Goal: Task Accomplishment & Management: Manage account settings

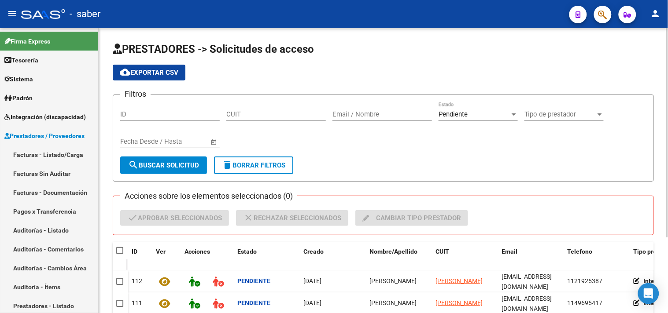
scroll to position [103, 0]
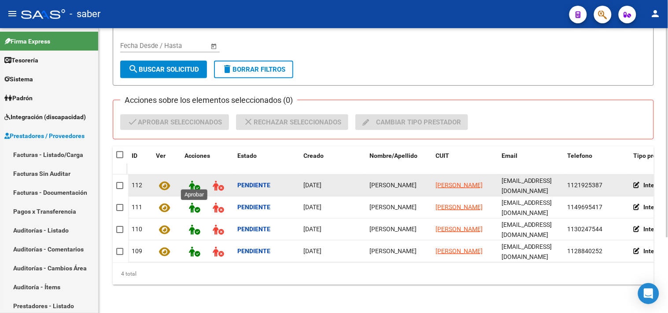
click at [195, 181] on icon at bounding box center [194, 186] width 11 height 10
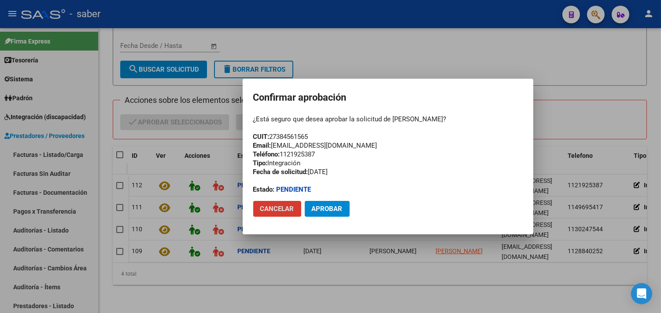
click at [337, 210] on span "Aprobar" at bounding box center [327, 209] width 31 height 8
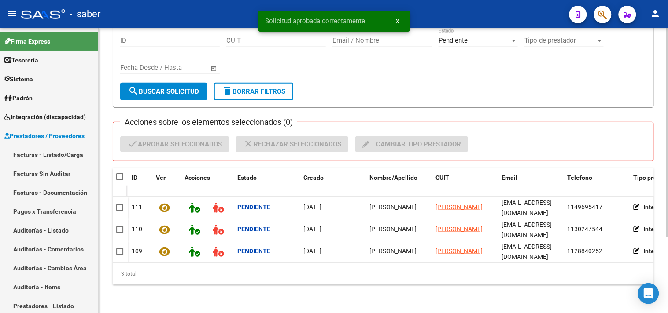
scroll to position [81, 0]
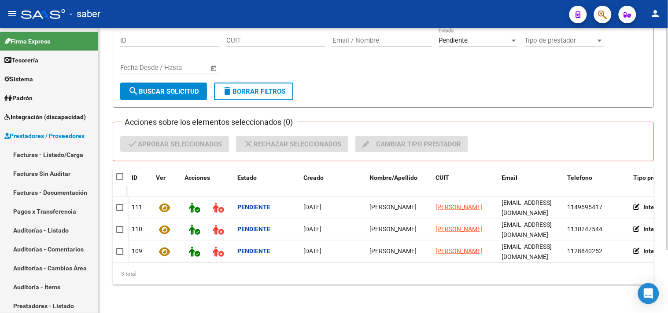
click at [389, 265] on div "3 total" at bounding box center [383, 274] width 541 height 22
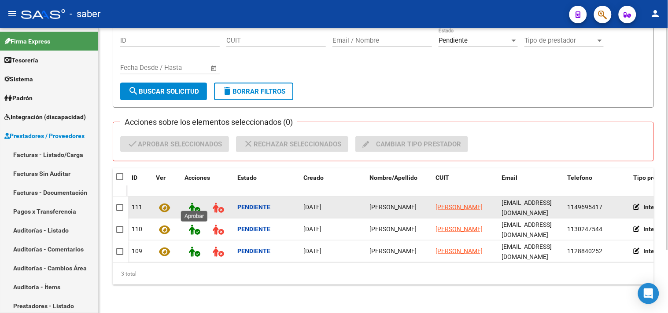
click at [195, 204] on icon at bounding box center [194, 208] width 11 height 10
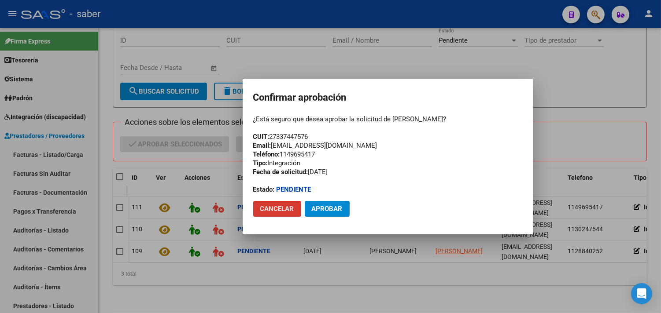
click at [339, 205] on span "Aprobar" at bounding box center [327, 209] width 31 height 8
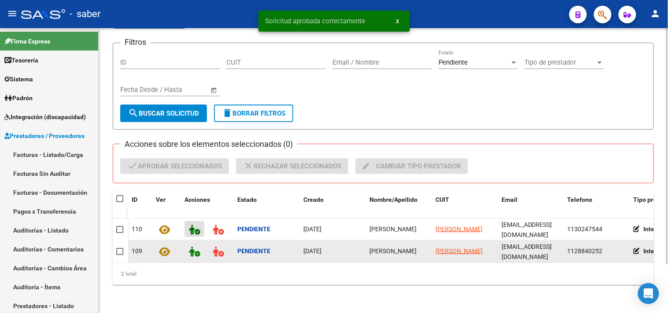
scroll to position [59, 0]
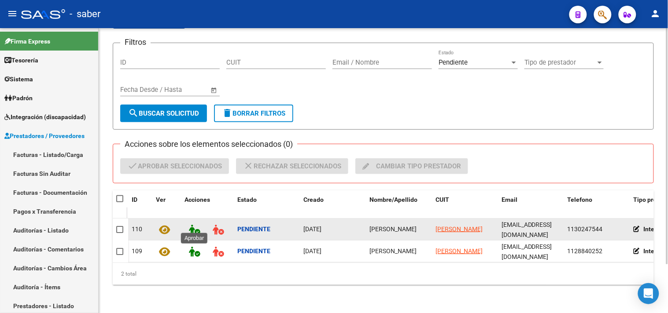
click at [195, 225] on icon at bounding box center [194, 230] width 11 height 10
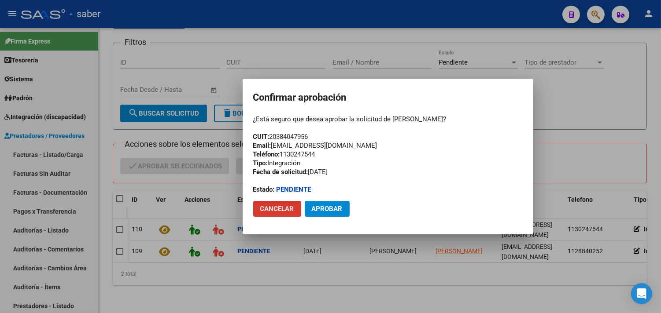
click at [339, 205] on span "Aprobar" at bounding box center [327, 209] width 31 height 8
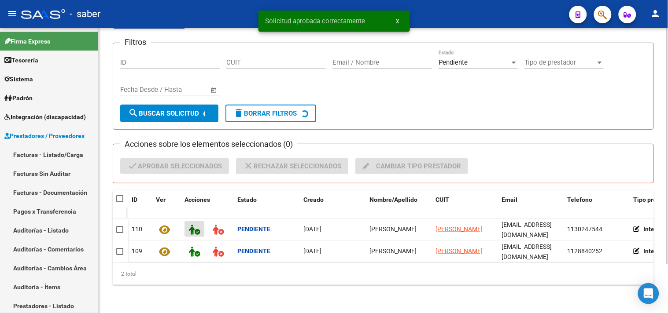
scroll to position [37, 0]
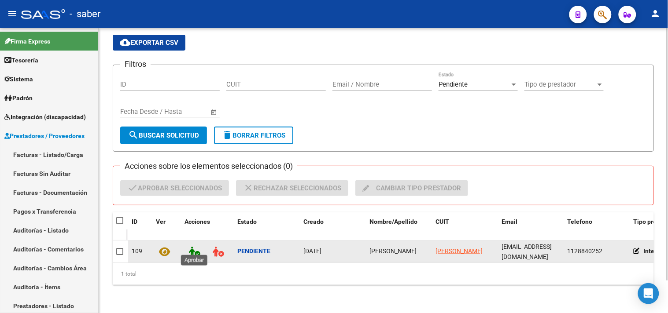
click at [186, 243] on button at bounding box center [194, 251] width 20 height 16
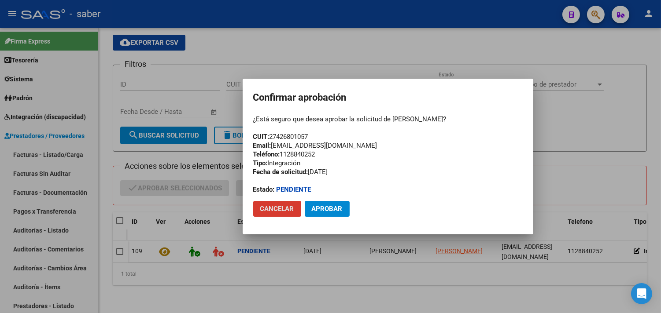
click at [322, 212] on span "Aprobar" at bounding box center [327, 209] width 31 height 8
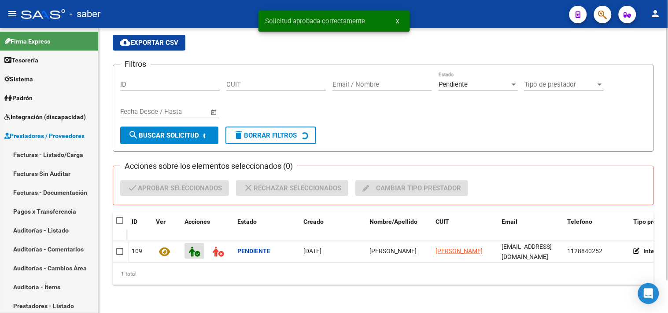
scroll to position [29, 0]
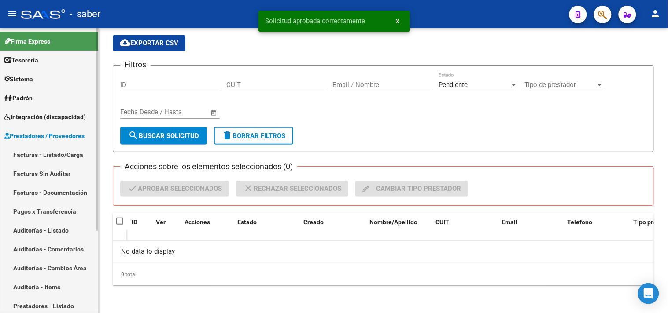
click at [48, 150] on link "Facturas - Listado/Carga" at bounding box center [49, 154] width 98 height 19
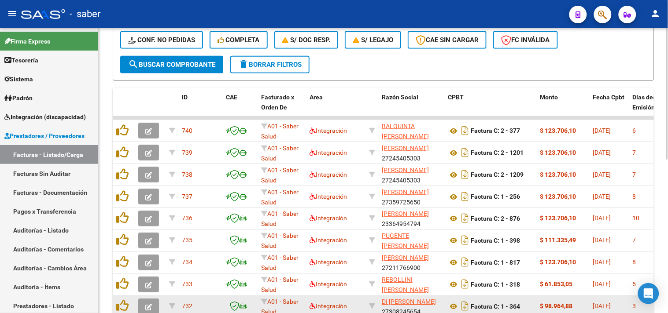
scroll to position [333, 0]
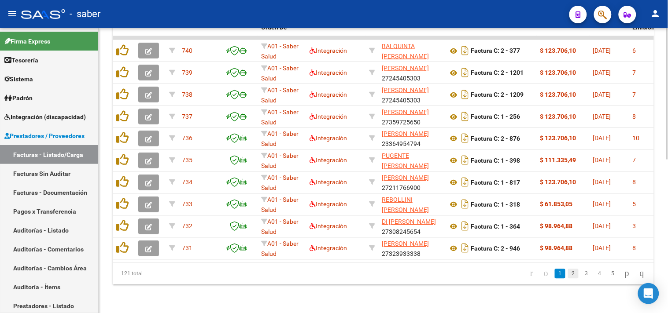
click at [569, 275] on link "2" at bounding box center [573, 274] width 11 height 10
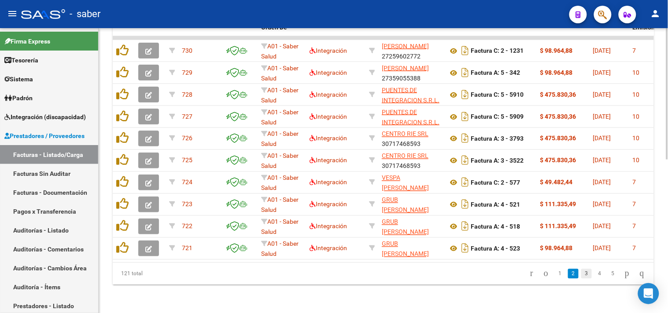
click at [581, 273] on link "3" at bounding box center [586, 274] width 11 height 10
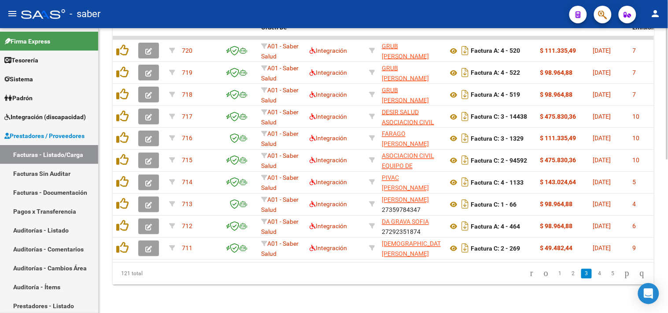
click at [594, 276] on link "4" at bounding box center [599, 274] width 11 height 10
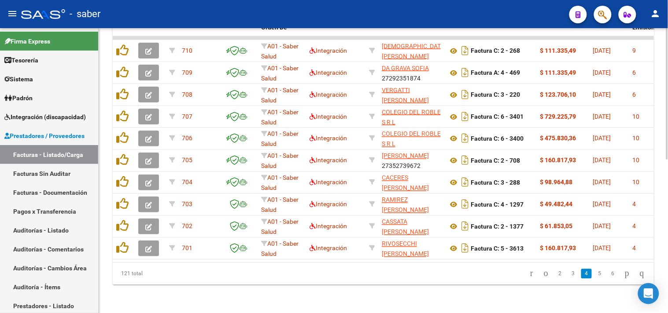
click at [607, 278] on link "6" at bounding box center [612, 274] width 11 height 10
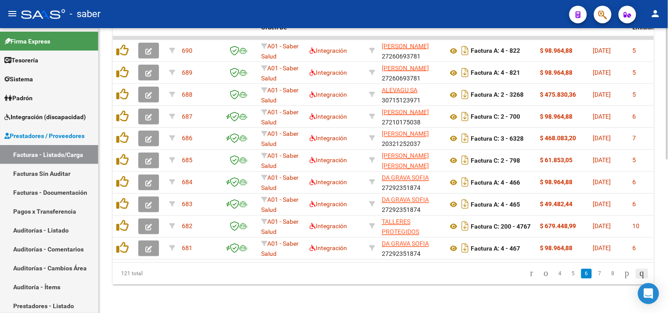
click at [643, 271] on icon "go to last page" at bounding box center [641, 273] width 7 height 11
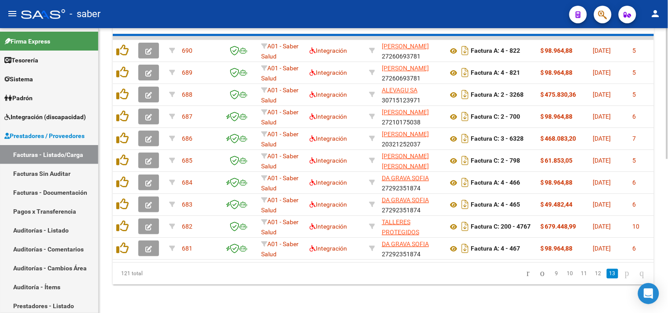
scroll to position [135, 0]
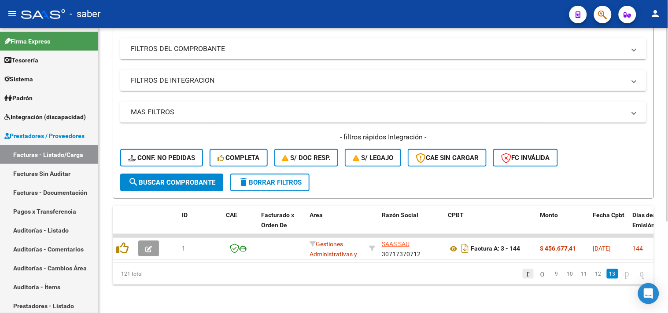
click at [525, 276] on icon "go to first page" at bounding box center [528, 273] width 6 height 11
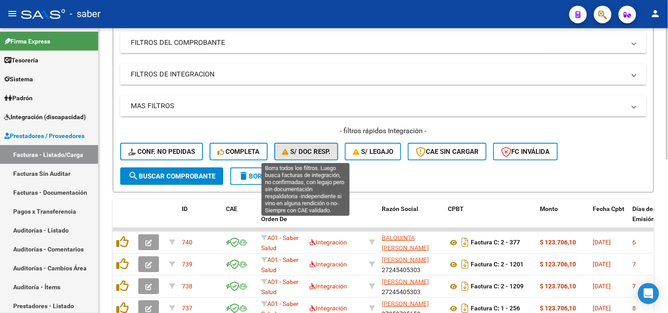
click at [323, 152] on span "S/ Doc Resp." at bounding box center [306, 152] width 48 height 8
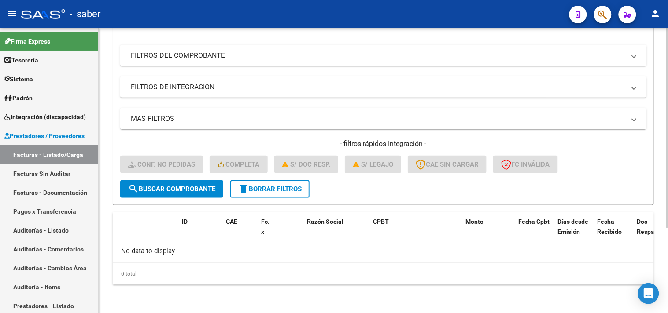
scroll to position [121, 0]
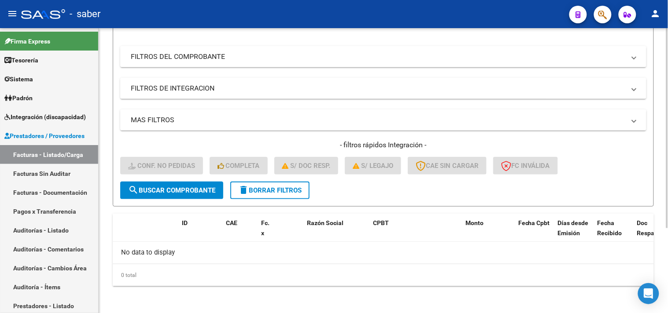
click at [270, 191] on span "delete Borrar Filtros" at bounding box center [269, 191] width 63 height 8
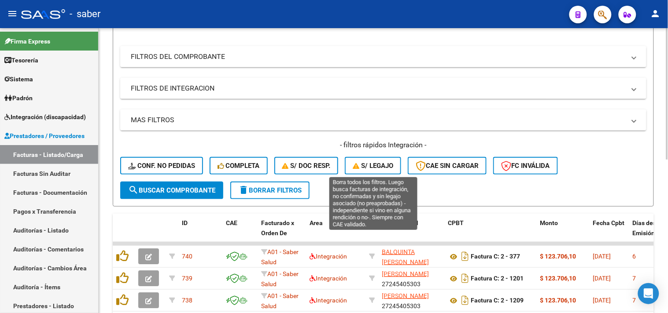
click at [380, 166] on span "S/ legajo" at bounding box center [373, 166] width 40 height 8
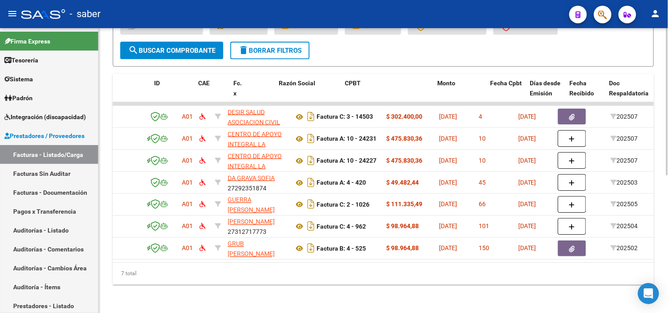
scroll to position [0, 0]
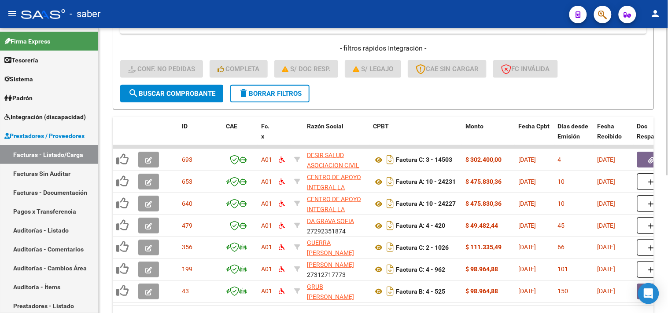
click at [277, 99] on button "delete Borrar Filtros" at bounding box center [269, 94] width 79 height 18
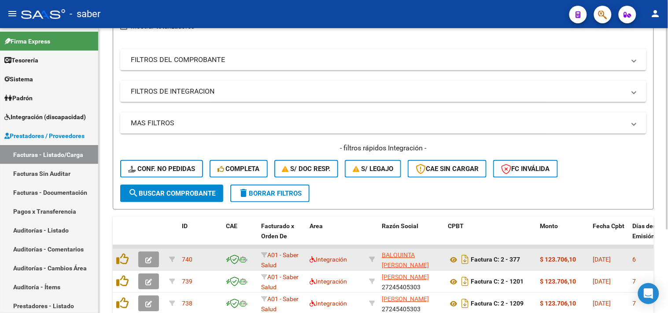
scroll to position [218, 0]
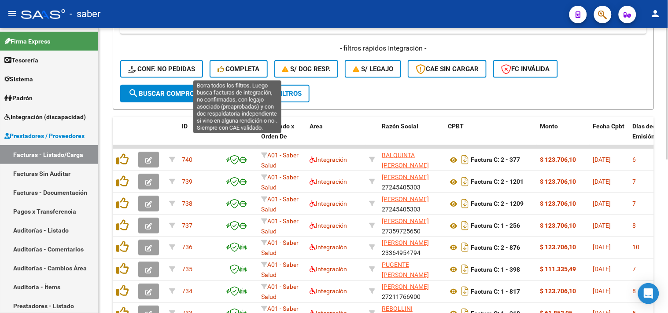
click at [239, 65] on span "Completa" at bounding box center [238, 69] width 42 height 8
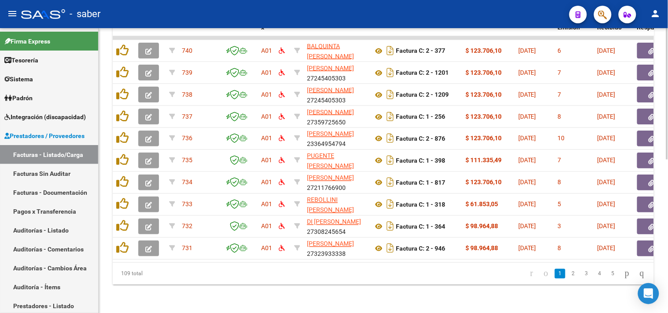
scroll to position [333, 0]
click at [649, 272] on li at bounding box center [641, 274] width 15 height 15
click at [647, 272] on link "go to last page" at bounding box center [642, 274] width 12 height 10
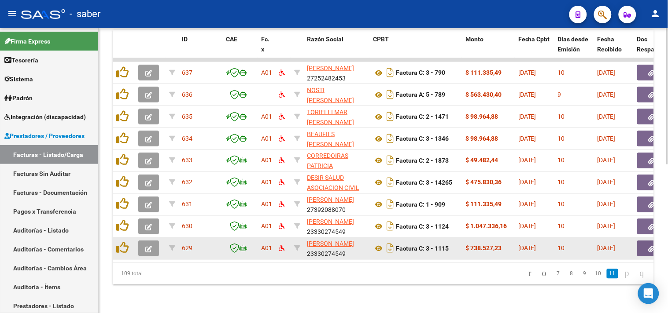
scroll to position [311, 0]
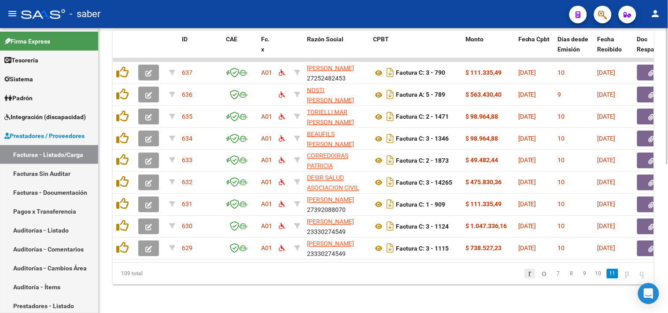
click at [527, 276] on icon "go to first page" at bounding box center [530, 273] width 6 height 11
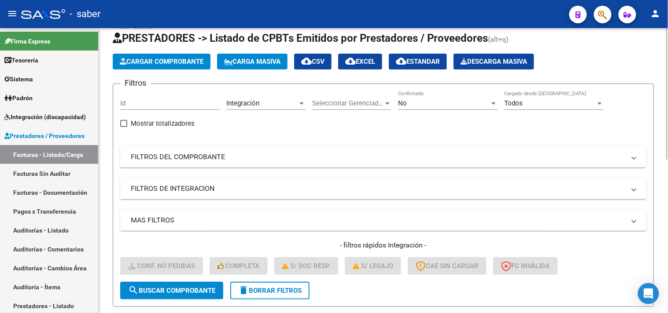
scroll to position [0, 0]
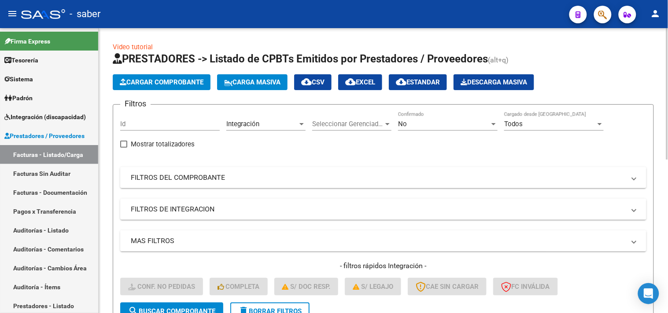
click at [497, 83] on span "Descarga Masiva" at bounding box center [493, 82] width 66 height 8
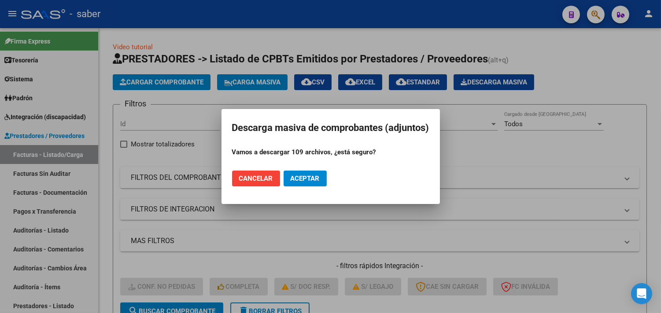
click at [313, 175] on span "Aceptar" at bounding box center [304, 179] width 29 height 8
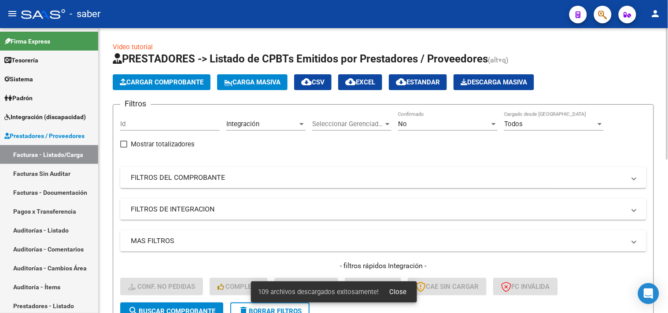
click at [452, 251] on mat-expansion-panel-header "MAS FILTROS" at bounding box center [383, 241] width 526 height 21
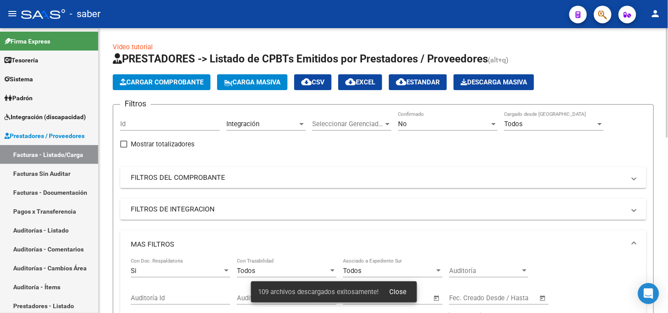
click at [537, 241] on mat-panel-title "MAS FILTROS" at bounding box center [378, 245] width 494 height 10
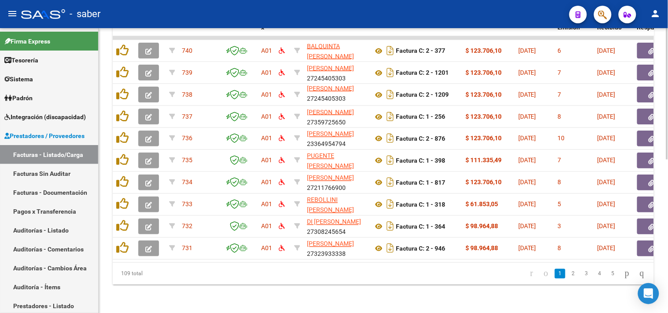
scroll to position [333, 0]
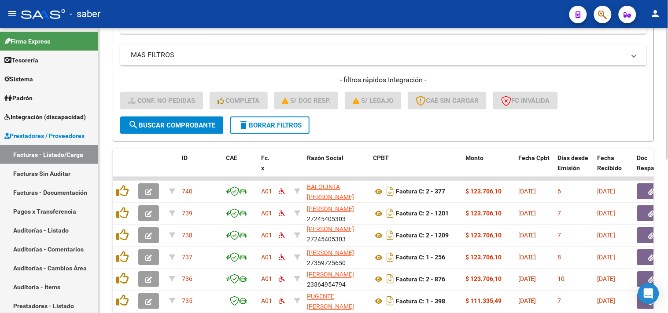
click at [279, 124] on span "delete Borrar Filtros" at bounding box center [269, 125] width 63 height 8
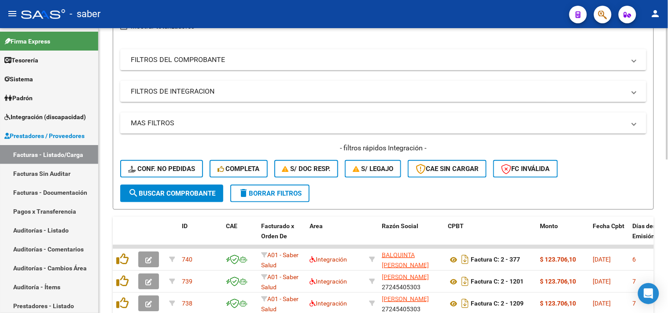
scroll to position [186, 0]
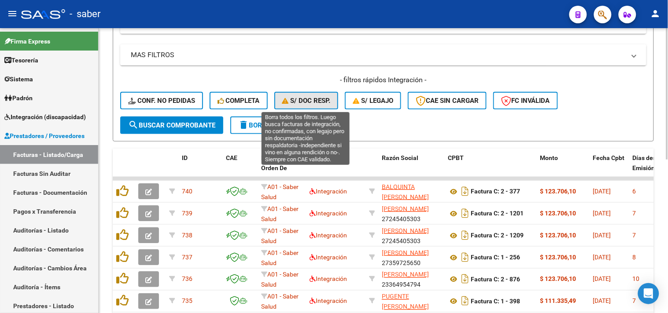
click at [317, 103] on span "S/ Doc Resp." at bounding box center [306, 101] width 48 height 8
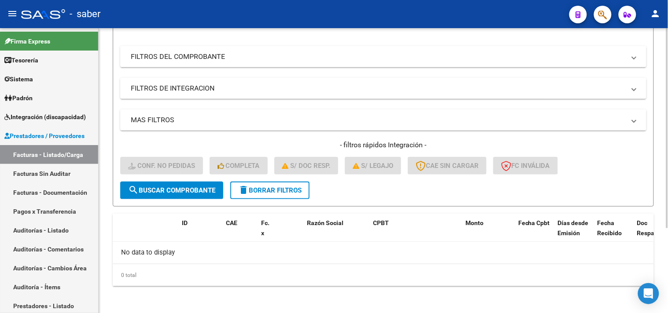
scroll to position [121, 0]
click at [298, 192] on span "delete Borrar Filtros" at bounding box center [269, 191] width 63 height 8
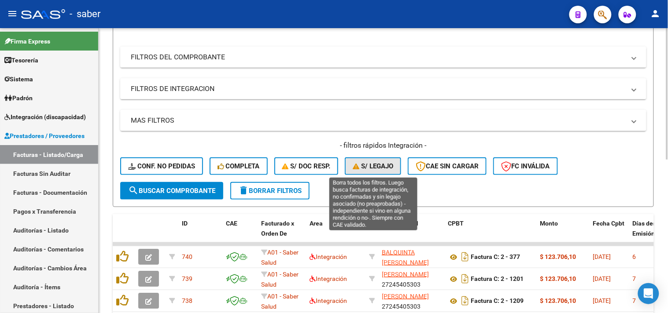
click at [375, 169] on span "S/ legajo" at bounding box center [373, 166] width 40 height 8
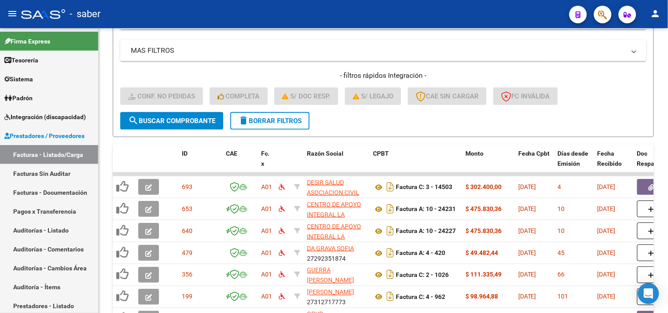
scroll to position [267, 0]
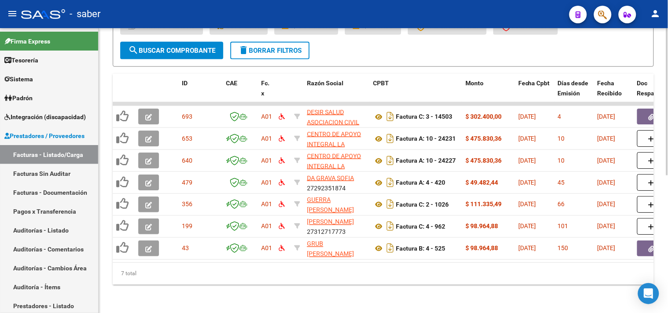
click at [445, 309] on div "Video tutorial PRESTADORES -> Listado de CPBTs Emitidos por Prestadores / Prove…" at bounding box center [383, 40] width 569 height 546
drag, startPoint x: 452, startPoint y: 280, endPoint x: 404, endPoint y: 276, distance: 49.0
click at [452, 280] on div "7 total" at bounding box center [383, 274] width 541 height 22
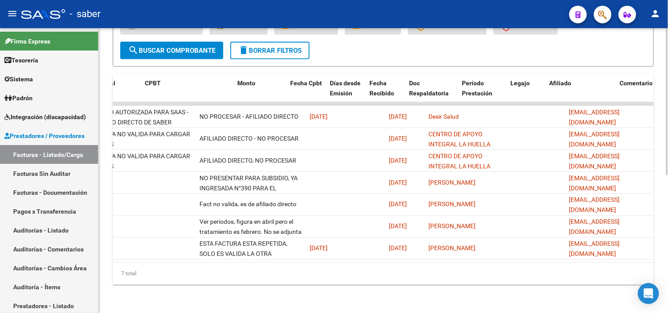
scroll to position [0, 0]
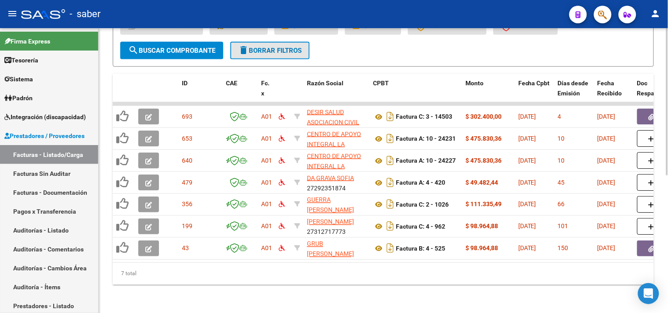
drag, startPoint x: 276, startPoint y: 47, endPoint x: 280, endPoint y: 53, distance: 7.5
click at [276, 48] on button "delete Borrar Filtros" at bounding box center [269, 51] width 79 height 18
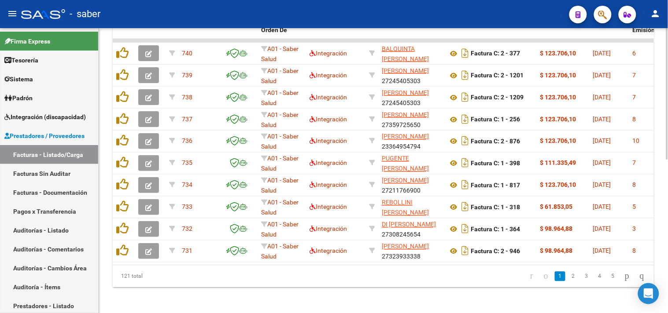
scroll to position [333, 0]
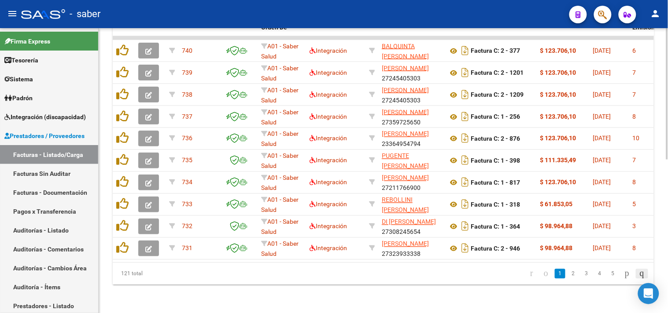
click at [643, 276] on icon "go to last page" at bounding box center [641, 273] width 7 height 11
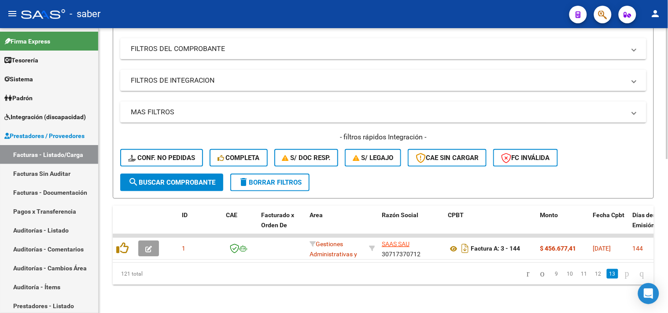
scroll to position [135, 0]
click at [539, 275] on icon "go to previous page" at bounding box center [542, 273] width 7 height 11
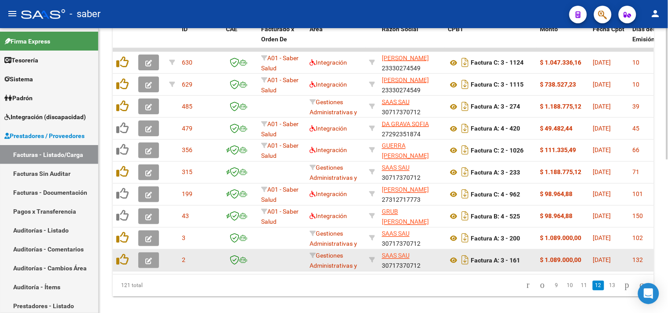
scroll to position [331, 0]
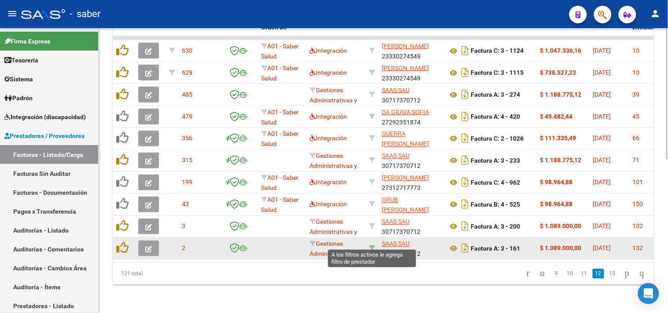
click at [372, 246] on icon at bounding box center [372, 249] width 6 height 6
type input "30717370712"
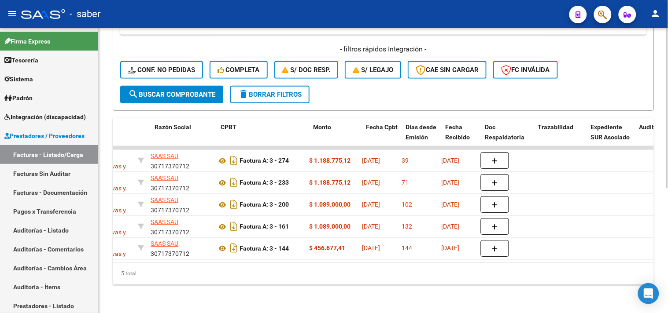
scroll to position [0, 0]
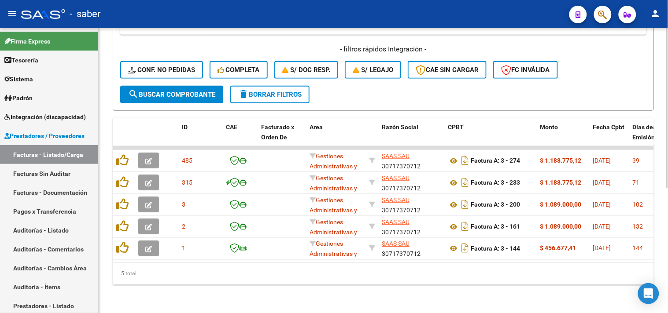
click at [248, 91] on span "delete Borrar Filtros" at bounding box center [269, 95] width 63 height 8
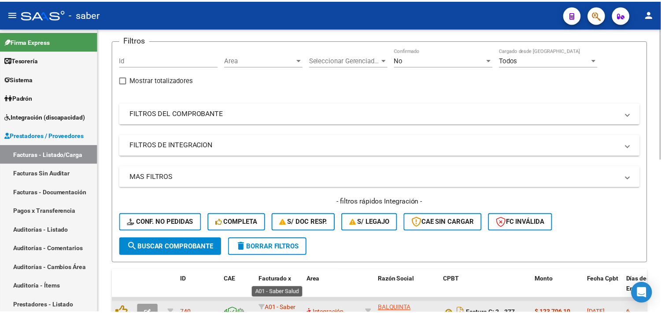
scroll to position [147, 0]
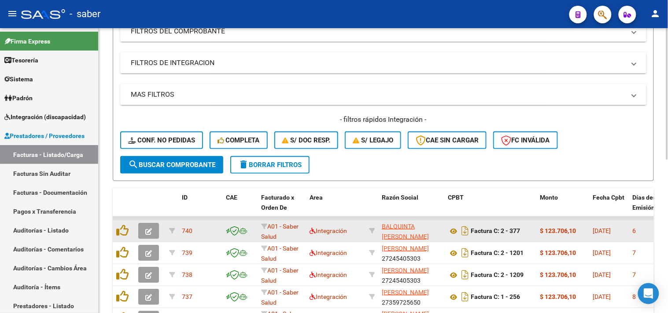
click at [151, 231] on icon "button" at bounding box center [148, 231] width 7 height 7
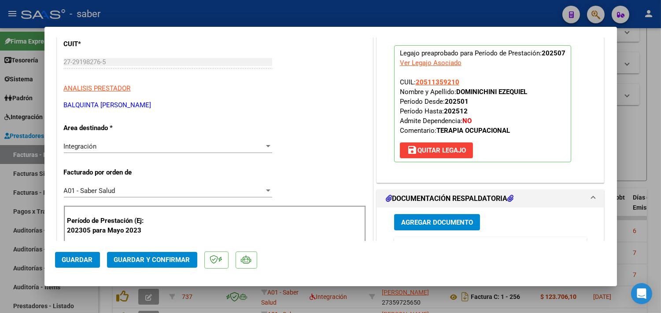
scroll to position [0, 0]
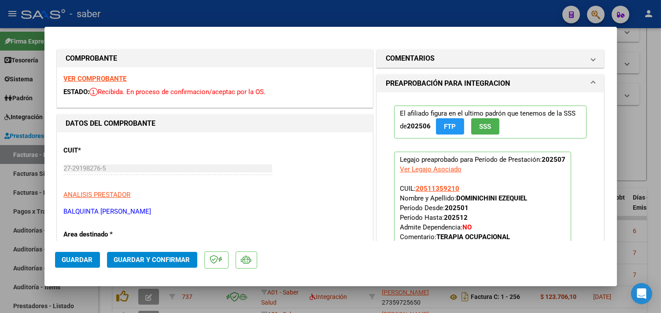
click at [102, 76] on strong "VER COMPROBANTE" at bounding box center [95, 79] width 63 height 8
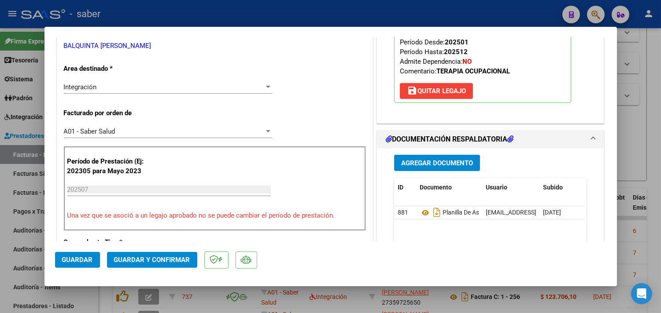
scroll to position [195, 0]
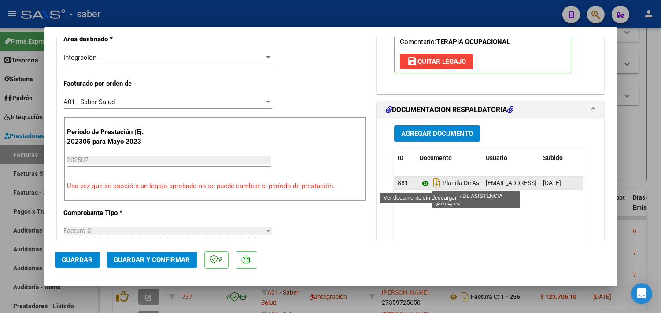
click at [423, 183] on icon at bounding box center [424, 183] width 11 height 11
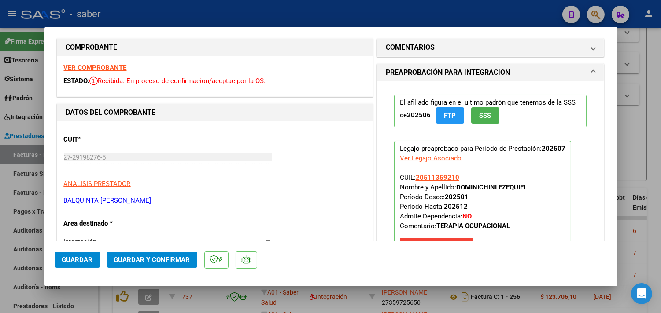
scroll to position [0, 0]
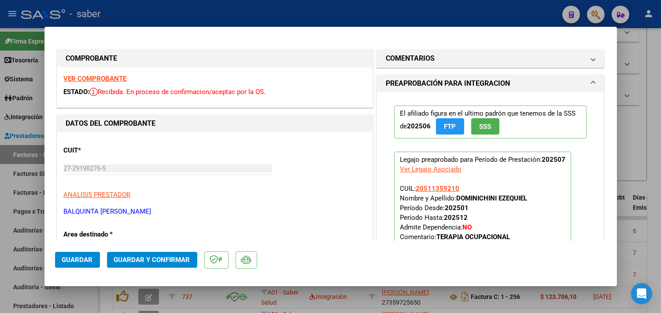
click at [159, 257] on span "Guardar y Confirmar" at bounding box center [152, 260] width 76 height 8
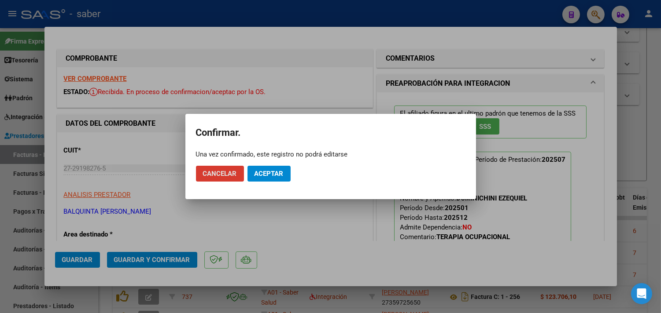
click at [265, 170] on span "Aceptar" at bounding box center [268, 174] width 29 height 8
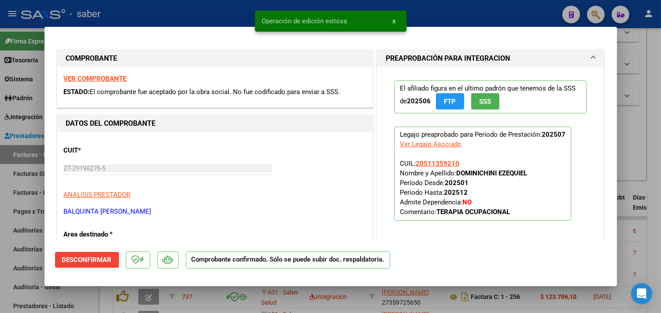
click at [640, 142] on div at bounding box center [330, 156] width 661 height 313
type input "$ 0,00"
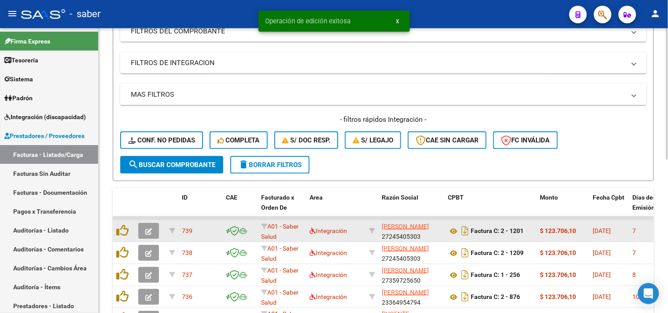
click at [150, 228] on icon "button" at bounding box center [148, 231] width 7 height 7
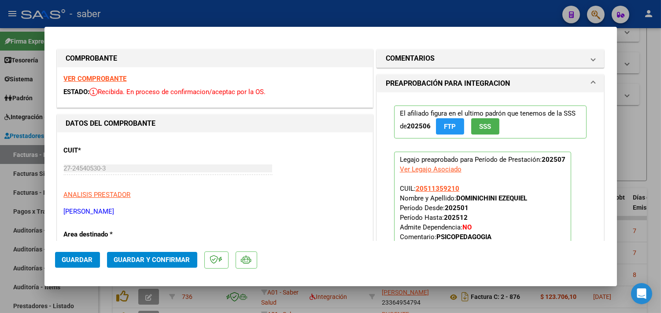
click at [107, 76] on strong "VER COMPROBANTE" at bounding box center [95, 79] width 63 height 8
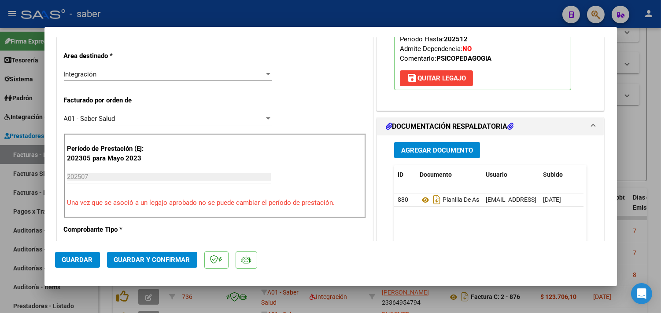
scroll to position [195, 0]
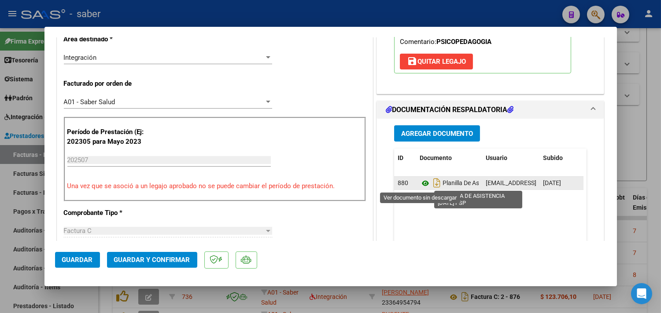
click at [421, 185] on icon at bounding box center [424, 183] width 11 height 11
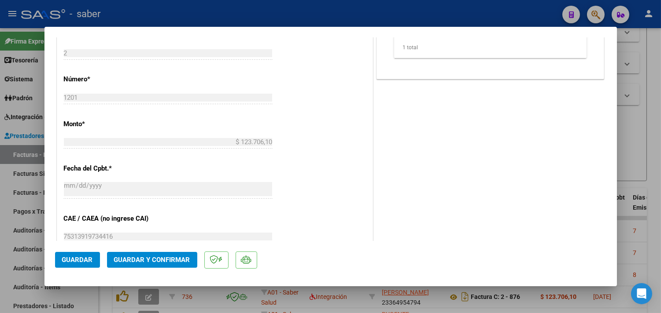
scroll to position [440, 0]
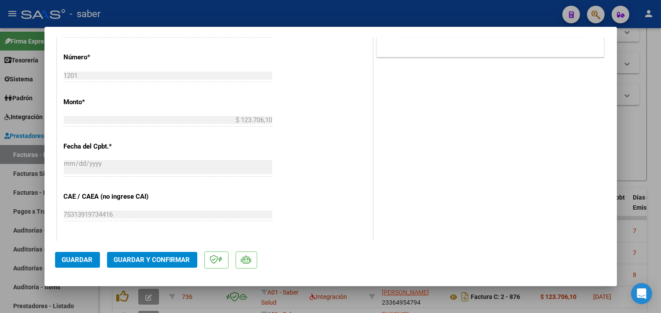
click at [142, 261] on span "Guardar y Confirmar" at bounding box center [152, 260] width 76 height 8
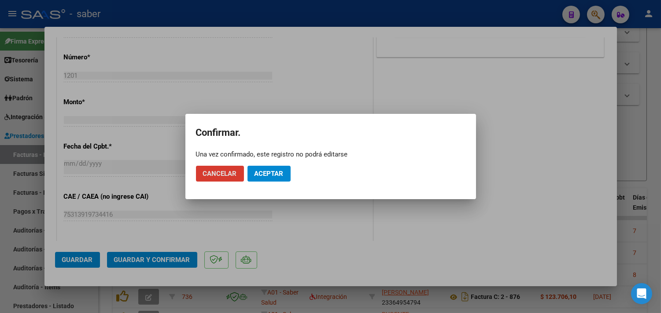
click at [261, 174] on span "Aceptar" at bounding box center [268, 174] width 29 height 8
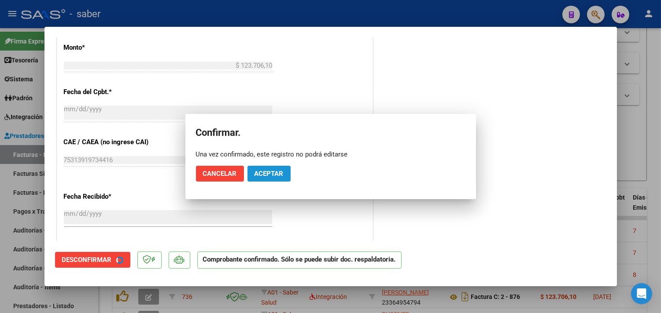
scroll to position [385, 0]
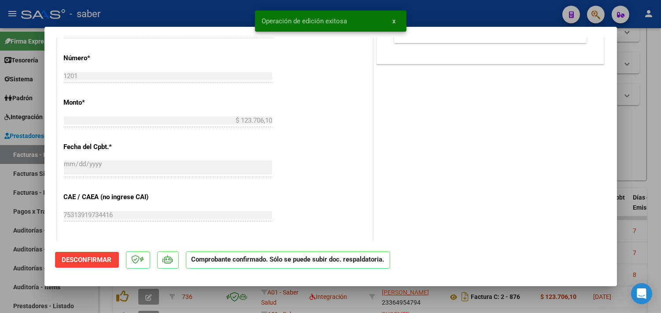
click at [640, 156] on div at bounding box center [330, 156] width 661 height 313
type input "$ 0,00"
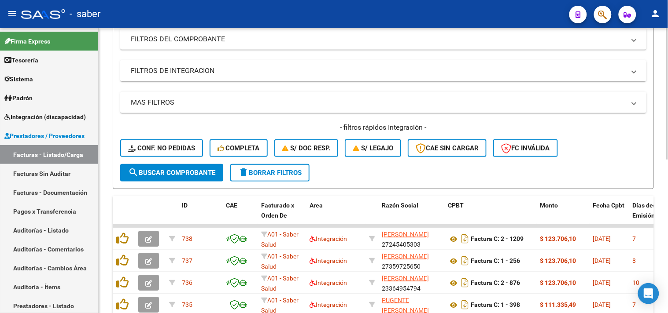
scroll to position [137, 0]
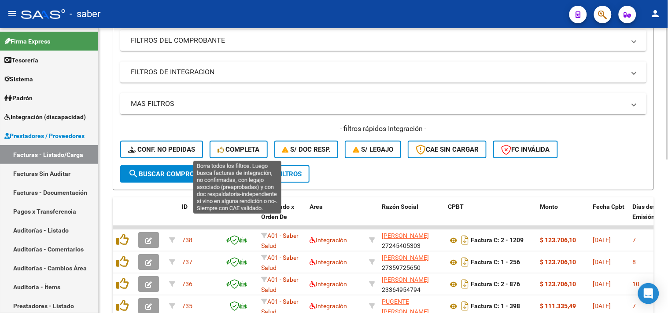
click at [244, 144] on button "Completa" at bounding box center [238, 150] width 58 height 18
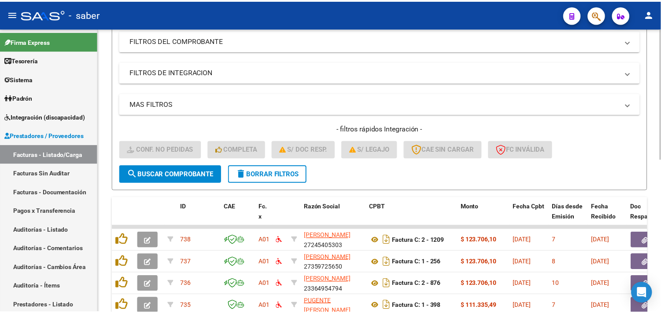
scroll to position [333, 0]
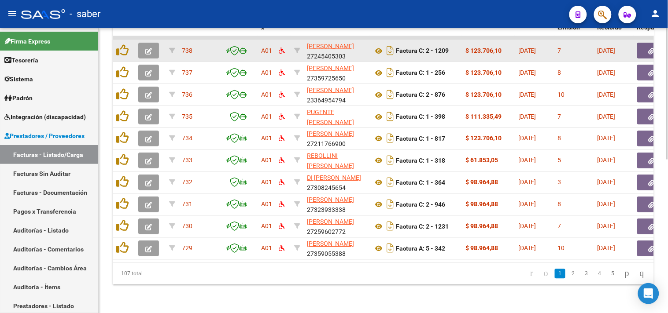
click at [146, 48] on icon "button" at bounding box center [148, 51] width 7 height 7
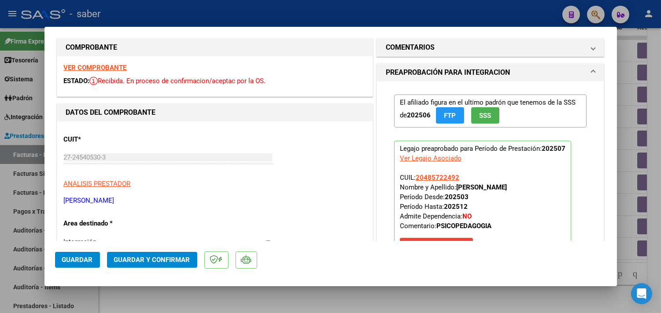
scroll to position [0, 0]
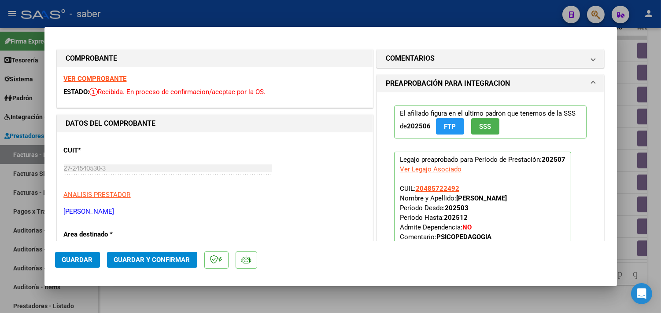
click at [93, 77] on strong "VER COMPROBANTE" at bounding box center [95, 79] width 63 height 8
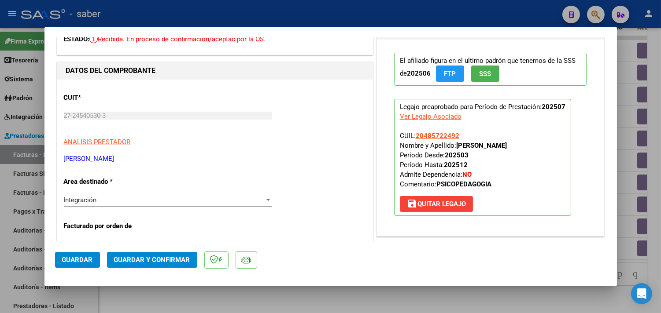
scroll to position [147, 0]
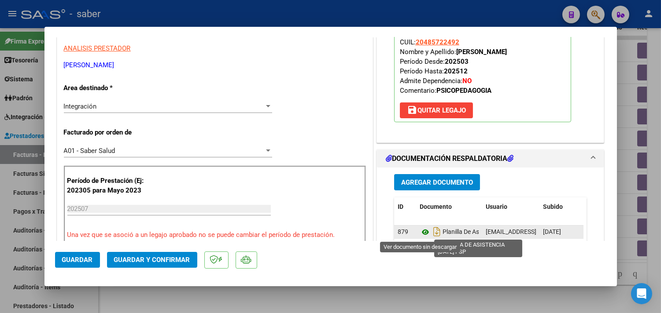
click at [419, 232] on icon at bounding box center [424, 232] width 11 height 11
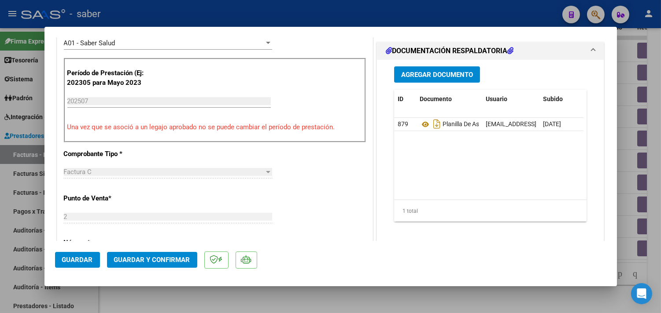
scroll to position [293, 0]
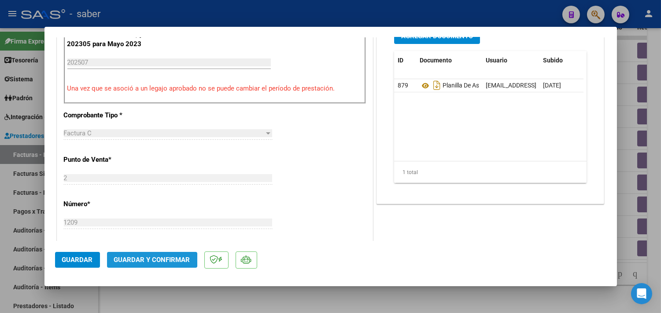
click at [143, 260] on span "Guardar y Confirmar" at bounding box center [152, 260] width 76 height 8
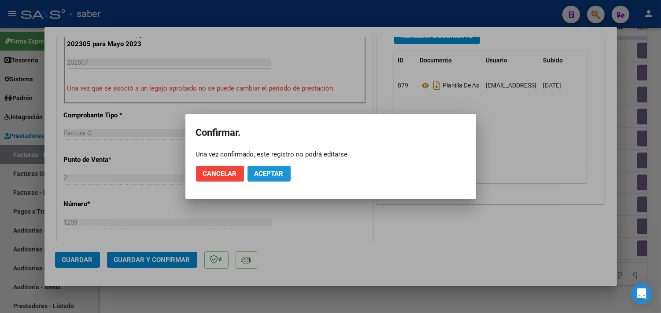
click at [275, 178] on button "Aceptar" at bounding box center [268, 174] width 43 height 16
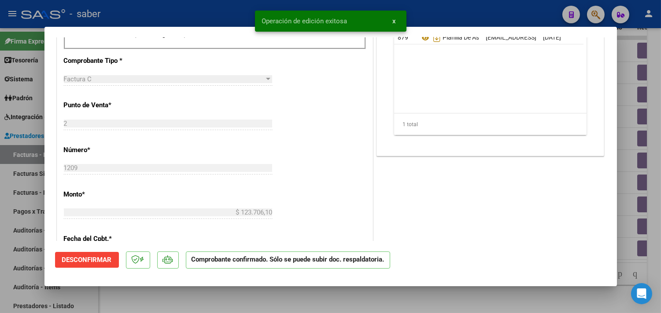
click at [172, 300] on div at bounding box center [330, 156] width 661 height 313
type input "$ 0,00"
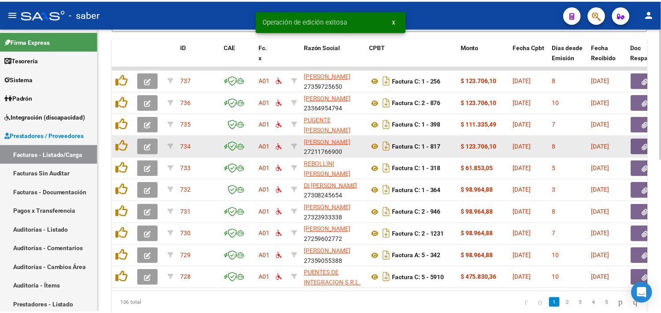
scroll to position [284, 0]
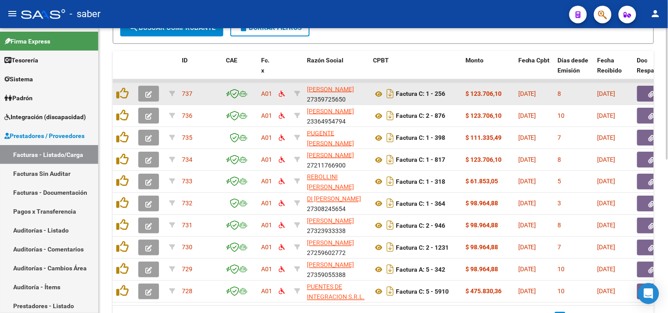
click at [151, 92] on icon "button" at bounding box center [148, 94] width 7 height 7
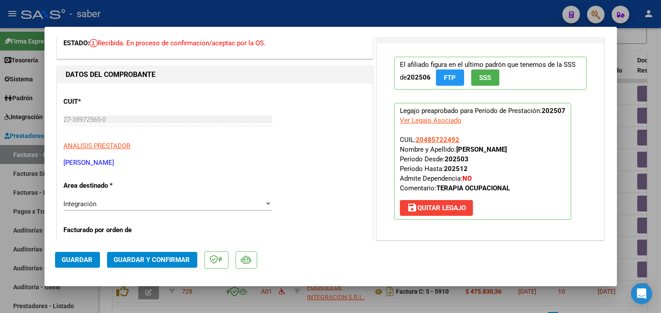
scroll to position [0, 0]
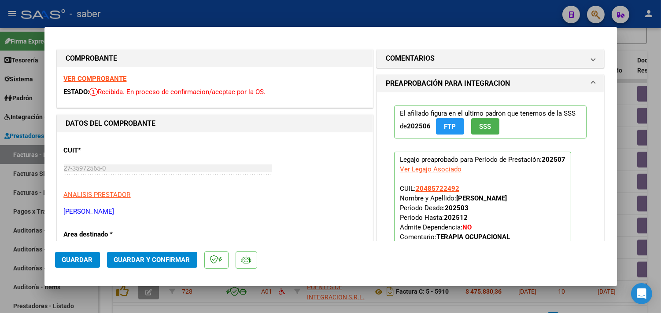
click at [102, 77] on strong "VER COMPROBANTE" at bounding box center [95, 79] width 63 height 8
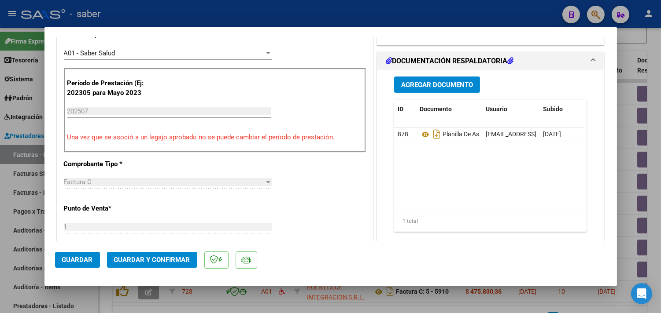
scroll to position [195, 0]
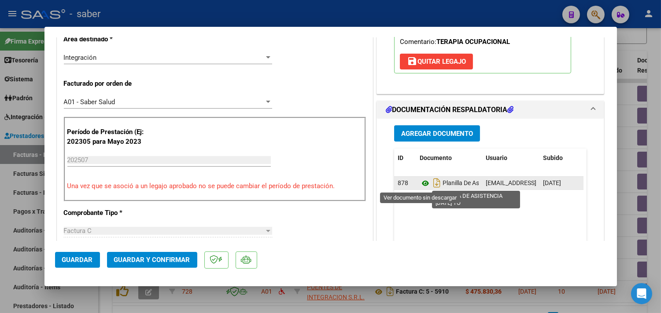
click at [421, 180] on icon at bounding box center [424, 183] width 11 height 11
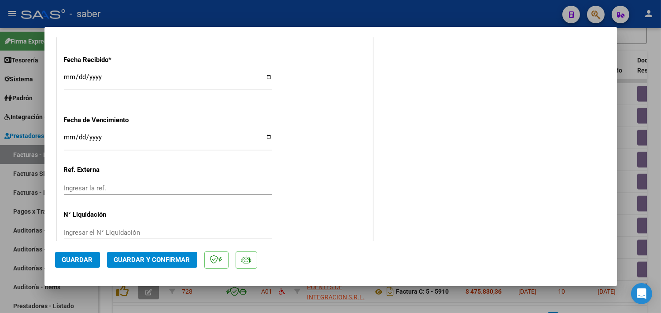
scroll to position [646, 0]
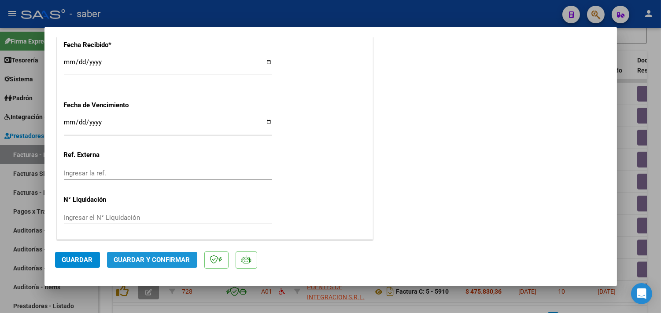
click at [154, 264] on span "Guardar y Confirmar" at bounding box center [152, 260] width 76 height 8
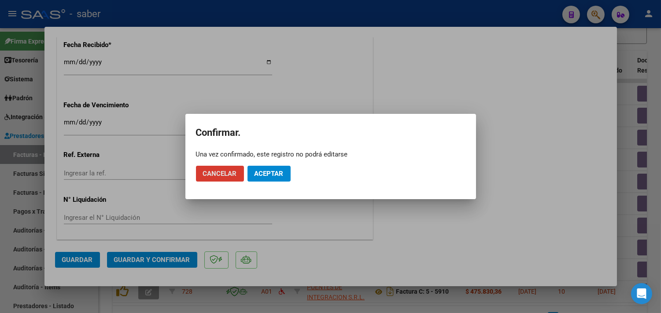
click at [283, 170] on span "Aceptar" at bounding box center [268, 174] width 29 height 8
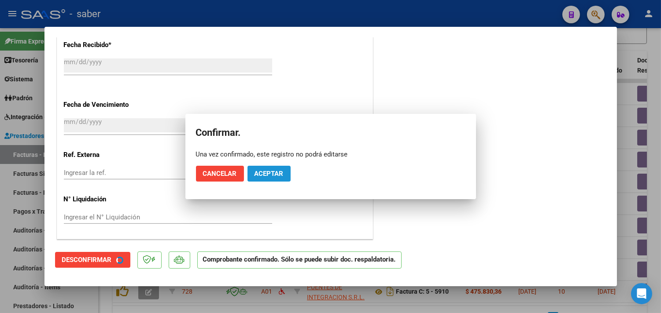
scroll to position [592, 0]
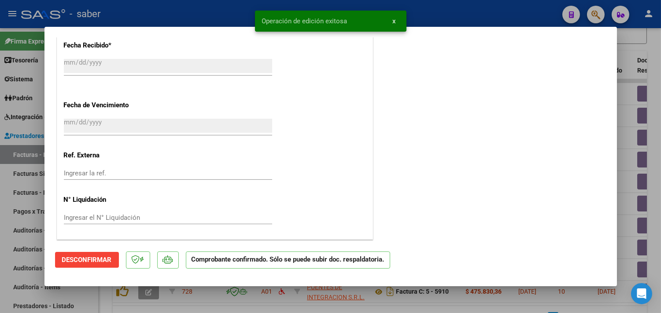
click at [628, 165] on div at bounding box center [330, 156] width 661 height 313
type input "$ 0,00"
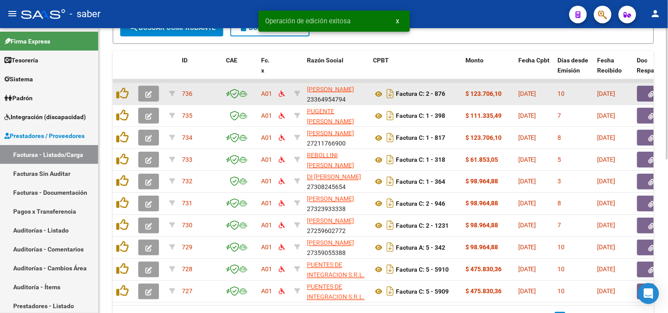
click at [150, 95] on icon "button" at bounding box center [148, 94] width 7 height 7
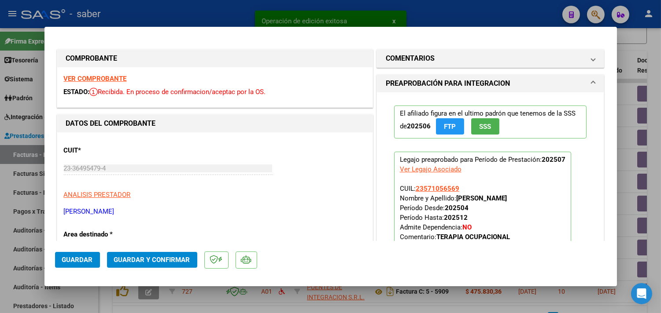
click at [107, 78] on strong "VER COMPROBANTE" at bounding box center [95, 79] width 63 height 8
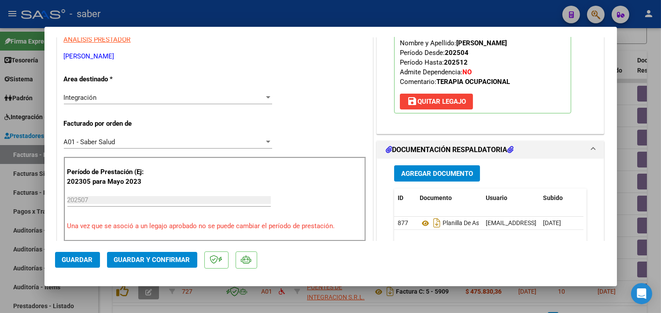
scroll to position [244, 0]
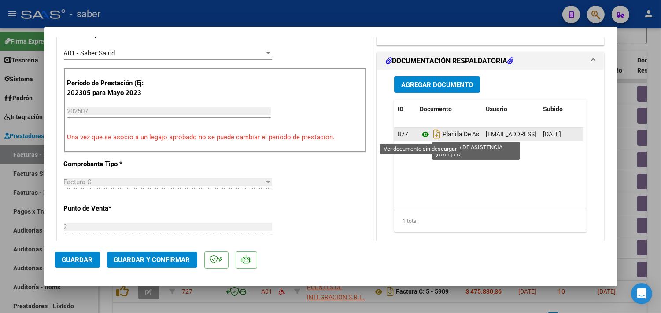
click at [419, 139] on icon at bounding box center [424, 134] width 11 height 11
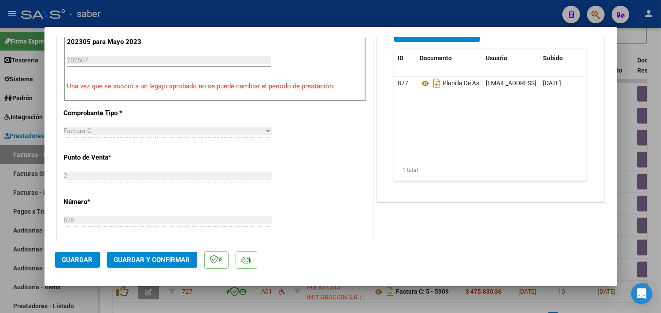
scroll to position [342, 0]
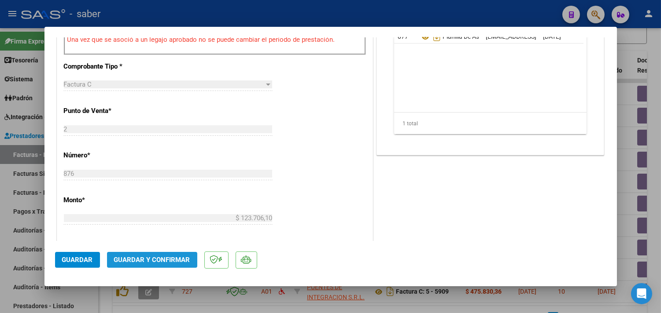
click at [154, 262] on span "Guardar y Confirmar" at bounding box center [152, 260] width 76 height 8
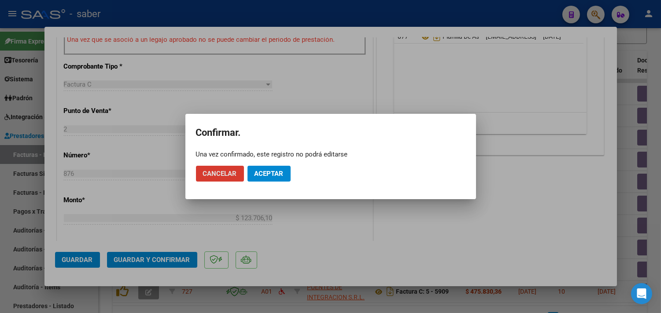
click at [266, 176] on span "Aceptar" at bounding box center [268, 174] width 29 height 8
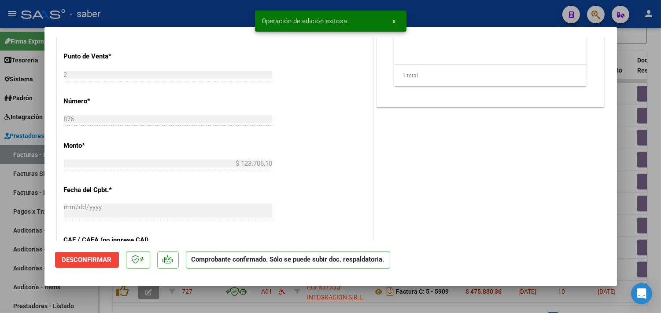
click at [452, 300] on div at bounding box center [330, 156] width 661 height 313
type input "$ 0,00"
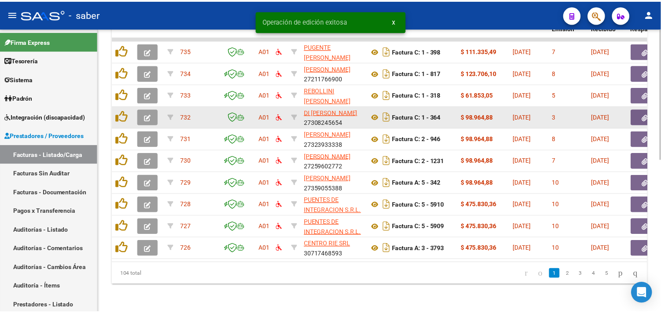
scroll to position [284, 0]
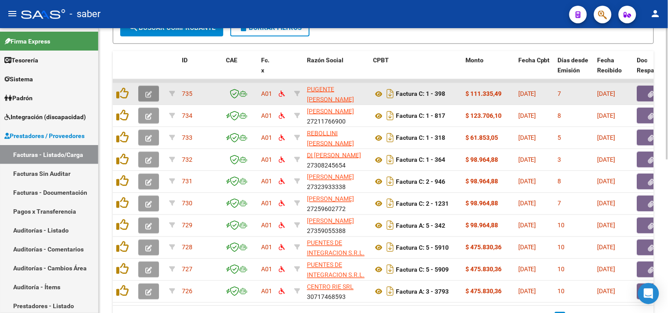
click at [148, 96] on icon "button" at bounding box center [148, 94] width 7 height 7
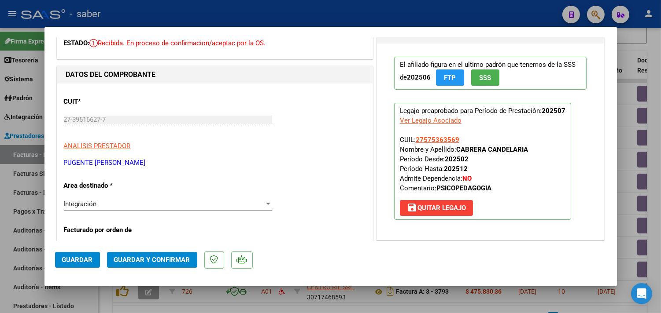
scroll to position [0, 0]
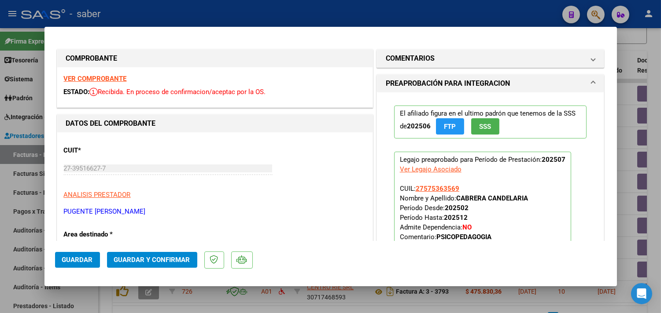
click at [97, 78] on strong "VER COMPROBANTE" at bounding box center [95, 79] width 63 height 8
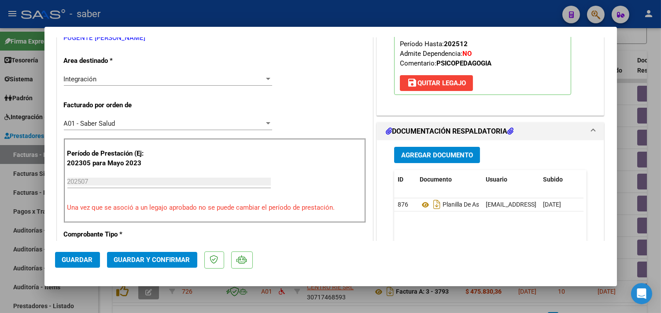
scroll to position [195, 0]
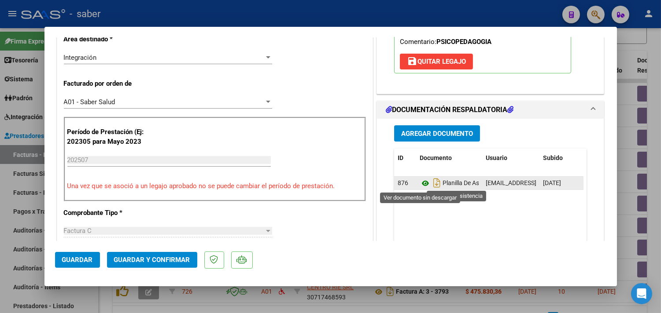
click at [419, 185] on icon at bounding box center [424, 183] width 11 height 11
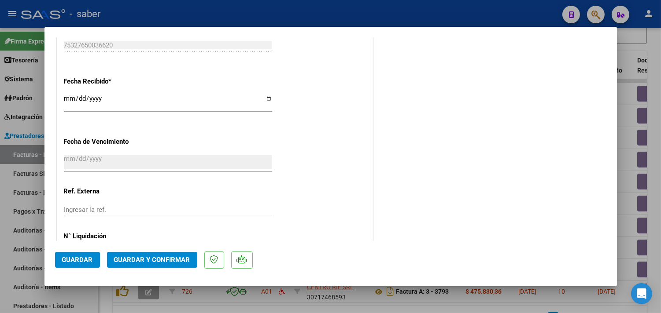
scroll to position [646, 0]
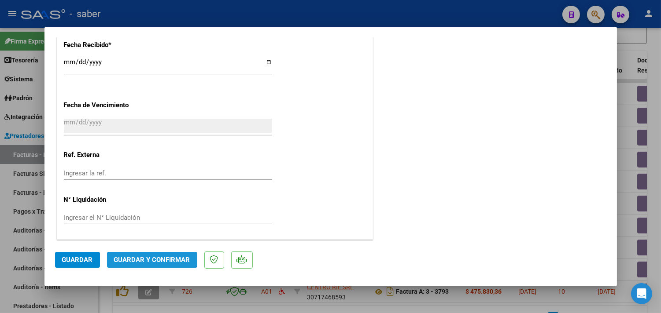
click at [147, 253] on button "Guardar y Confirmar" at bounding box center [152, 260] width 90 height 16
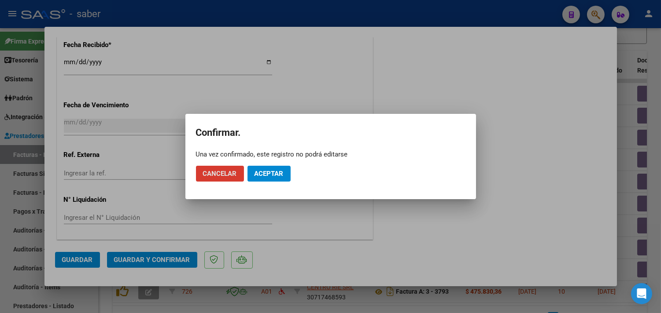
click at [279, 173] on span "Aceptar" at bounding box center [268, 174] width 29 height 8
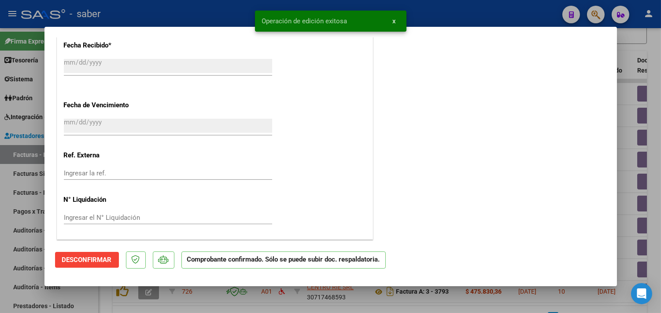
click at [631, 193] on div at bounding box center [330, 156] width 661 height 313
type input "$ 0,00"
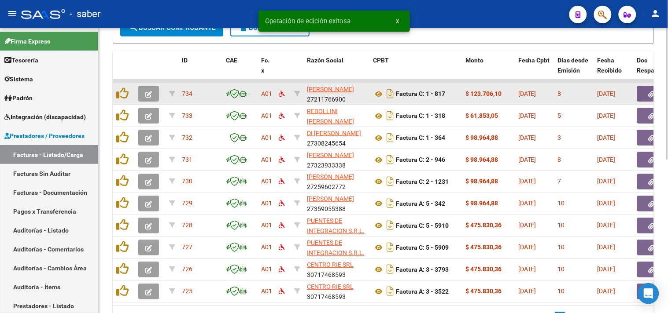
click at [141, 95] on button "button" at bounding box center [148, 94] width 21 height 16
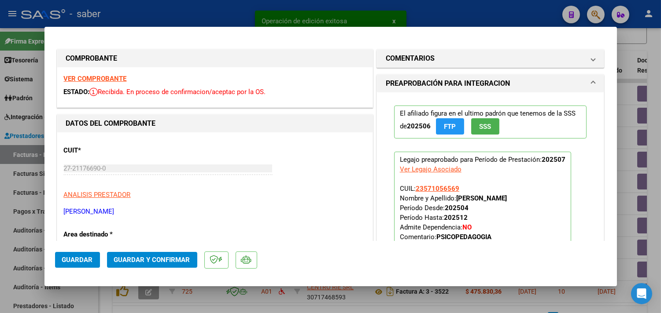
click at [96, 76] on strong "VER COMPROBANTE" at bounding box center [95, 79] width 63 height 8
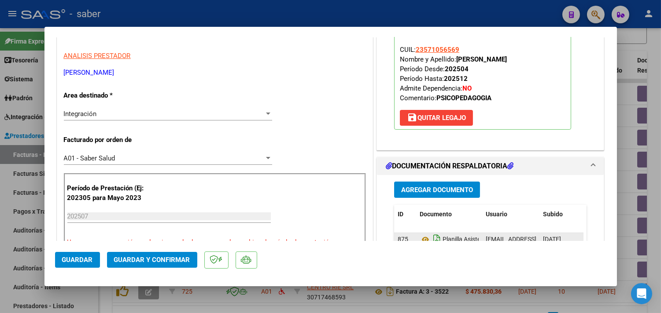
scroll to position [147, 0]
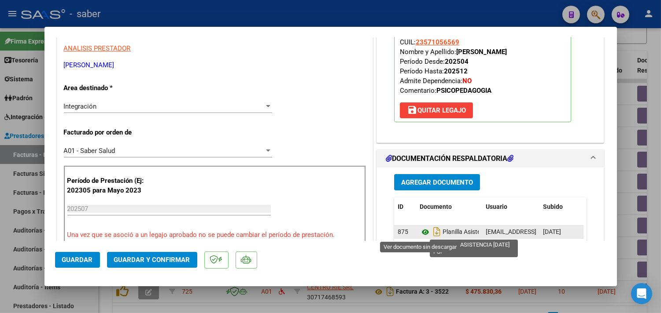
click at [423, 231] on icon at bounding box center [424, 232] width 11 height 11
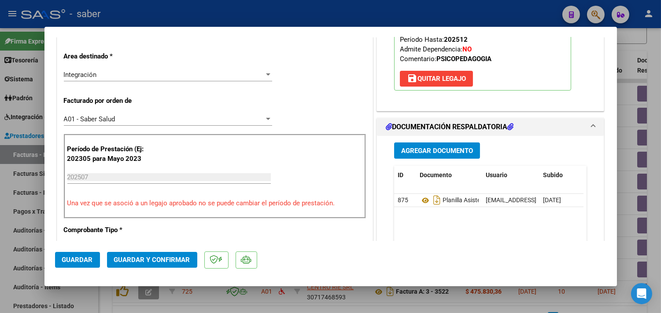
scroll to position [195, 0]
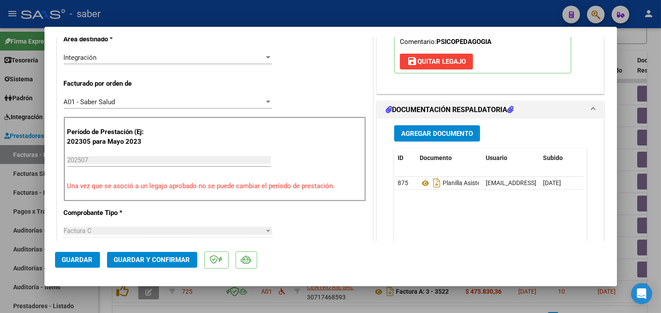
click at [155, 266] on button "Guardar y Confirmar" at bounding box center [152, 260] width 90 height 16
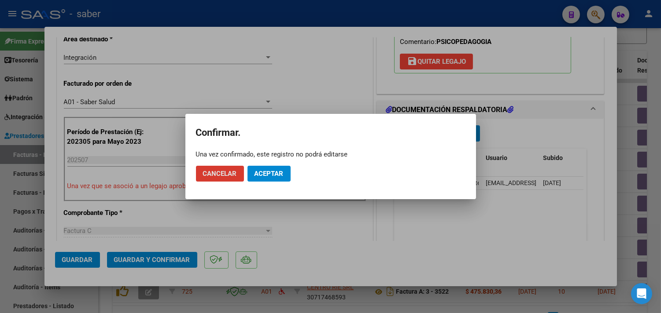
click at [275, 173] on span "Aceptar" at bounding box center [268, 174] width 29 height 8
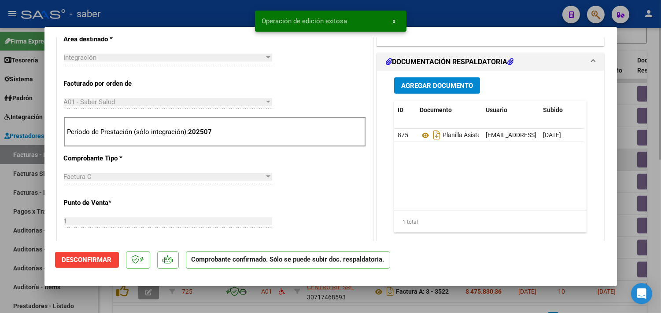
click at [618, 166] on div at bounding box center [330, 156] width 661 height 313
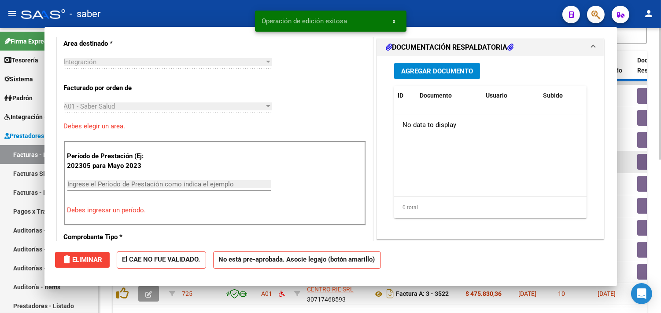
type input "$ 0,00"
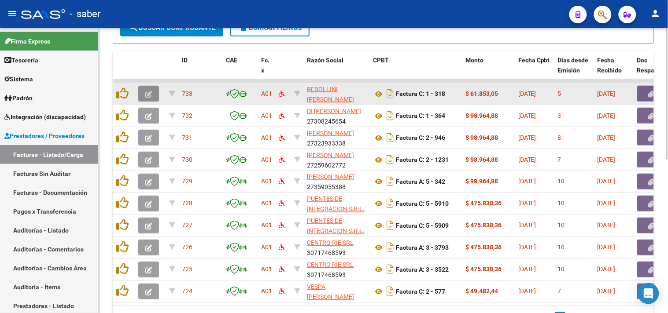
click at [152, 92] on button "button" at bounding box center [148, 94] width 21 height 16
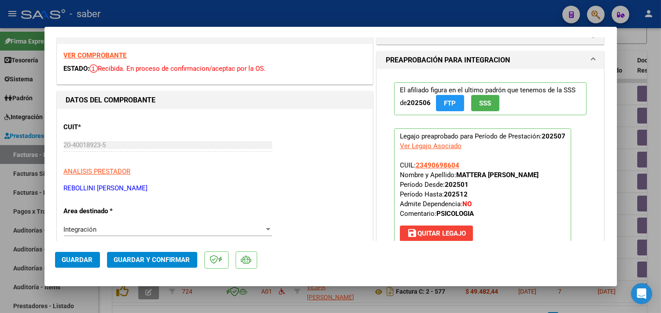
scroll to position [0, 0]
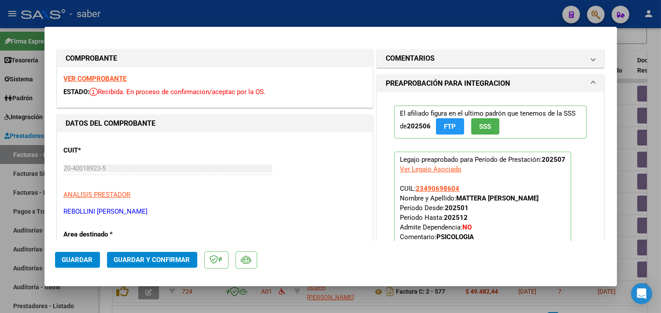
click at [104, 80] on strong "VER COMPROBANTE" at bounding box center [95, 79] width 63 height 8
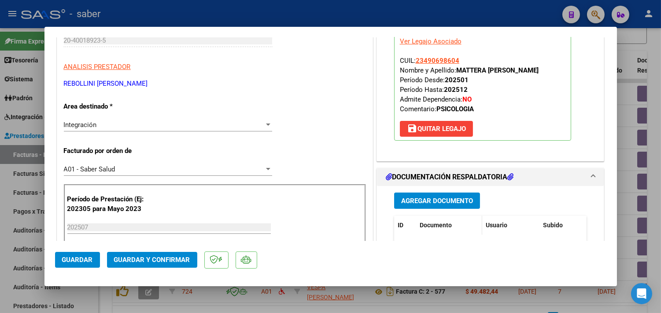
scroll to position [147, 0]
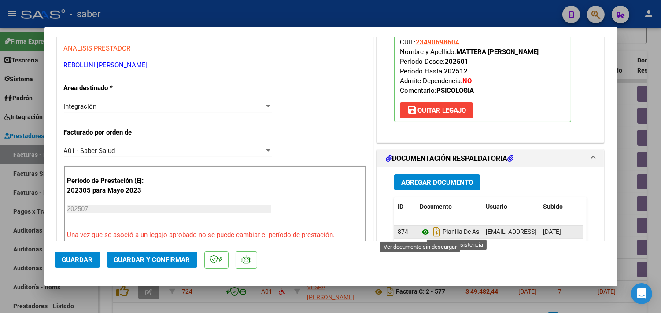
click at [419, 232] on icon at bounding box center [424, 232] width 11 height 11
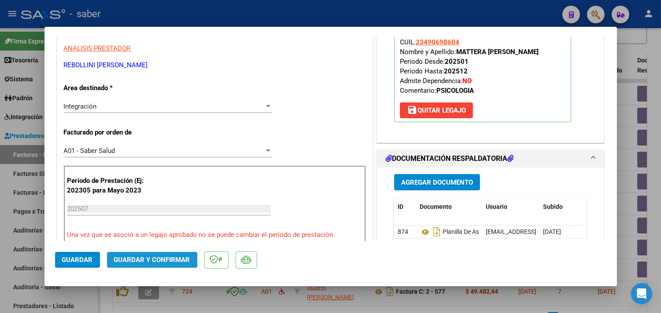
click at [143, 258] on span "Guardar y Confirmar" at bounding box center [152, 260] width 76 height 8
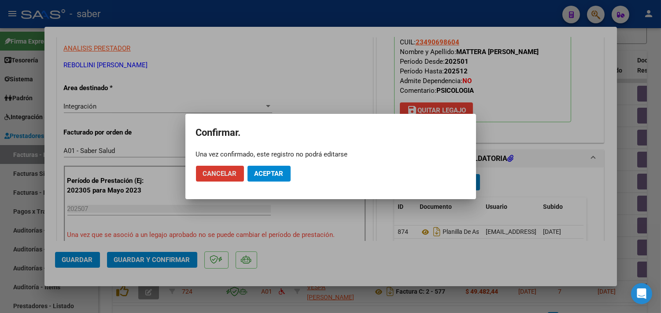
click at [275, 173] on span "Aceptar" at bounding box center [268, 174] width 29 height 8
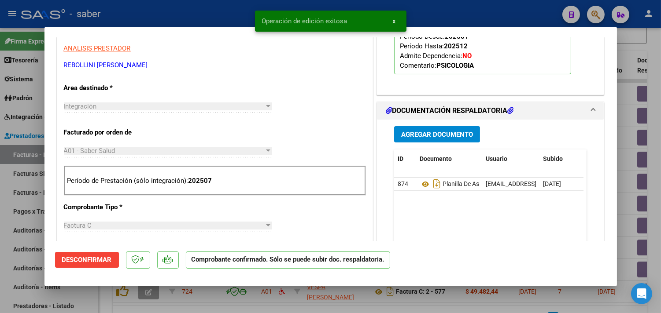
click at [631, 185] on div at bounding box center [330, 156] width 661 height 313
type input "$ 0,00"
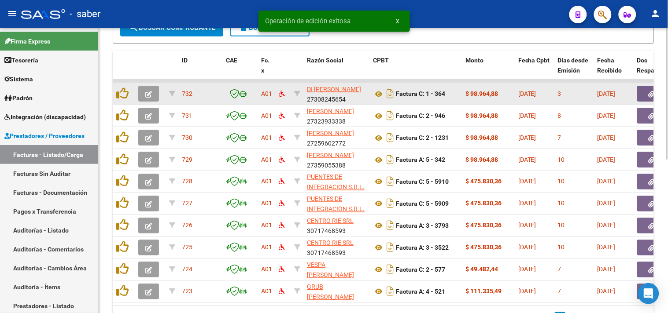
click at [147, 91] on icon "button" at bounding box center [148, 94] width 7 height 7
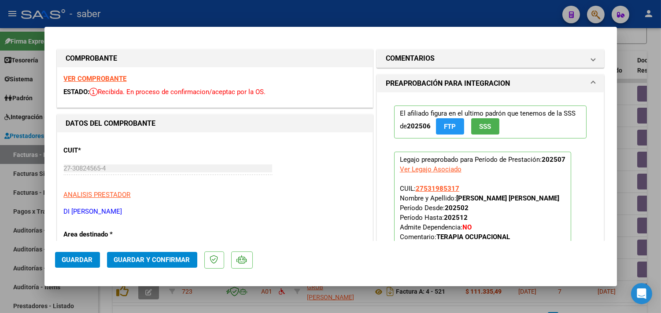
click at [107, 77] on strong "VER COMPROBANTE" at bounding box center [95, 79] width 63 height 8
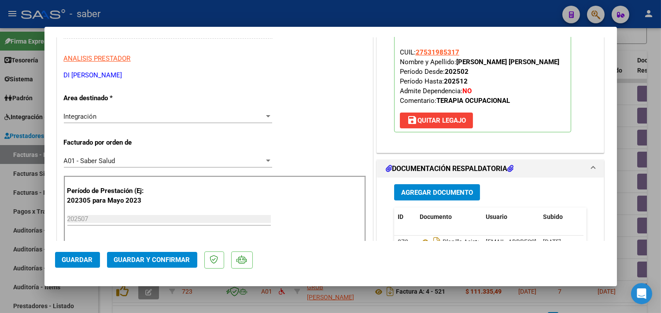
scroll to position [195, 0]
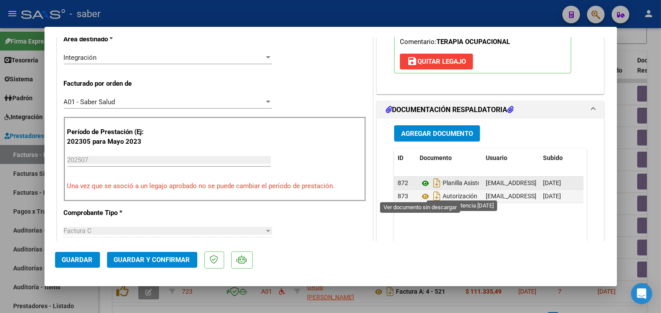
click at [423, 189] on icon at bounding box center [424, 183] width 11 height 11
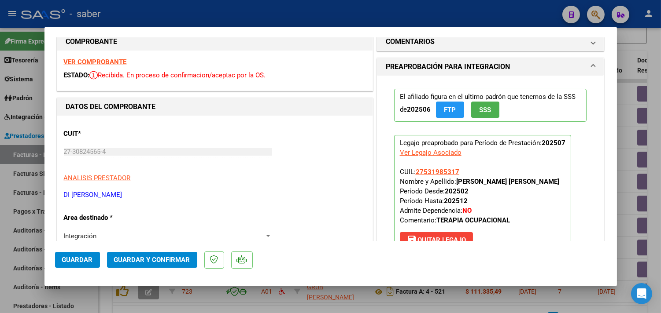
scroll to position [0, 0]
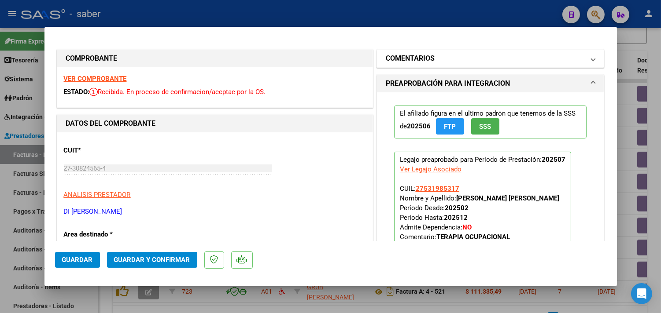
click at [456, 57] on mat-panel-title "COMENTARIOS" at bounding box center [485, 58] width 199 height 11
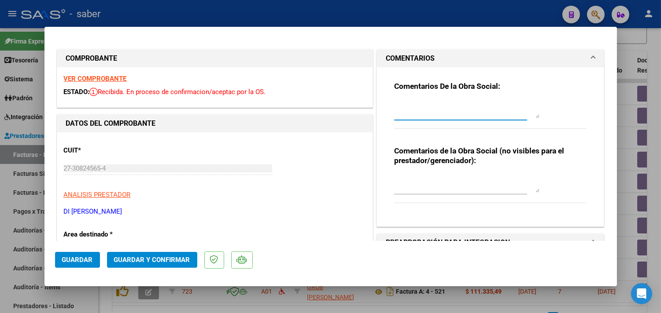
click at [434, 104] on textarea at bounding box center [466, 110] width 145 height 18
type textarea "S"
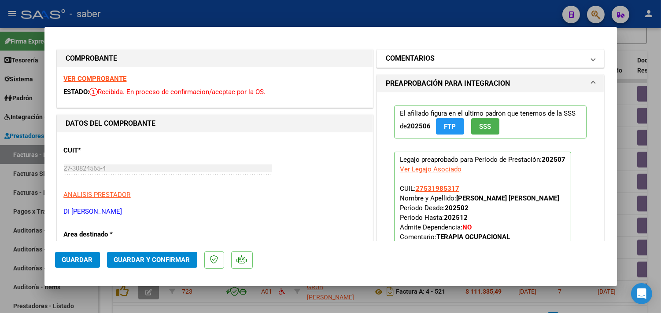
click at [527, 62] on mat-panel-title "COMENTARIOS" at bounding box center [485, 58] width 199 height 11
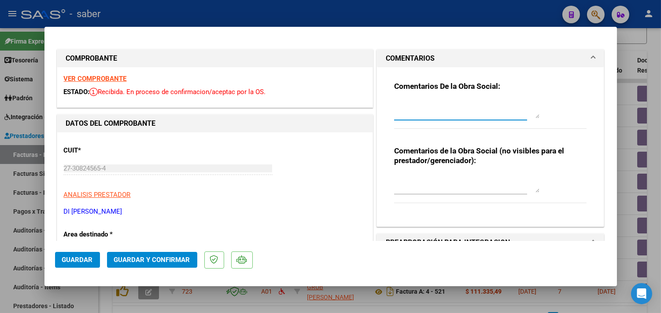
click at [438, 106] on textarea at bounding box center [466, 110] width 145 height 18
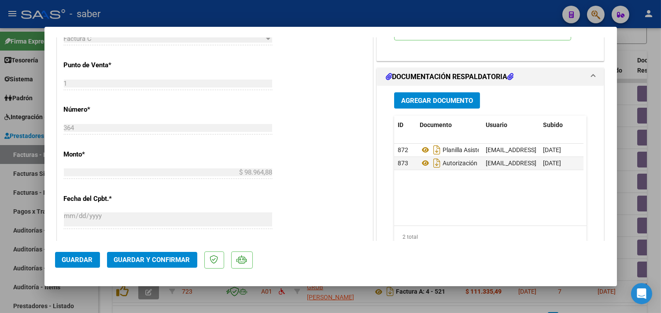
scroll to position [391, 0]
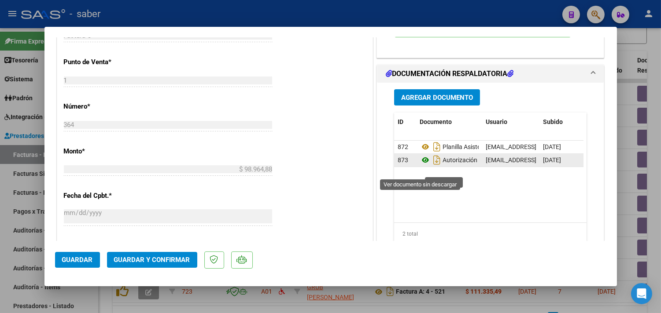
type textarea "Solo adjuntar planilla de asistencia o informe si correspondiera. No adjuntar a…"
click at [420, 165] on icon at bounding box center [424, 160] width 11 height 11
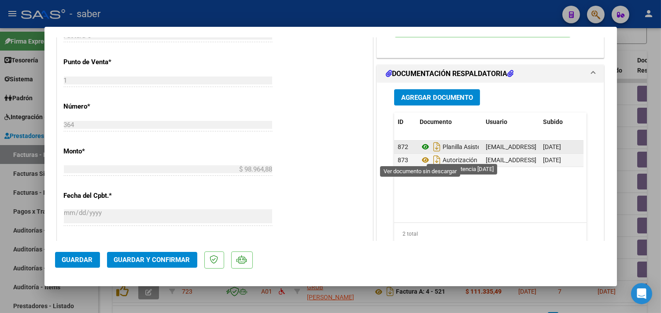
click at [419, 152] on icon at bounding box center [424, 147] width 11 height 11
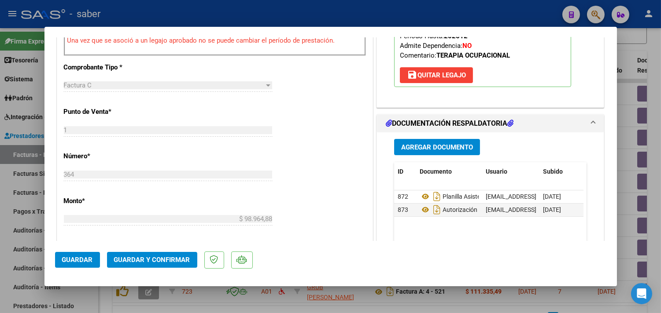
scroll to position [342, 0]
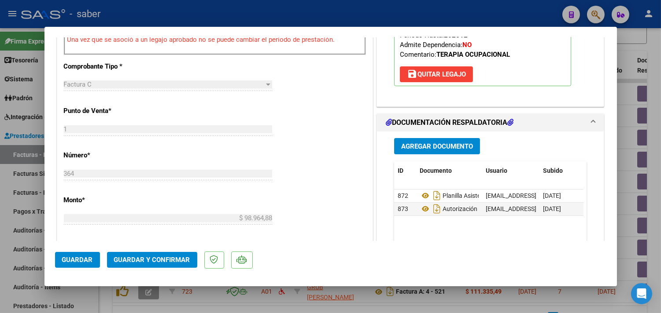
click at [92, 304] on div at bounding box center [330, 156] width 661 height 313
type input "$ 0,00"
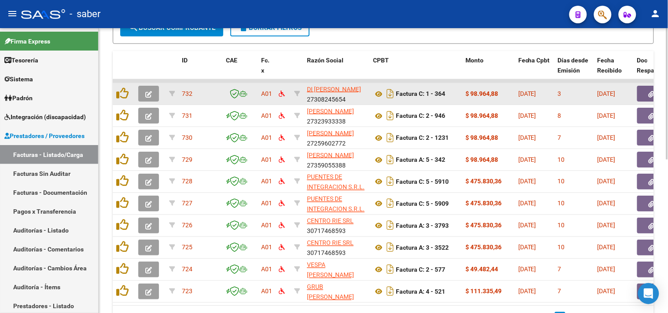
click at [643, 92] on button "button" at bounding box center [651, 94] width 28 height 16
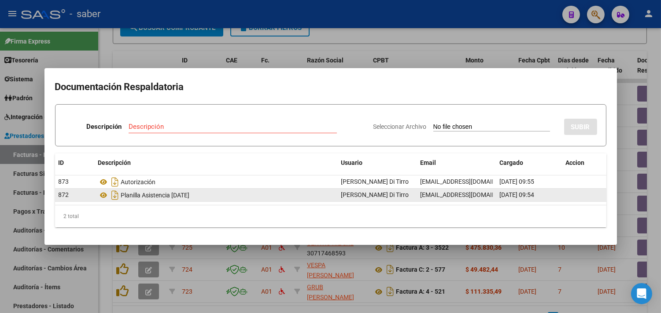
click at [496, 197] on datatable-body-cell "09/08/2025 09:54" at bounding box center [529, 195] width 66 height 13
click at [221, 195] on div "Planilla Asistencia Julio 2025" at bounding box center [216, 195] width 236 height 14
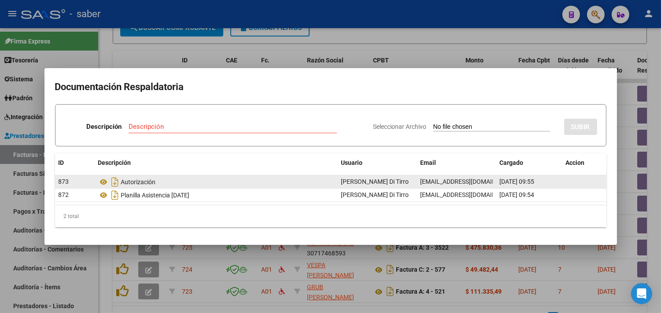
click at [199, 183] on div "Autorización" at bounding box center [216, 182] width 236 height 14
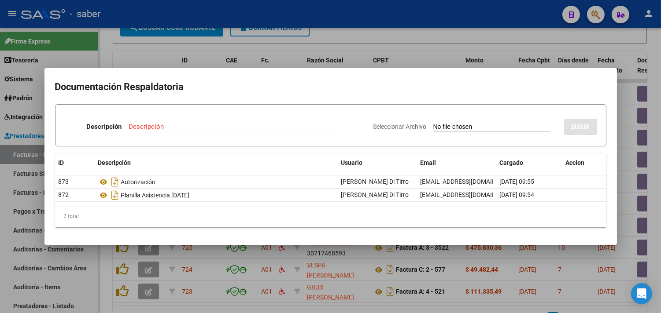
click at [623, 213] on div at bounding box center [330, 156] width 661 height 313
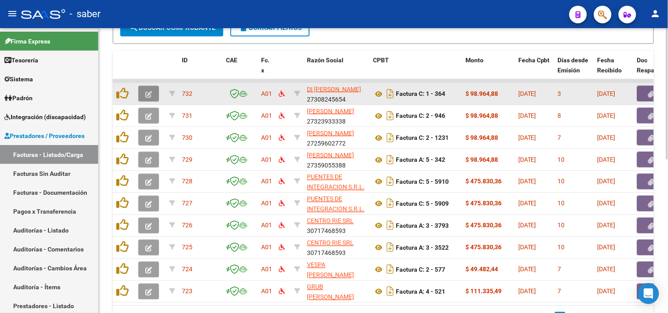
click at [142, 92] on button "button" at bounding box center [148, 94] width 21 height 16
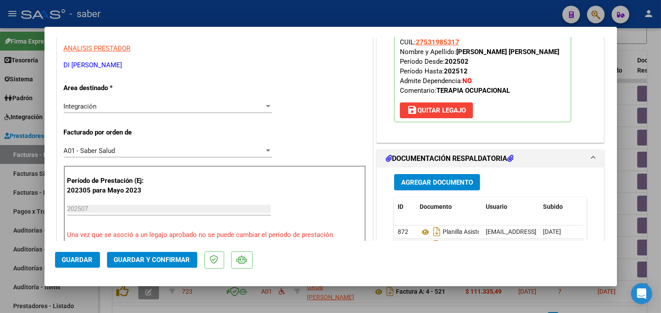
scroll to position [195, 0]
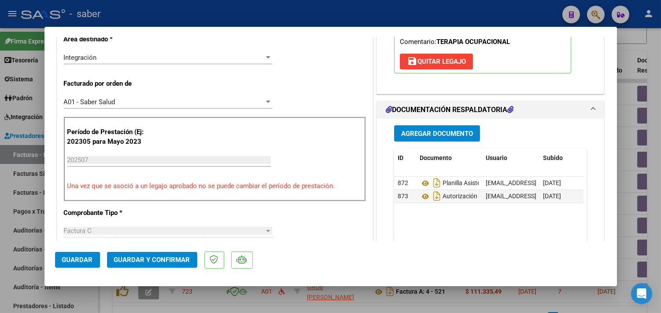
click at [156, 261] on span "Guardar y Confirmar" at bounding box center [152, 260] width 76 height 8
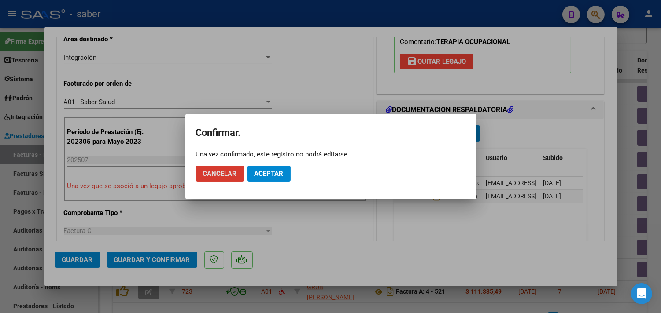
click at [277, 170] on span "Aceptar" at bounding box center [268, 174] width 29 height 8
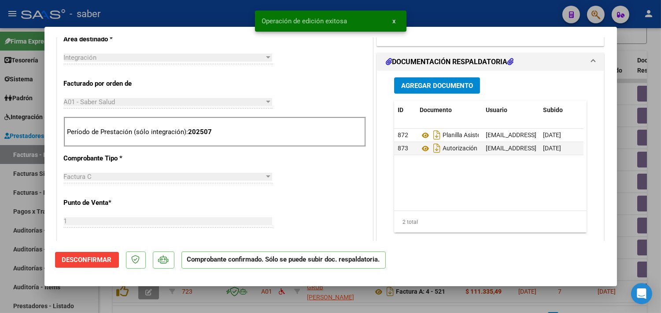
click at [627, 208] on div at bounding box center [330, 156] width 661 height 313
type input "$ 0,00"
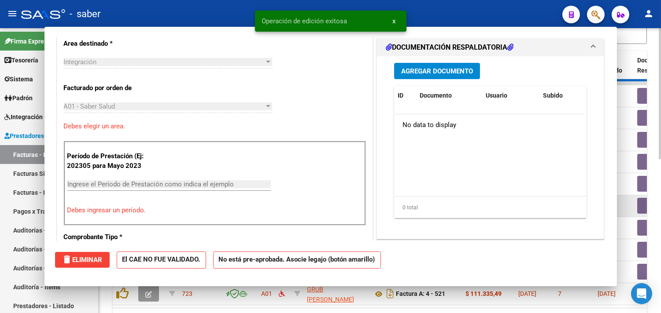
scroll to position [211, 0]
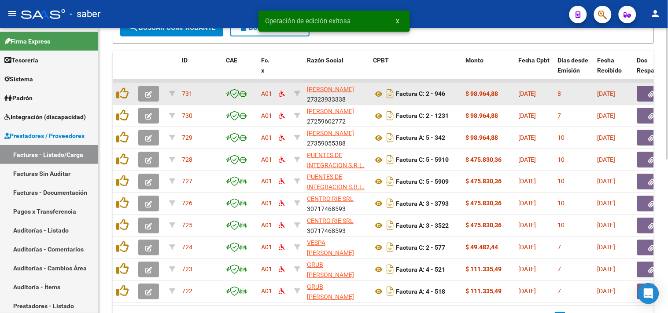
click at [152, 92] on button "button" at bounding box center [148, 94] width 21 height 16
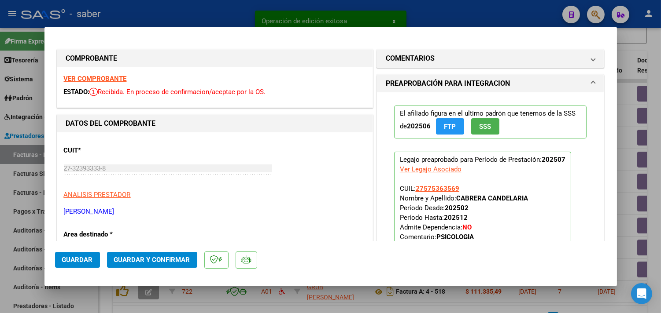
click at [96, 77] on strong "VER COMPROBANTE" at bounding box center [95, 79] width 63 height 8
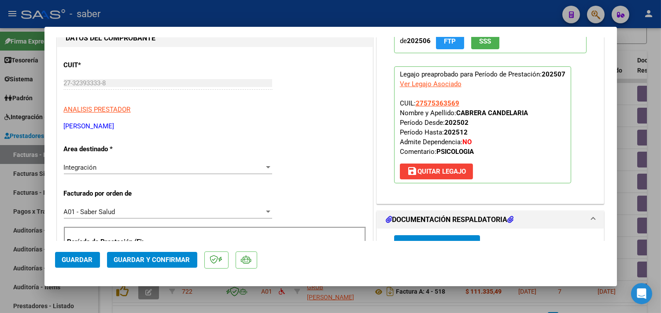
scroll to position [244, 0]
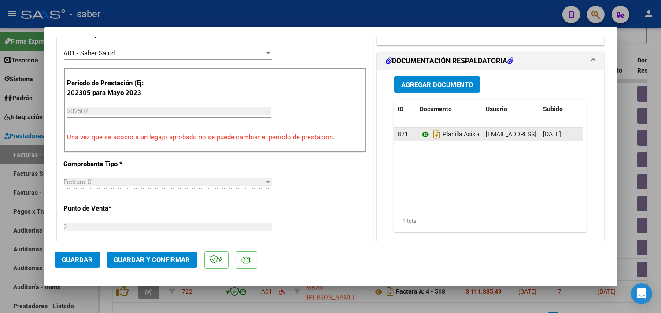
click at [419, 134] on icon at bounding box center [424, 134] width 11 height 11
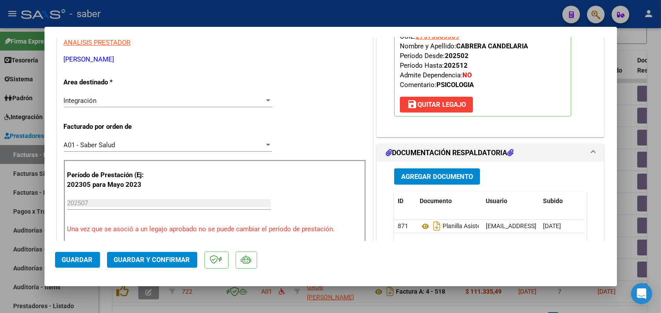
scroll to position [147, 0]
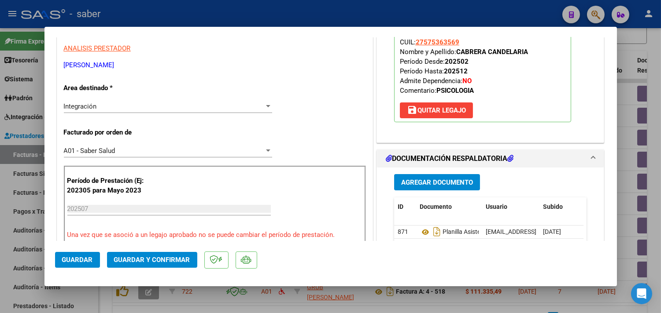
click at [146, 257] on span "Guardar y Confirmar" at bounding box center [152, 260] width 76 height 8
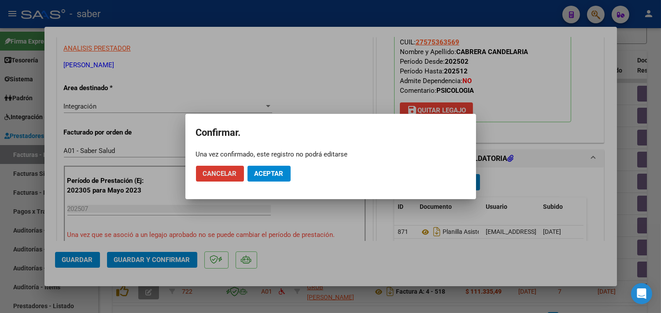
click at [274, 176] on span "Aceptar" at bounding box center [268, 174] width 29 height 8
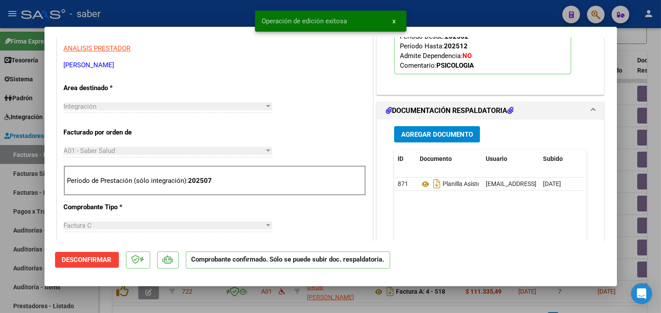
click at [627, 191] on div at bounding box center [330, 156] width 661 height 313
type input "$ 0,00"
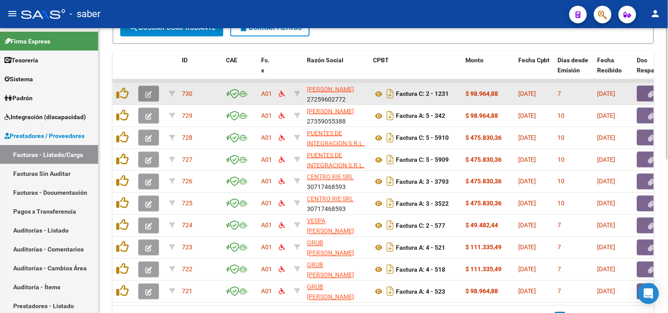
click at [146, 91] on icon "button" at bounding box center [148, 94] width 7 height 7
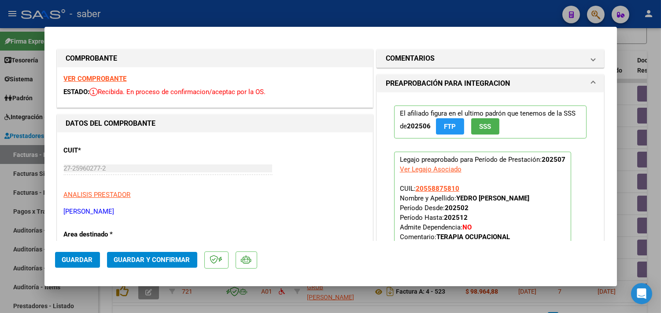
click at [103, 82] on strong "VER COMPROBANTE" at bounding box center [95, 79] width 63 height 8
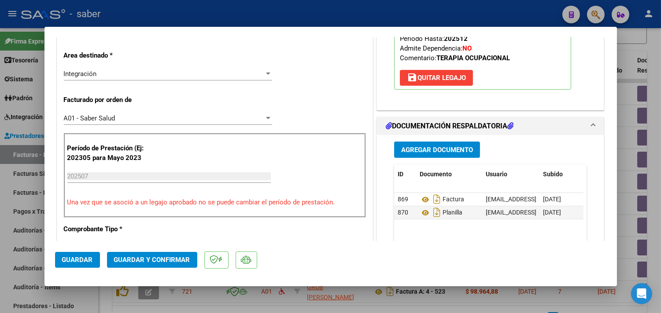
scroll to position [195, 0]
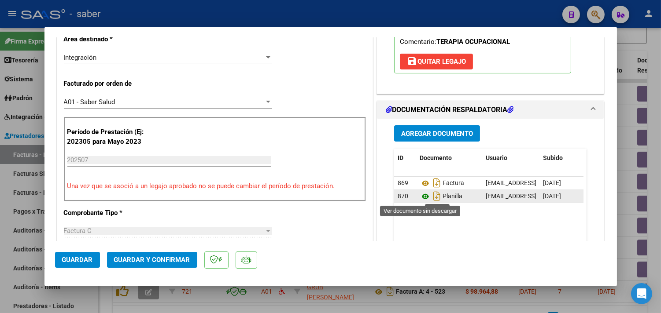
click at [423, 195] on icon at bounding box center [424, 196] width 11 height 11
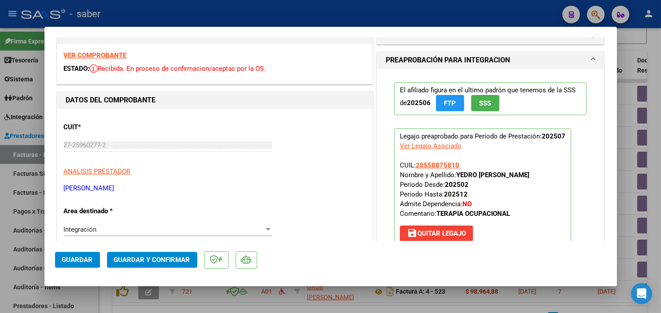
scroll to position [0, 0]
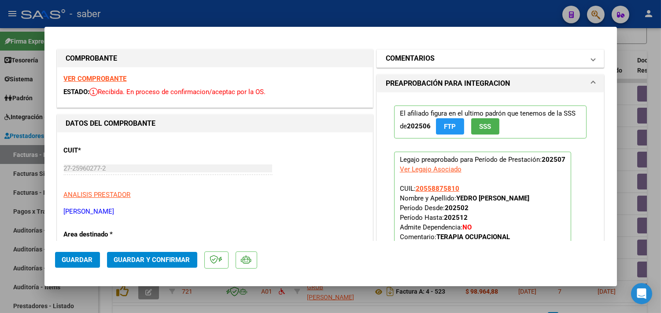
drag, startPoint x: 430, startPoint y: 55, endPoint x: 429, endPoint y: 66, distance: 10.6
click at [430, 55] on mat-panel-title "COMENTARIOS" at bounding box center [485, 58] width 199 height 11
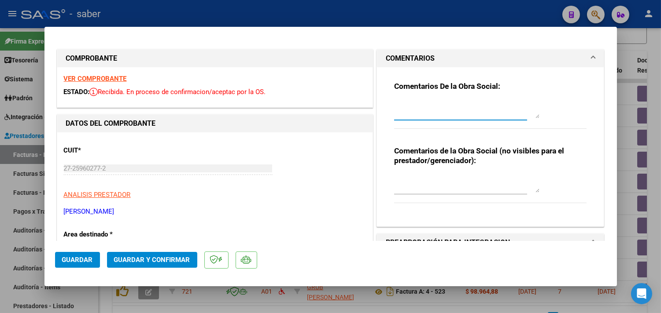
click at [416, 115] on textarea at bounding box center [466, 110] width 145 height 18
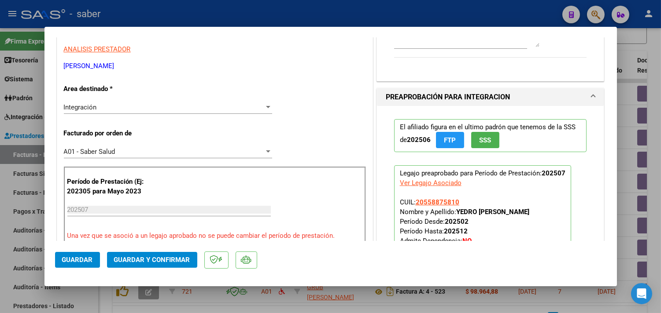
scroll to position [147, 0]
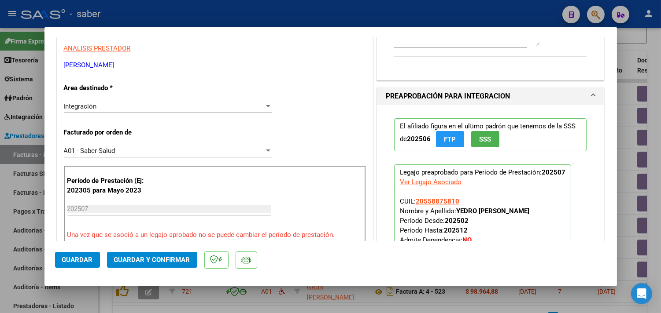
type textarea "En documentación respaldatoria solo adjuntar planilla de asistencia o informe d…"
click at [142, 264] on span "Guardar y Confirmar" at bounding box center [152, 260] width 76 height 8
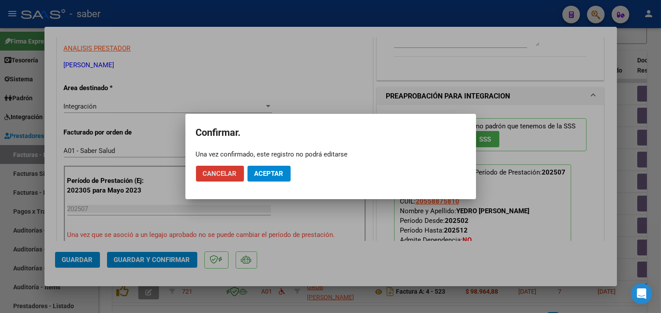
click at [266, 173] on span "Aceptar" at bounding box center [268, 174] width 29 height 8
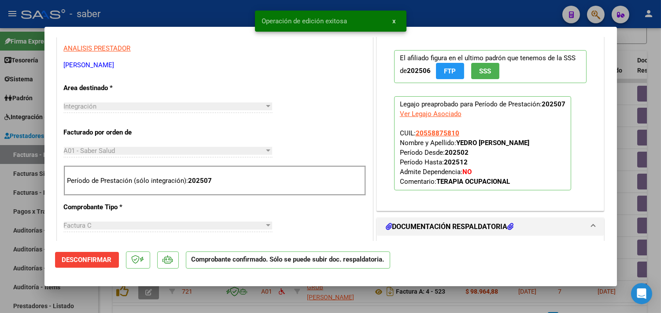
click at [627, 216] on div at bounding box center [330, 156] width 661 height 313
type input "$ 0,00"
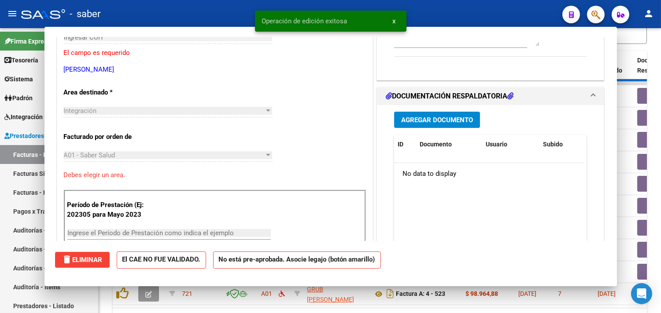
scroll to position [151, 0]
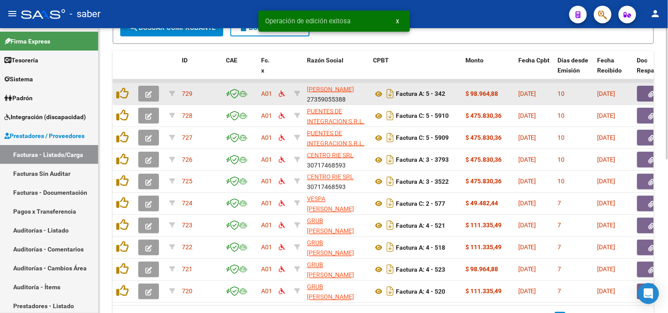
click at [151, 96] on icon "button" at bounding box center [148, 94] width 7 height 7
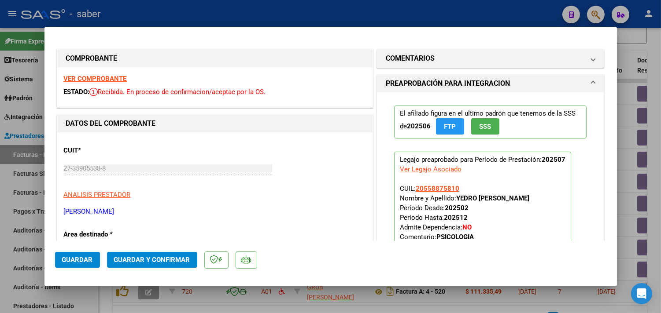
click at [108, 81] on strong "VER COMPROBANTE" at bounding box center [95, 79] width 63 height 8
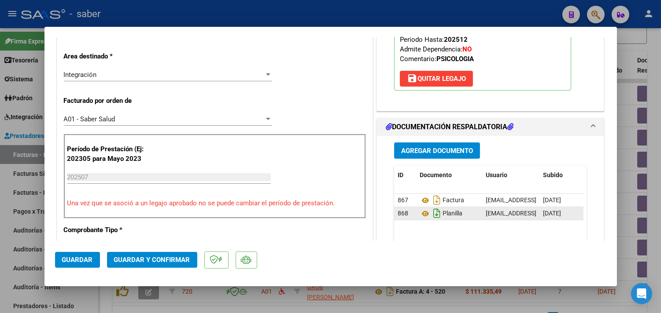
scroll to position [195, 0]
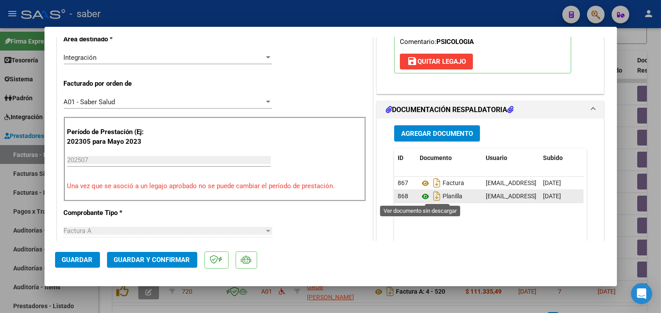
click at [420, 195] on icon at bounding box center [424, 196] width 11 height 11
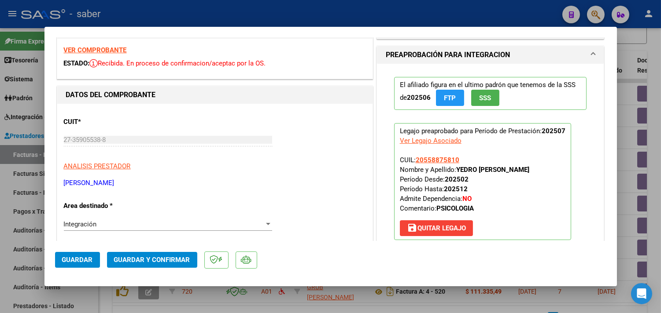
scroll to position [0, 0]
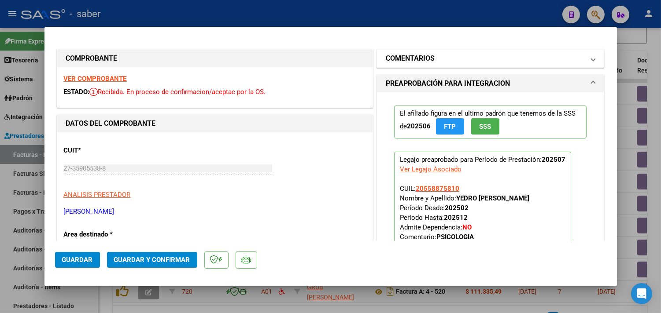
click at [473, 59] on mat-panel-title "COMENTARIOS" at bounding box center [485, 58] width 199 height 11
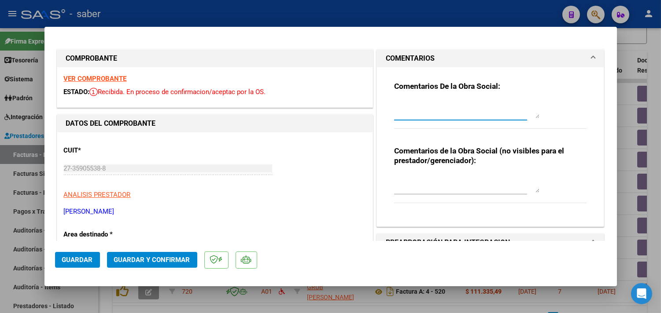
click at [417, 104] on textarea at bounding box center [466, 110] width 145 height 18
click at [452, 112] on textarea "En documentación respaldatoria solo cargar planilla de asistencia e informes de…" at bounding box center [466, 110] width 145 height 18
click at [515, 115] on textarea "En documentación respaldatoria solo cargar planilla de asistencia, e informes d…" at bounding box center [466, 110] width 145 height 18
drag, startPoint x: 417, startPoint y: 113, endPoint x: 455, endPoint y: 110, distance: 37.5
click at [455, 110] on textarea "En documentación respaldatoria solo cargar planilla de asistencia, e informes d…" at bounding box center [466, 110] width 145 height 18
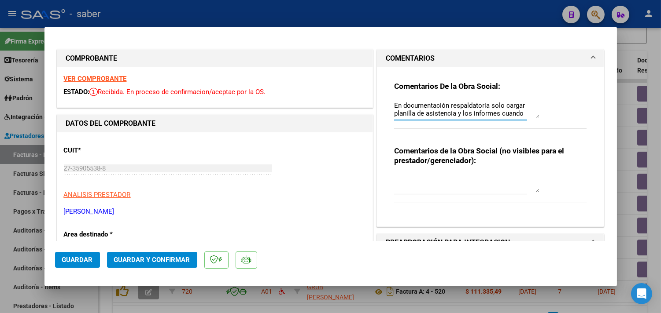
drag, startPoint x: 438, startPoint y: 115, endPoint x: 370, endPoint y: 93, distance: 71.7
click at [375, 93] on div "COMENTARIOS Comentarios De la Obra Social: En documentación respaldatoria solo …" at bounding box center [490, 138] width 231 height 178
type textarea "En documentación respaldatoria solo cargar planilla de asistencia y los informe…"
click at [459, 131] on div "Comentarios De la Obra Social: En documentación respaldatoria solo cargar plani…" at bounding box center [490, 109] width 193 height 57
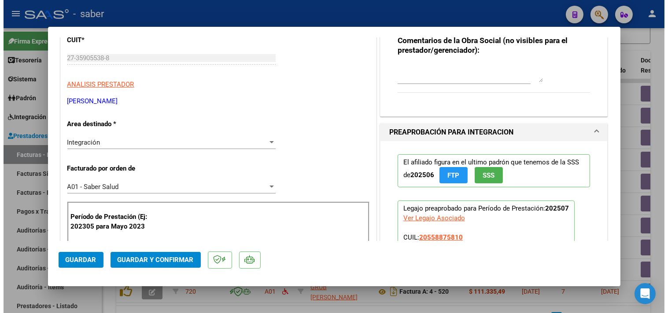
scroll to position [195, 0]
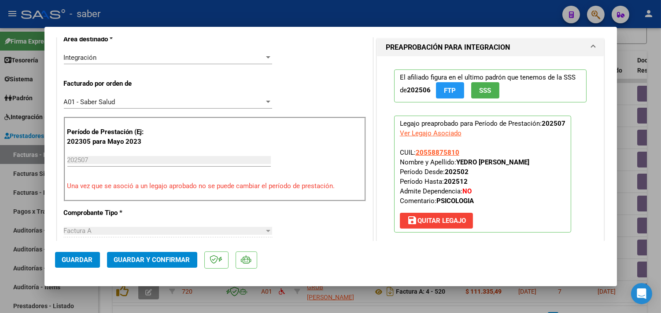
click at [132, 257] on span "Guardar y Confirmar" at bounding box center [152, 260] width 76 height 8
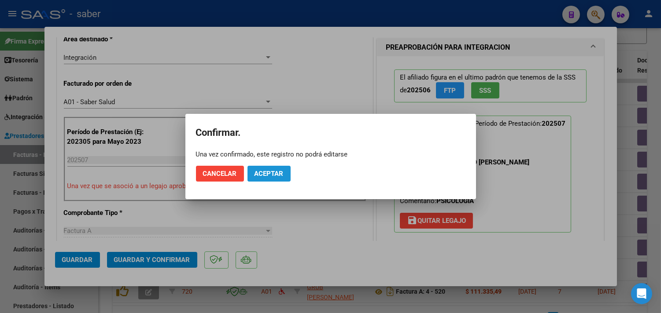
click at [269, 176] on span "Aceptar" at bounding box center [268, 174] width 29 height 8
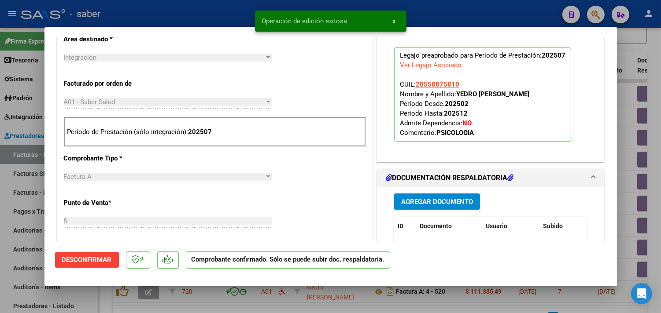
click at [628, 140] on div at bounding box center [330, 156] width 661 height 313
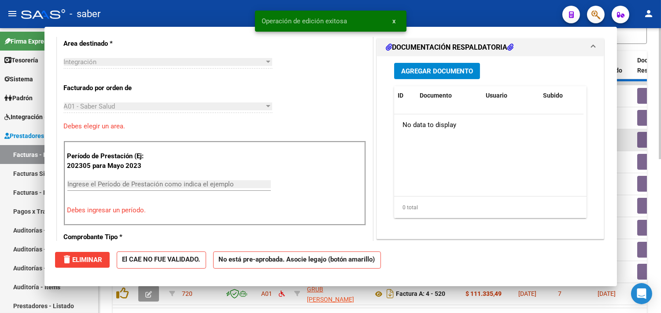
scroll to position [0, 0]
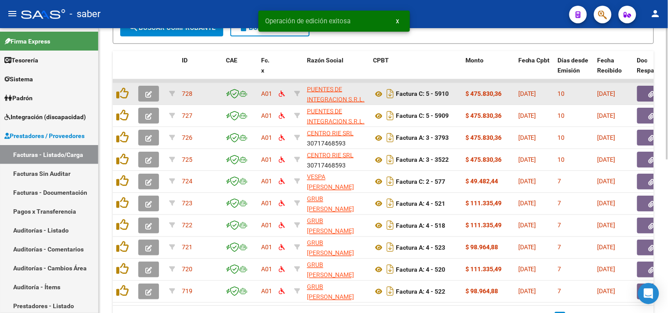
click at [143, 92] on button "button" at bounding box center [148, 94] width 21 height 16
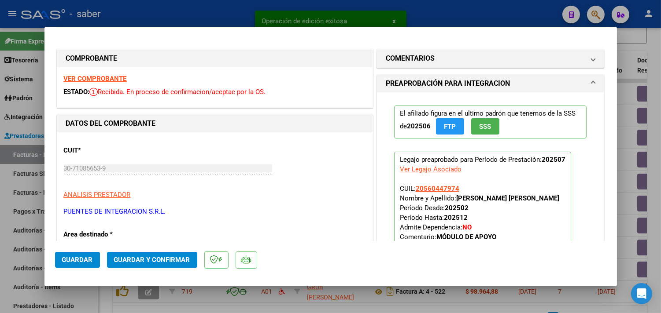
click at [111, 77] on strong "VER COMPROBANTE" at bounding box center [95, 79] width 63 height 8
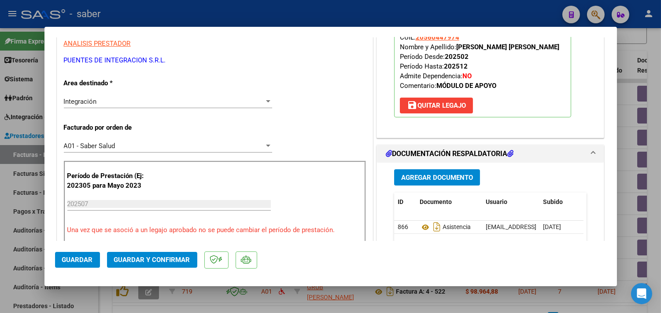
scroll to position [195, 0]
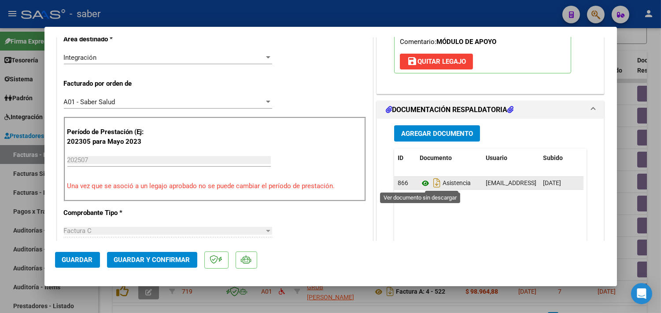
click at [419, 184] on icon at bounding box center [424, 183] width 11 height 11
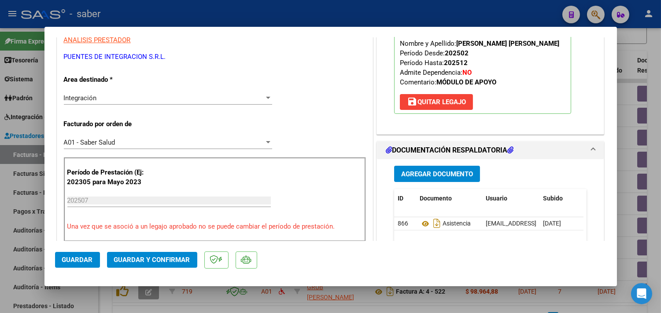
scroll to position [147, 0]
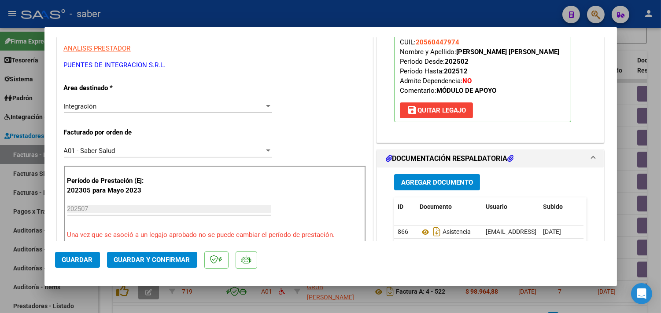
click at [161, 255] on button "Guardar y Confirmar" at bounding box center [152, 260] width 90 height 16
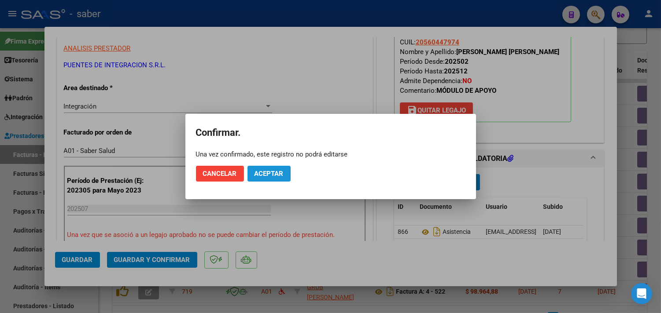
click at [276, 172] on span "Aceptar" at bounding box center [268, 174] width 29 height 8
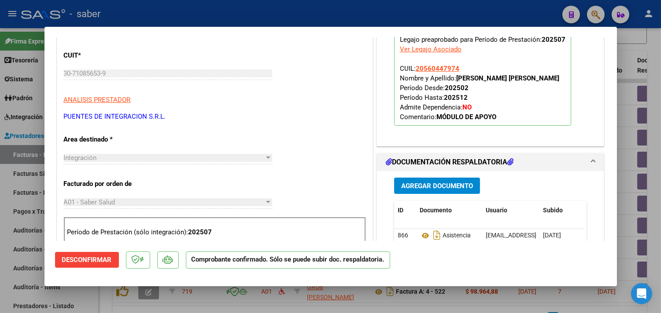
scroll to position [98, 0]
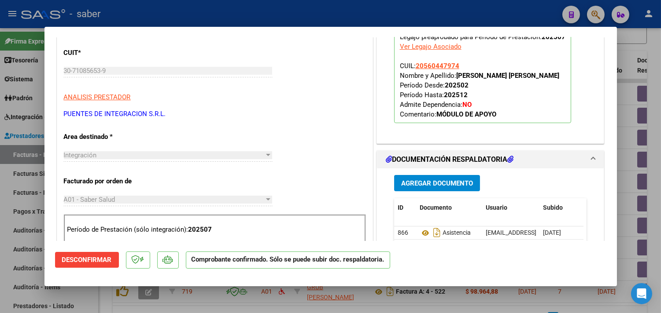
click at [632, 204] on div at bounding box center [330, 156] width 661 height 313
type input "$ 0,00"
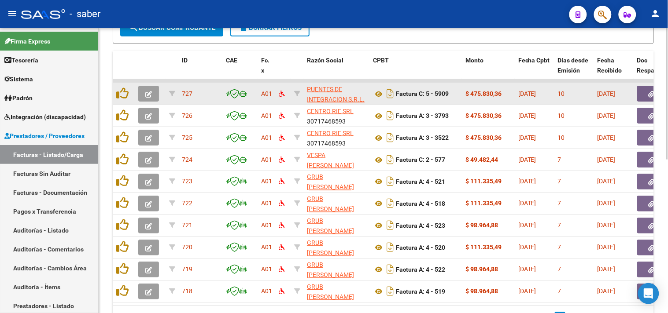
click at [151, 91] on icon "button" at bounding box center [148, 94] width 7 height 7
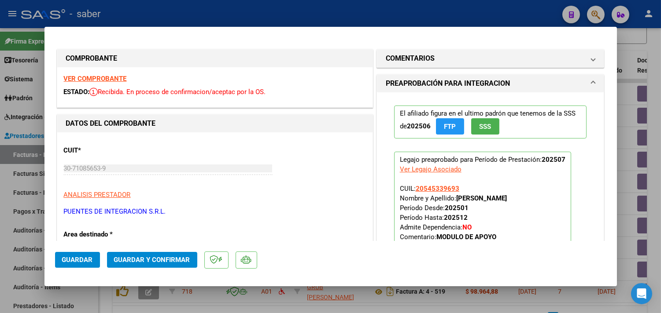
click at [99, 75] on strong "VER COMPROBANTE" at bounding box center [95, 79] width 63 height 8
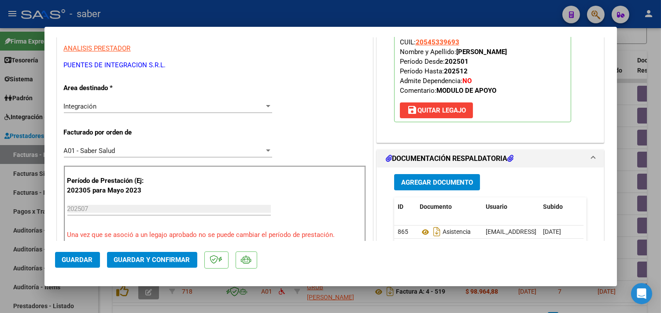
scroll to position [195, 0]
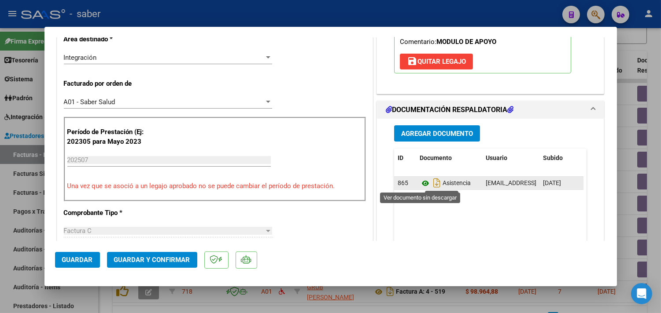
click at [419, 184] on icon at bounding box center [424, 183] width 11 height 11
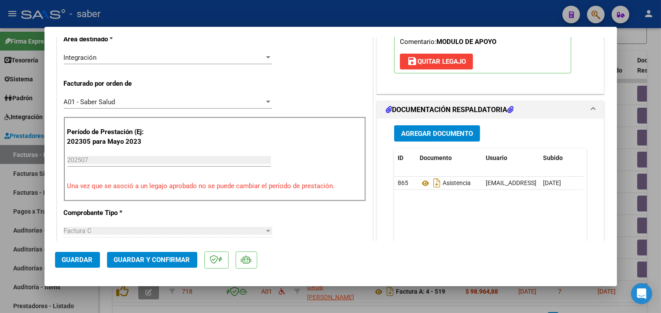
click at [159, 257] on span "Guardar y Confirmar" at bounding box center [152, 260] width 76 height 8
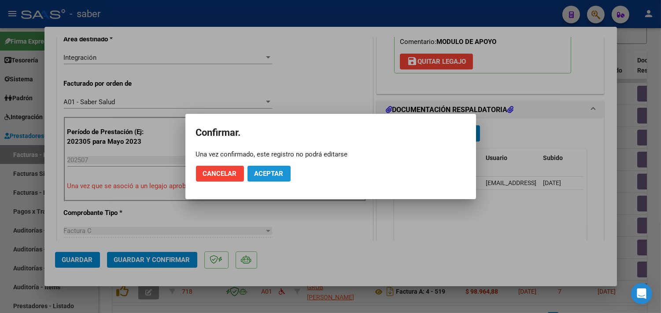
click at [271, 171] on span "Aceptar" at bounding box center [268, 174] width 29 height 8
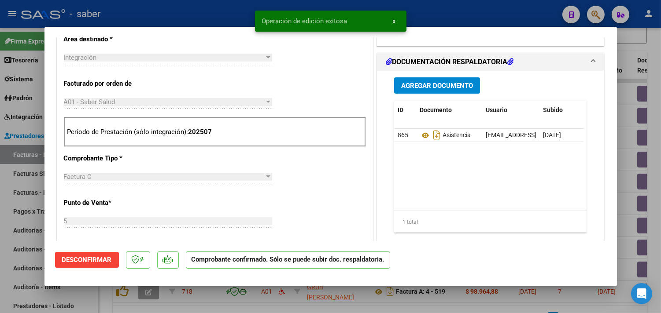
click at [630, 225] on div at bounding box center [330, 156] width 661 height 313
type input "$ 0,00"
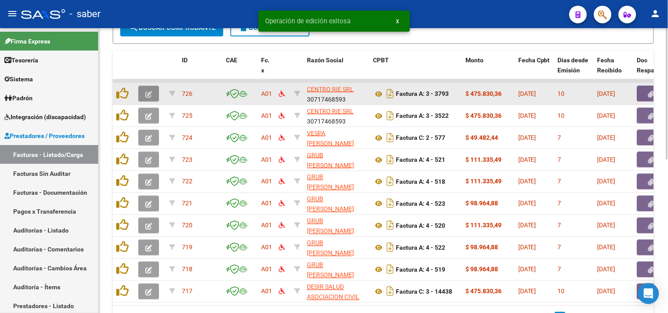
click at [146, 91] on icon "button" at bounding box center [148, 94] width 7 height 7
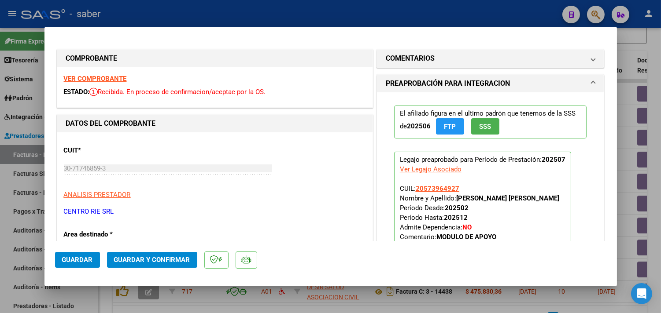
click at [104, 76] on strong "VER COMPROBANTE" at bounding box center [95, 79] width 63 height 8
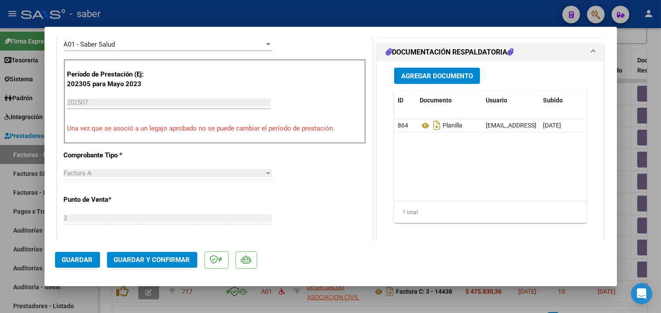
scroll to position [293, 0]
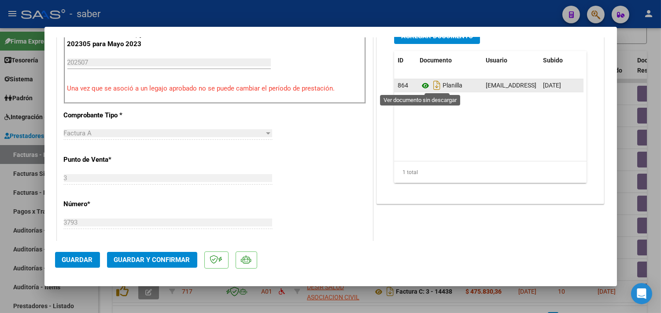
click at [419, 82] on icon at bounding box center [424, 86] width 11 height 11
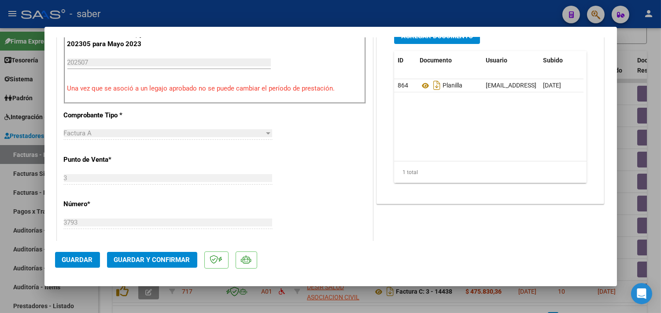
scroll to position [342, 0]
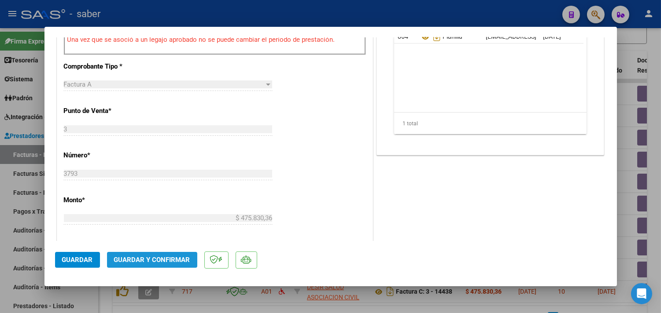
click at [169, 261] on span "Guardar y Confirmar" at bounding box center [152, 260] width 76 height 8
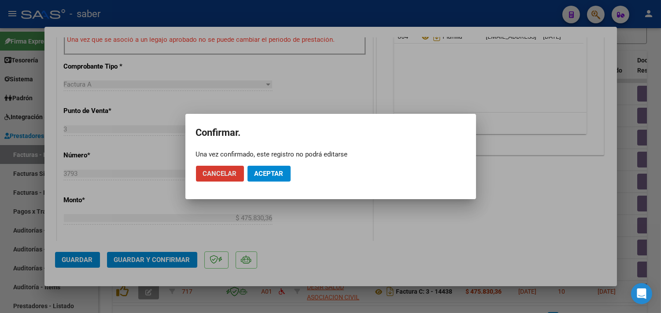
click at [276, 180] on button "Aceptar" at bounding box center [268, 174] width 43 height 16
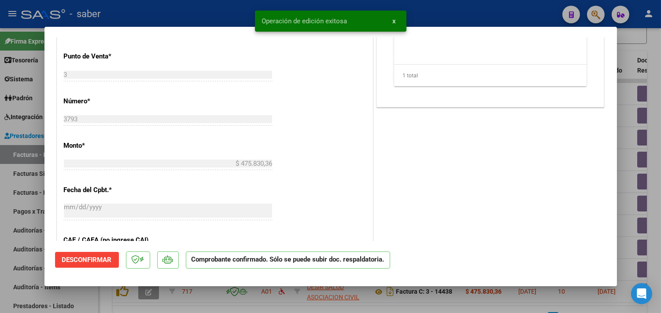
click at [623, 191] on div at bounding box center [330, 156] width 661 height 313
type input "$ 0,00"
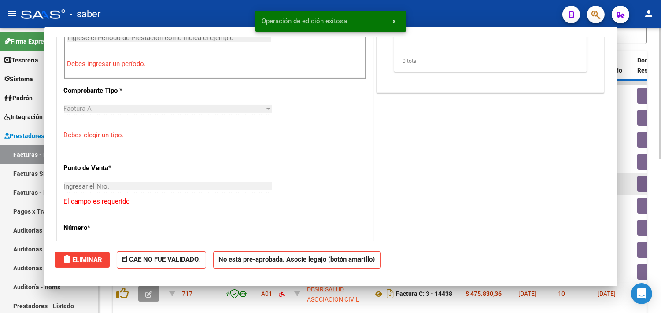
scroll to position [358, 0]
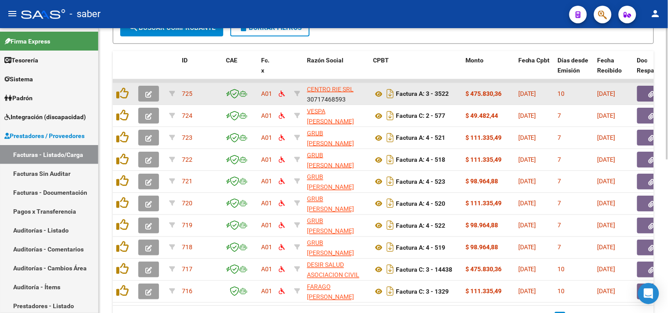
click at [151, 93] on icon "button" at bounding box center [148, 94] width 7 height 7
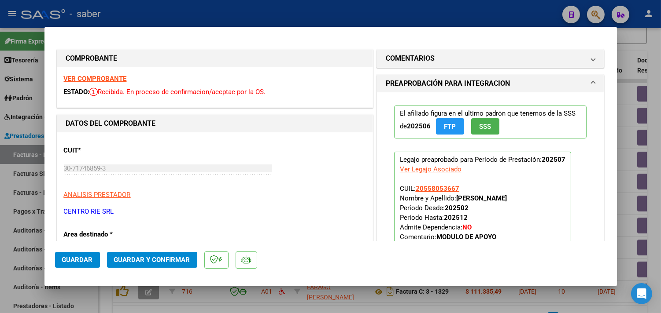
click at [102, 81] on strong "VER COMPROBANTE" at bounding box center [95, 79] width 63 height 8
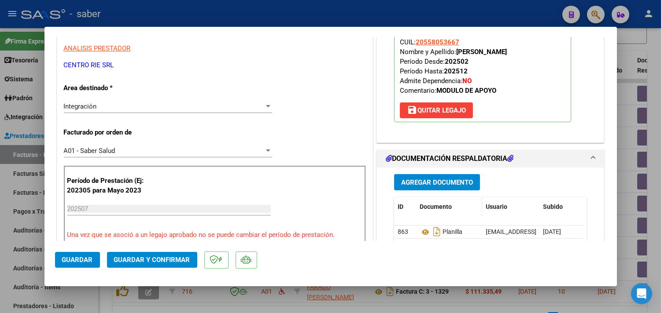
scroll to position [195, 0]
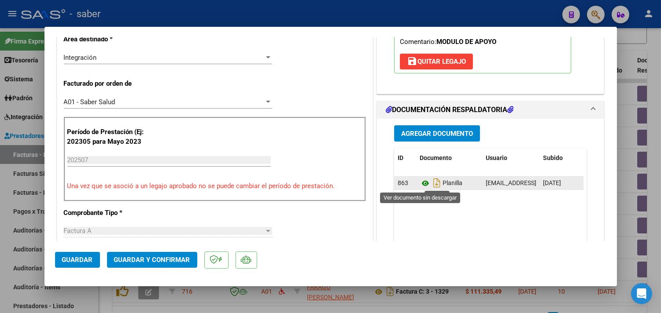
click at [421, 186] on icon at bounding box center [424, 183] width 11 height 11
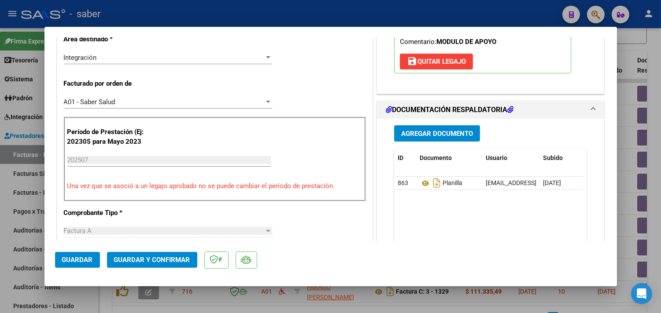
click at [162, 260] on span "Guardar y Confirmar" at bounding box center [152, 260] width 76 height 8
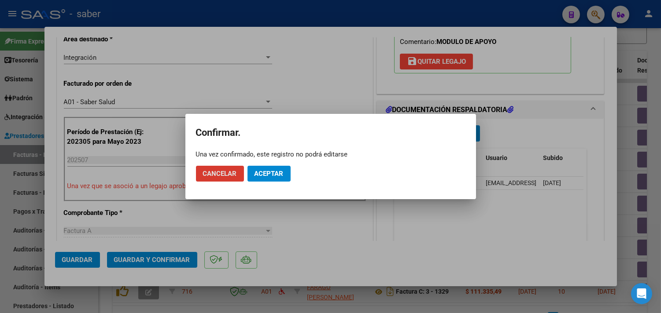
click at [277, 173] on span "Aceptar" at bounding box center [268, 174] width 29 height 8
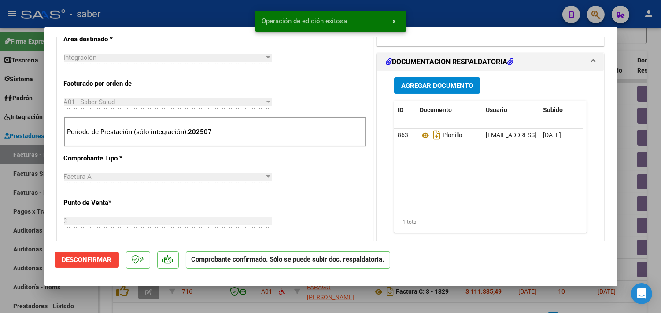
click at [624, 165] on div at bounding box center [330, 156] width 661 height 313
type input "$ 0,00"
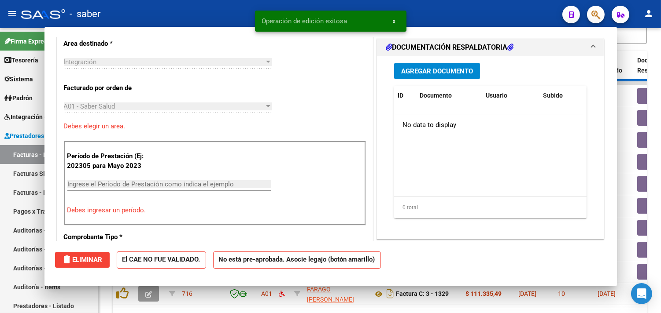
scroll to position [211, 0]
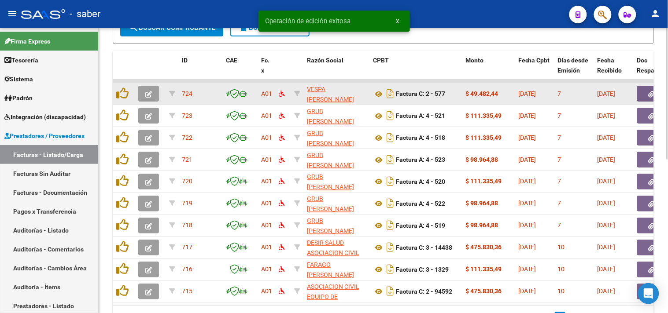
click at [150, 93] on icon "button" at bounding box center [148, 94] width 7 height 7
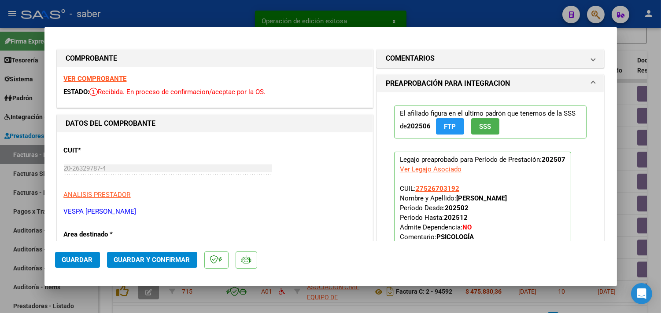
click at [111, 80] on strong "VER COMPROBANTE" at bounding box center [95, 79] width 63 height 8
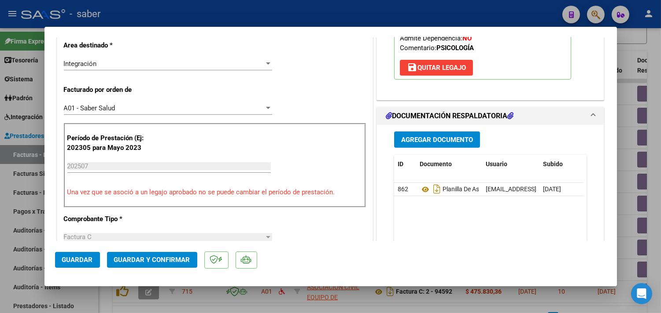
scroll to position [195, 0]
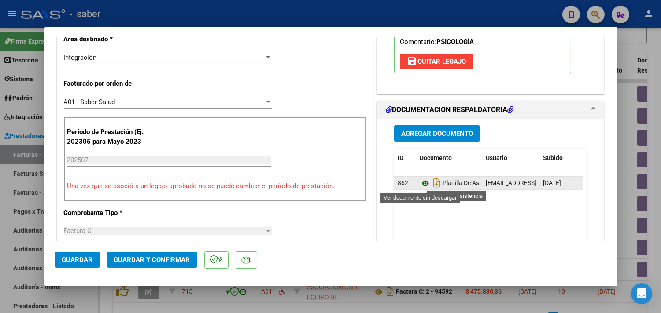
click at [419, 184] on icon at bounding box center [424, 183] width 11 height 11
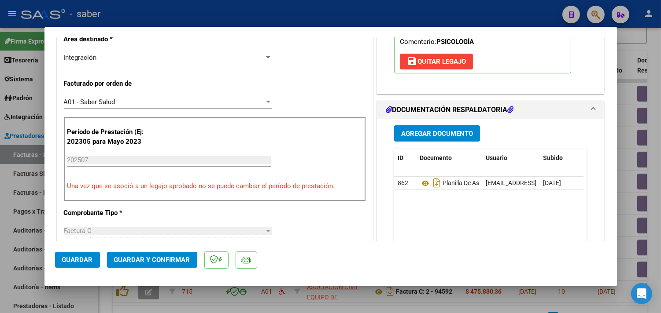
click at [151, 263] on span "Guardar y Confirmar" at bounding box center [152, 260] width 76 height 8
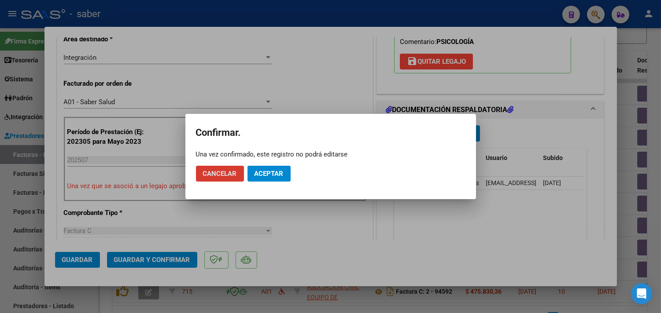
click at [269, 172] on span "Aceptar" at bounding box center [268, 174] width 29 height 8
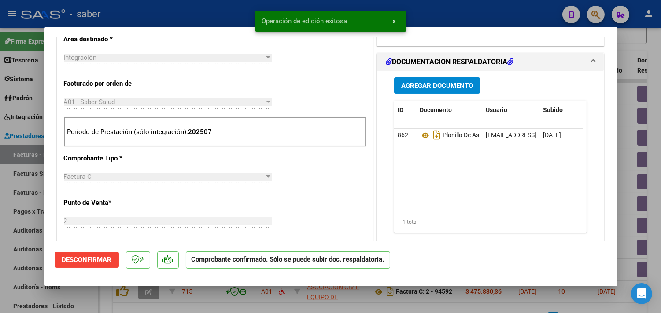
click at [621, 165] on div at bounding box center [330, 156] width 661 height 313
type input "$ 0,00"
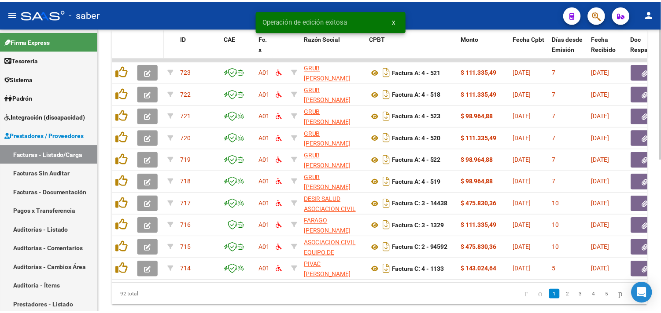
scroll to position [284, 0]
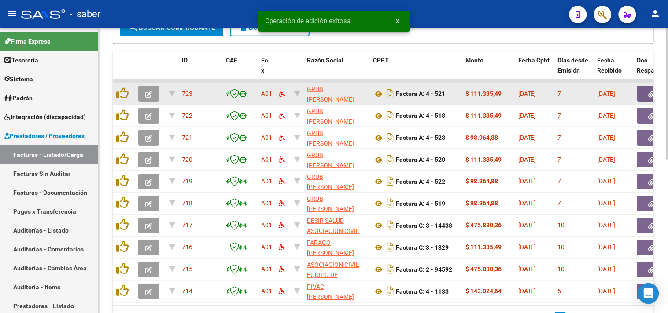
click at [147, 94] on icon "button" at bounding box center [148, 94] width 7 height 7
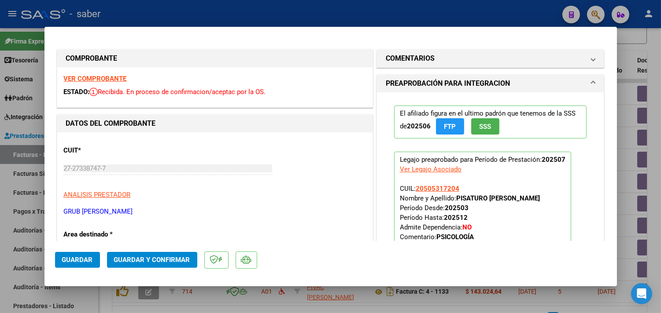
click at [109, 77] on strong "VER COMPROBANTE" at bounding box center [95, 79] width 63 height 8
click at [149, 260] on span "Guardar y Confirmar" at bounding box center [152, 260] width 76 height 8
click button "Aceptar"
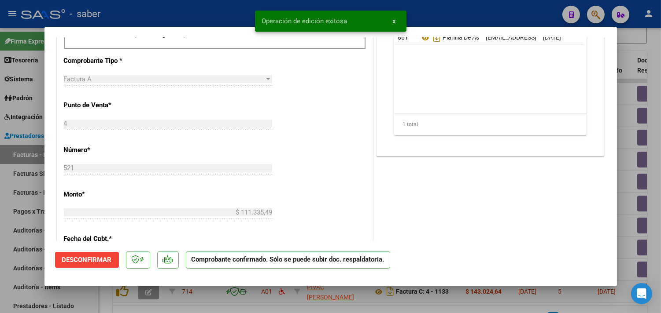
click at [626, 169] on div at bounding box center [330, 156] width 661 height 313
type input "$ 0,00"
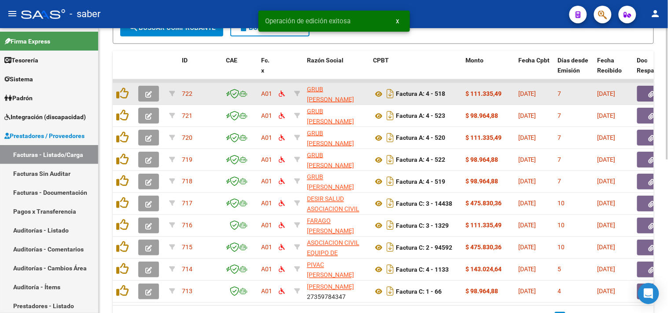
click at [148, 91] on icon "button" at bounding box center [148, 94] width 7 height 7
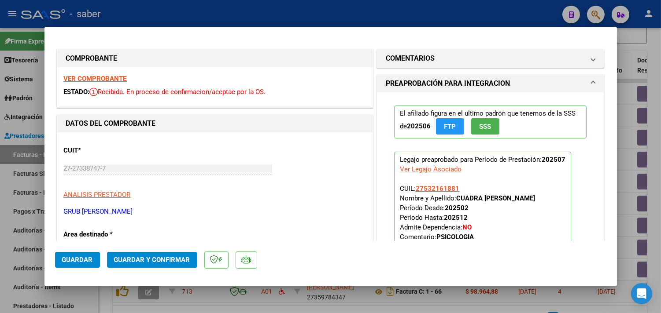
click at [92, 76] on strong "VER COMPROBANTE" at bounding box center [95, 79] width 63 height 8
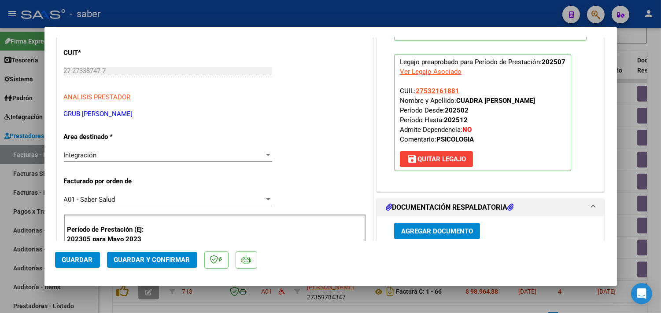
scroll to position [147, 0]
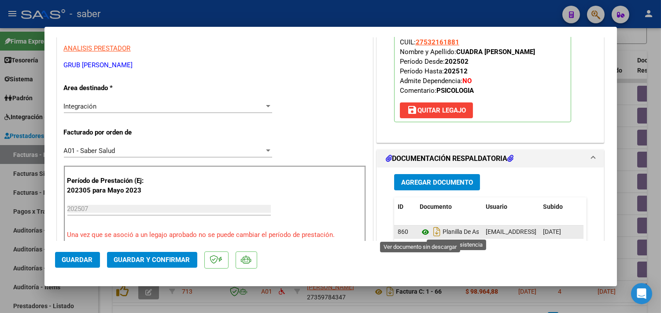
click at [420, 234] on icon at bounding box center [424, 232] width 11 height 11
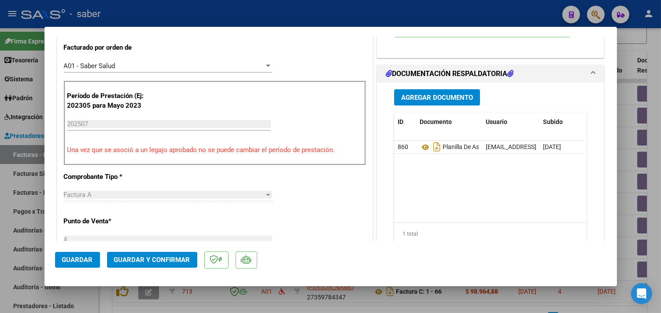
scroll to position [244, 0]
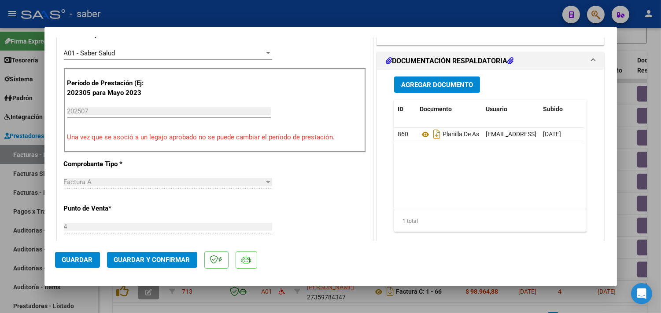
click at [145, 260] on span "Guardar y Confirmar" at bounding box center [152, 260] width 76 height 8
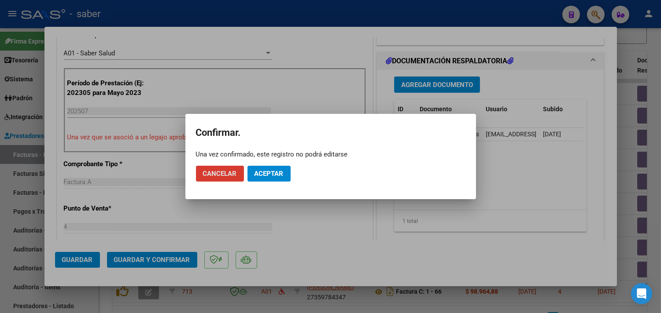
click at [273, 175] on span "Aceptar" at bounding box center [268, 174] width 29 height 8
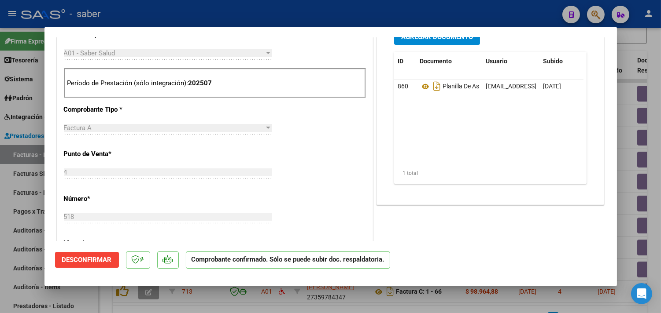
click at [626, 226] on div at bounding box center [330, 156] width 661 height 313
type input "$ 0,00"
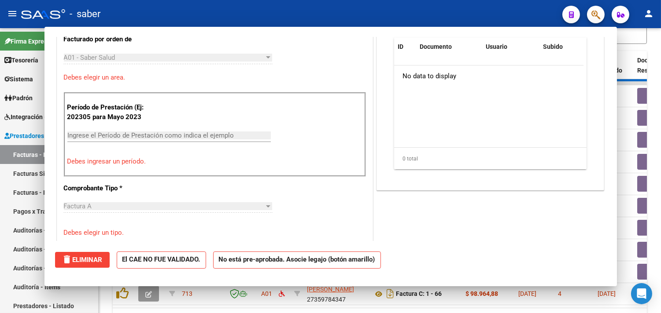
scroll to position [260, 0]
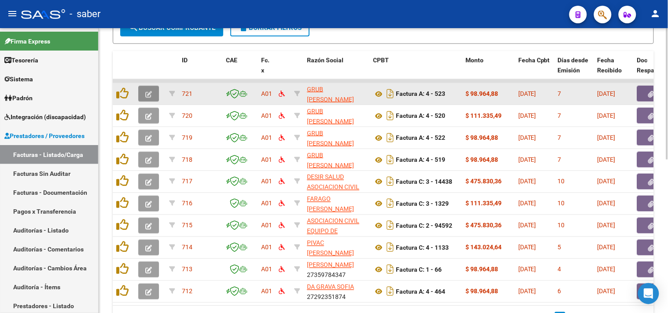
click at [152, 93] on button "button" at bounding box center [148, 94] width 21 height 16
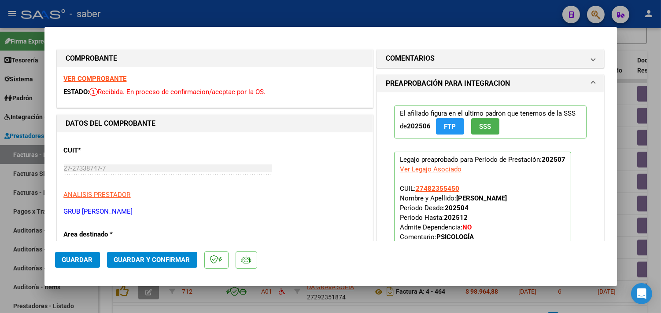
click at [111, 80] on strong "VER COMPROBANTE" at bounding box center [95, 79] width 63 height 8
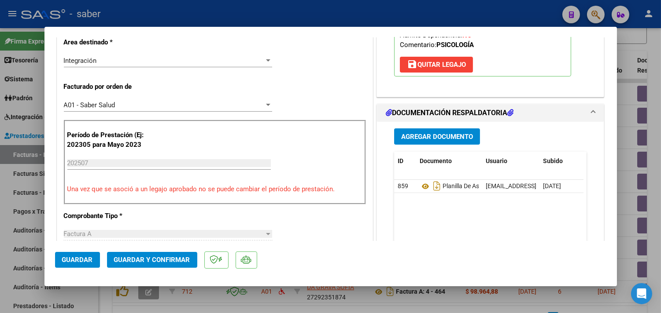
scroll to position [195, 0]
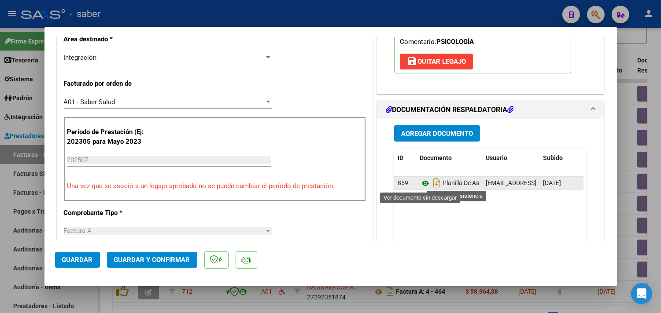
click at [419, 184] on icon at bounding box center [424, 183] width 11 height 11
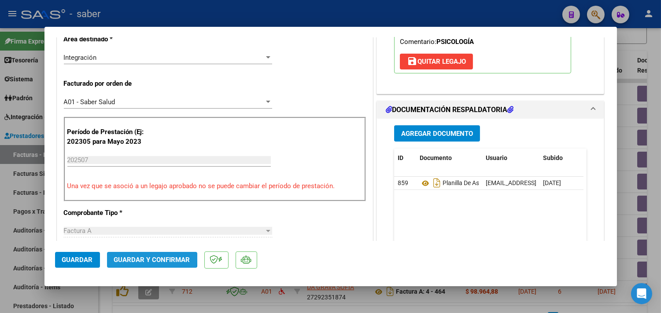
click at [147, 258] on span "Guardar y Confirmar" at bounding box center [152, 260] width 76 height 8
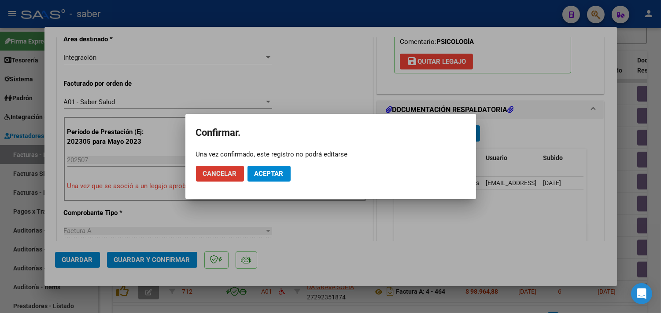
click at [269, 177] on span "Aceptar" at bounding box center [268, 174] width 29 height 8
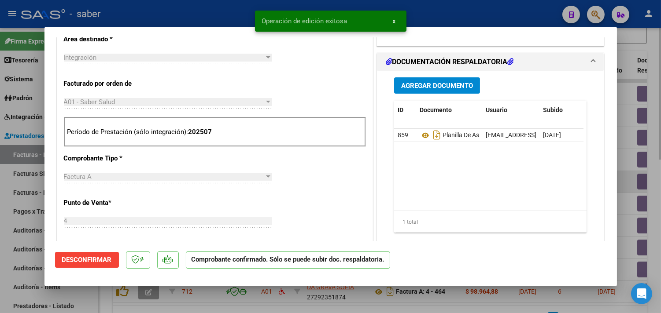
click at [625, 186] on div at bounding box center [330, 156] width 661 height 313
type input "$ 0,00"
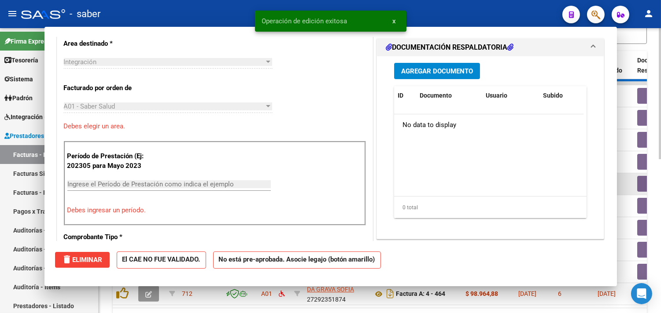
scroll to position [211, 0]
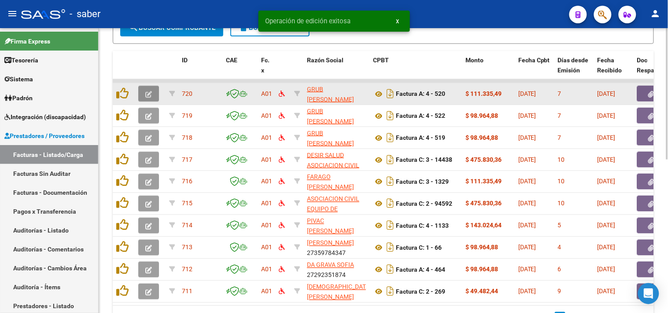
click at [148, 91] on icon "button" at bounding box center [148, 94] width 7 height 7
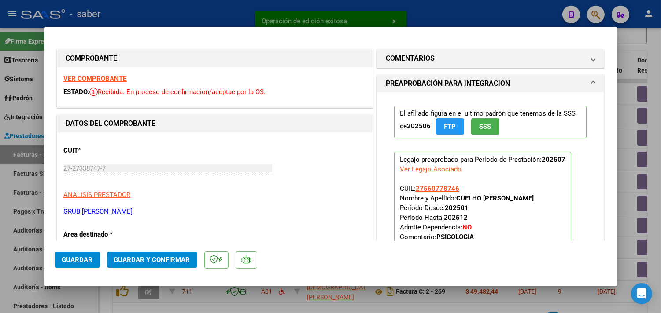
click at [108, 79] on strong "VER COMPROBANTE" at bounding box center [95, 79] width 63 height 8
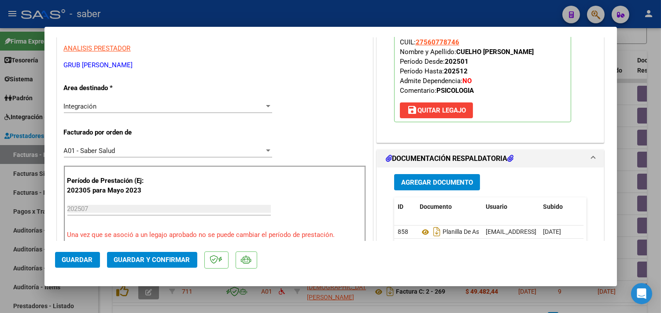
scroll to position [195, 0]
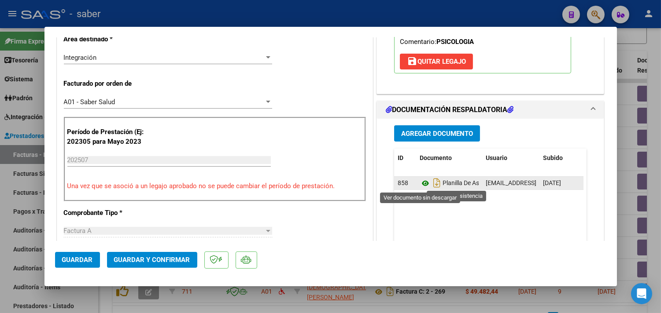
click at [420, 187] on icon at bounding box center [424, 183] width 11 height 11
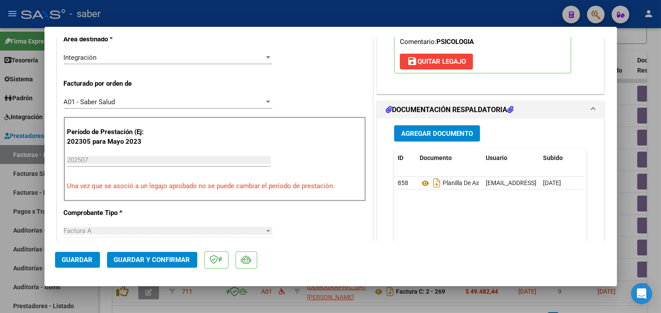
scroll to position [244, 0]
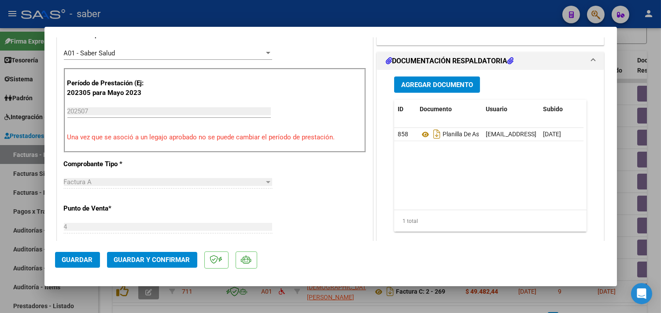
click at [158, 262] on span "Guardar y Confirmar" at bounding box center [152, 260] width 76 height 8
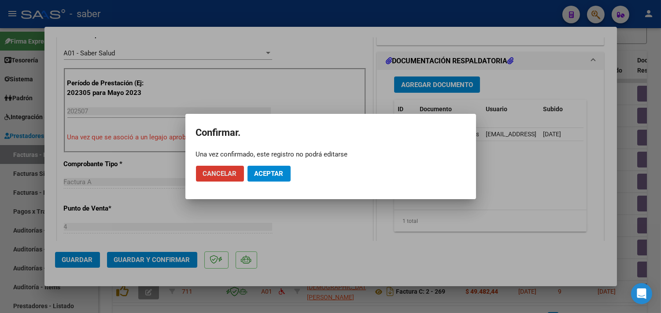
click at [277, 173] on span "Aceptar" at bounding box center [268, 174] width 29 height 8
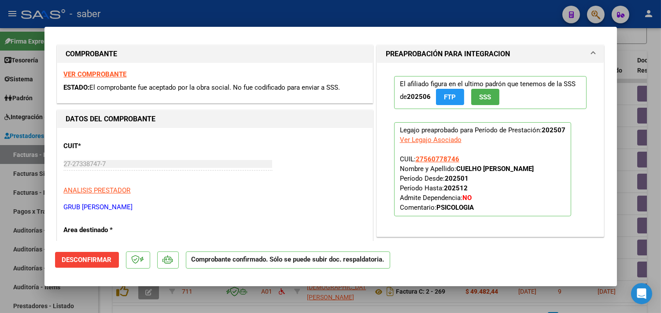
scroll to position [0, 0]
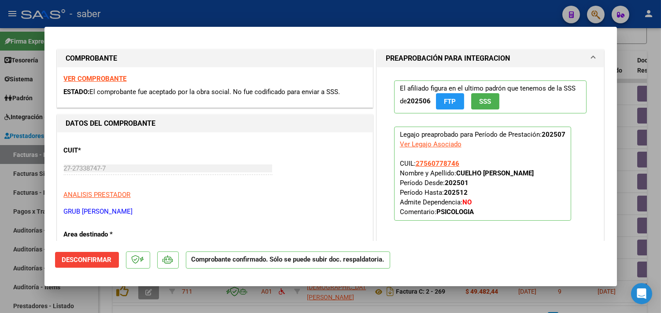
click at [626, 175] on div at bounding box center [330, 156] width 661 height 313
type input "$ 0,00"
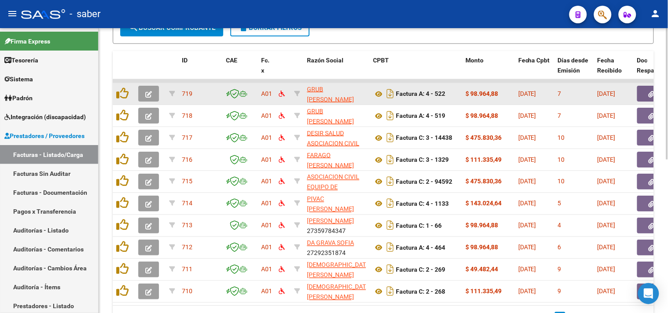
click at [155, 91] on button "button" at bounding box center [148, 94] width 21 height 16
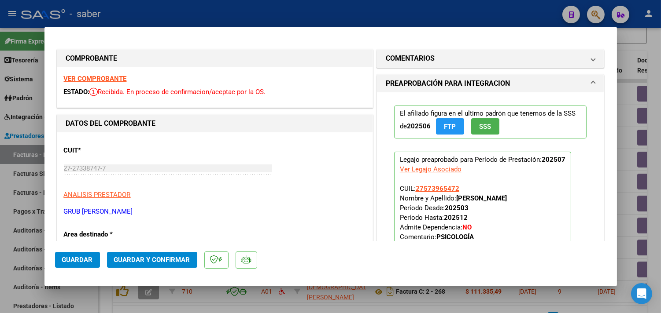
click at [117, 80] on strong "VER COMPROBANTE" at bounding box center [95, 79] width 63 height 8
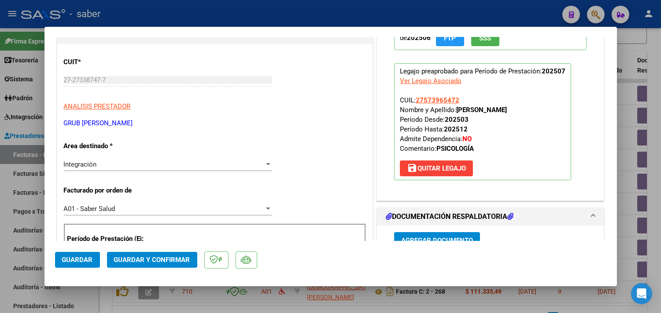
scroll to position [195, 0]
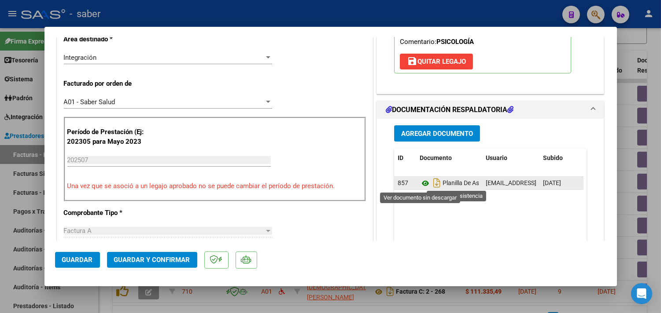
click at [423, 185] on icon at bounding box center [424, 183] width 11 height 11
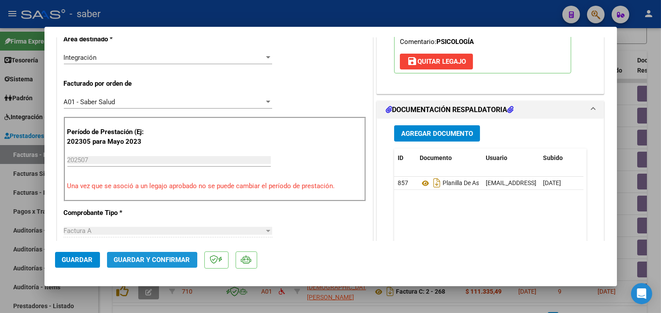
click at [151, 262] on span "Guardar y Confirmar" at bounding box center [152, 260] width 76 height 8
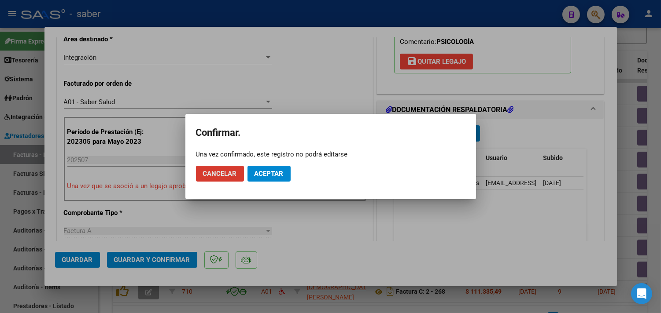
click at [275, 169] on button "Aceptar" at bounding box center [268, 174] width 43 height 16
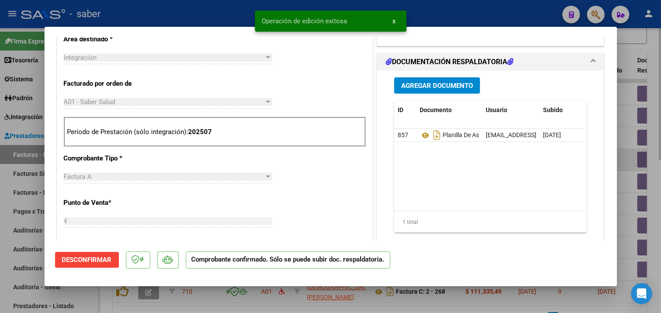
click at [621, 168] on div at bounding box center [330, 156] width 661 height 313
type input "$ 0,00"
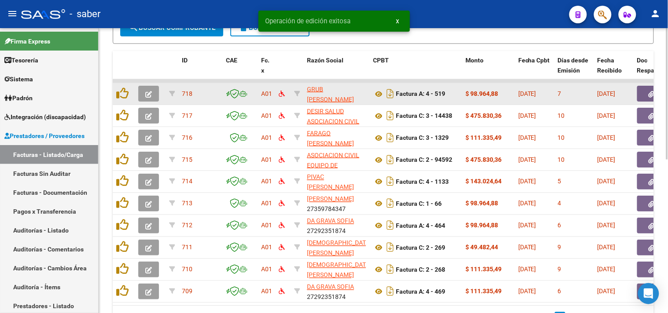
click at [151, 93] on icon "button" at bounding box center [148, 94] width 7 height 7
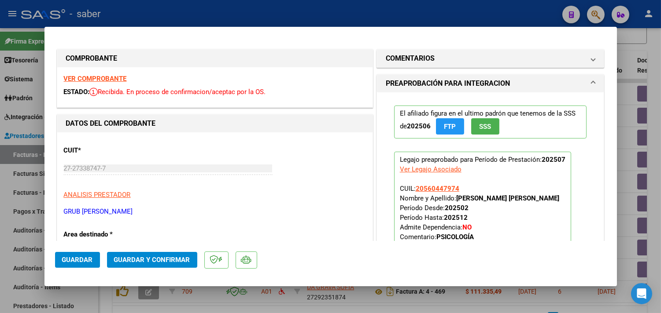
click at [116, 77] on strong "VER COMPROBANTE" at bounding box center [95, 79] width 63 height 8
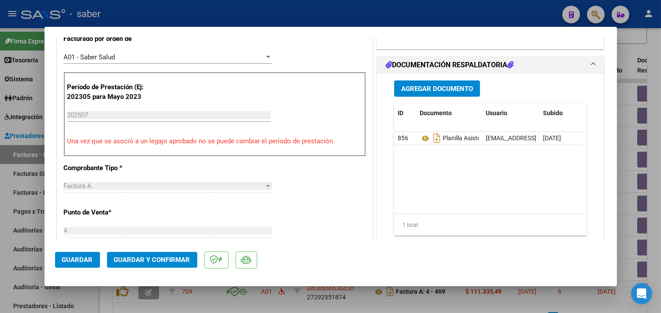
scroll to position [244, 0]
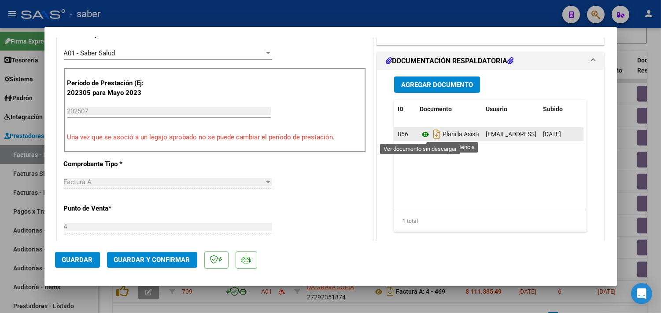
click at [421, 132] on icon at bounding box center [424, 134] width 11 height 11
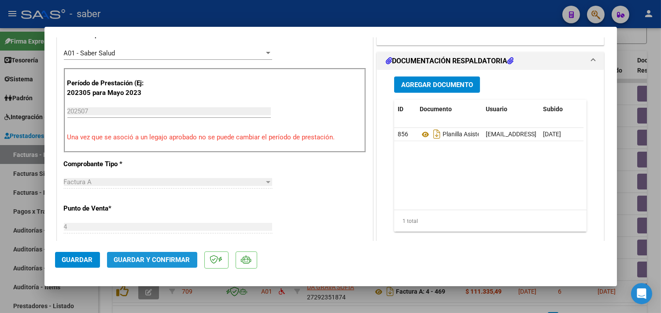
click at [176, 258] on span "Guardar y Confirmar" at bounding box center [152, 260] width 76 height 8
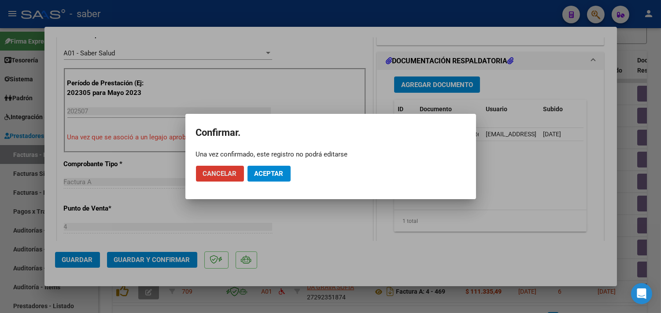
click at [276, 172] on span "Aceptar" at bounding box center [268, 174] width 29 height 8
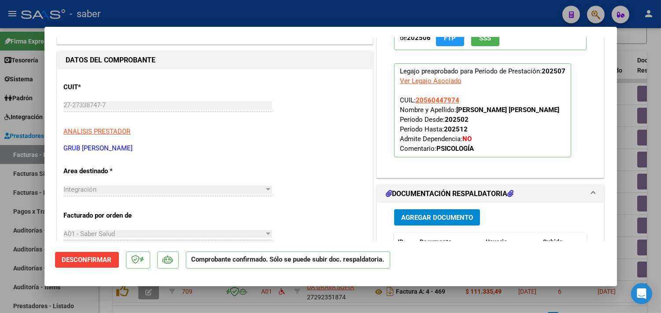
scroll to position [49, 0]
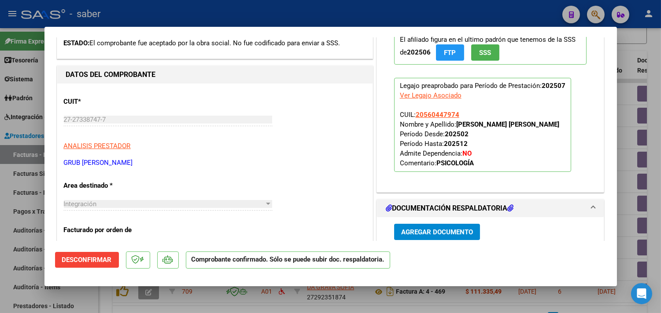
click at [621, 148] on div at bounding box center [330, 156] width 661 height 313
type input "$ 0,00"
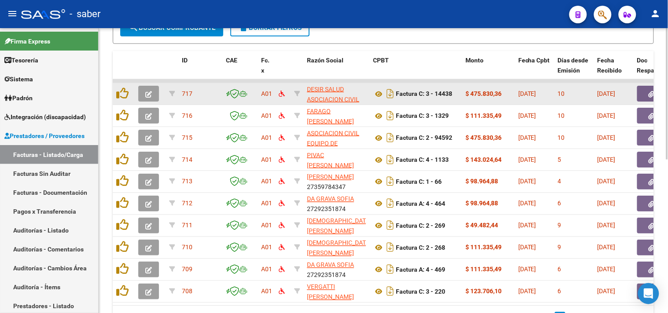
click at [148, 91] on icon "button" at bounding box center [148, 94] width 7 height 7
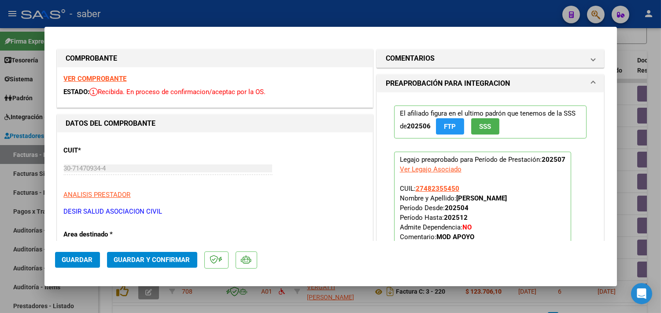
click at [107, 78] on strong "VER COMPROBANTE" at bounding box center [95, 79] width 63 height 8
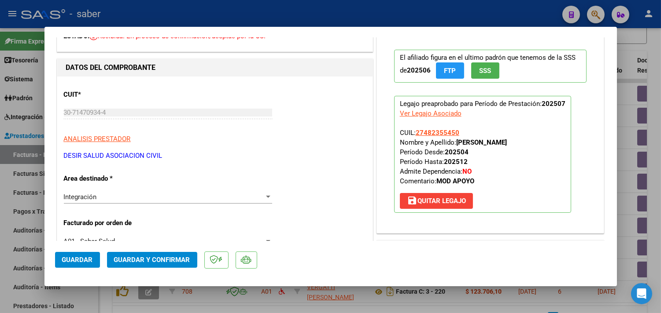
scroll to position [0, 0]
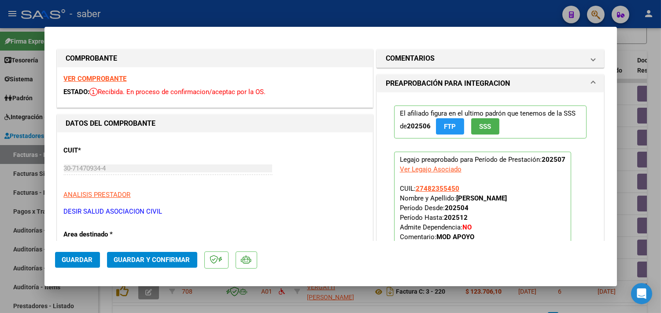
click at [107, 77] on strong "VER COMPROBANTE" at bounding box center [95, 79] width 63 height 8
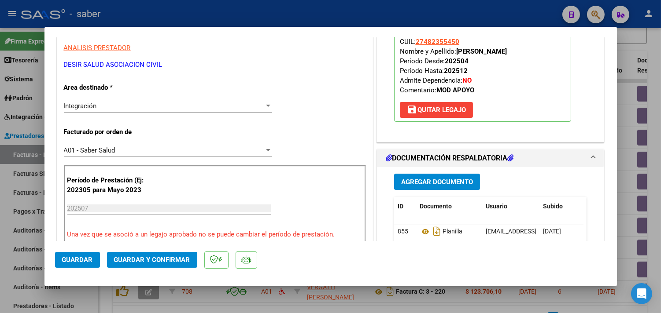
scroll to position [195, 0]
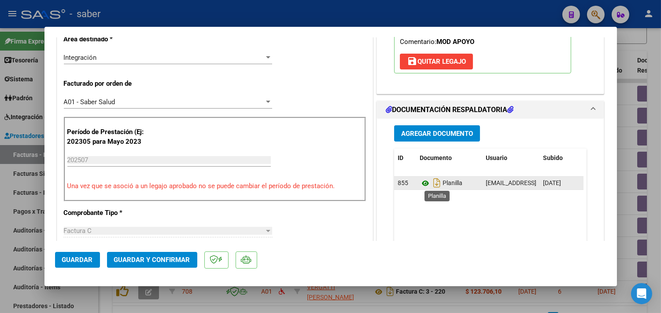
click at [421, 182] on icon at bounding box center [424, 183] width 11 height 11
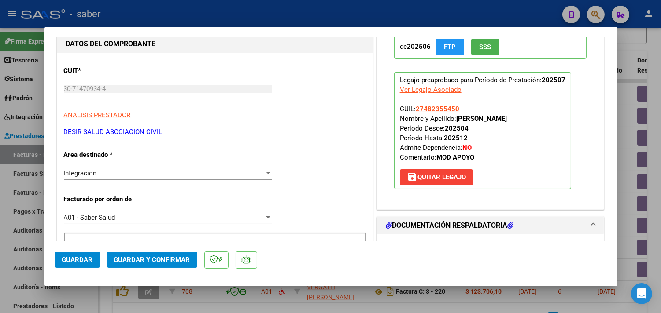
scroll to position [49, 0]
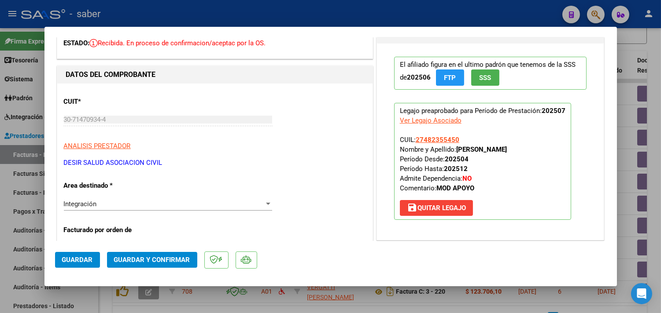
click at [161, 261] on span "Guardar y Confirmar" at bounding box center [152, 260] width 76 height 8
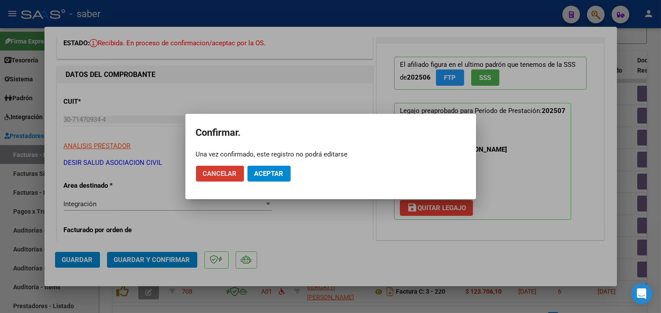
click at [224, 174] on span "Cancelar" at bounding box center [220, 174] width 34 height 8
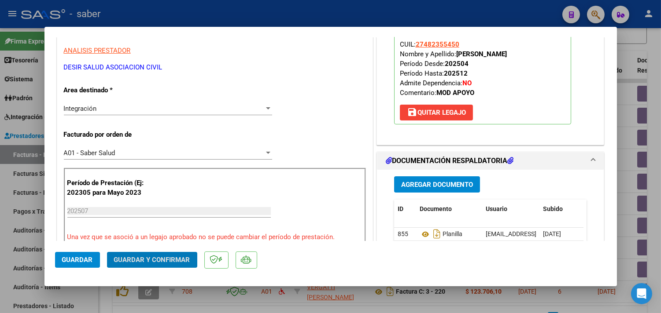
scroll to position [147, 0]
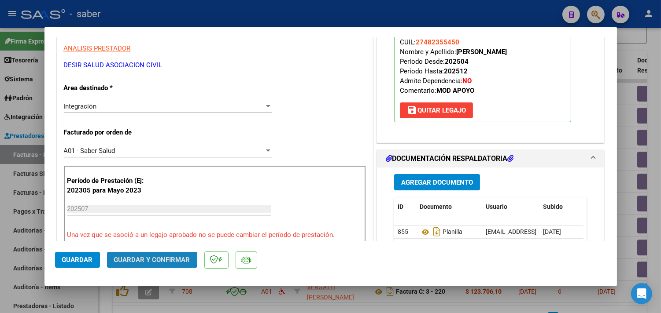
click at [136, 257] on span "Guardar y Confirmar" at bounding box center [152, 260] width 76 height 8
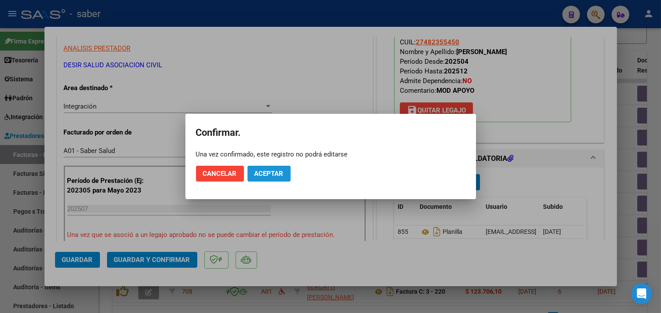
click at [289, 166] on button "Aceptar" at bounding box center [268, 174] width 43 height 16
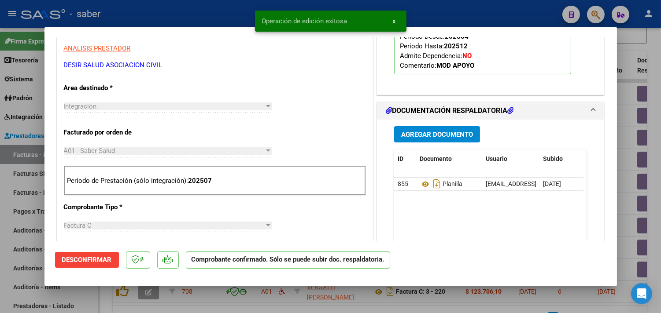
click at [621, 192] on div at bounding box center [330, 156] width 661 height 313
type input "$ 0,00"
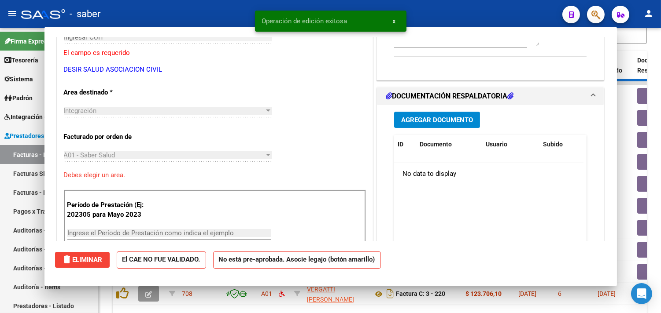
scroll to position [151, 0]
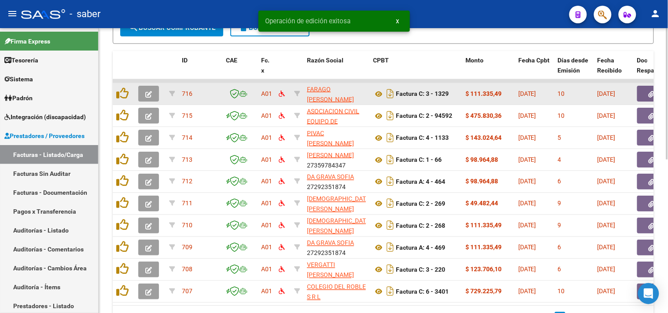
click at [150, 93] on icon "button" at bounding box center [148, 94] width 7 height 7
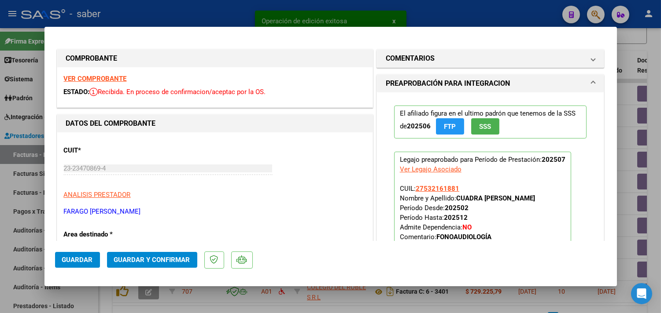
click at [103, 75] on strong "VER COMPROBANTE" at bounding box center [95, 79] width 63 height 8
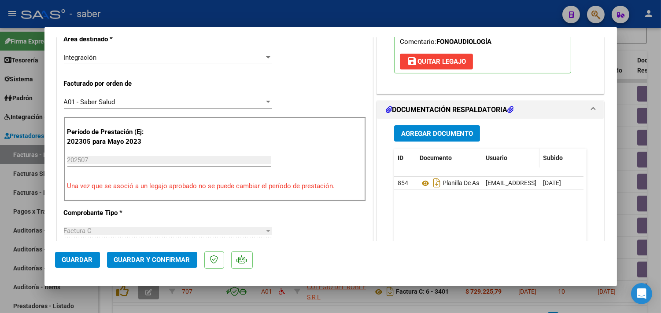
scroll to position [147, 0]
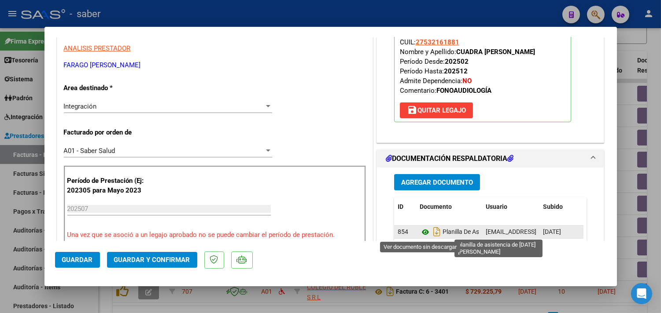
click at [420, 234] on icon at bounding box center [424, 232] width 11 height 11
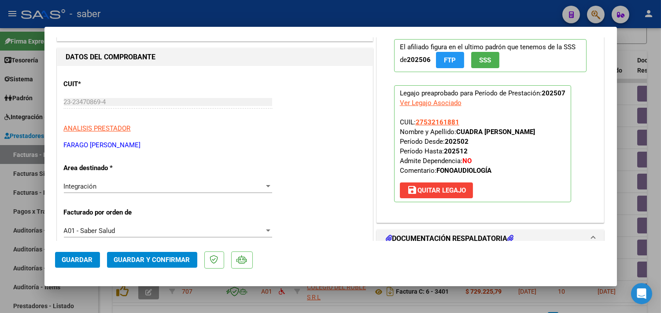
scroll to position [49, 0]
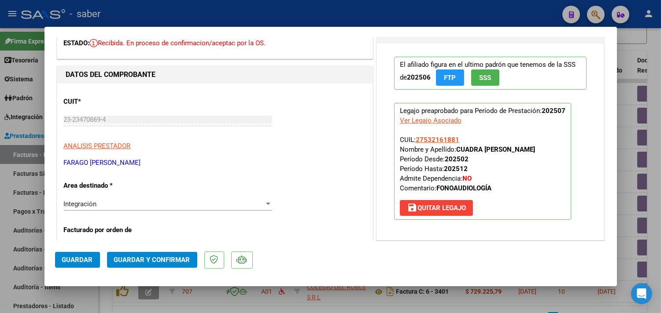
click at [158, 260] on span "Guardar y Confirmar" at bounding box center [152, 260] width 76 height 8
click span "Aceptar"
click at [628, 219] on div at bounding box center [330, 156] width 661 height 313
type input "$ 0,00"
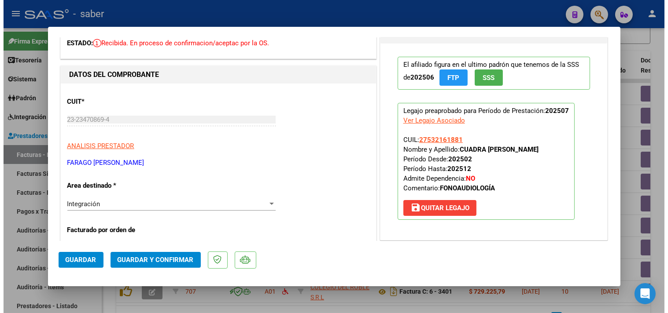
click at [156, 89] on button "button" at bounding box center [148, 94] width 21 height 16
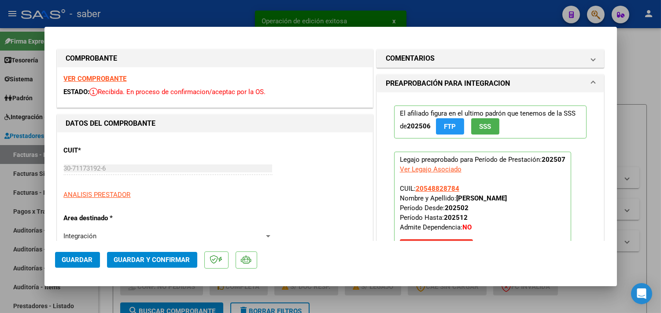
scroll to position [284, 0]
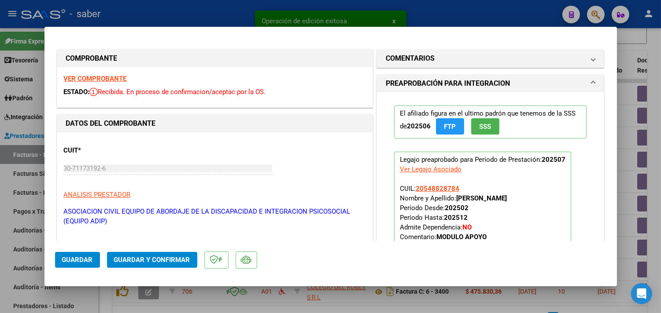
click at [103, 74] on div "VER COMPROBANTE ESTADO: Recibida. En proceso de confirmacion/aceptac por la OS." at bounding box center [214, 87] width 315 height 40
click at [103, 76] on strong "VER COMPROBANTE" at bounding box center [95, 79] width 63 height 8
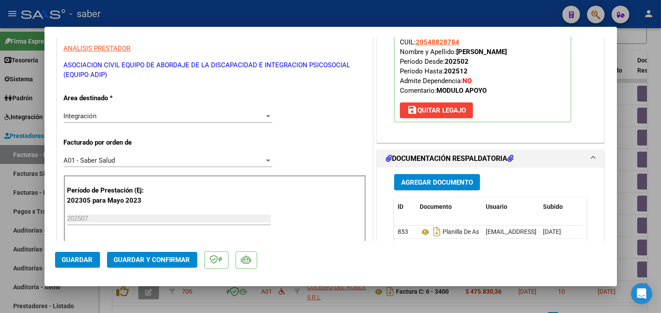
scroll to position [195, 0]
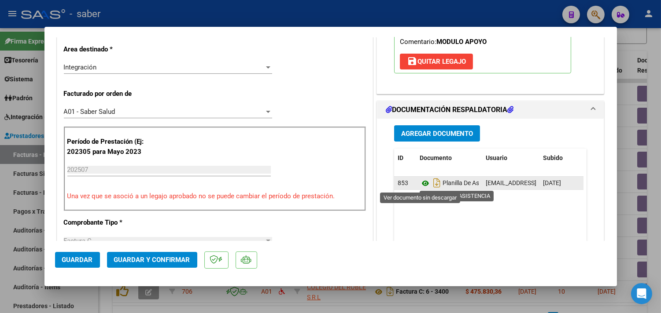
click at [421, 183] on icon at bounding box center [424, 183] width 11 height 11
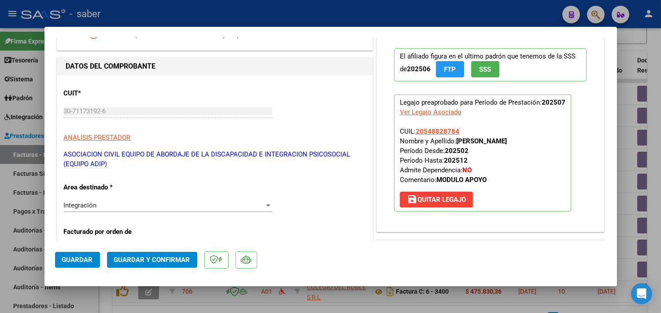
scroll to position [49, 0]
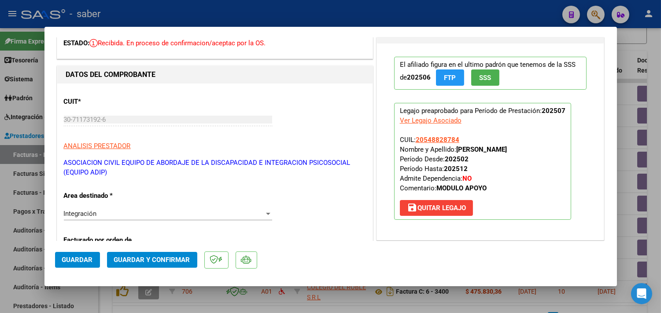
click at [157, 261] on span "Guardar y Confirmar" at bounding box center [152, 260] width 76 height 8
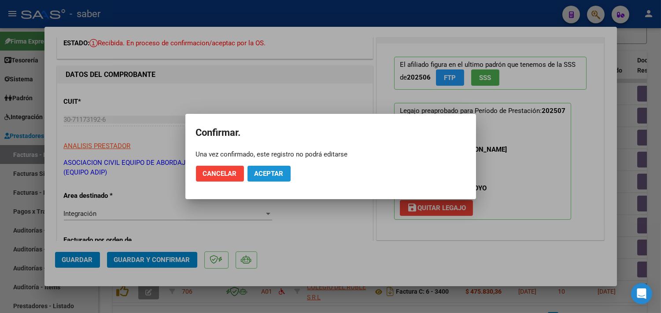
click at [279, 177] on span "Aceptar" at bounding box center [268, 174] width 29 height 8
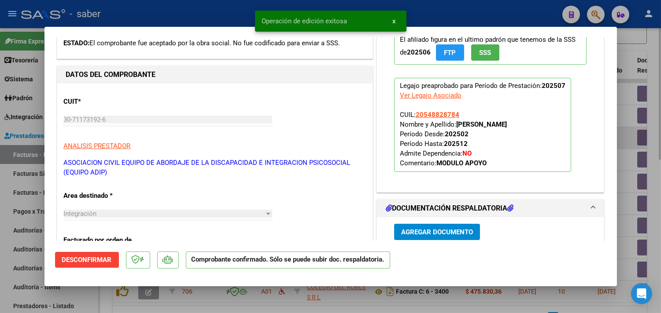
drag, startPoint x: 632, startPoint y: 144, endPoint x: 627, endPoint y: 146, distance: 5.4
click at [631, 146] on div at bounding box center [330, 156] width 661 height 313
type input "$ 0,00"
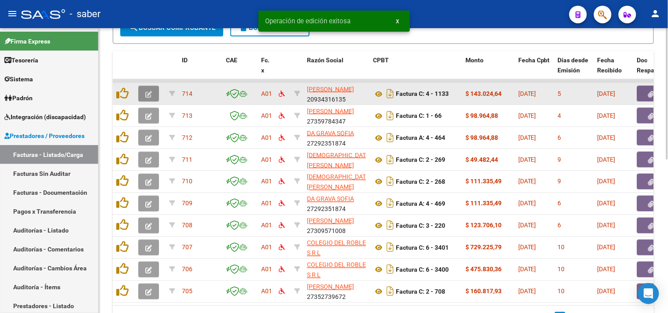
click at [145, 93] on icon "button" at bounding box center [148, 94] width 7 height 7
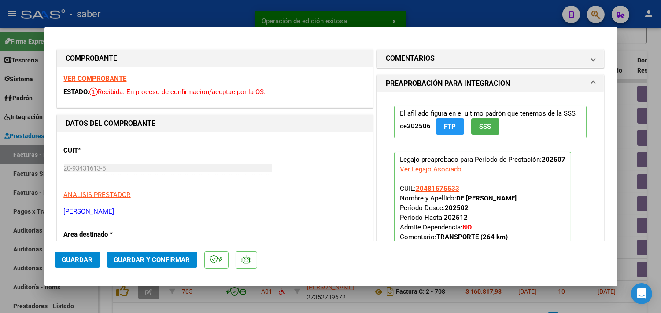
click at [84, 75] on strong "VER COMPROBANTE" at bounding box center [95, 79] width 63 height 8
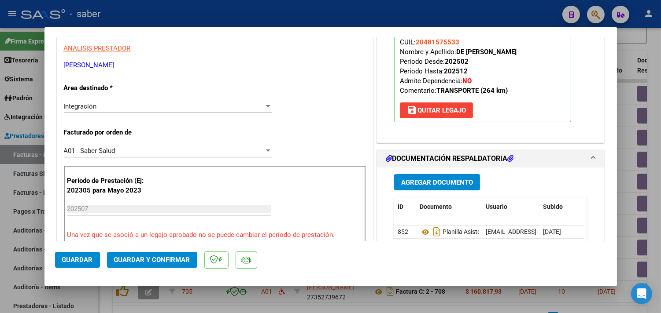
scroll to position [195, 0]
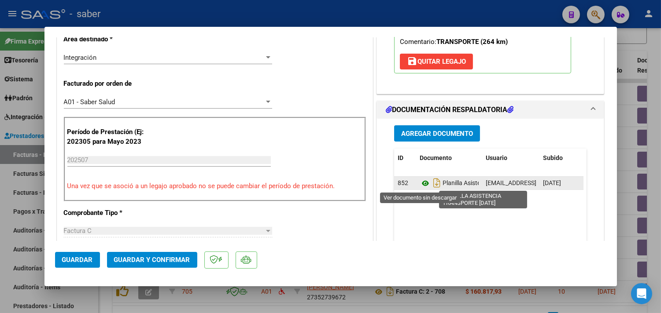
click at [419, 184] on icon at bounding box center [424, 183] width 11 height 11
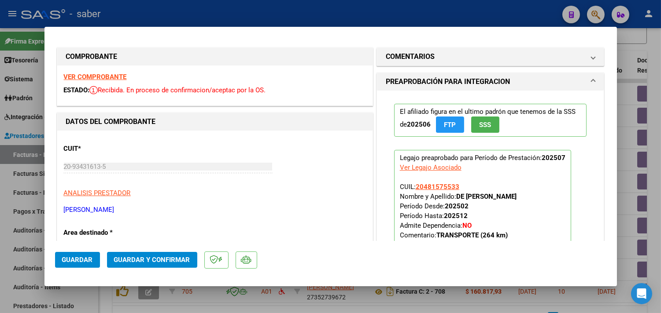
scroll to position [0, 0]
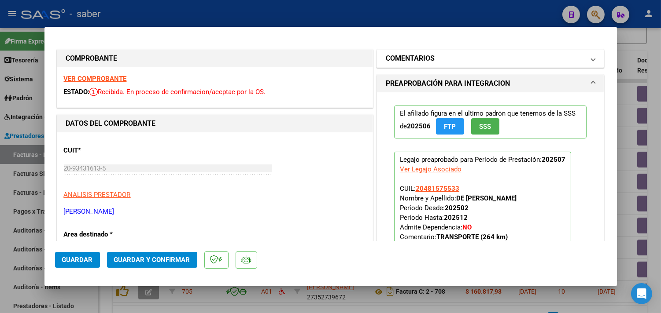
click at [447, 58] on mat-panel-title "COMENTARIOS" at bounding box center [485, 58] width 199 height 11
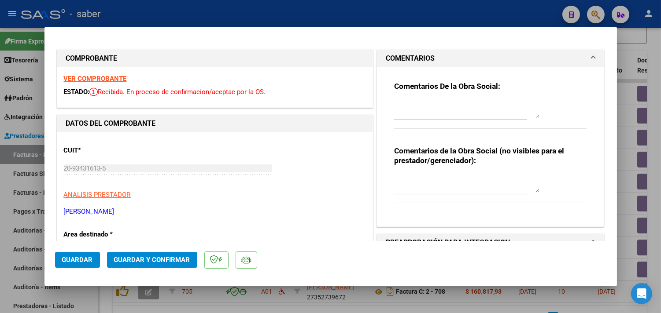
click at [413, 109] on textarea at bounding box center [466, 110] width 145 height 18
type textarea "L"
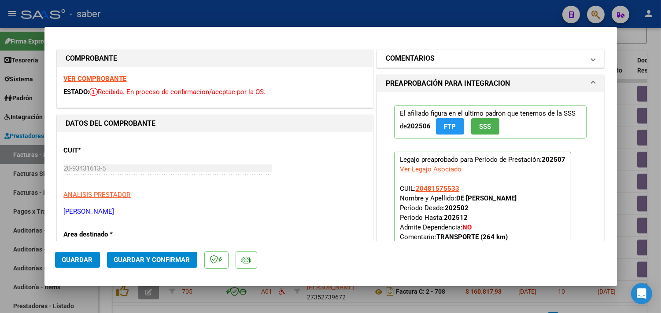
click at [410, 52] on mat-expansion-panel-header "COMENTARIOS" at bounding box center [490, 59] width 227 height 18
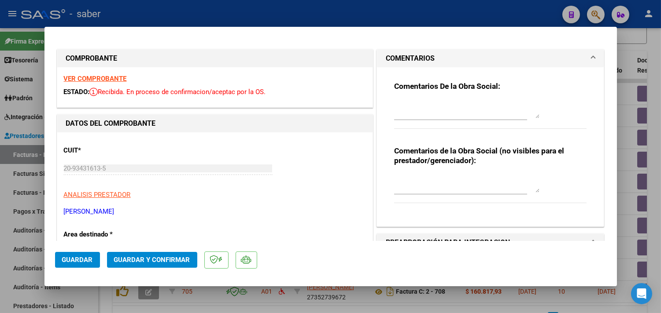
click at [407, 110] on textarea at bounding box center [466, 110] width 145 height 18
click at [394, 103] on textarea "En la planilla de asistencia, la firma, aclaración y dni del titular debe ser a…" at bounding box center [466, 110] width 145 height 18
click at [420, 112] on textarea "Para le próximo mes en la planilla de asistencia, la firma, aclaración y dni de…" at bounding box center [466, 110] width 145 height 18
click at [403, 113] on textarea "Para le próximo mes en la planilla de asistencia: la firma, aclaración y dni de…" at bounding box center [466, 110] width 145 height 18
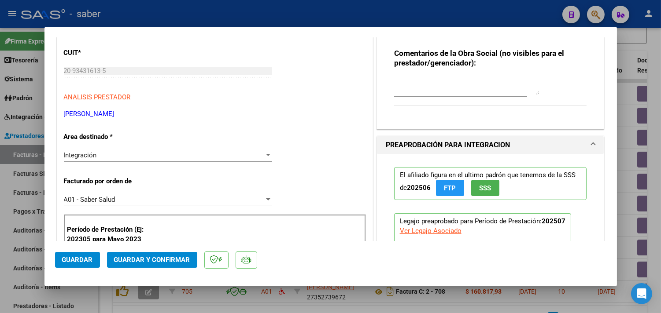
scroll to position [147, 0]
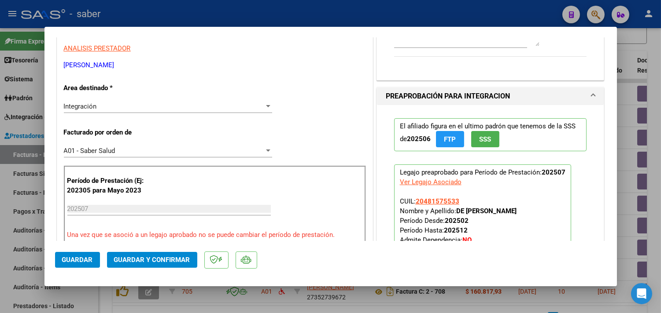
type textarea "Para le próximo mes en la planilla de asistencia: la firma, aclaración y dni de…"
click at [135, 257] on span "Guardar y Confirmar" at bounding box center [152, 260] width 76 height 8
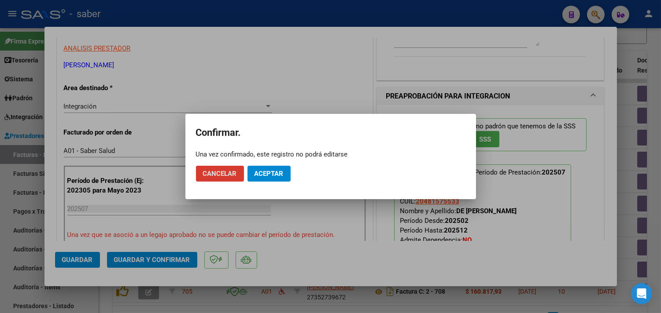
click at [281, 170] on span "Aceptar" at bounding box center [268, 174] width 29 height 8
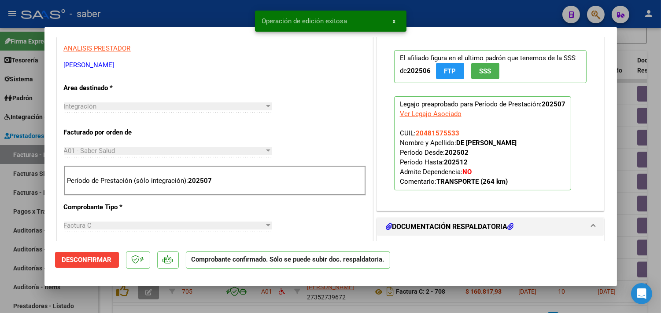
click at [626, 166] on div at bounding box center [330, 156] width 661 height 313
type input "$ 0,00"
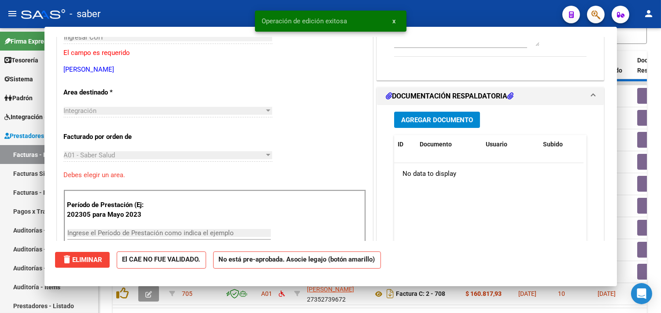
scroll to position [151, 0]
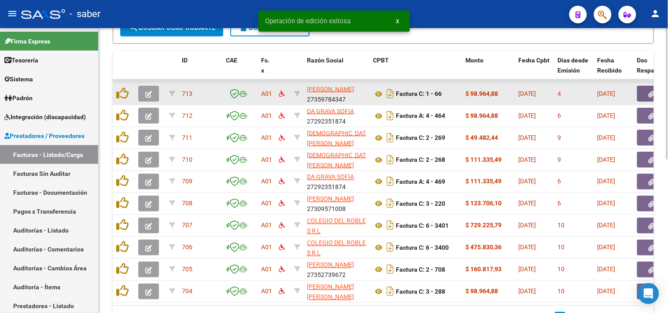
click at [148, 93] on icon "button" at bounding box center [148, 94] width 7 height 7
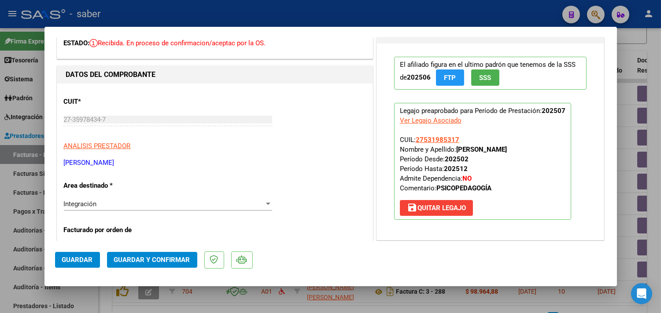
scroll to position [0, 0]
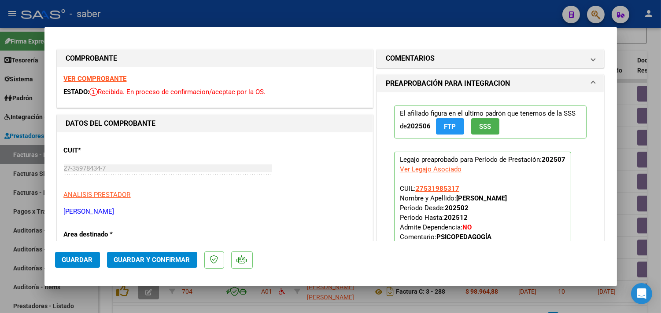
click at [92, 71] on div "VER COMPROBANTE ESTADO: Recibida. En proceso de confirmacion/aceptac por la OS." at bounding box center [214, 87] width 315 height 40
click at [93, 75] on strong "VER COMPROBANTE" at bounding box center [95, 79] width 63 height 8
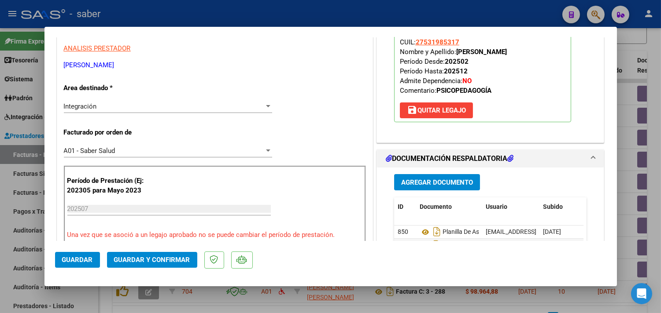
scroll to position [195, 0]
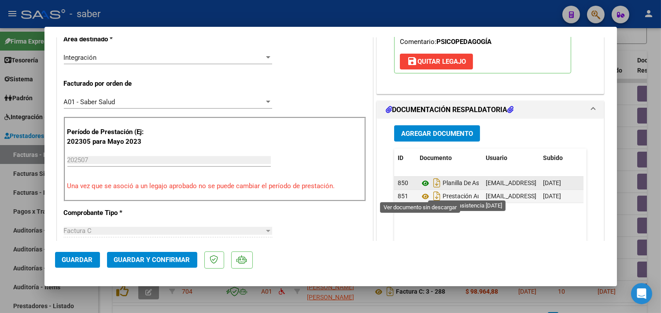
click at [423, 189] on icon at bounding box center [424, 183] width 11 height 11
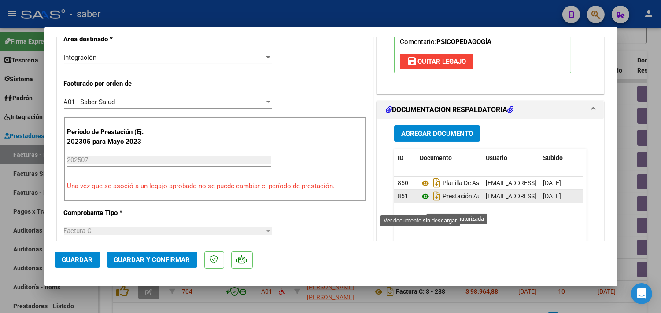
click at [421, 202] on icon at bounding box center [424, 196] width 11 height 11
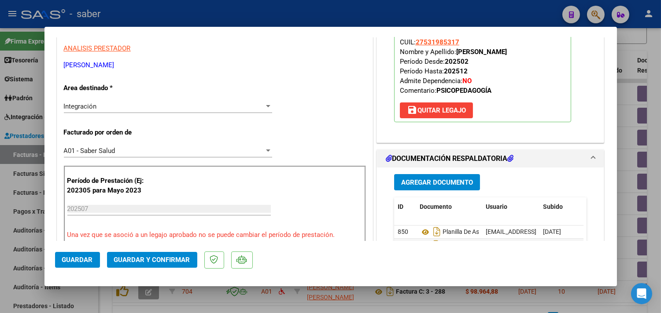
scroll to position [0, 0]
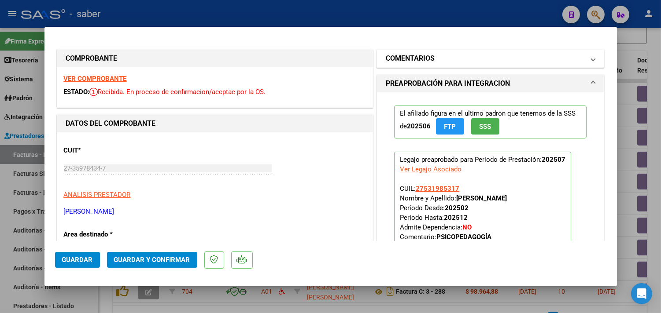
click at [435, 60] on mat-panel-title "COMENTARIOS" at bounding box center [485, 58] width 199 height 11
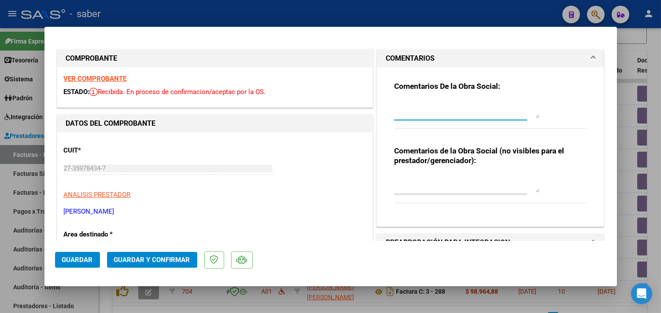
click at [416, 111] on textarea at bounding box center [466, 110] width 145 height 18
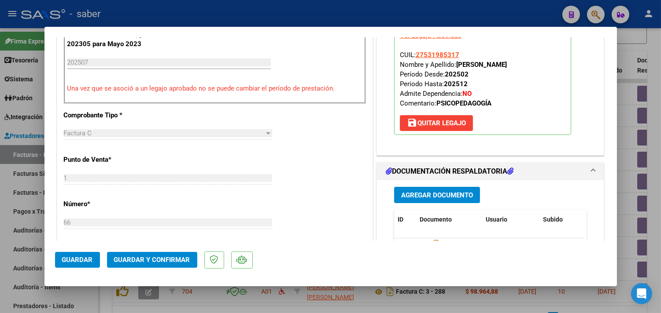
scroll to position [244, 0]
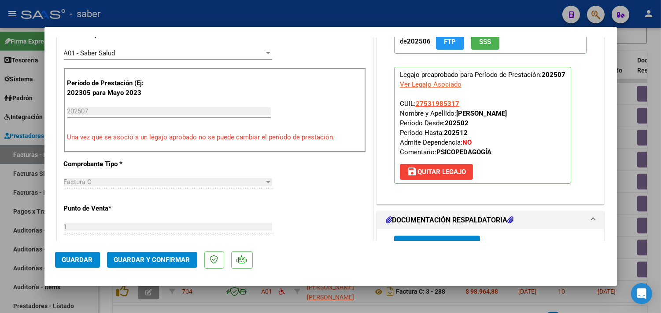
type textarea "En documentación respaldatoria UNICAMENTE cargar planilla de asistencia y el in…"
click at [139, 259] on span "Guardar y Confirmar" at bounding box center [152, 260] width 76 height 8
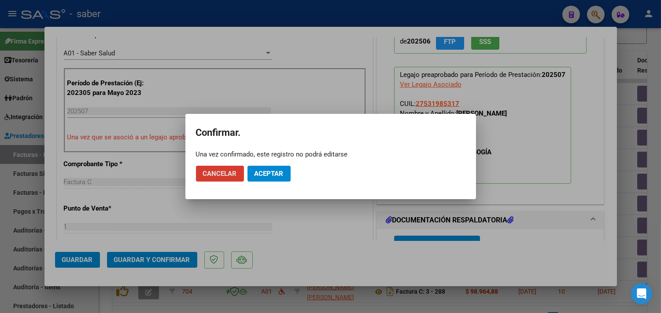
click at [276, 173] on span "Aceptar" at bounding box center [268, 174] width 29 height 8
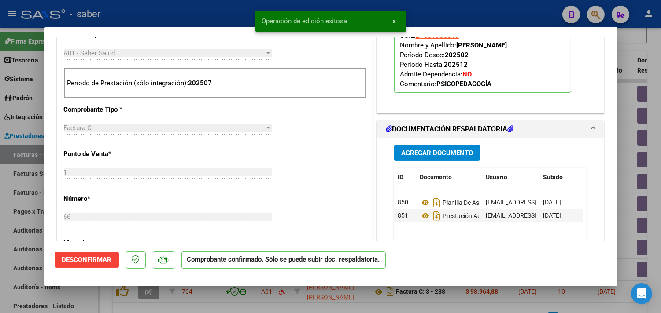
click at [620, 151] on div at bounding box center [330, 156] width 661 height 313
type input "$ 0,00"
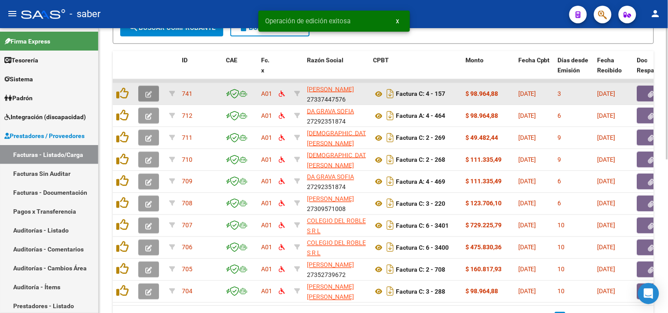
click at [153, 93] on button "button" at bounding box center [148, 94] width 21 height 16
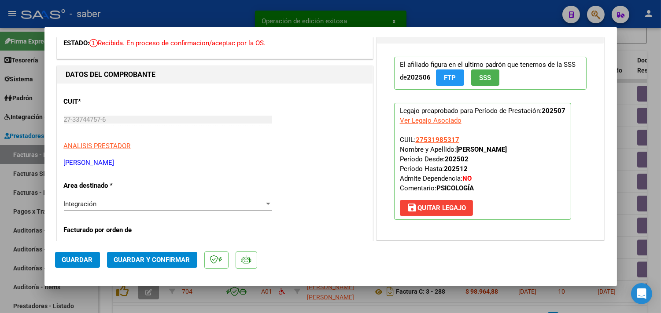
scroll to position [0, 0]
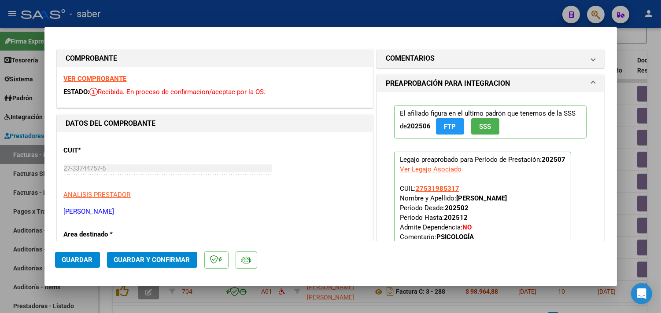
click at [106, 76] on strong "VER COMPROBANTE" at bounding box center [95, 79] width 63 height 8
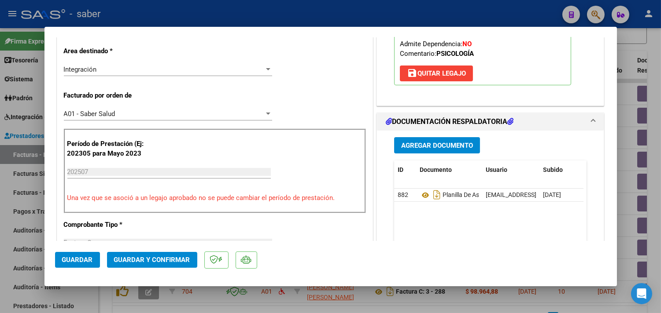
scroll to position [195, 0]
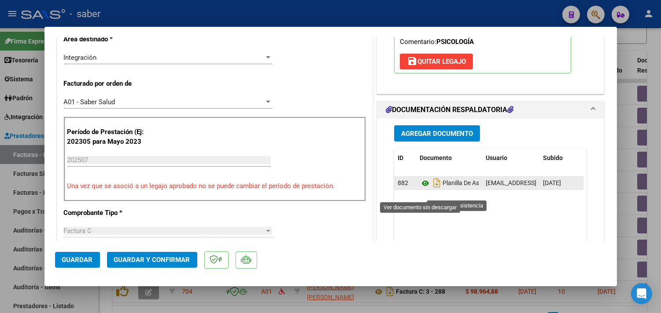
click at [423, 189] on icon at bounding box center [424, 183] width 11 height 11
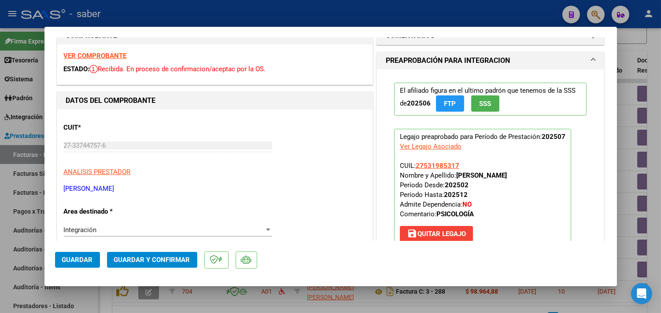
scroll to position [0, 0]
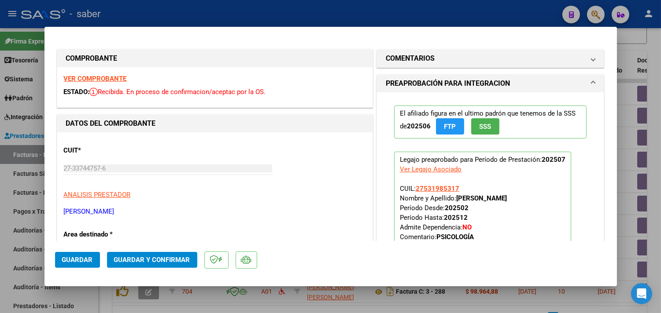
click at [98, 76] on strong "VER COMPROBANTE" at bounding box center [95, 79] width 63 height 8
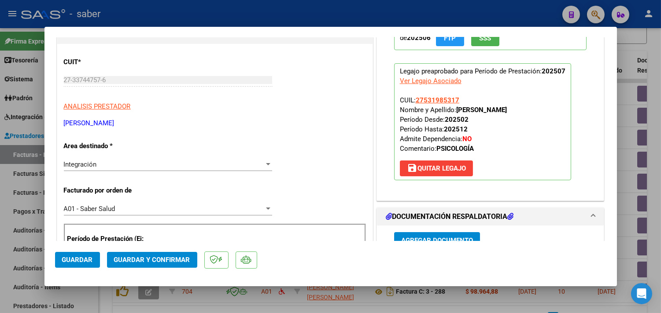
scroll to position [195, 0]
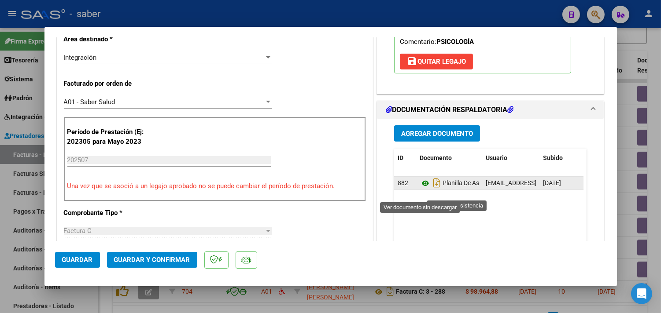
click at [419, 189] on icon at bounding box center [424, 183] width 11 height 11
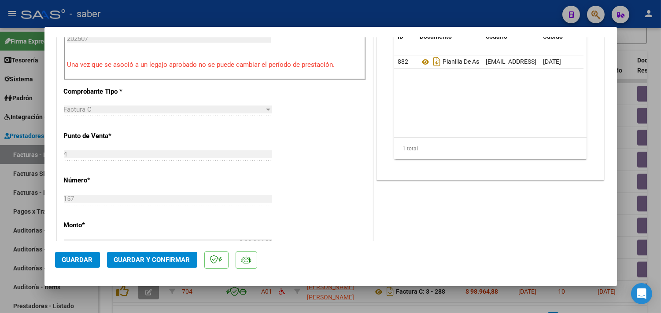
scroll to position [342, 0]
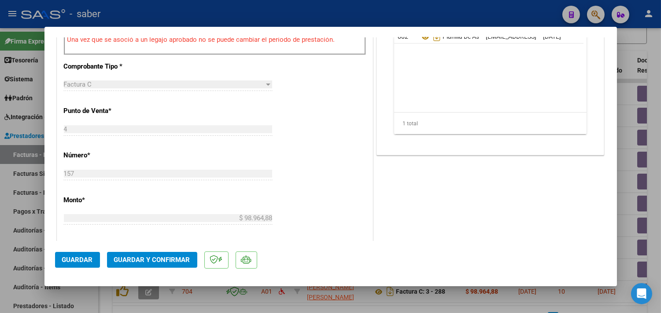
click at [169, 258] on span "Guardar y Confirmar" at bounding box center [152, 260] width 76 height 8
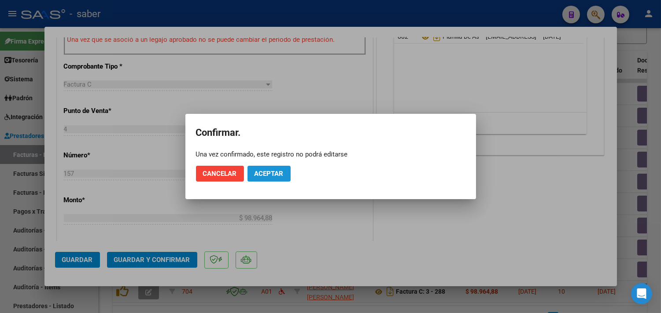
click at [271, 174] on span "Aceptar" at bounding box center [268, 174] width 29 height 8
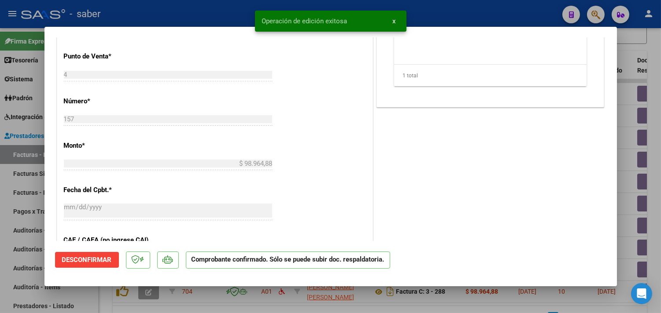
click at [628, 154] on div at bounding box center [330, 156] width 661 height 313
type input "$ 0,00"
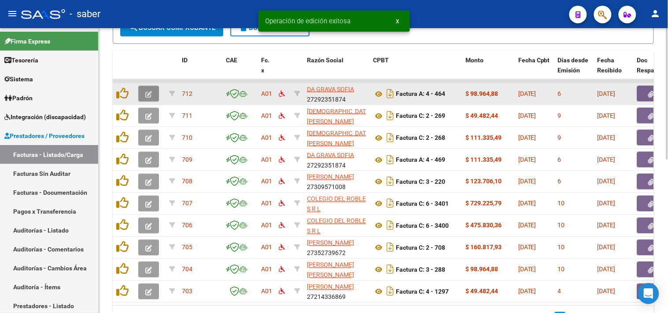
click at [152, 92] on button "button" at bounding box center [148, 94] width 21 height 16
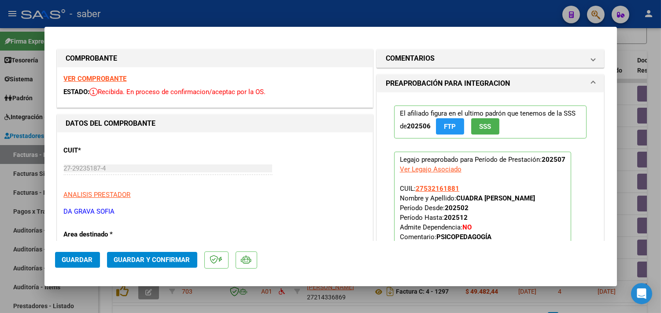
click at [89, 73] on div "VER COMPROBANTE ESTADO: Recibida. En proceso de confirmacion/aceptac por la OS." at bounding box center [214, 87] width 315 height 40
click at [92, 75] on strong "VER COMPROBANTE" at bounding box center [95, 79] width 63 height 8
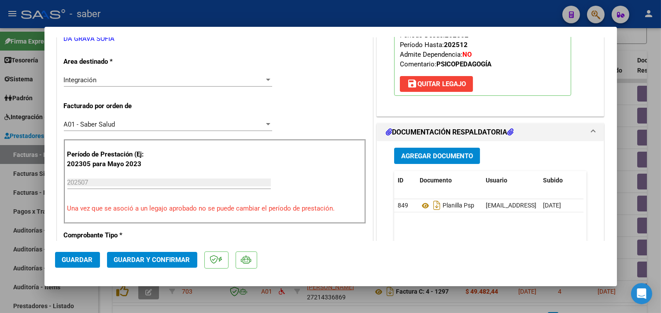
scroll to position [195, 0]
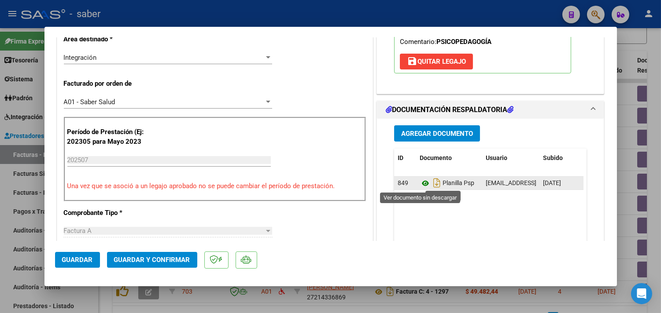
click at [421, 185] on icon at bounding box center [424, 183] width 11 height 11
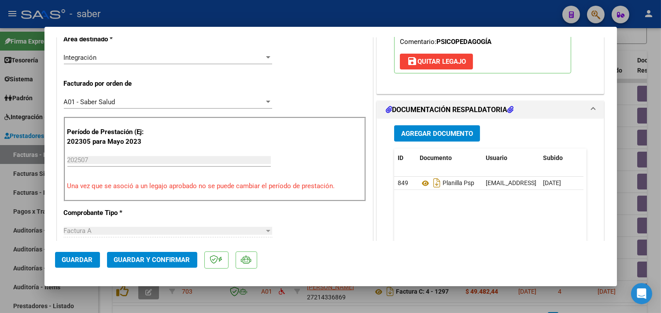
click at [148, 258] on span "Guardar y Confirmar" at bounding box center [152, 260] width 76 height 8
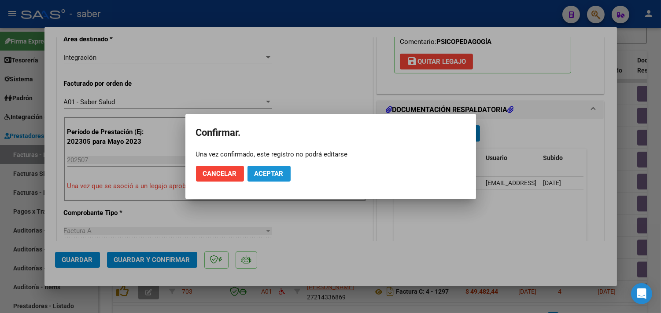
click at [268, 169] on button "Aceptar" at bounding box center [268, 174] width 43 height 16
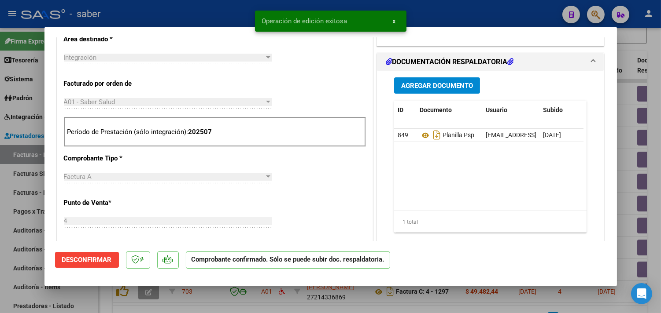
click at [619, 155] on div at bounding box center [330, 156] width 661 height 313
type input "$ 0,00"
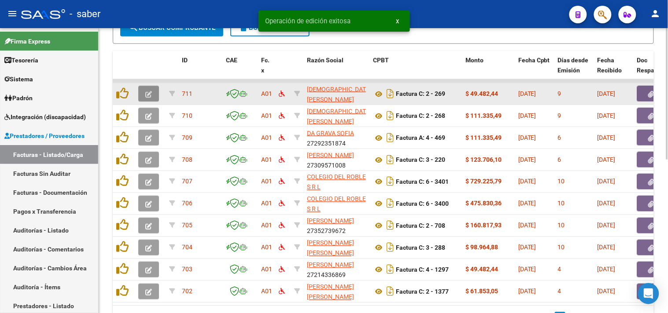
click at [151, 95] on icon "button" at bounding box center [148, 94] width 7 height 7
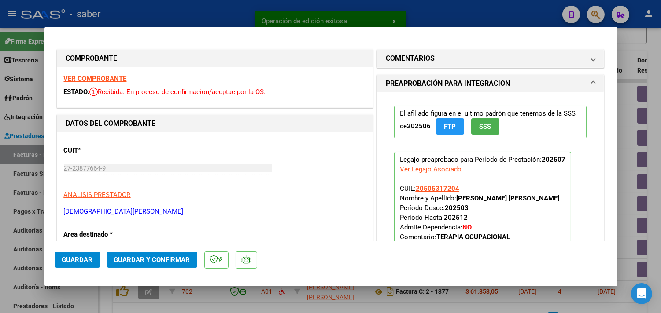
click at [95, 76] on strong "VER COMPROBANTE" at bounding box center [95, 79] width 63 height 8
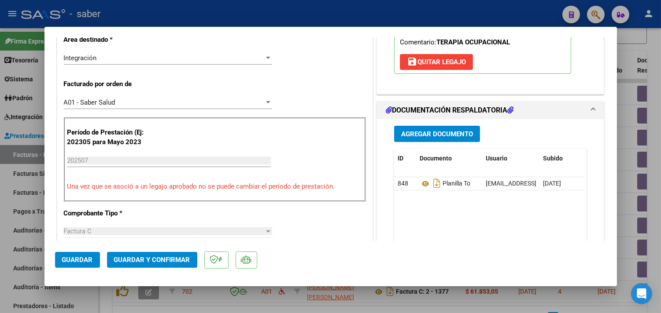
scroll to position [195, 0]
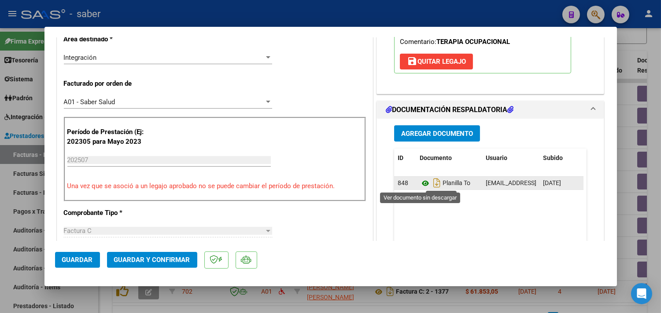
click at [420, 184] on icon at bounding box center [424, 183] width 11 height 11
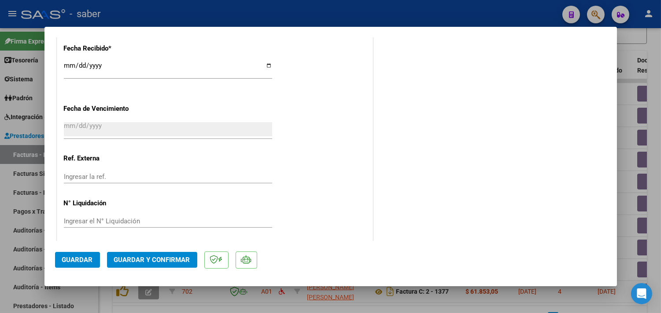
scroll to position [646, 0]
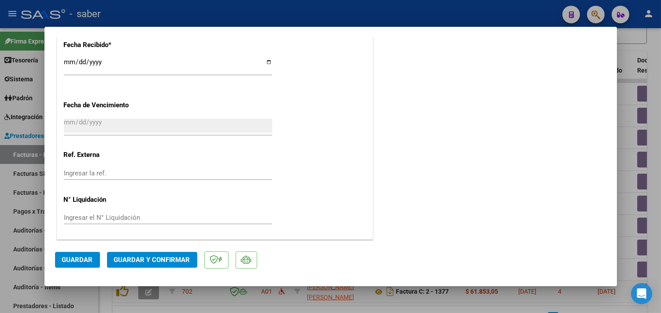
click at [153, 256] on span "Guardar y Confirmar" at bounding box center [152, 260] width 76 height 8
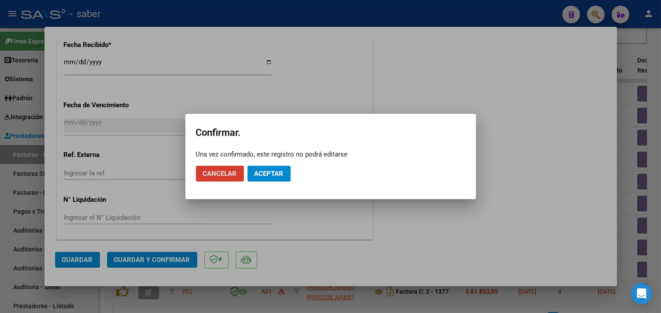
click at [273, 174] on span "Aceptar" at bounding box center [268, 174] width 29 height 8
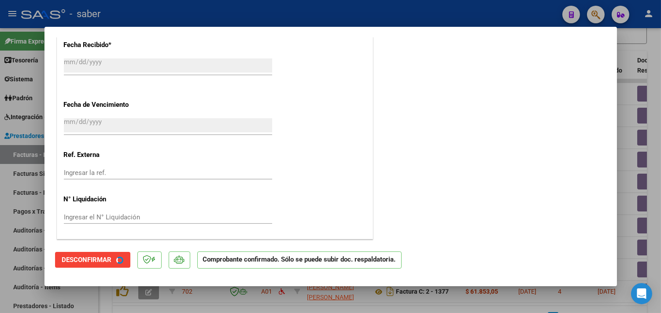
scroll to position [592, 0]
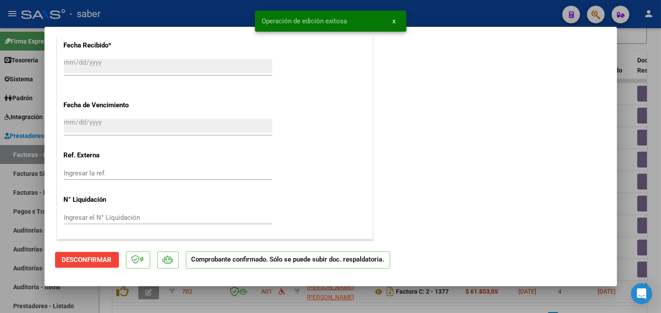
click at [617, 116] on div at bounding box center [330, 156] width 661 height 313
type input "$ 0,00"
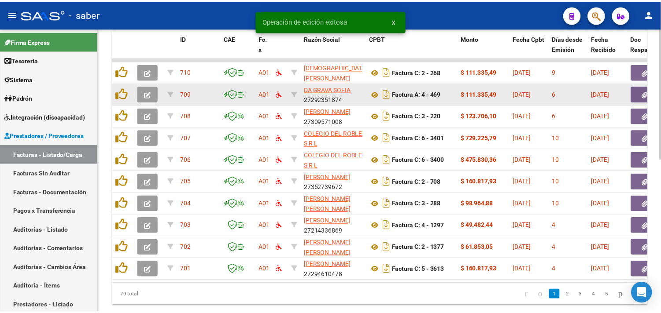
scroll to position [284, 0]
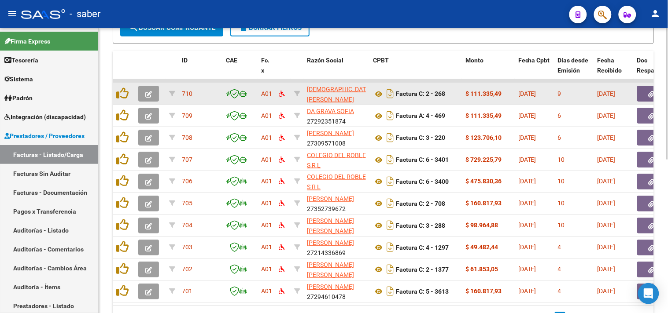
click at [147, 92] on icon "button" at bounding box center [148, 94] width 7 height 7
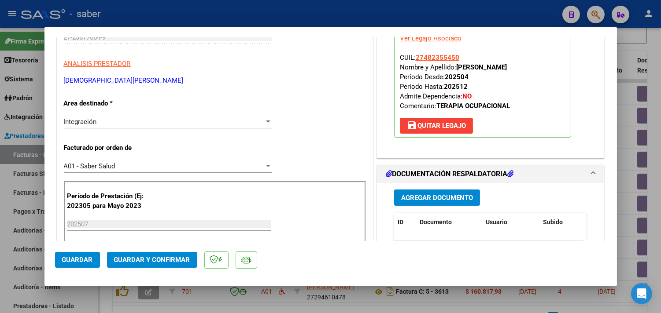
scroll to position [195, 0]
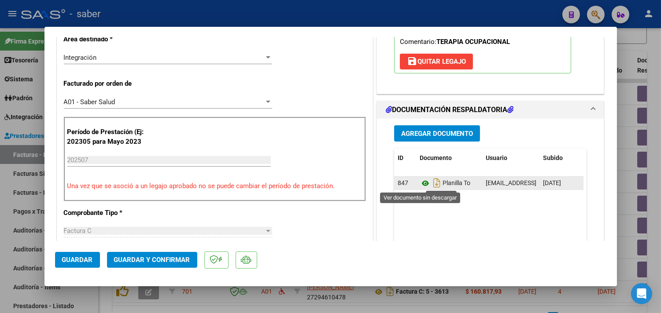
click at [419, 184] on icon at bounding box center [424, 183] width 11 height 11
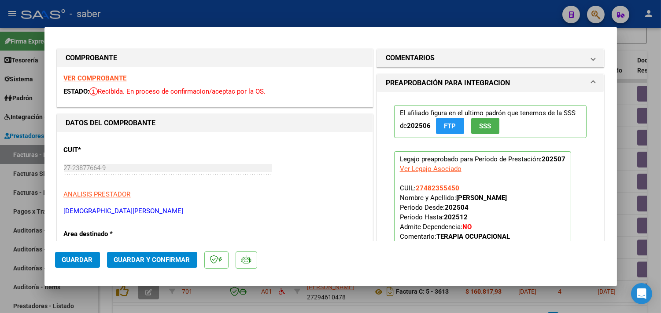
scroll to position [0, 0]
click at [96, 76] on strong "VER COMPROBANTE" at bounding box center [95, 79] width 63 height 8
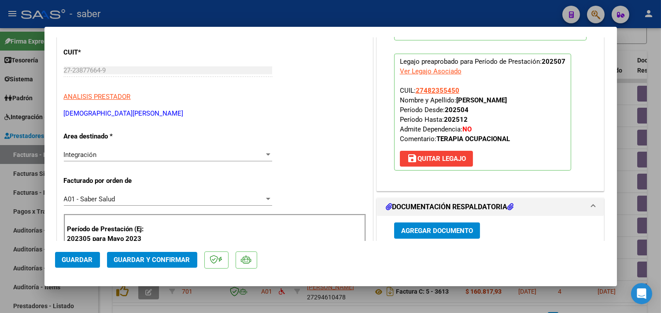
scroll to position [147, 0]
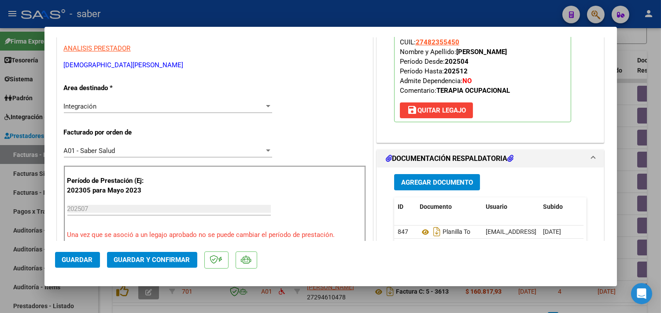
click at [164, 258] on span "Guardar y Confirmar" at bounding box center [152, 260] width 76 height 8
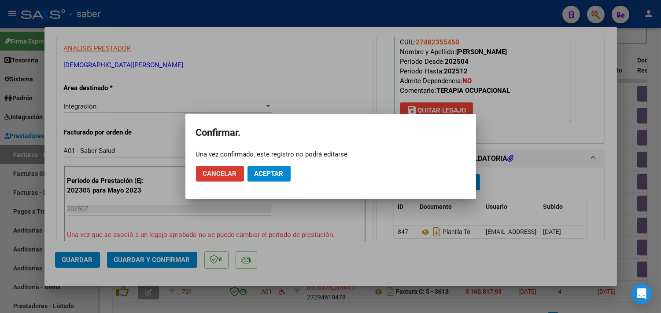
click at [274, 176] on span "Aceptar" at bounding box center [268, 174] width 29 height 8
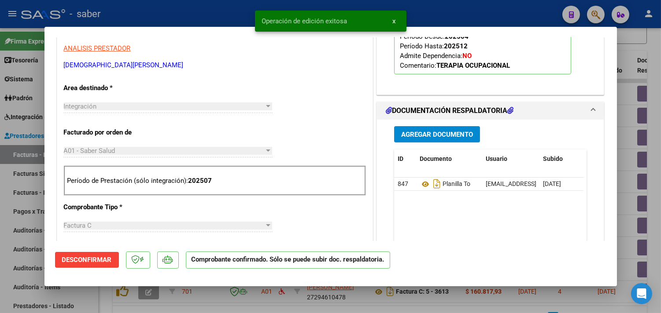
click at [624, 160] on div at bounding box center [330, 156] width 661 height 313
type input "$ 0,00"
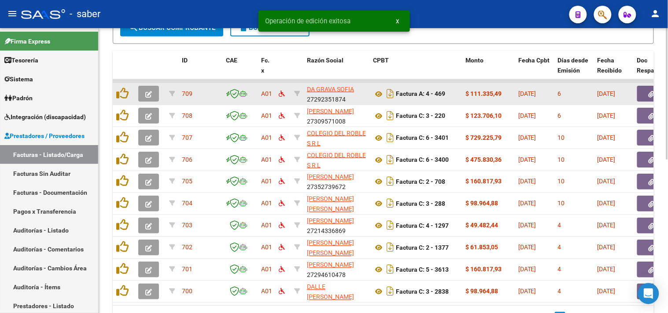
click at [146, 94] on icon "button" at bounding box center [148, 94] width 7 height 7
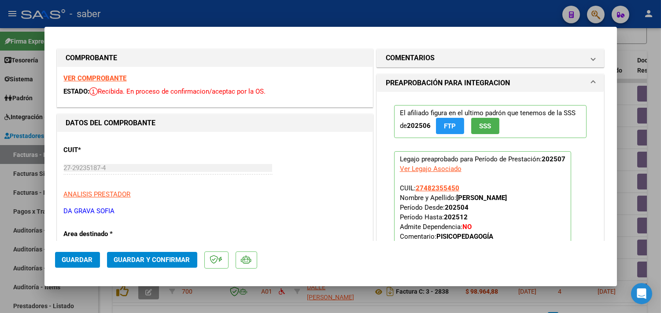
scroll to position [0, 0]
click at [102, 77] on strong "VER COMPROBANTE" at bounding box center [95, 79] width 63 height 8
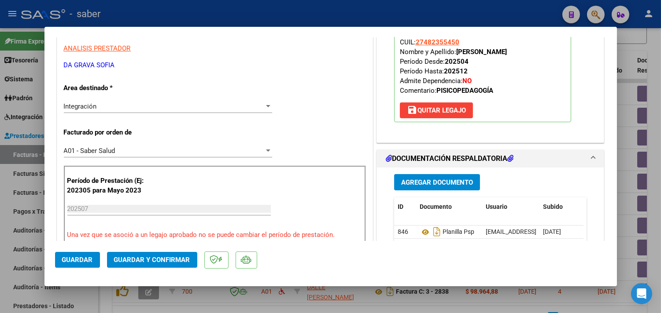
scroll to position [195, 0]
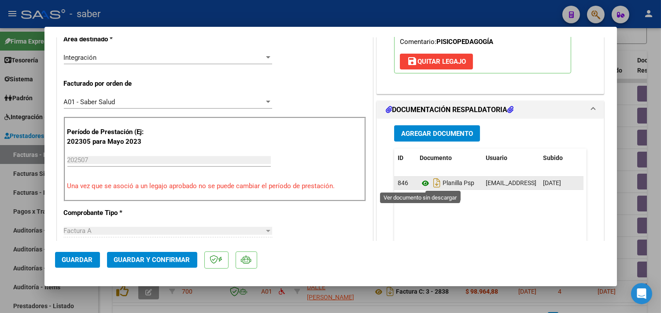
click at [419, 183] on icon at bounding box center [424, 183] width 11 height 11
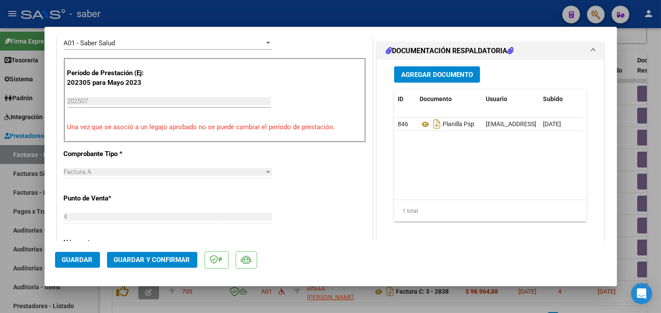
scroll to position [342, 0]
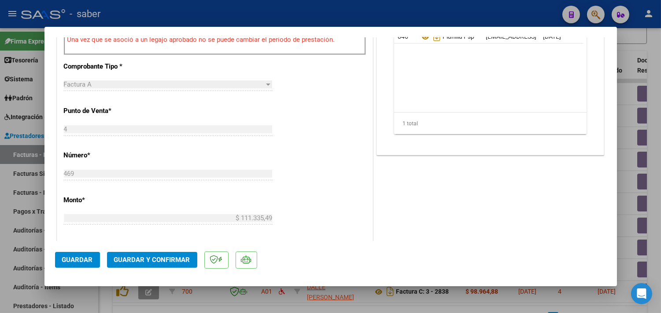
click at [160, 257] on span "Guardar y Confirmar" at bounding box center [152, 260] width 76 height 8
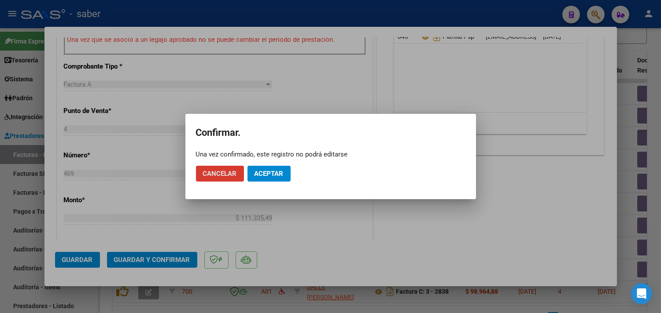
click at [264, 174] on span "Aceptar" at bounding box center [268, 174] width 29 height 8
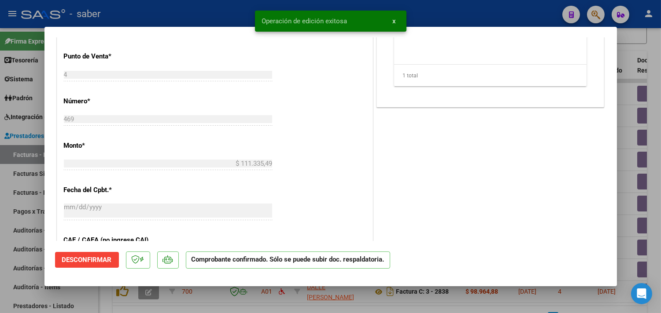
click at [177, 301] on div at bounding box center [330, 156] width 661 height 313
type input "$ 0,00"
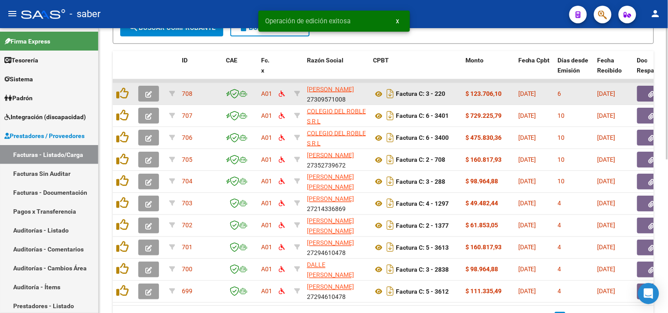
click at [150, 92] on icon "button" at bounding box center [148, 94] width 7 height 7
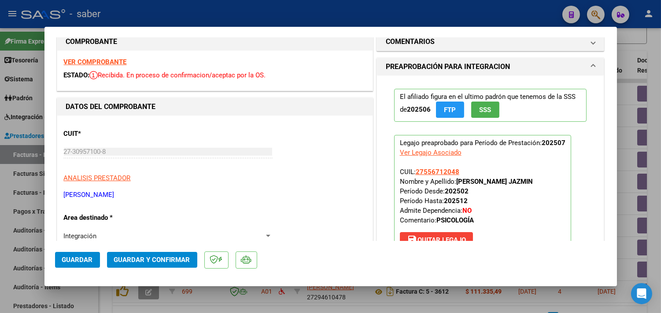
scroll to position [0, 0]
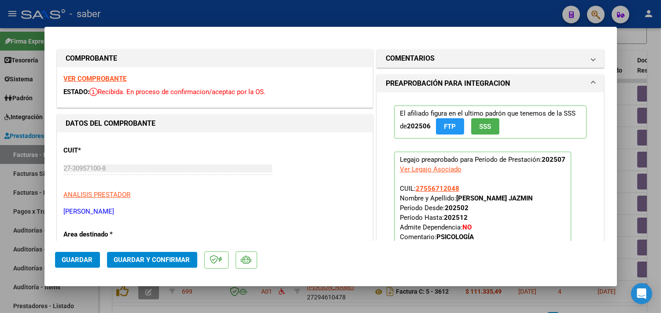
click at [98, 76] on strong "VER COMPROBANTE" at bounding box center [95, 79] width 63 height 8
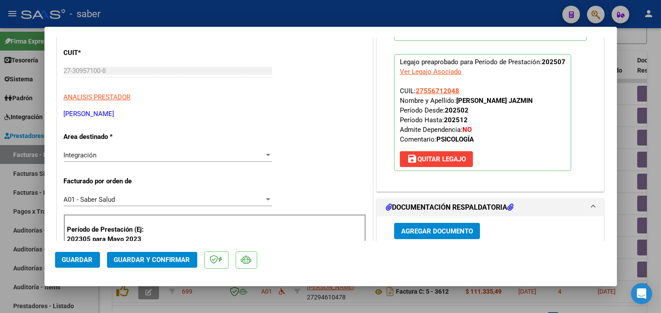
scroll to position [147, 0]
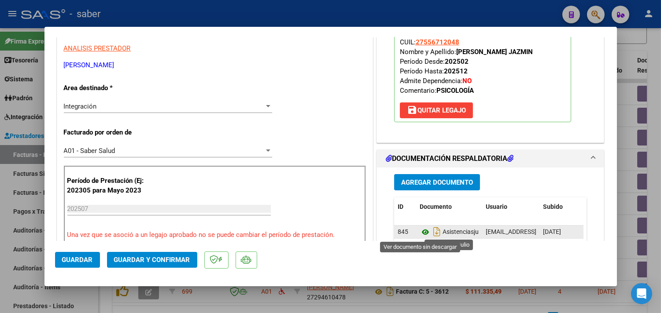
click at [422, 234] on icon at bounding box center [424, 232] width 11 height 11
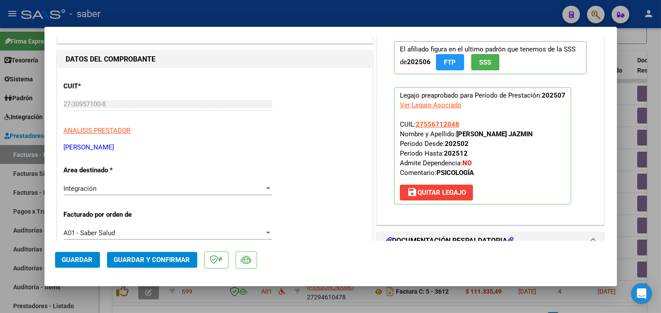
scroll to position [49, 0]
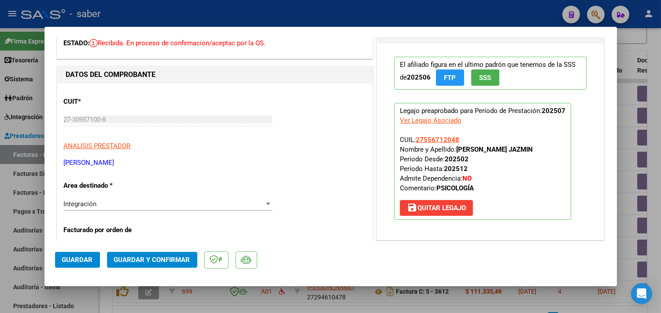
click at [150, 264] on span "Guardar y Confirmar" at bounding box center [152, 260] width 76 height 8
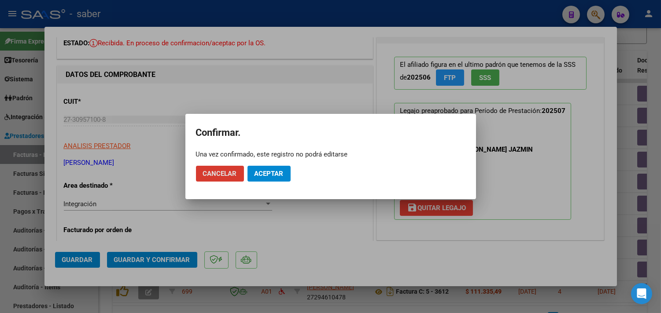
click at [275, 175] on span "Aceptar" at bounding box center [268, 174] width 29 height 8
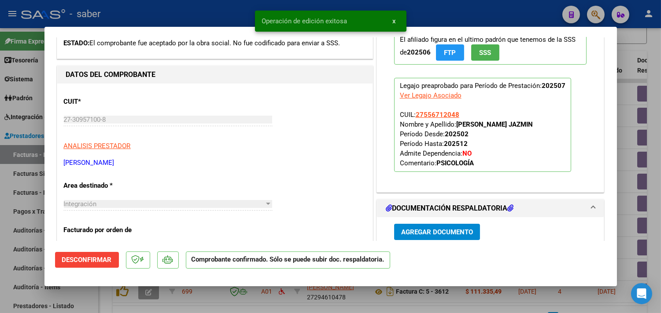
click at [632, 187] on div at bounding box center [330, 156] width 661 height 313
type input "$ 0,00"
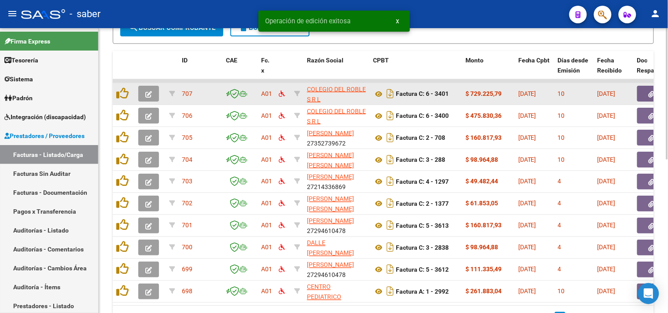
click at [148, 95] on icon "button" at bounding box center [148, 94] width 7 height 7
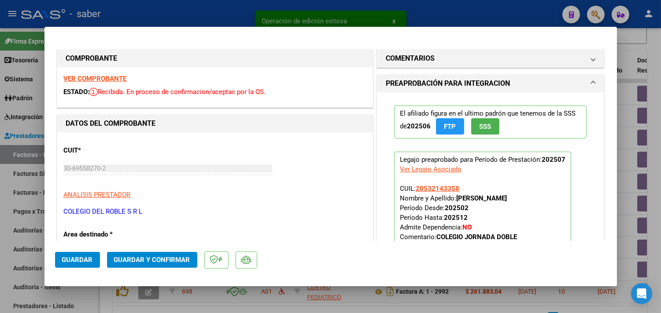
click at [97, 75] on strong "VER COMPROBANTE" at bounding box center [95, 79] width 63 height 8
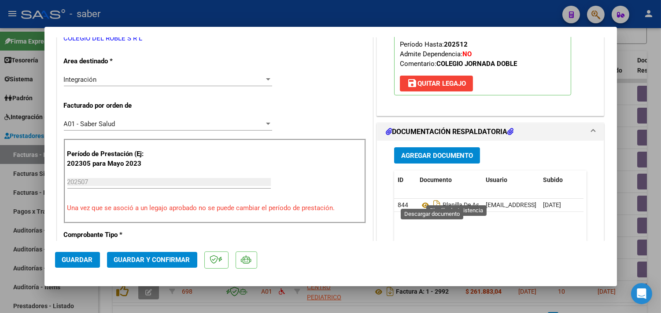
scroll to position [195, 0]
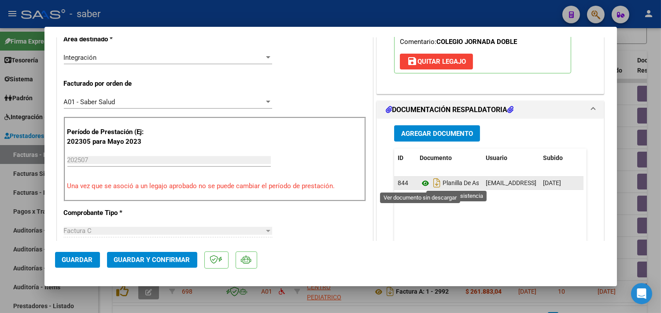
click at [423, 186] on icon at bounding box center [424, 183] width 11 height 11
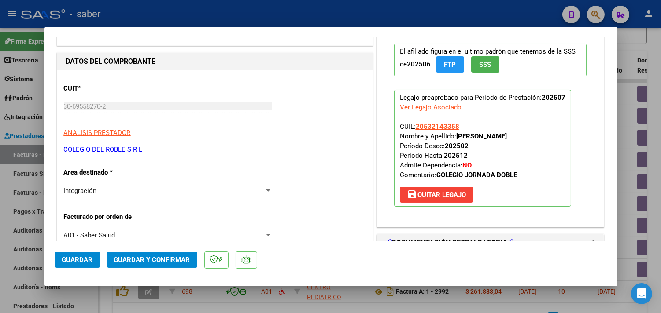
scroll to position [49, 0]
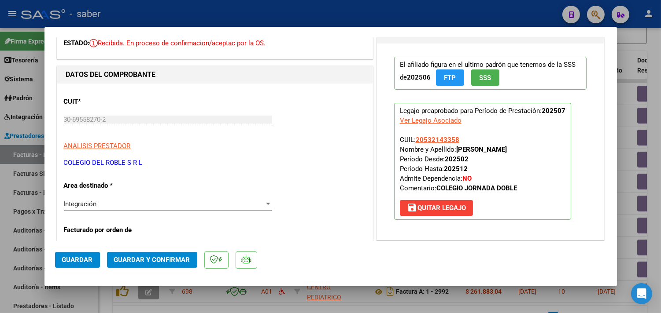
click at [158, 257] on span "Guardar y Confirmar" at bounding box center [152, 260] width 76 height 8
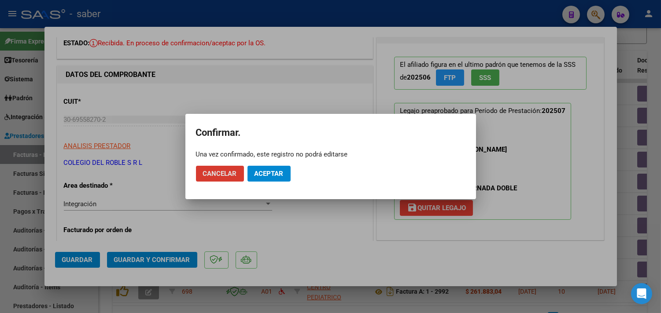
click at [269, 173] on span "Aceptar" at bounding box center [268, 174] width 29 height 8
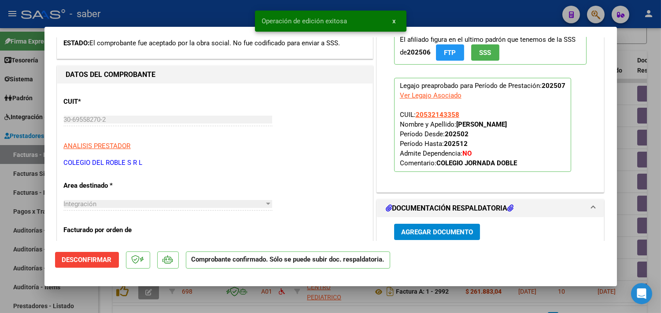
click at [619, 151] on div at bounding box center [330, 156] width 661 height 313
type input "$ 0,00"
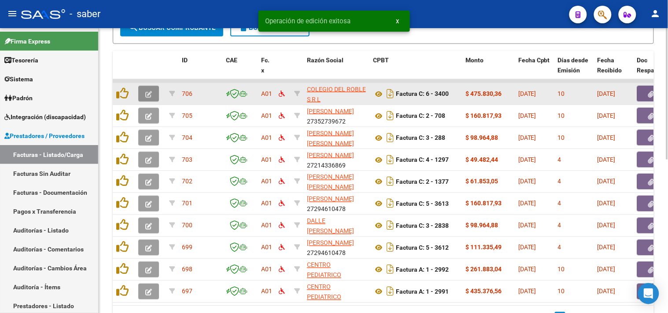
click at [152, 91] on button "button" at bounding box center [148, 94] width 21 height 16
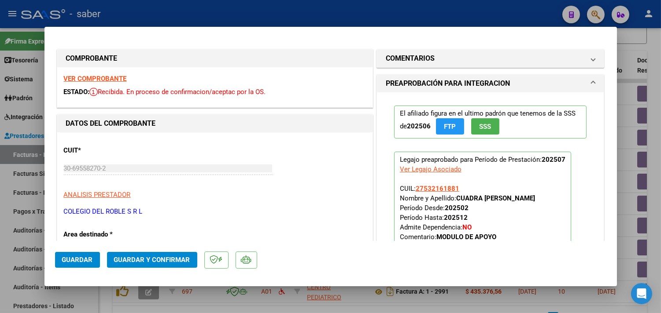
click at [111, 77] on strong "VER COMPROBANTE" at bounding box center [95, 79] width 63 height 8
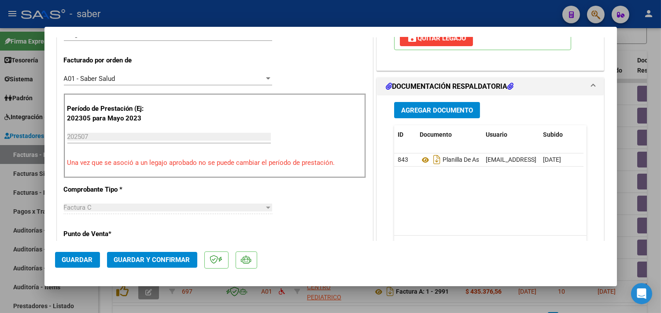
scroll to position [195, 0]
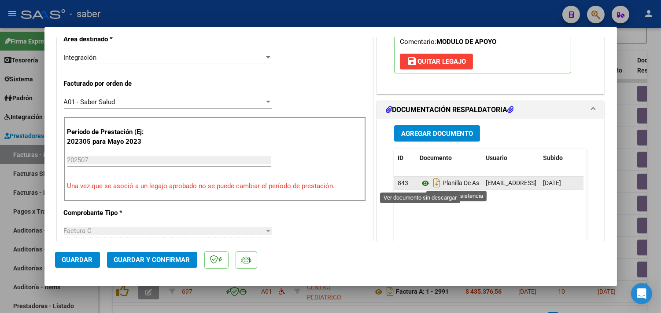
click at [419, 187] on icon at bounding box center [424, 183] width 11 height 11
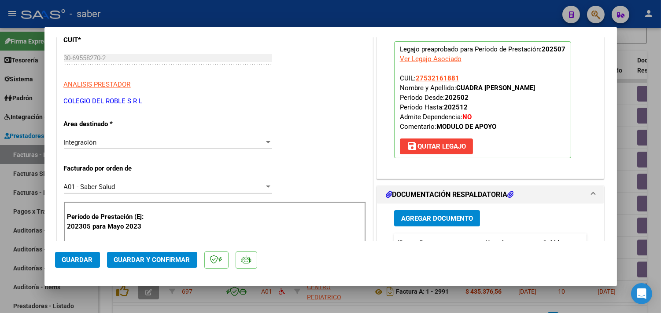
scroll to position [98, 0]
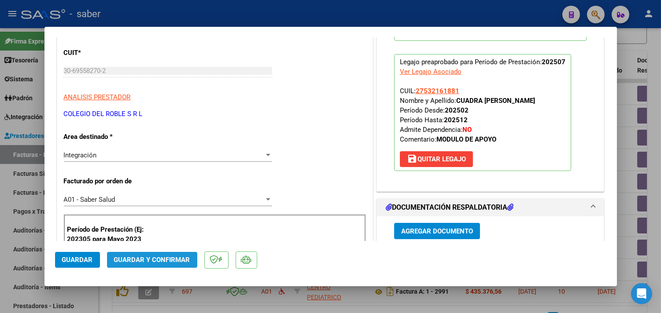
click at [154, 261] on span "Guardar y Confirmar" at bounding box center [152, 260] width 76 height 8
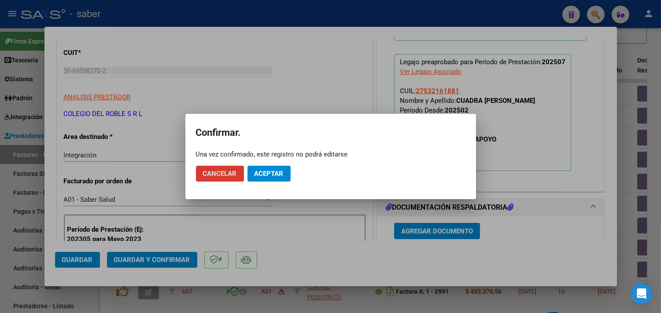
click at [278, 174] on span "Aceptar" at bounding box center [268, 174] width 29 height 8
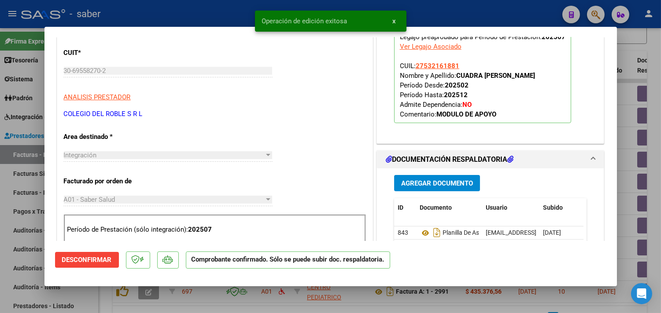
click at [621, 164] on div at bounding box center [330, 156] width 661 height 313
type input "$ 0,00"
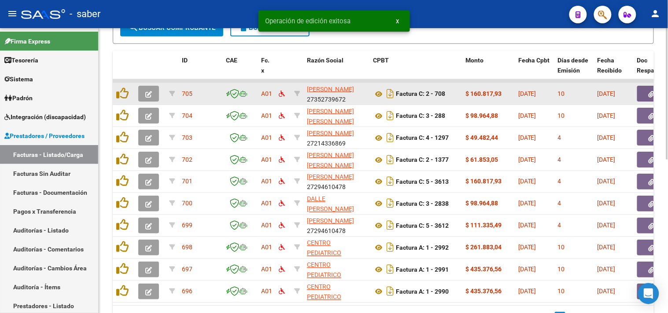
click at [141, 95] on button "button" at bounding box center [148, 94] width 21 height 16
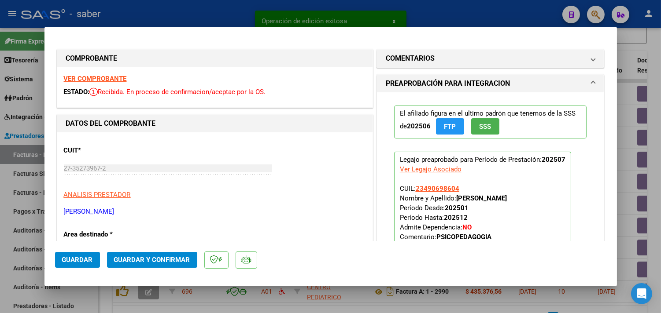
click at [99, 77] on strong "VER COMPROBANTE" at bounding box center [95, 79] width 63 height 8
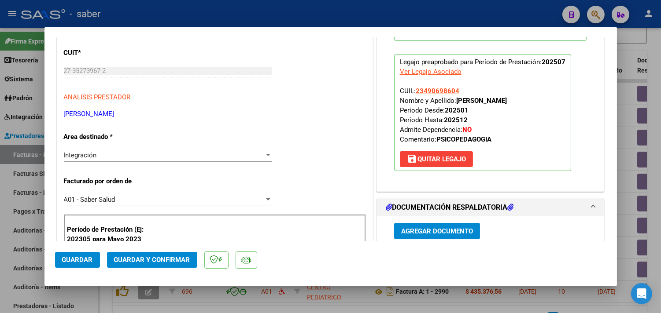
scroll to position [147, 0]
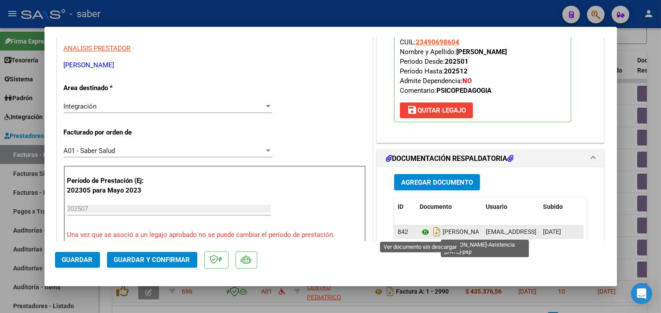
click at [421, 234] on icon at bounding box center [424, 232] width 11 height 11
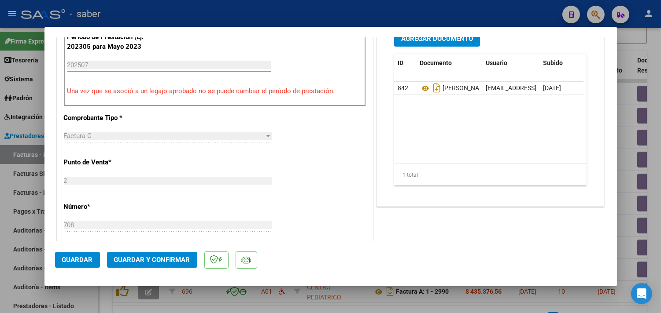
scroll to position [293, 0]
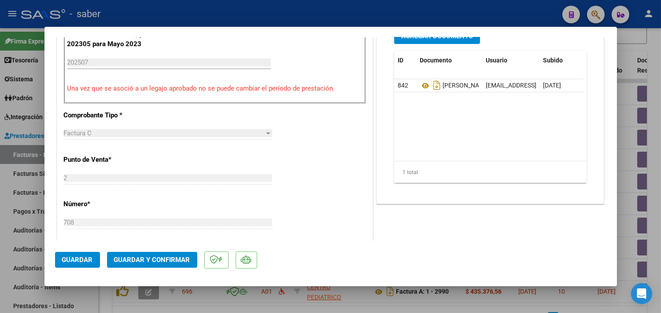
click at [139, 261] on span "Guardar y Confirmar" at bounding box center [152, 260] width 76 height 8
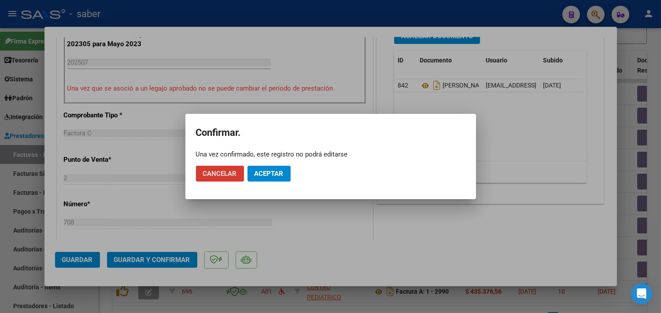
click at [272, 173] on span "Aceptar" at bounding box center [268, 174] width 29 height 8
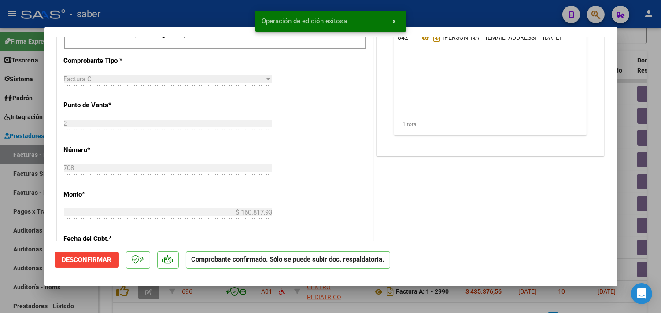
click at [623, 166] on div at bounding box center [330, 156] width 661 height 313
type input "$ 0,00"
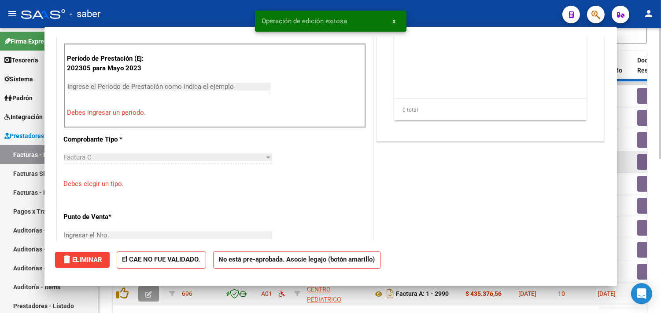
scroll to position [309, 0]
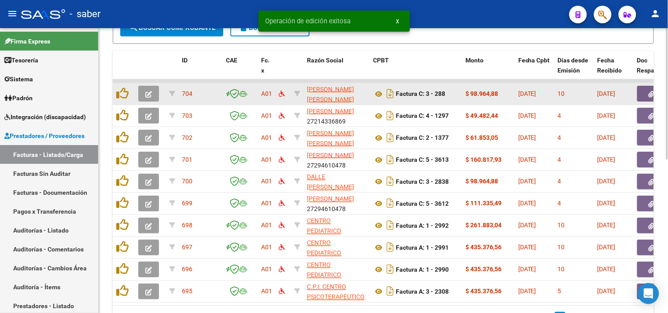
click at [148, 96] on icon "button" at bounding box center [148, 94] width 7 height 7
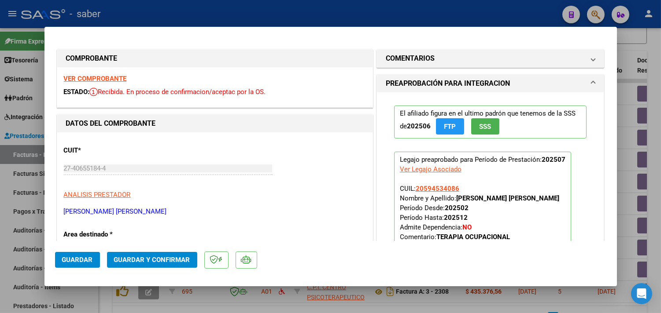
click at [105, 77] on strong "VER COMPROBANTE" at bounding box center [95, 79] width 63 height 8
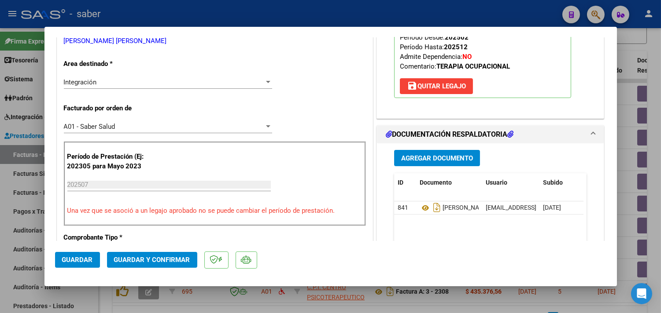
scroll to position [195, 0]
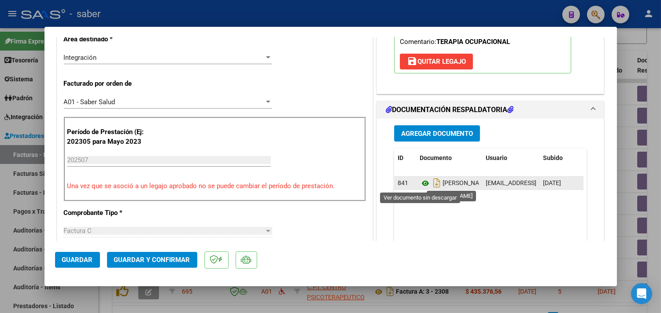
click at [421, 183] on icon at bounding box center [424, 183] width 11 height 11
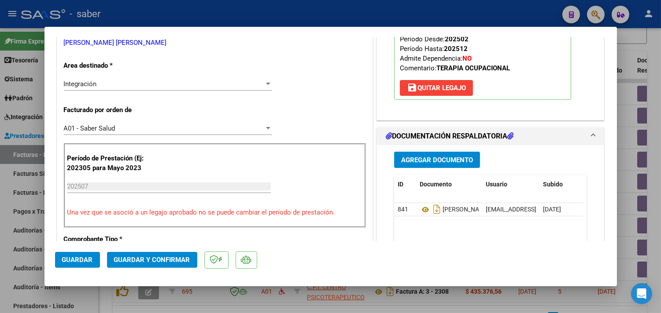
scroll to position [244, 0]
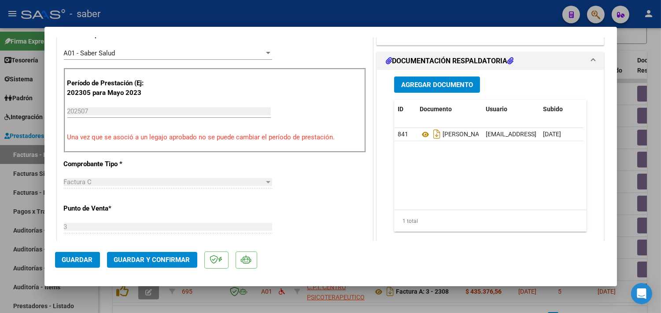
click at [168, 261] on span "Guardar y Confirmar" at bounding box center [152, 260] width 76 height 8
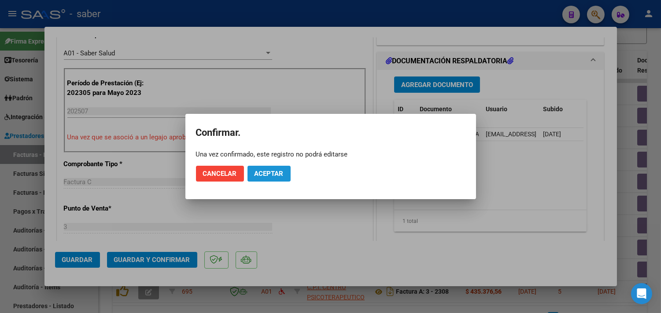
click at [279, 175] on span "Aceptar" at bounding box center [268, 174] width 29 height 8
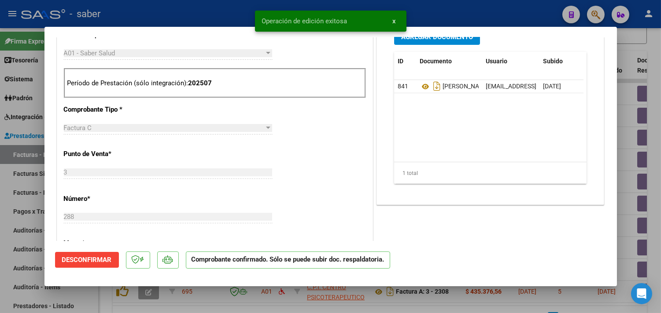
click at [619, 175] on div at bounding box center [330, 156] width 661 height 313
type input "$ 0,00"
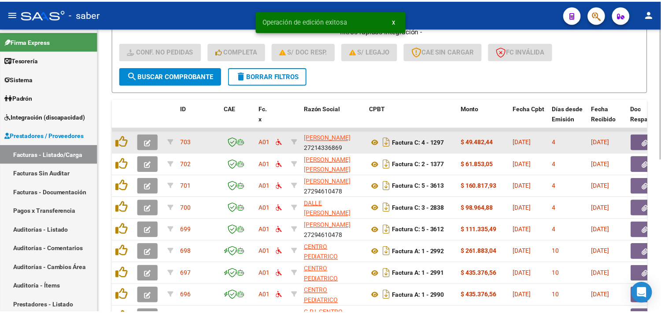
scroll to position [235, 0]
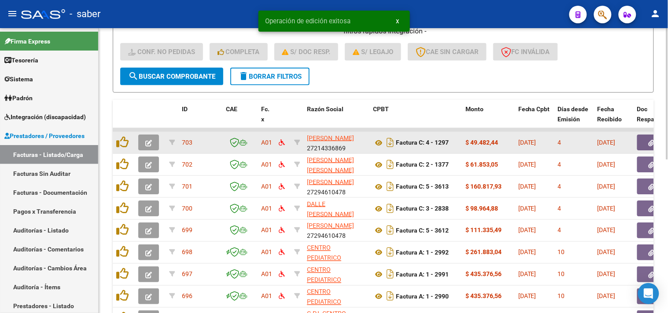
click at [153, 140] on button "button" at bounding box center [148, 143] width 21 height 16
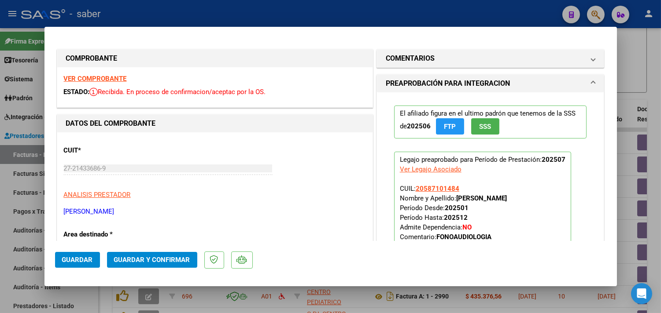
click at [107, 81] on strong "VER COMPROBANTE" at bounding box center [95, 79] width 63 height 8
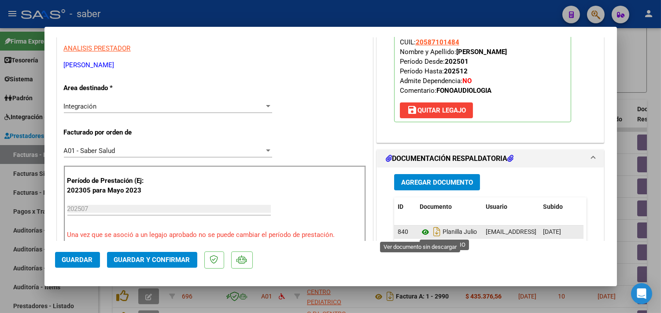
click at [419, 233] on icon at bounding box center [424, 232] width 11 height 11
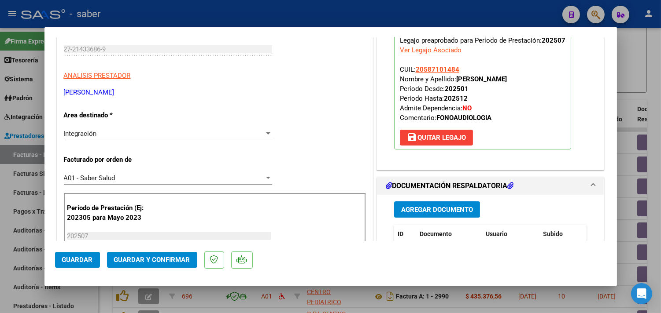
scroll to position [98, 0]
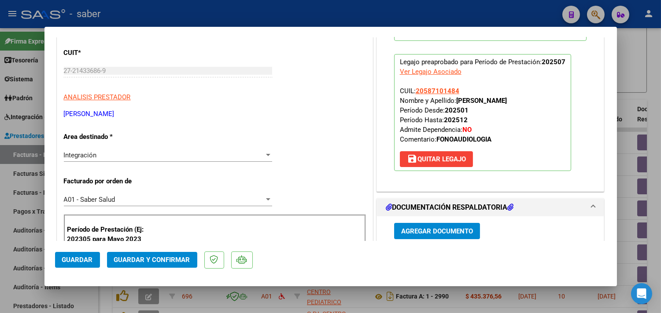
click at [161, 257] on span "Guardar y Confirmar" at bounding box center [152, 260] width 76 height 8
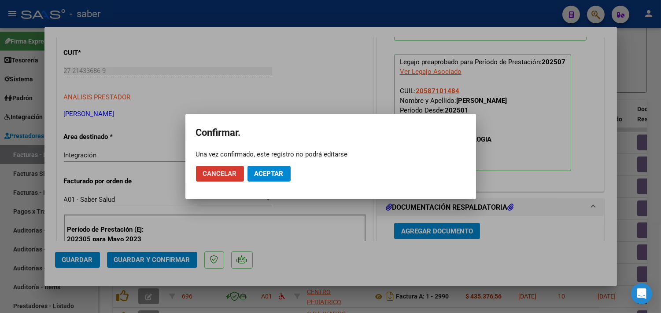
click at [262, 172] on span "Aceptar" at bounding box center [268, 174] width 29 height 8
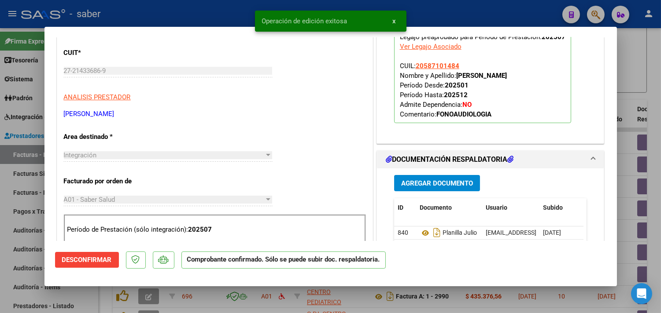
click at [624, 184] on div at bounding box center [330, 156] width 661 height 313
type input "$ 0,00"
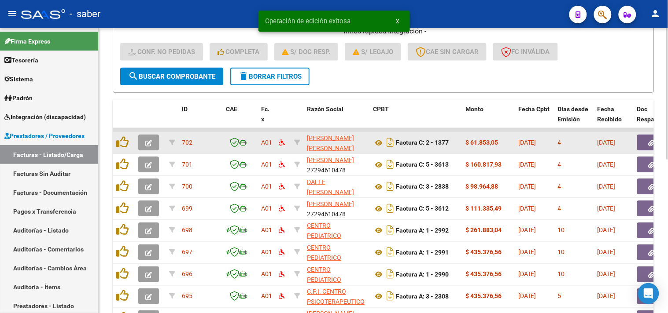
click at [145, 140] on icon "button" at bounding box center [148, 143] width 7 height 7
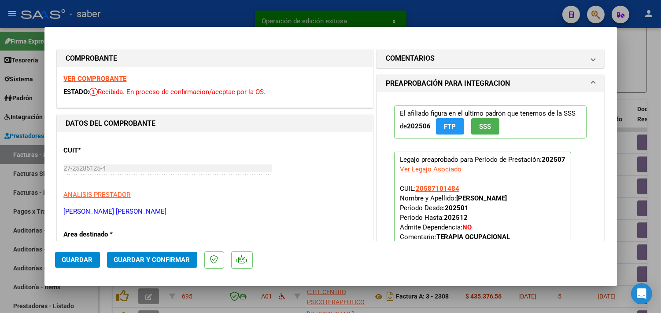
click at [101, 80] on strong "VER COMPROBANTE" at bounding box center [95, 79] width 63 height 8
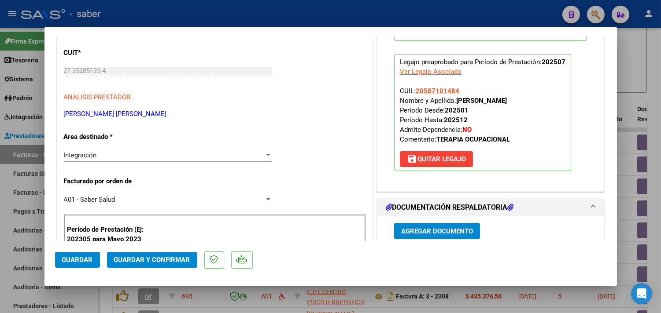
scroll to position [147, 0]
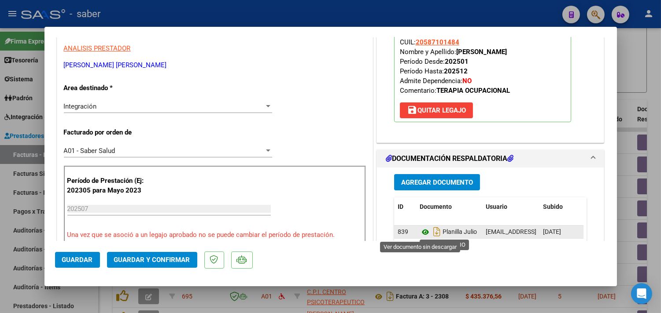
click at [420, 235] on icon at bounding box center [424, 232] width 11 height 11
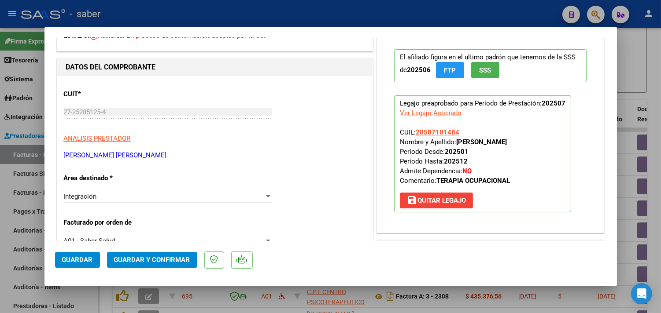
scroll to position [49, 0]
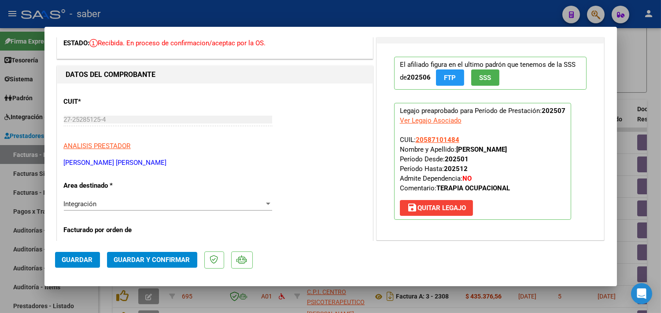
click at [174, 258] on span "Guardar y Confirmar" at bounding box center [152, 260] width 76 height 8
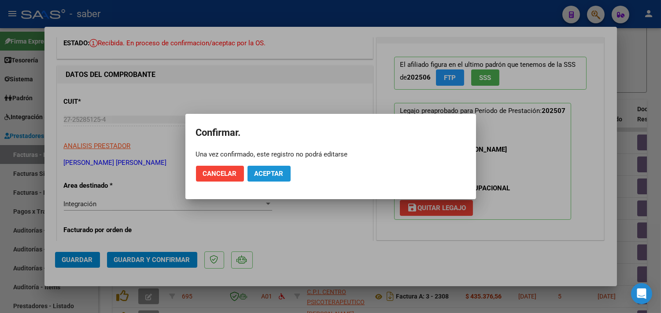
click at [262, 175] on span "Aceptar" at bounding box center [268, 174] width 29 height 8
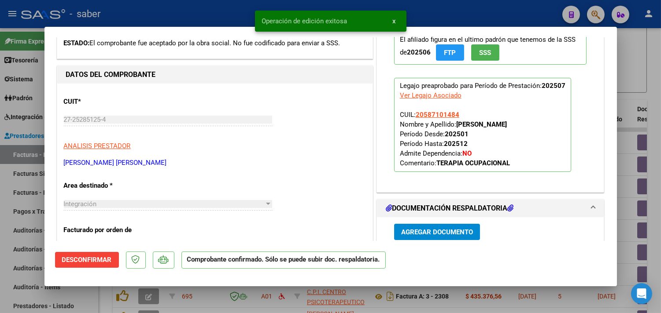
click at [628, 124] on div at bounding box center [330, 156] width 661 height 313
type input "$ 0,00"
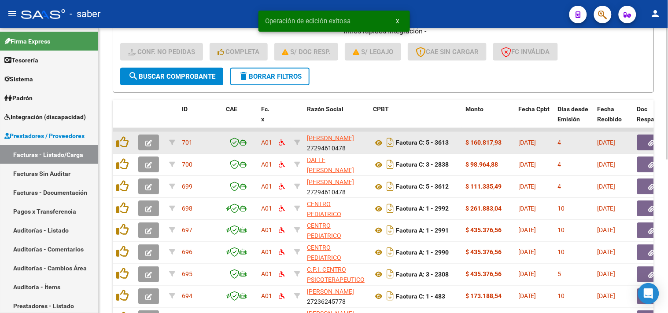
click at [148, 142] on icon "button" at bounding box center [148, 143] width 7 height 7
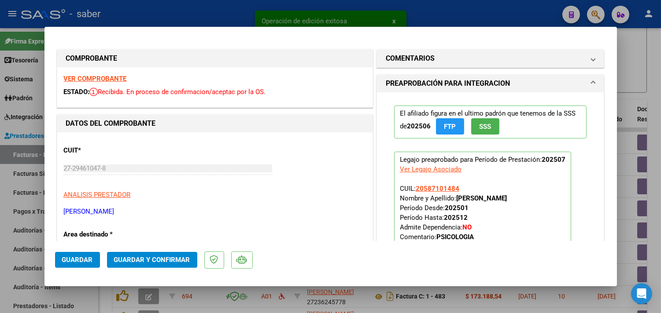
click at [100, 73] on div "VER COMPROBANTE ESTADO: Recibida. En proceso de confirmacion/aceptac por la OS." at bounding box center [214, 87] width 315 height 40
click at [99, 75] on strong "VER COMPROBANTE" at bounding box center [95, 79] width 63 height 8
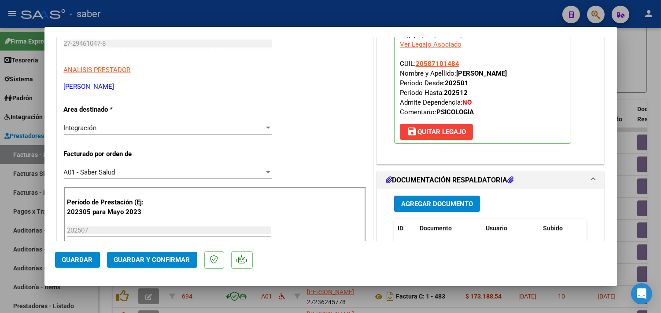
scroll to position [147, 0]
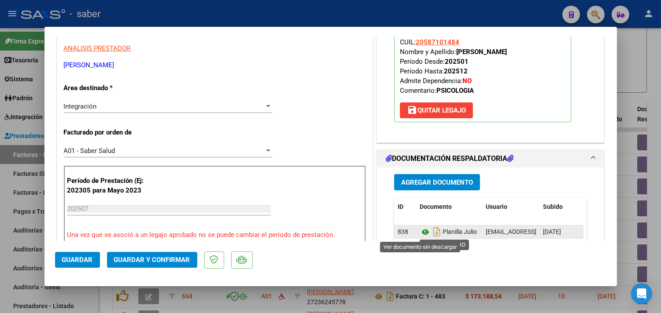
click at [419, 233] on icon at bounding box center [424, 232] width 11 height 11
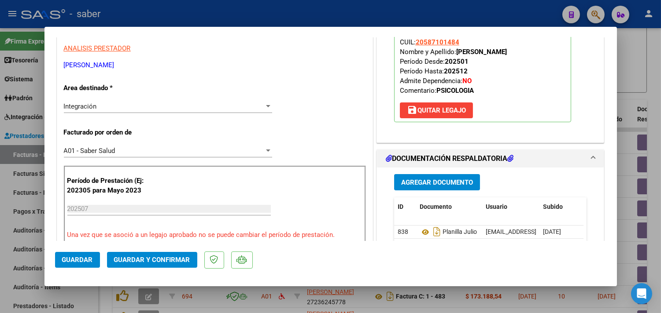
scroll to position [98, 0]
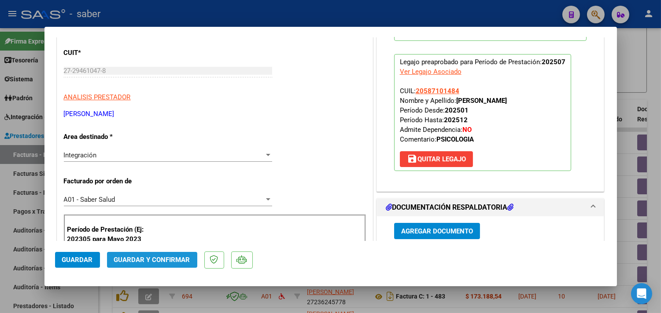
click at [164, 266] on button "Guardar y Confirmar" at bounding box center [152, 260] width 90 height 16
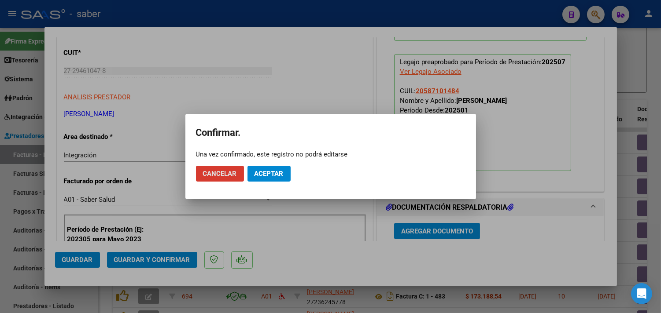
click at [278, 169] on button "Aceptar" at bounding box center [268, 174] width 43 height 16
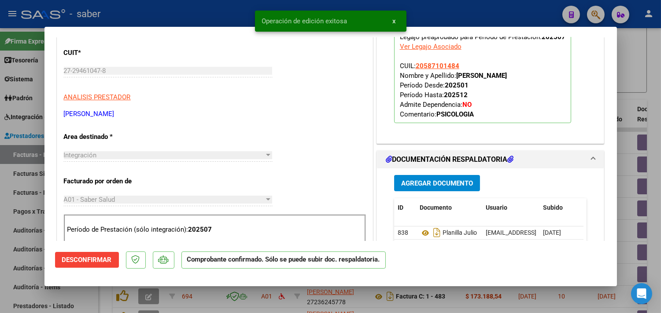
click at [635, 152] on div at bounding box center [330, 156] width 661 height 313
type input "$ 0,00"
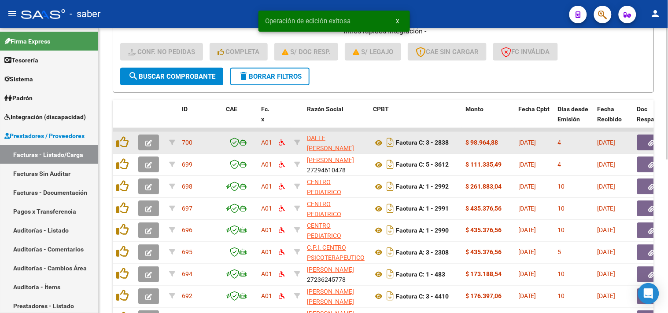
click at [151, 143] on icon "button" at bounding box center [148, 143] width 7 height 7
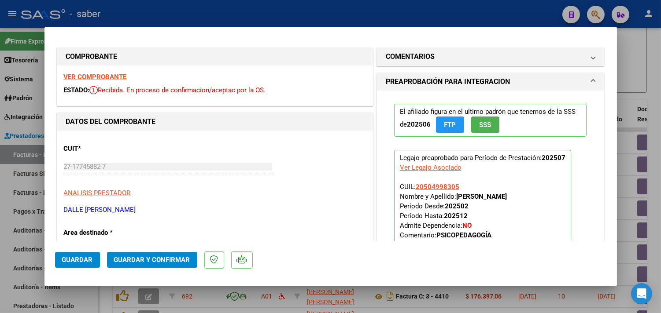
scroll to position [0, 0]
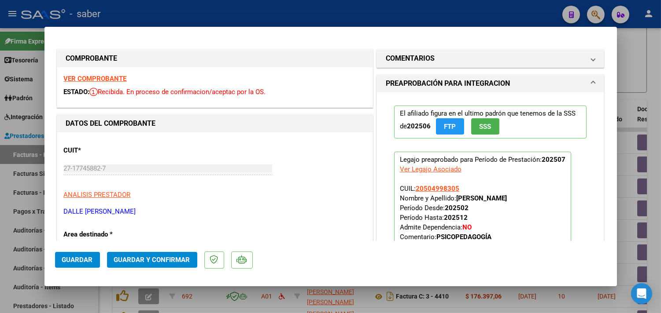
click at [115, 77] on strong "VER COMPROBANTE" at bounding box center [95, 79] width 63 height 8
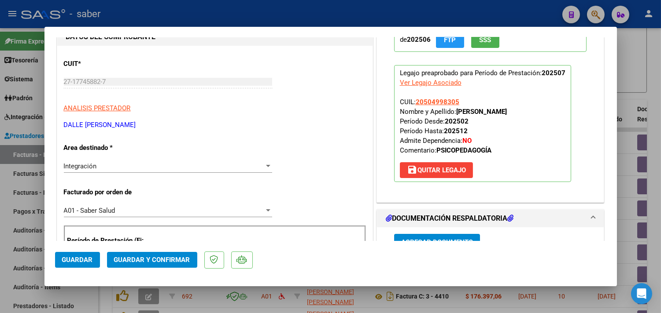
scroll to position [147, 0]
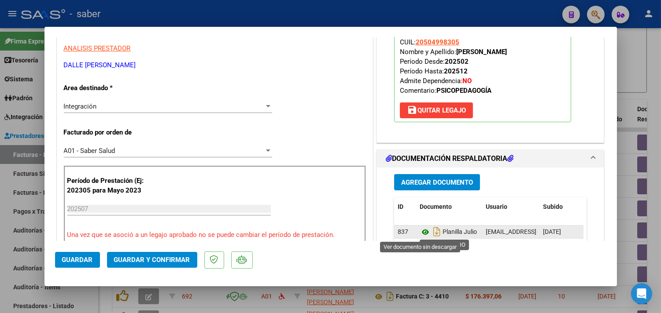
click at [420, 234] on icon at bounding box center [424, 232] width 11 height 11
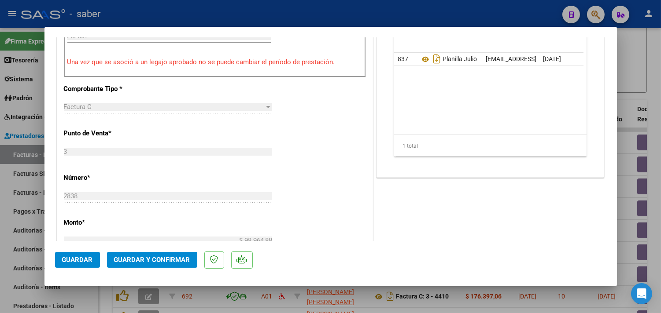
scroll to position [391, 0]
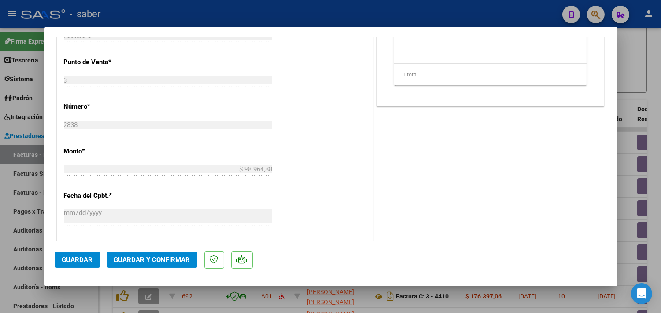
click at [166, 261] on span "Guardar y Confirmar" at bounding box center [152, 260] width 76 height 8
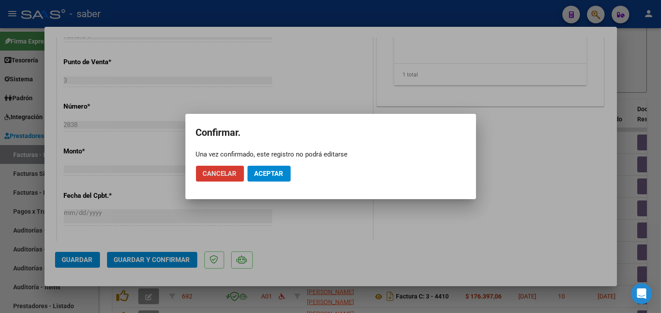
click at [273, 177] on span "Aceptar" at bounding box center [268, 174] width 29 height 8
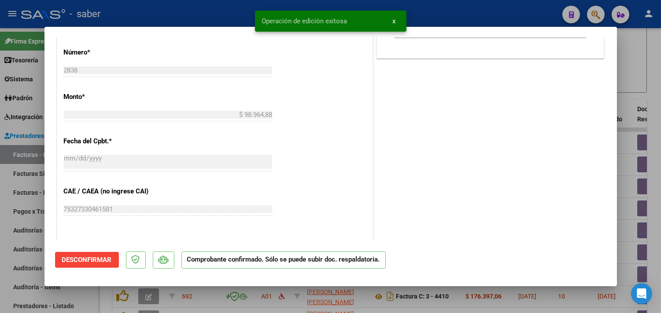
click at [628, 174] on div at bounding box center [330, 156] width 661 height 313
type input "$ 0,00"
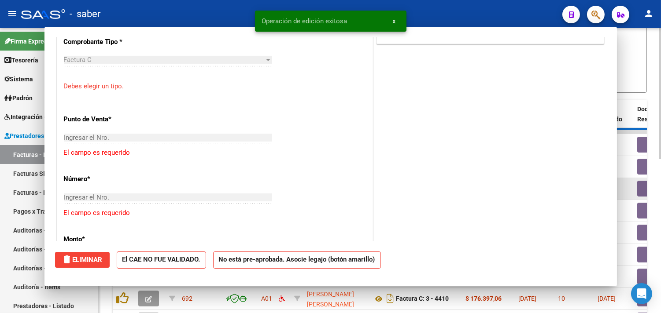
scroll to position [407, 0]
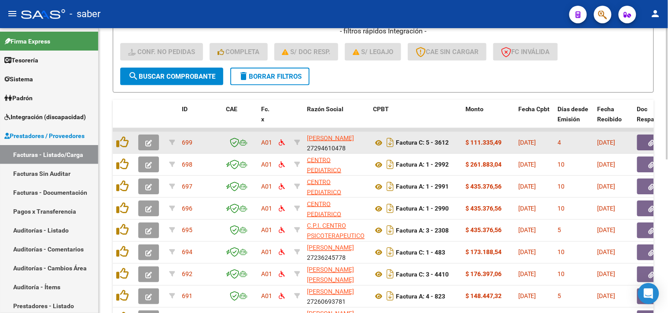
click at [148, 141] on icon "button" at bounding box center [148, 143] width 7 height 7
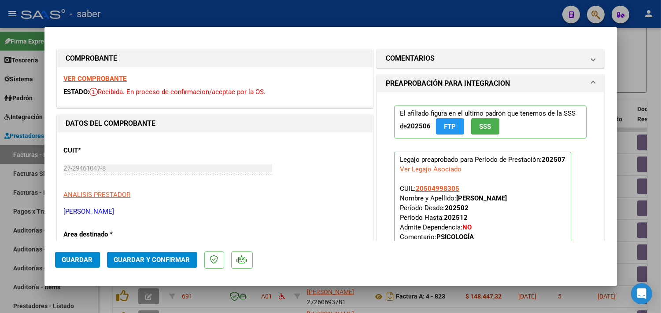
click at [117, 79] on strong "VER COMPROBANTE" at bounding box center [95, 79] width 63 height 8
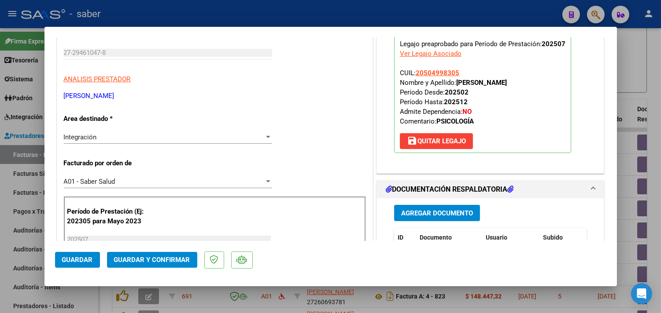
scroll to position [147, 0]
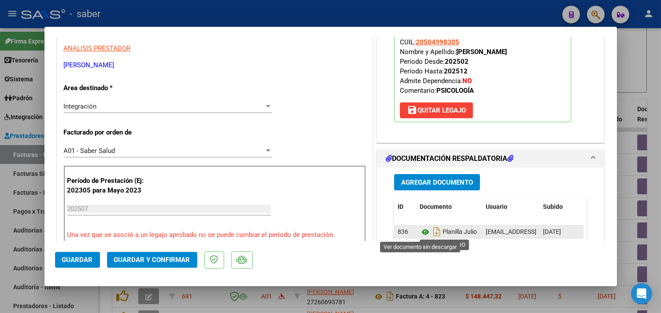
click at [420, 235] on icon at bounding box center [424, 232] width 11 height 11
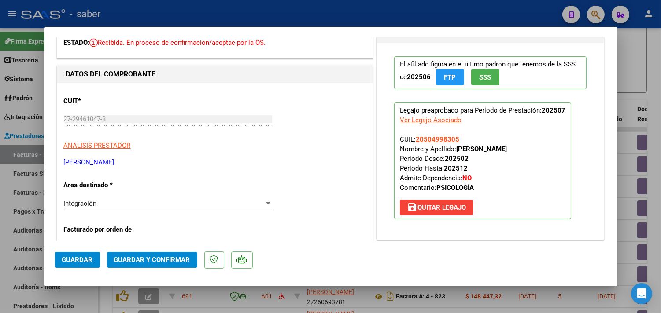
scroll to position [49, 0]
click at [151, 260] on span "Guardar y Confirmar" at bounding box center [152, 260] width 76 height 8
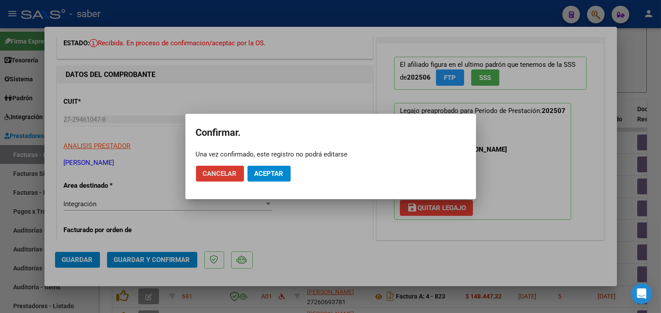
click at [266, 176] on span "Aceptar" at bounding box center [268, 174] width 29 height 8
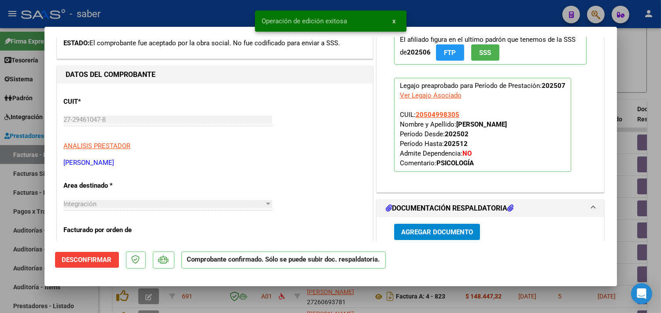
click at [624, 164] on div at bounding box center [330, 156] width 661 height 313
type input "$ 0,00"
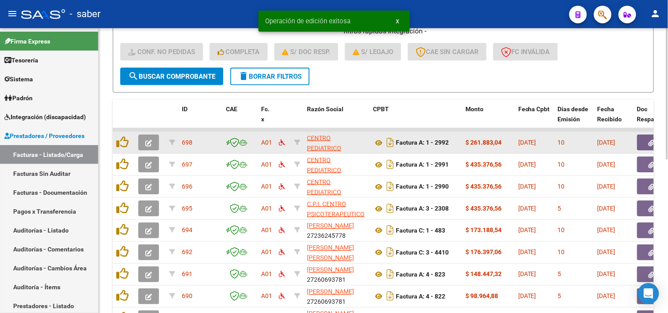
click at [151, 141] on icon "button" at bounding box center [148, 143] width 7 height 7
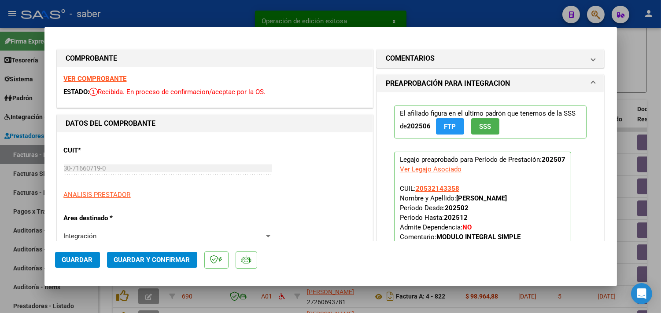
click at [89, 74] on div "VER COMPROBANTE ESTADO: Recibida. En proceso de confirmacion/aceptac por la OS." at bounding box center [214, 87] width 315 height 40
click at [98, 77] on strong "VER COMPROBANTE" at bounding box center [95, 79] width 63 height 8
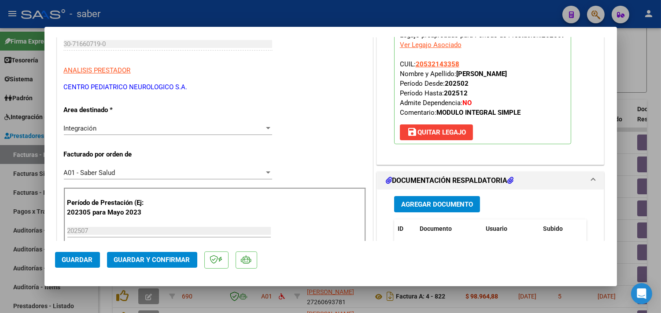
scroll to position [147, 0]
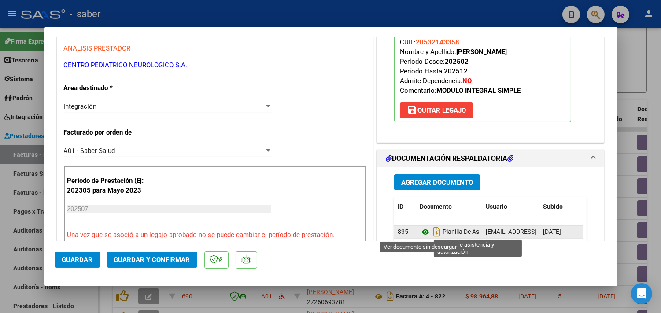
click at [419, 233] on icon at bounding box center [424, 232] width 11 height 11
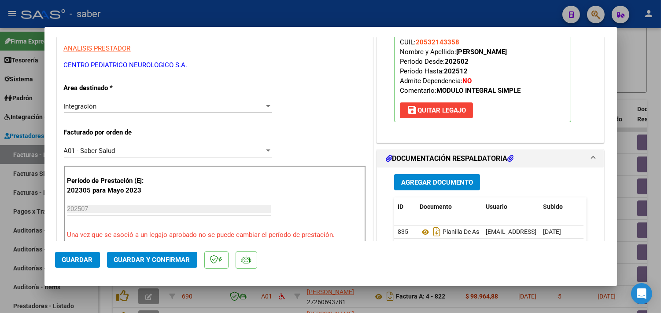
click at [173, 258] on span "Guardar y Confirmar" at bounding box center [152, 260] width 76 height 8
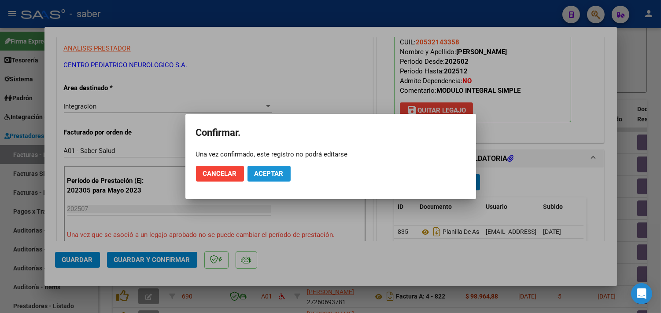
click at [270, 174] on span "Aceptar" at bounding box center [268, 174] width 29 height 8
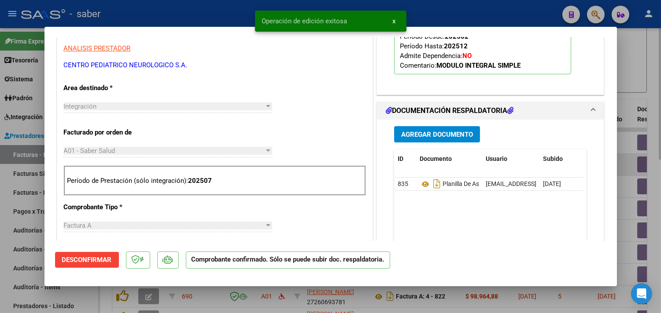
click at [631, 171] on div at bounding box center [330, 156] width 661 height 313
type input "$ 0,00"
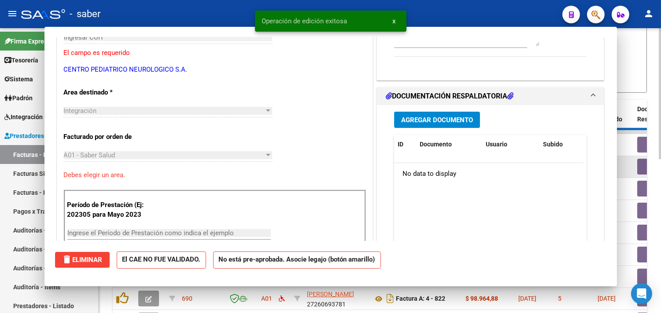
scroll to position [151, 0]
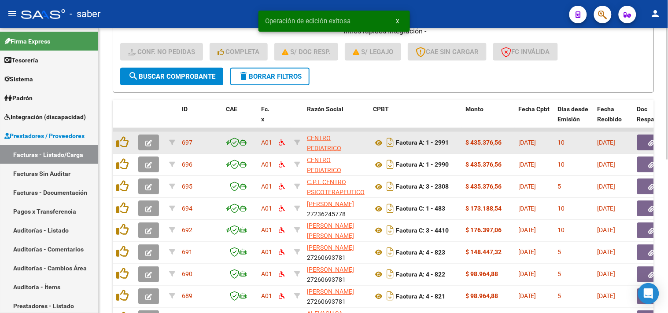
click at [150, 135] on button "button" at bounding box center [148, 143] width 21 height 16
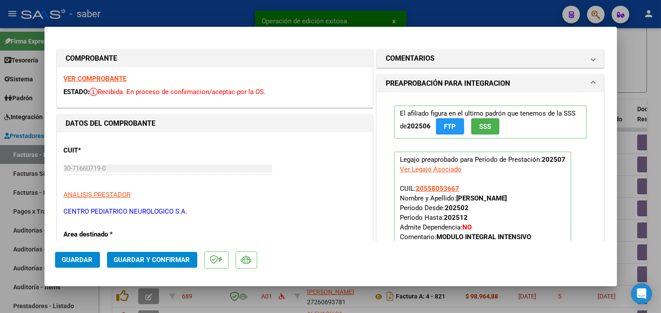
click at [101, 77] on strong "VER COMPROBANTE" at bounding box center [95, 79] width 63 height 8
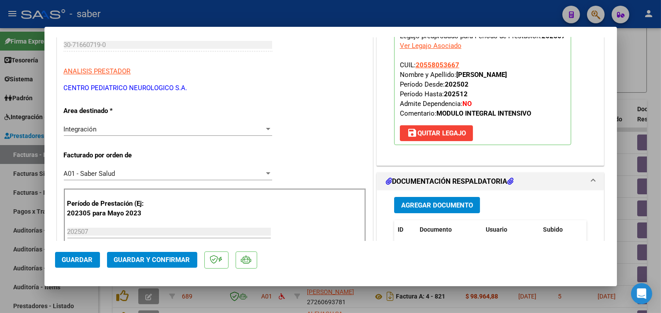
scroll to position [195, 0]
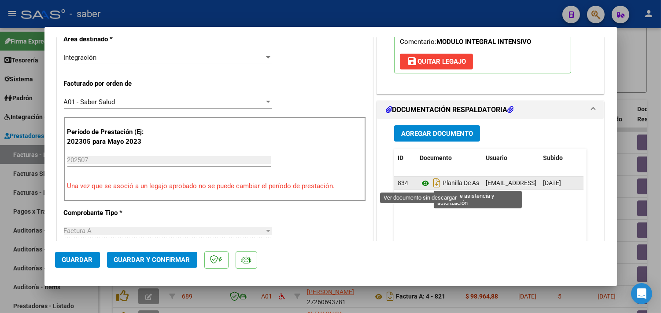
click at [422, 185] on icon at bounding box center [424, 183] width 11 height 11
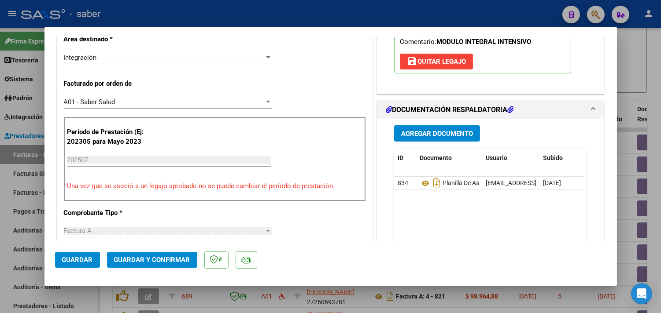
click at [144, 265] on button "Guardar y Confirmar" at bounding box center [152, 260] width 90 height 16
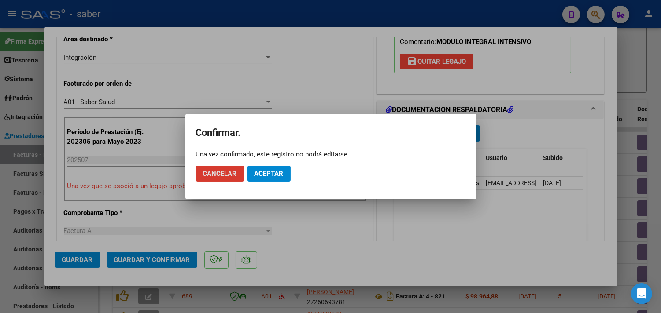
click at [278, 173] on span "Aceptar" at bounding box center [268, 174] width 29 height 8
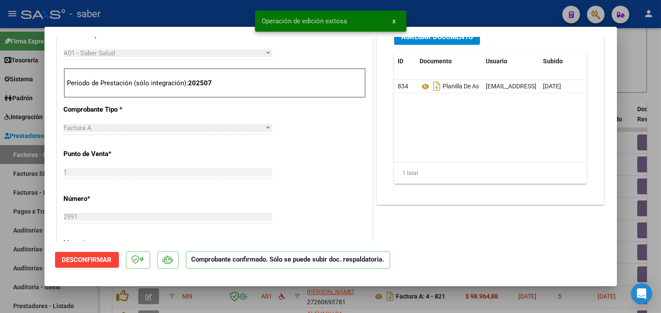
click at [625, 162] on div at bounding box center [330, 156] width 661 height 313
type input "$ 0,00"
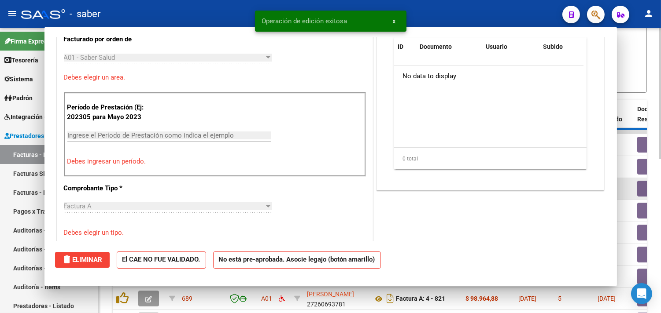
scroll to position [353, 0]
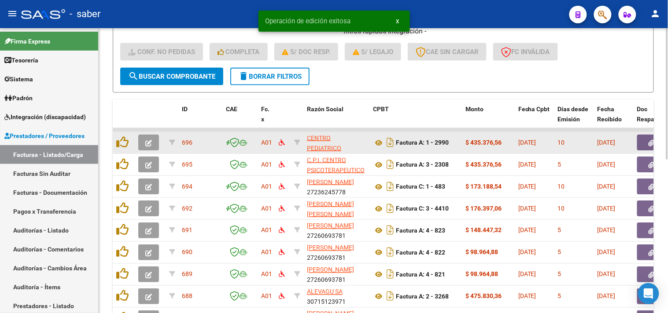
click at [154, 142] on button "button" at bounding box center [148, 143] width 21 height 16
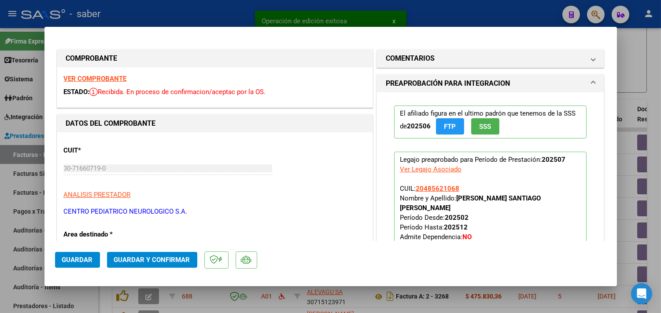
click at [107, 76] on strong "VER COMPROBANTE" at bounding box center [95, 79] width 63 height 8
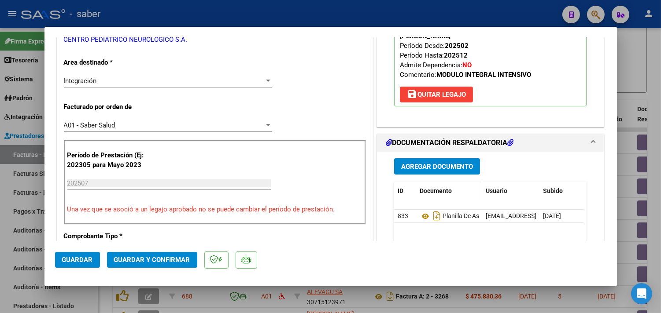
scroll to position [195, 0]
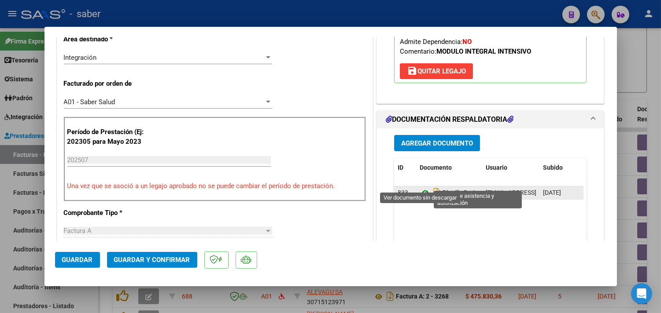
click at [419, 188] on icon at bounding box center [424, 193] width 11 height 11
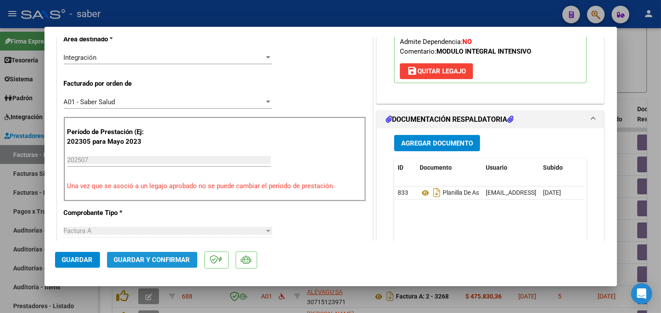
click at [138, 261] on span "Guardar y Confirmar" at bounding box center [152, 260] width 76 height 8
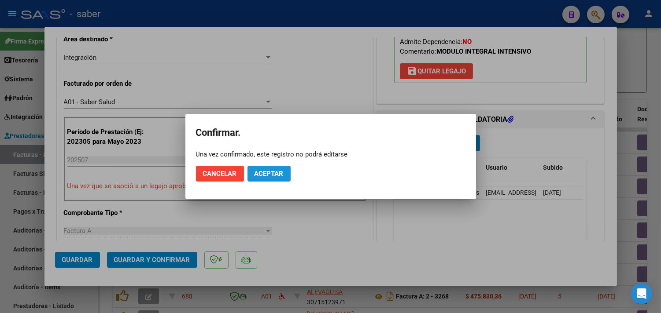
click at [265, 170] on span "Aceptar" at bounding box center [268, 174] width 29 height 8
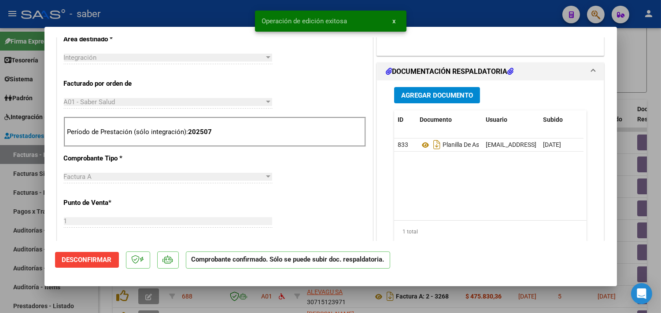
click at [624, 194] on div at bounding box center [330, 156] width 661 height 313
type input "$ 0,00"
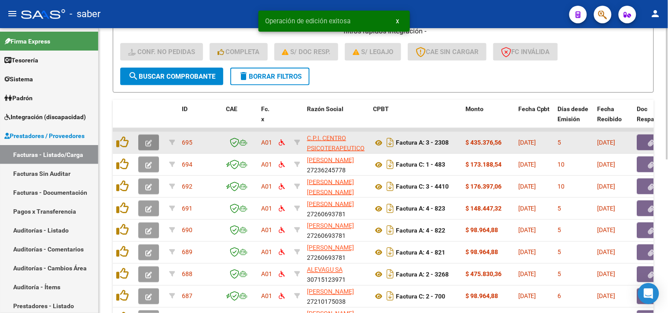
click at [157, 142] on button "button" at bounding box center [148, 143] width 21 height 16
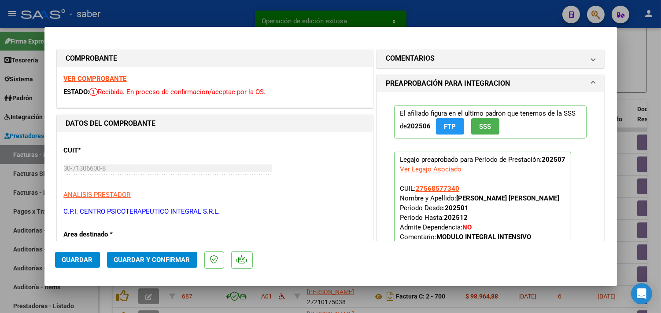
click at [119, 78] on strong "VER COMPROBANTE" at bounding box center [95, 79] width 63 height 8
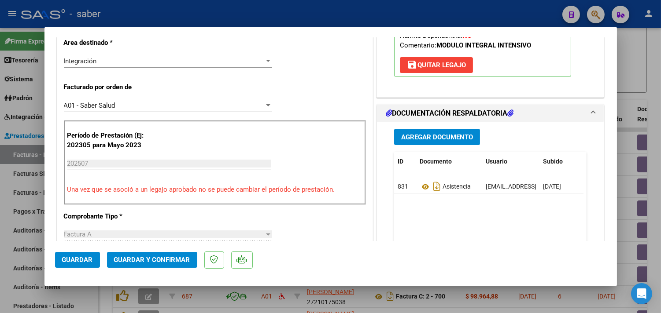
scroll to position [195, 0]
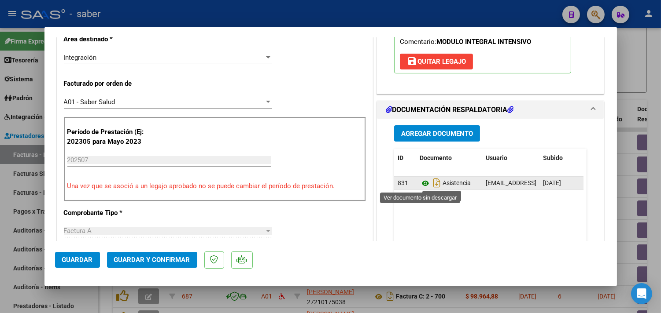
click at [419, 181] on icon at bounding box center [424, 183] width 11 height 11
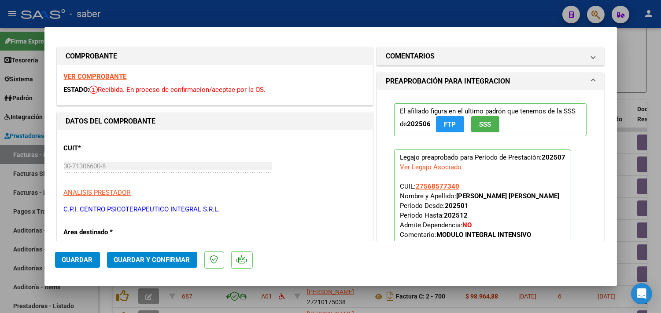
scroll to position [0, 0]
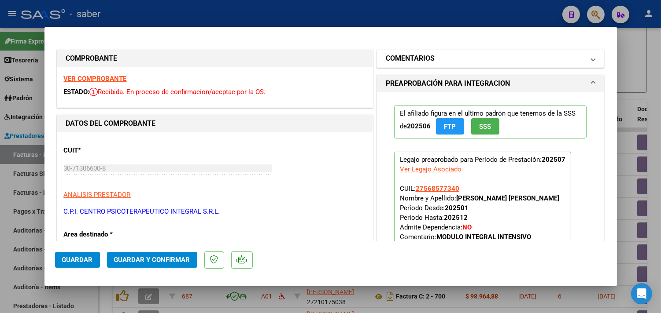
click at [421, 56] on h1 "COMENTARIOS" at bounding box center [410, 58] width 49 height 11
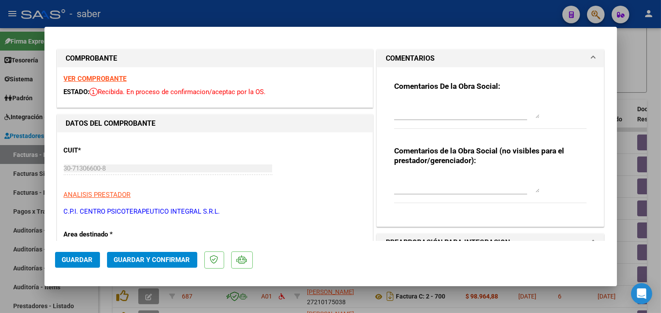
click at [421, 114] on textarea at bounding box center [466, 110] width 145 height 18
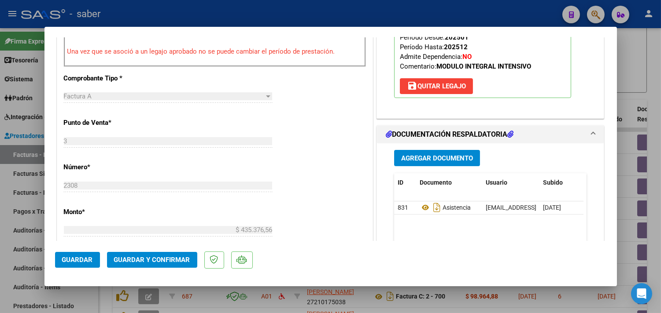
scroll to position [342, 0]
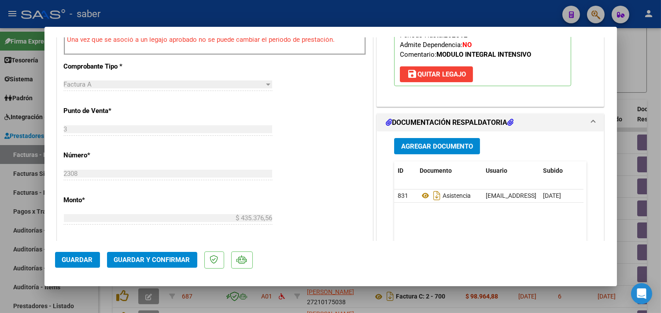
type textarea "Próximo mes utilizar las planillas de asistencia del instructivo."
click at [151, 256] on button "Guardar y Confirmar" at bounding box center [152, 260] width 90 height 16
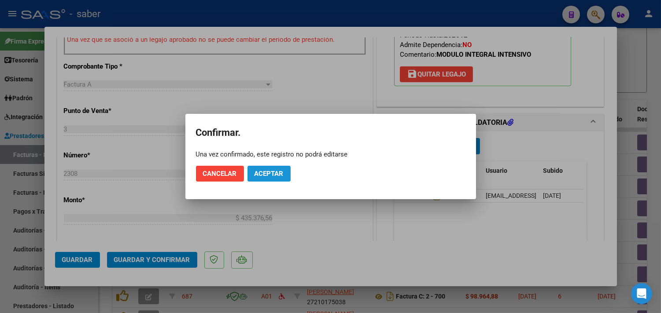
click at [279, 176] on span "Aceptar" at bounding box center [268, 174] width 29 height 8
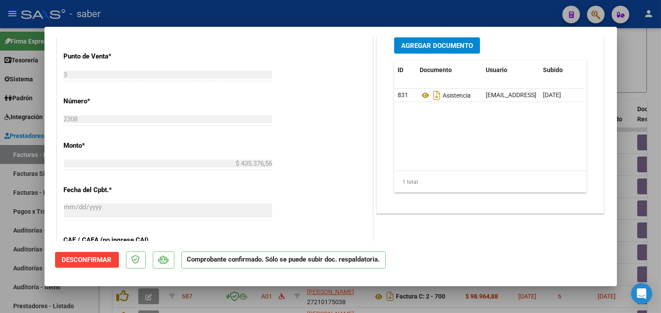
click at [624, 183] on div at bounding box center [330, 156] width 661 height 313
type input "$ 0,00"
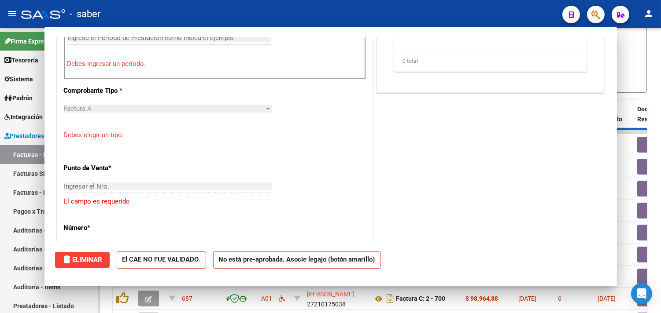
scroll to position [358, 0]
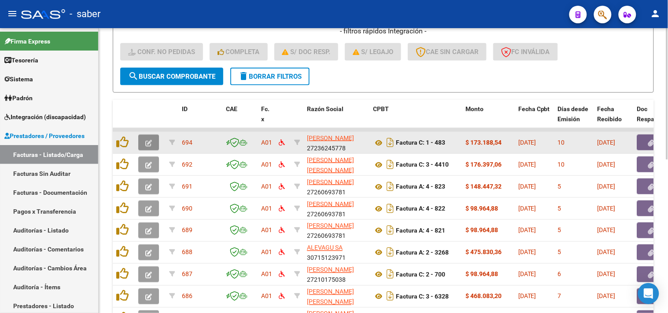
click at [154, 133] on datatable-body-cell at bounding box center [150, 143] width 31 height 22
click at [147, 140] on icon "button" at bounding box center [148, 143] width 7 height 7
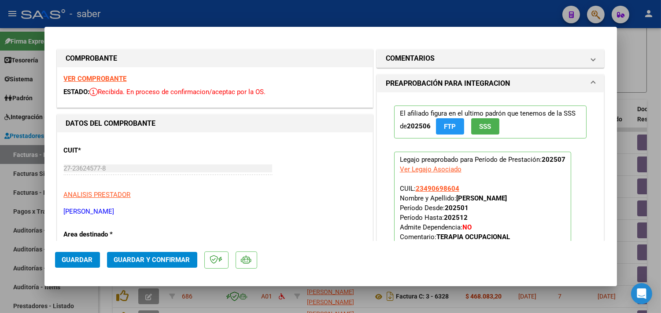
click at [89, 77] on strong "VER COMPROBANTE" at bounding box center [95, 79] width 63 height 8
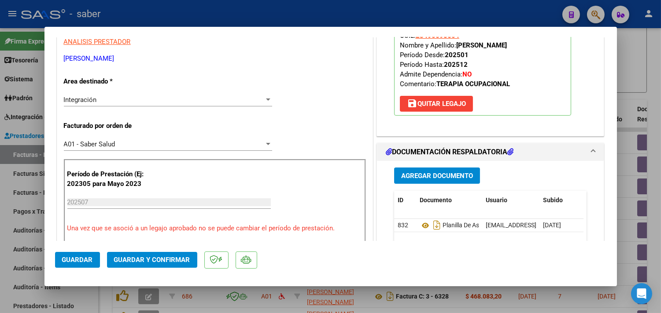
scroll to position [195, 0]
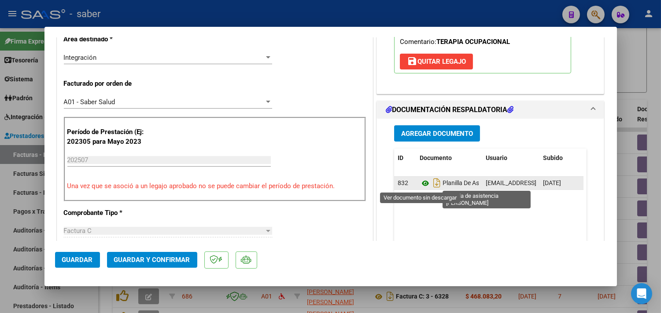
click at [420, 185] on icon at bounding box center [424, 183] width 11 height 11
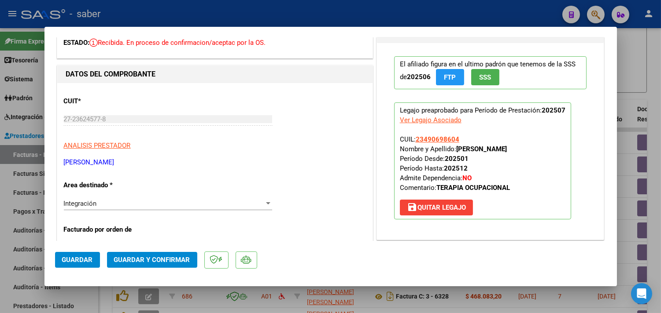
scroll to position [49, 0]
click at [175, 261] on span "Guardar y Confirmar" at bounding box center [152, 260] width 76 height 8
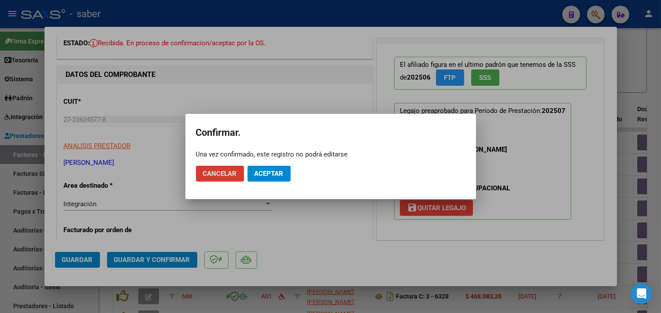
click at [270, 176] on span "Aceptar" at bounding box center [268, 174] width 29 height 8
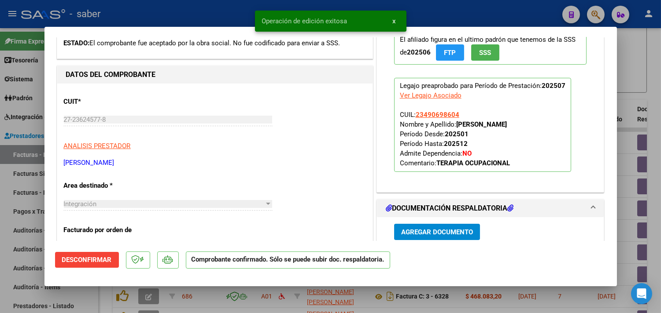
click at [630, 183] on div at bounding box center [330, 156] width 661 height 313
type input "$ 0,00"
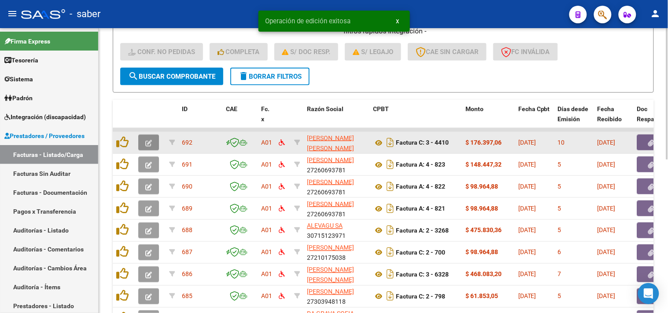
click at [138, 142] on button "button" at bounding box center [148, 143] width 21 height 16
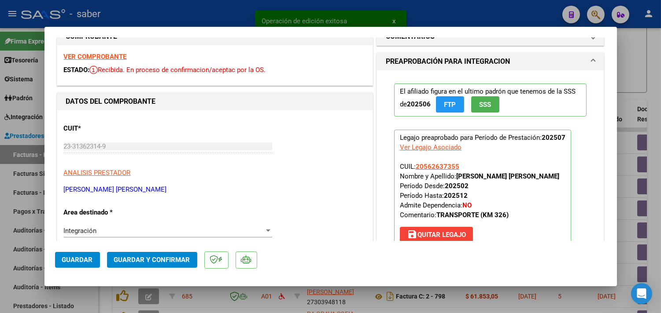
scroll to position [0, 0]
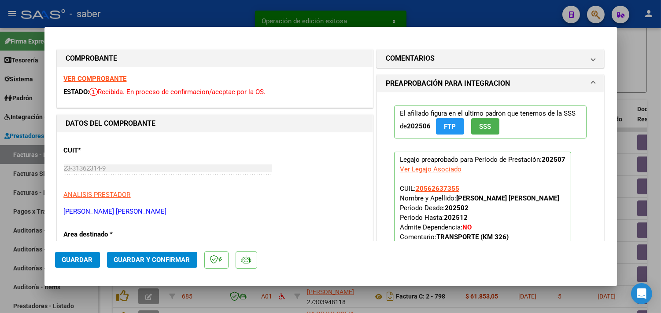
click at [106, 77] on strong "VER COMPROBANTE" at bounding box center [95, 79] width 63 height 8
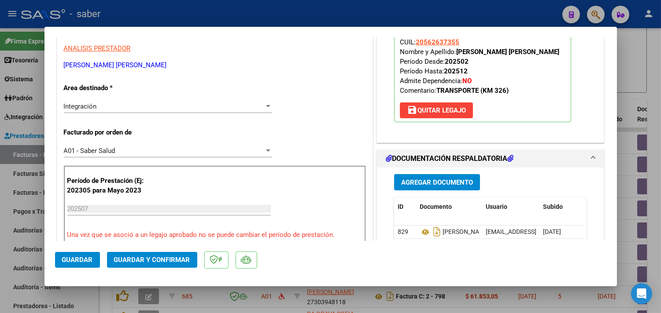
scroll to position [195, 0]
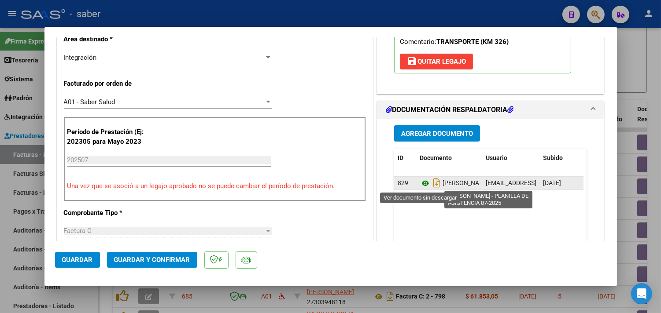
click at [419, 183] on icon at bounding box center [424, 183] width 11 height 11
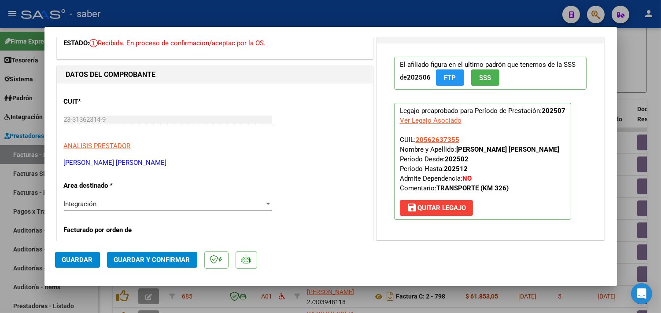
scroll to position [0, 0]
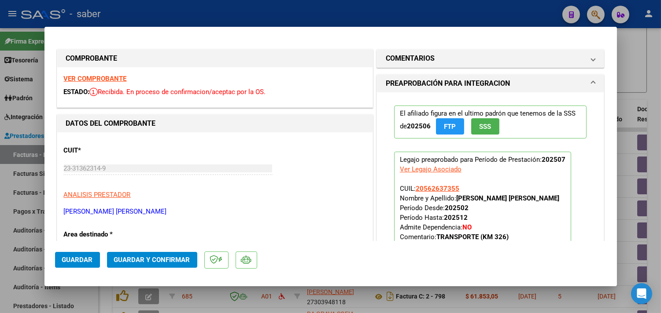
click at [93, 76] on strong "VER COMPROBANTE" at bounding box center [95, 79] width 63 height 8
click at [133, 253] on button "Guardar y Confirmar" at bounding box center [152, 260] width 90 height 16
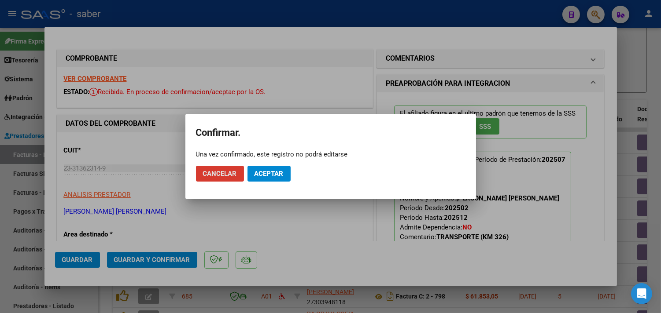
click at [282, 171] on span "Aceptar" at bounding box center [268, 174] width 29 height 8
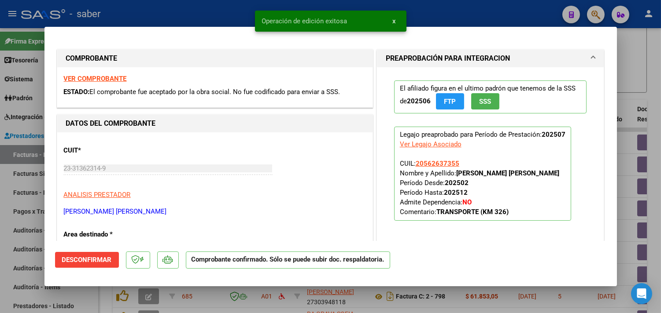
click at [630, 182] on div at bounding box center [330, 156] width 661 height 313
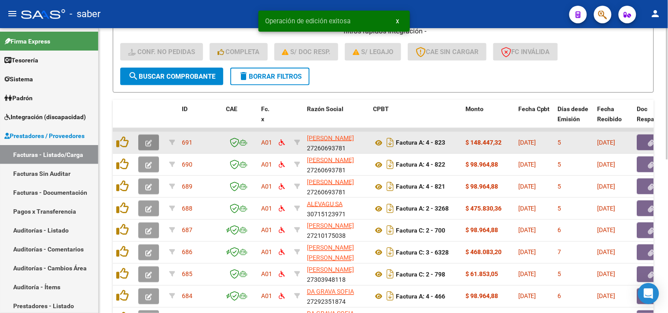
click at [139, 137] on button "button" at bounding box center [148, 143] width 21 height 16
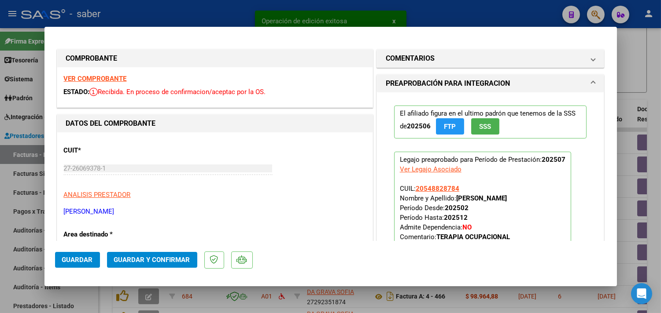
click at [102, 77] on strong "VER COMPROBANTE" at bounding box center [95, 79] width 63 height 8
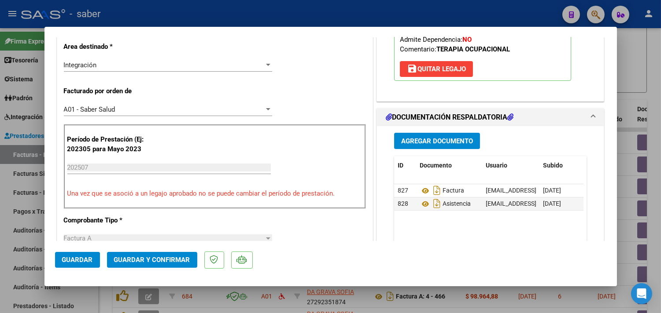
scroll to position [195, 0]
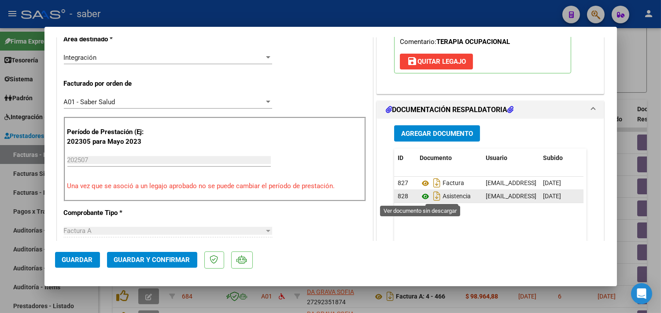
click at [422, 195] on icon at bounding box center [424, 196] width 11 height 11
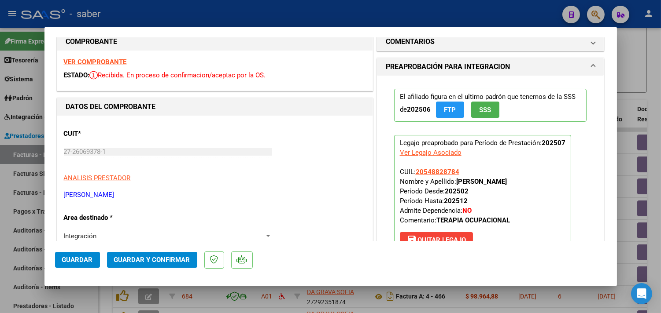
scroll to position [0, 0]
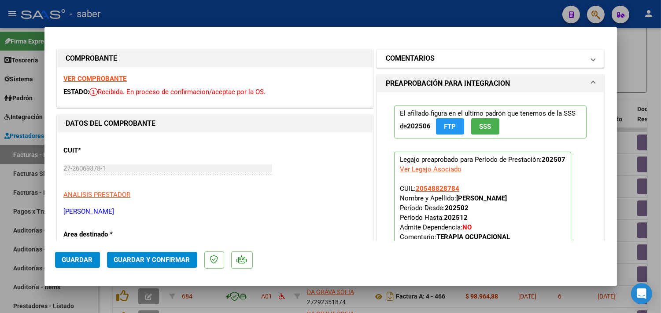
click at [430, 59] on mat-panel-title "COMENTARIOS" at bounding box center [485, 58] width 199 height 11
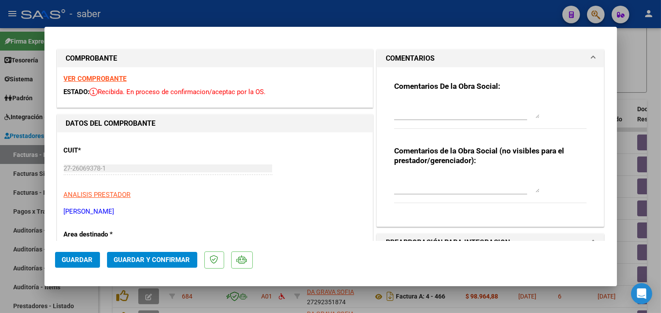
click at [415, 112] on textarea at bounding box center [466, 110] width 145 height 18
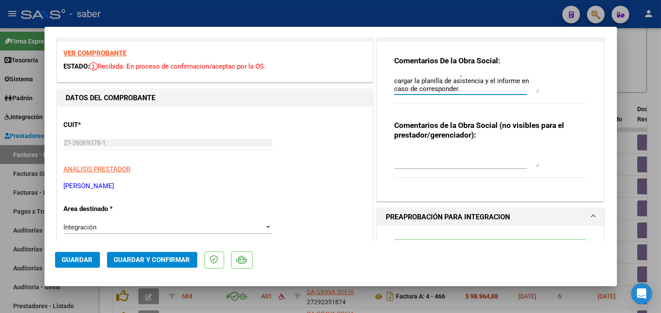
scroll to position [49, 0]
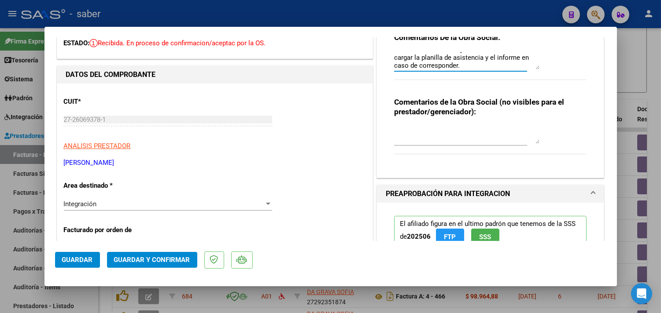
type textarea "En documentación respaldatoria solo debe cargar la planilla de asistencia y el …"
click at [155, 257] on span "Guardar y Confirmar" at bounding box center [152, 260] width 76 height 8
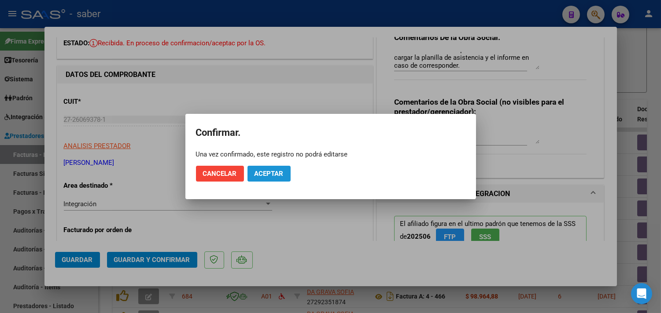
click at [269, 176] on span "Aceptar" at bounding box center [268, 174] width 29 height 8
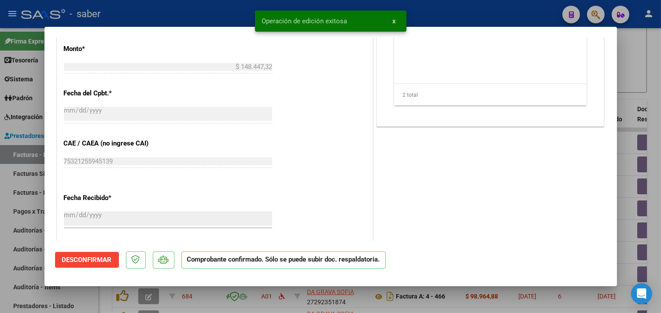
scroll to position [440, 0]
click at [626, 254] on div at bounding box center [330, 156] width 661 height 313
type input "$ 0,00"
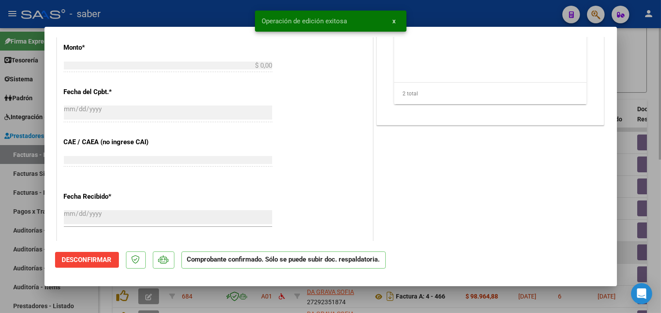
scroll to position [603, 0]
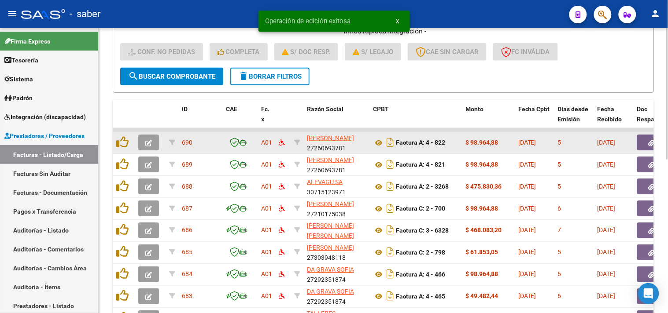
click at [147, 142] on icon "button" at bounding box center [148, 143] width 7 height 7
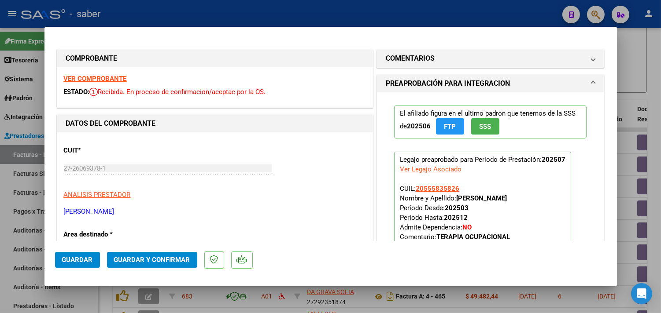
click at [103, 74] on div "VER COMPROBANTE ESTADO: Recibida. En proceso de confirmacion/aceptac por la OS." at bounding box center [214, 87] width 315 height 40
click at [103, 76] on strong "VER COMPROBANTE" at bounding box center [95, 79] width 63 height 8
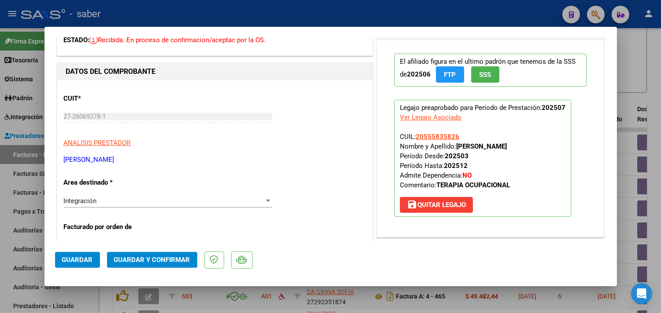
scroll to position [0, 0]
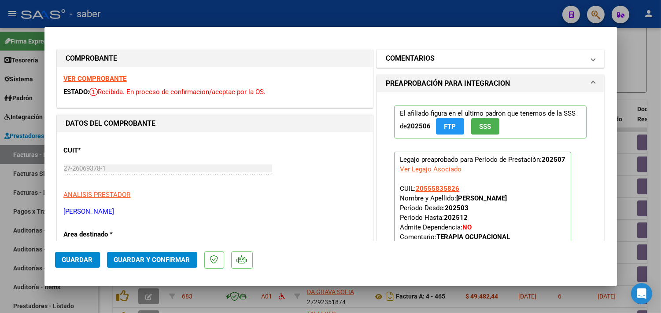
click at [486, 55] on mat-panel-title "COMENTARIOS" at bounding box center [485, 58] width 199 height 11
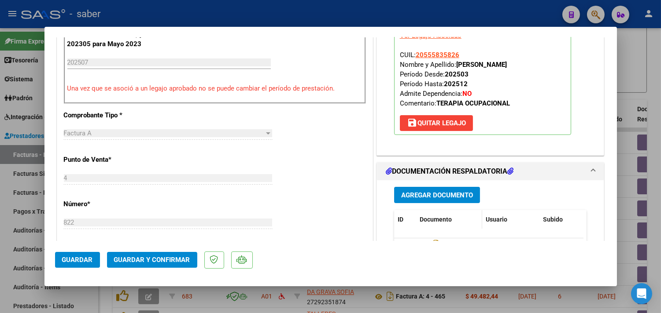
scroll to position [342, 0]
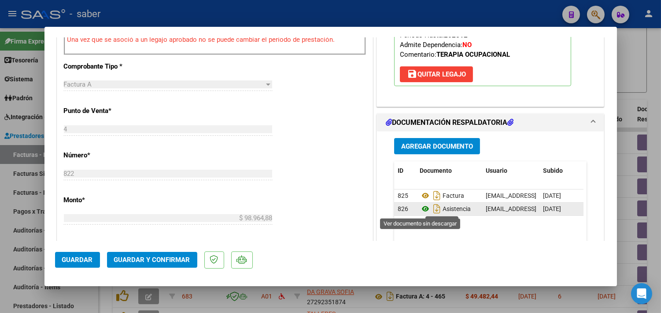
click at [419, 210] on icon at bounding box center [424, 209] width 11 height 11
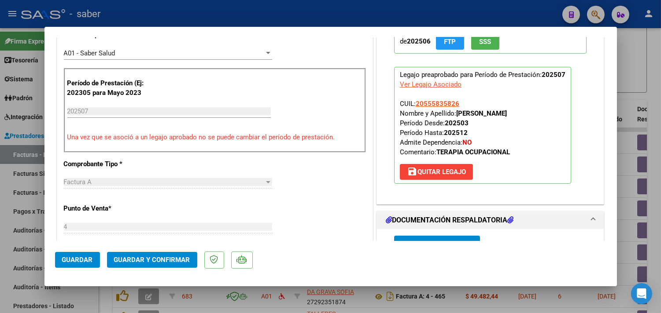
scroll to position [0, 0]
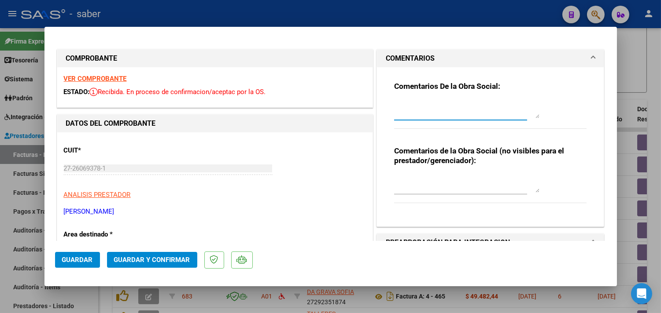
click at [428, 108] on textarea at bounding box center [466, 110] width 145 height 18
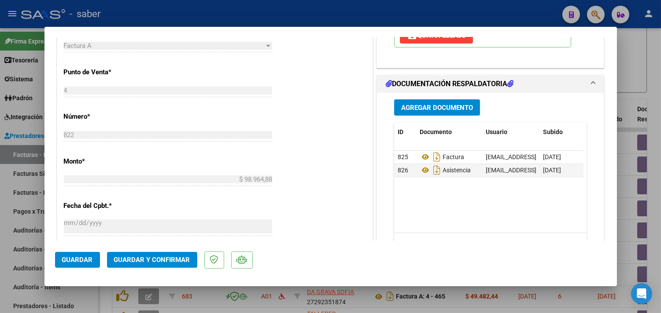
scroll to position [391, 0]
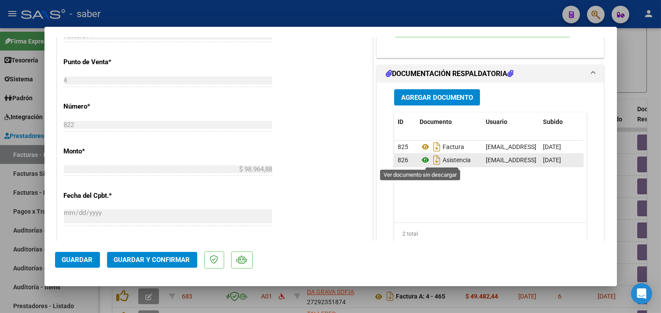
type textarea "En documentación respaldatoria UNICAMENTE deben cargar planilla de asistencia y…"
click at [419, 163] on icon at bounding box center [424, 160] width 11 height 11
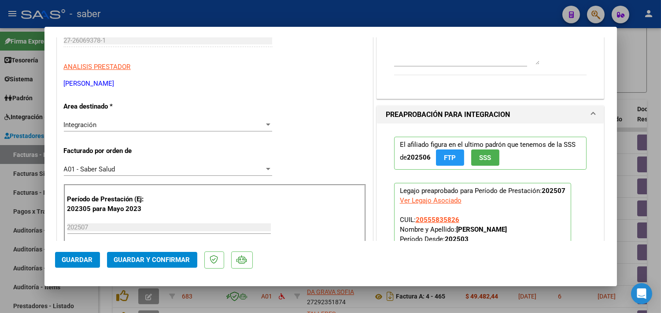
scroll to position [195, 0]
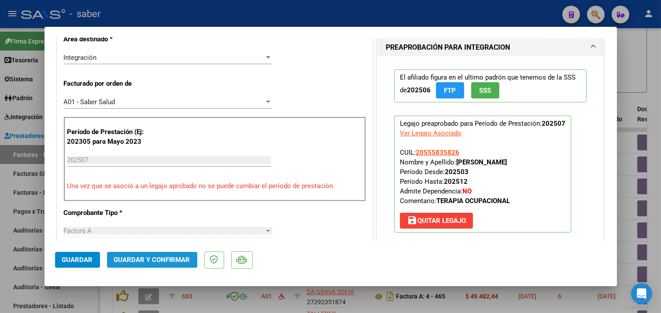
click at [162, 258] on span "Guardar y Confirmar" at bounding box center [152, 260] width 76 height 8
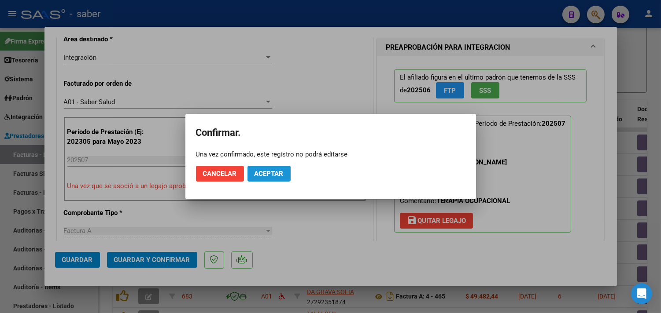
click at [279, 174] on span "Aceptar" at bounding box center [268, 174] width 29 height 8
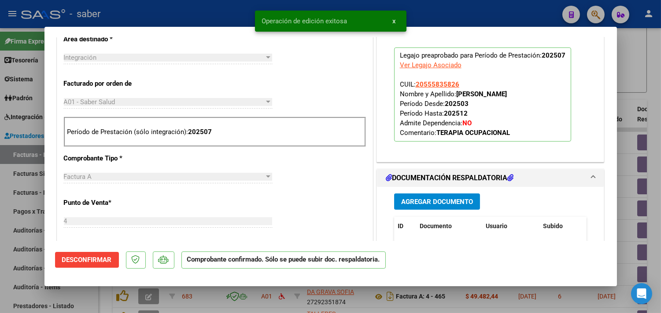
click at [623, 190] on div at bounding box center [330, 156] width 661 height 313
type input "$ 0,00"
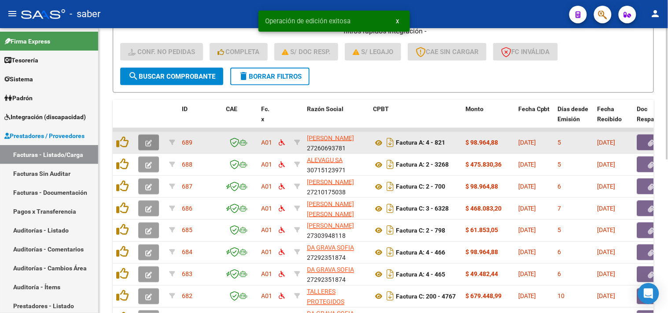
click at [152, 136] on button "button" at bounding box center [148, 143] width 21 height 16
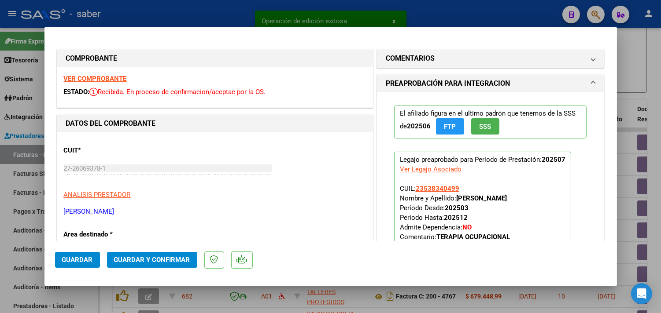
click at [113, 73] on div "VER COMPROBANTE ESTADO: Recibida. En proceso de confirmacion/aceptac por la OS." at bounding box center [214, 87] width 315 height 40
click at [112, 75] on strong "VER COMPROBANTE" at bounding box center [95, 79] width 63 height 8
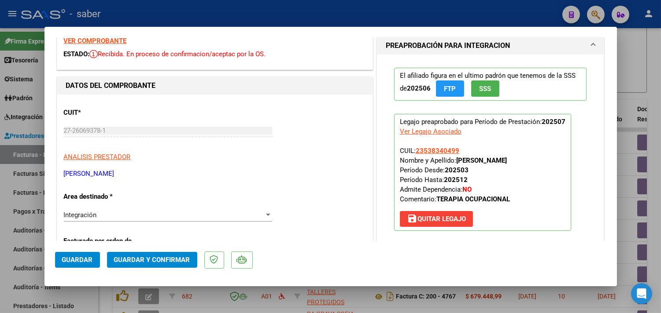
scroll to position [147, 0]
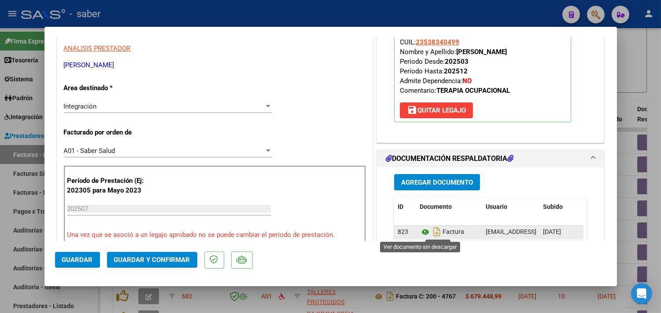
click at [421, 236] on icon at bounding box center [424, 232] width 11 height 11
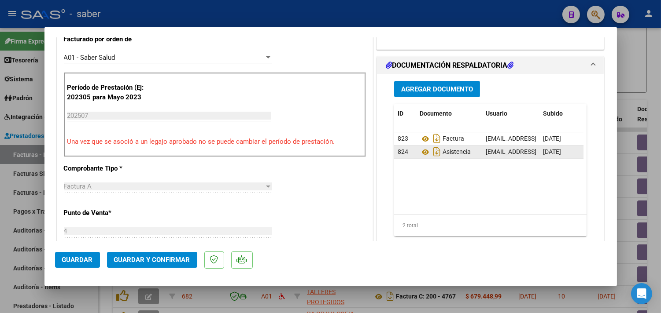
scroll to position [244, 0]
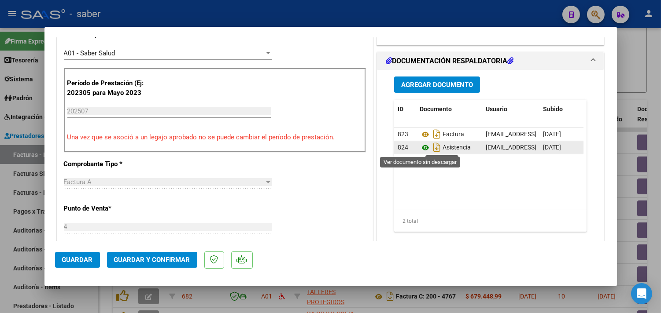
click at [419, 146] on icon at bounding box center [424, 148] width 11 height 11
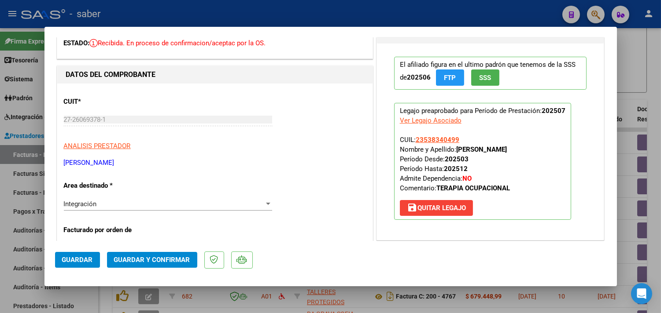
scroll to position [0, 0]
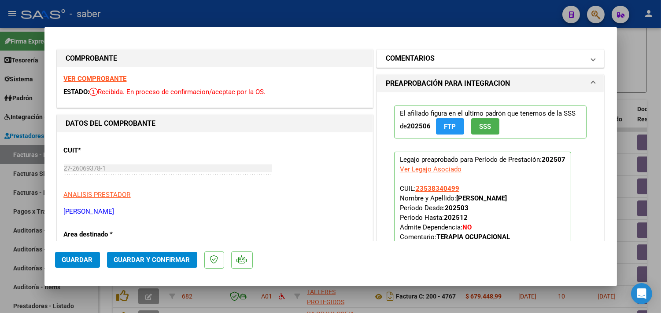
drag, startPoint x: 412, startPoint y: 56, endPoint x: 421, endPoint y: 80, distance: 25.3
click at [413, 56] on h1 "COMENTARIOS" at bounding box center [410, 58] width 49 height 11
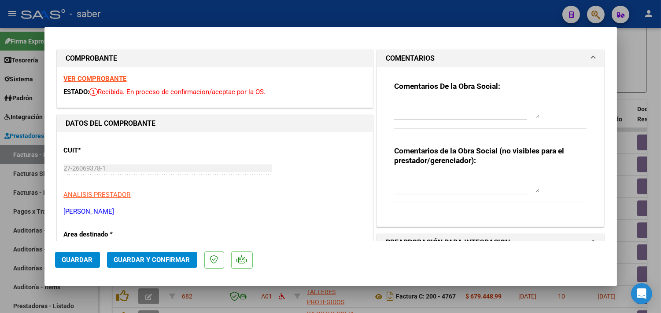
click at [415, 111] on textarea at bounding box center [466, 110] width 145 height 18
type textarea "En documentación respaldatoria deben cargar UNICAMENTE planilla de asistencia y…"
click at [161, 261] on span "Guardar y Confirmar" at bounding box center [152, 260] width 76 height 8
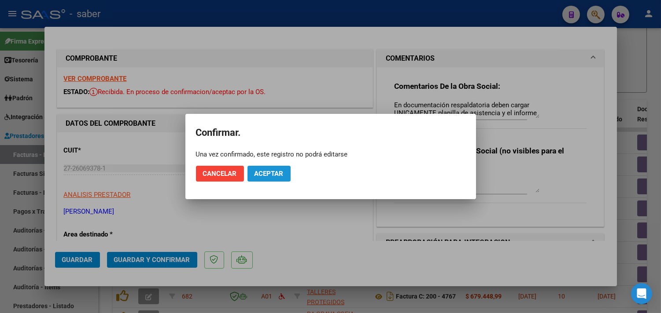
click at [270, 173] on span "Aceptar" at bounding box center [268, 174] width 29 height 8
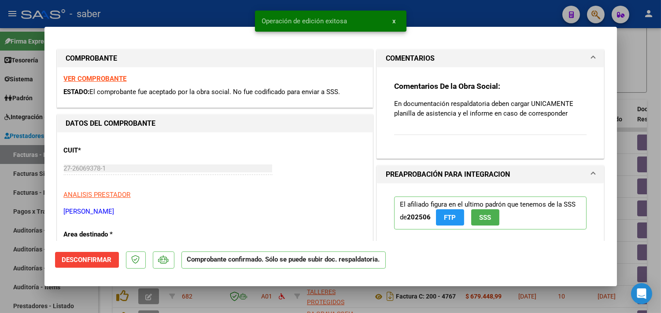
click at [622, 142] on div at bounding box center [330, 156] width 661 height 313
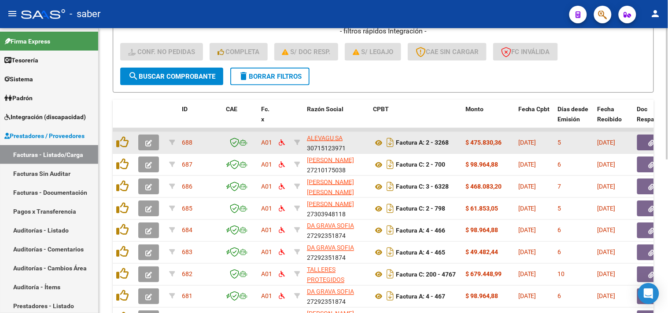
click at [146, 135] on button "button" at bounding box center [148, 143] width 21 height 16
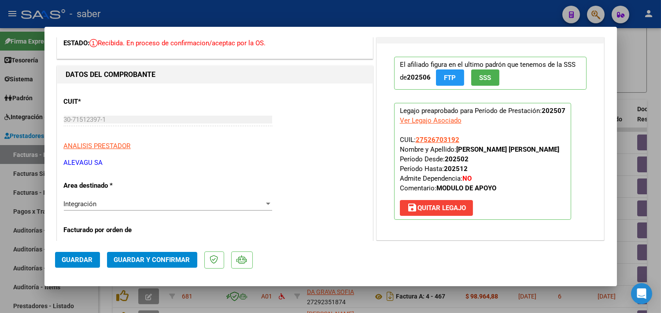
scroll to position [0, 0]
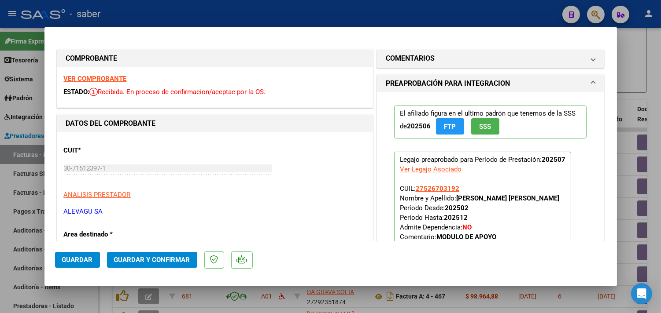
click at [92, 80] on strong "VER COMPROBANTE" at bounding box center [95, 79] width 63 height 8
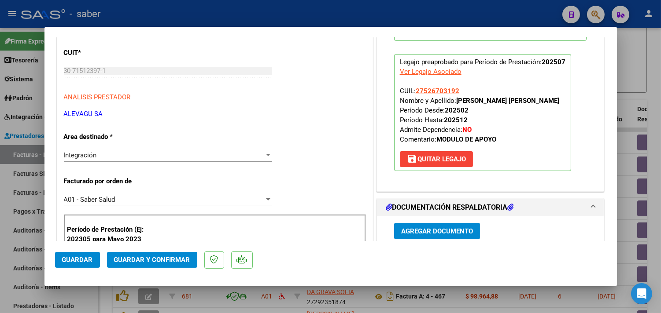
scroll to position [147, 0]
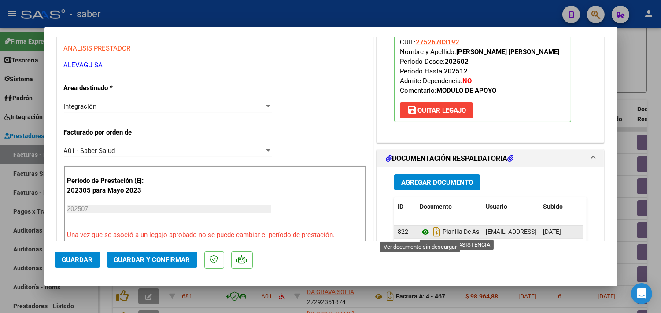
click at [423, 229] on icon at bounding box center [424, 232] width 11 height 11
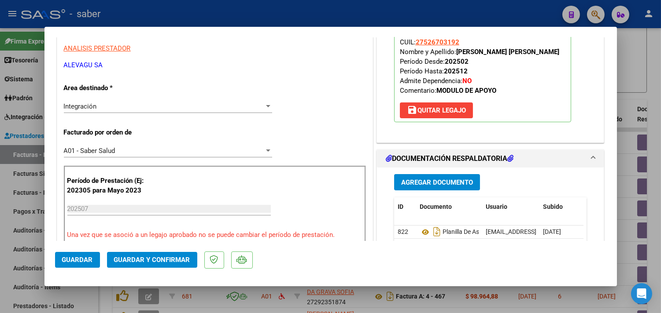
scroll to position [98, 0]
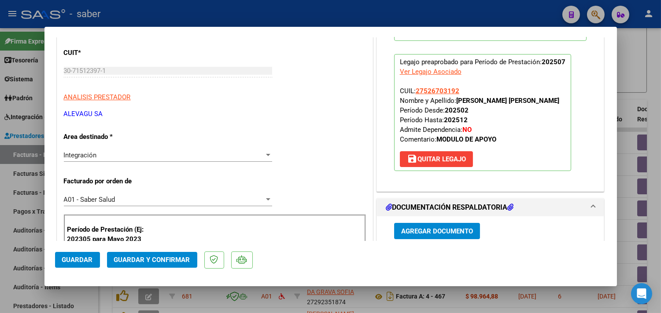
click at [173, 261] on span "Guardar y Confirmar" at bounding box center [152, 260] width 76 height 8
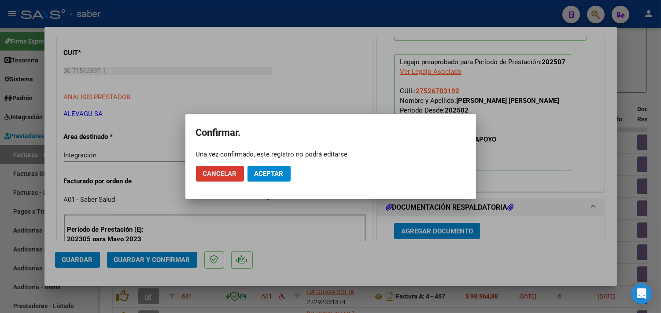
click at [272, 170] on span "Aceptar" at bounding box center [268, 174] width 29 height 8
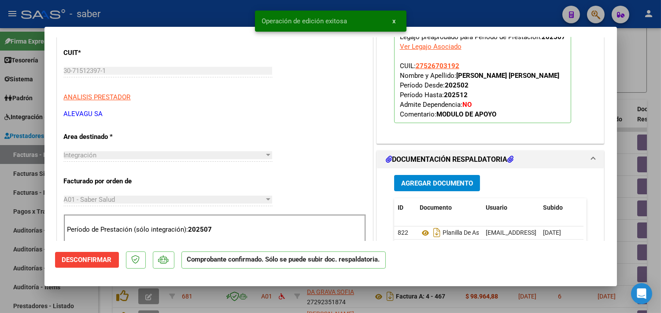
click at [624, 159] on div at bounding box center [330, 156] width 661 height 313
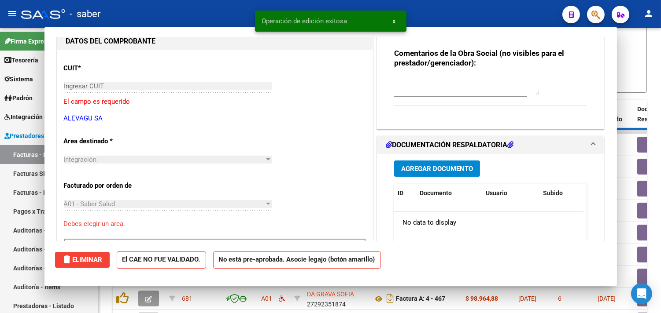
scroll to position [113, 0]
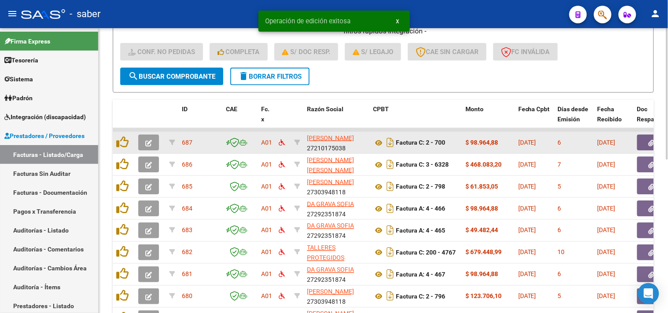
click at [151, 133] on datatable-body-cell at bounding box center [150, 143] width 31 height 22
click at [149, 139] on span "button" at bounding box center [148, 143] width 7 height 8
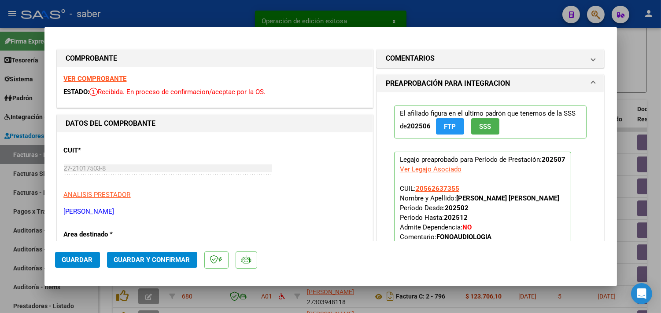
click at [108, 75] on strong "VER COMPROBANTE" at bounding box center [95, 79] width 63 height 8
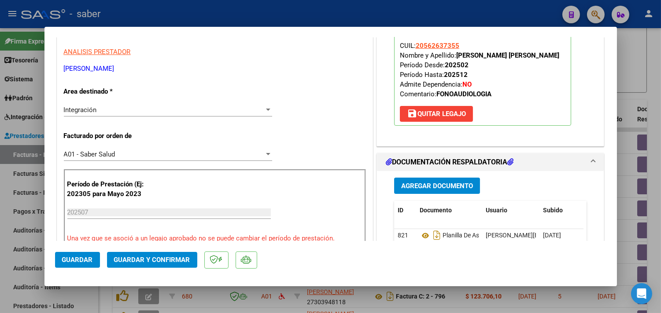
scroll to position [147, 0]
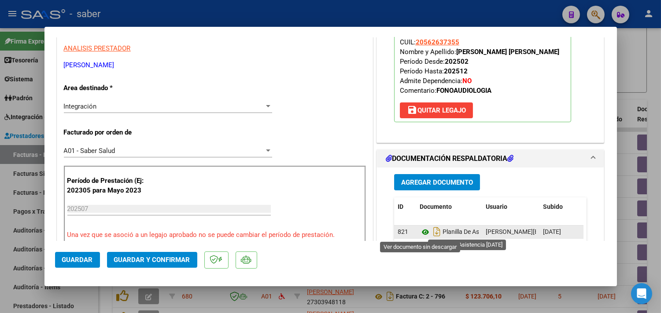
click at [423, 234] on icon at bounding box center [424, 232] width 11 height 11
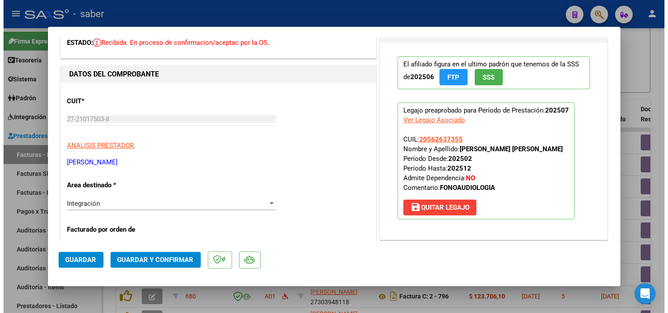
scroll to position [49, 0]
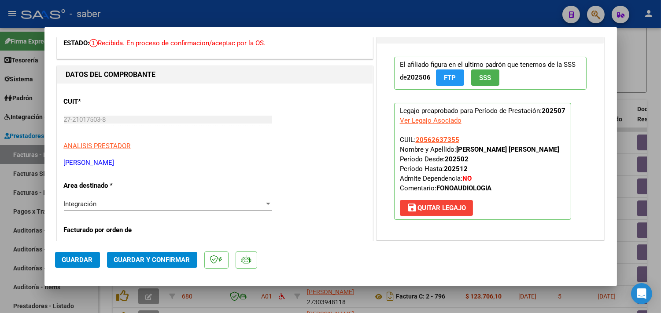
click at [158, 260] on span "Guardar y Confirmar" at bounding box center [152, 260] width 76 height 8
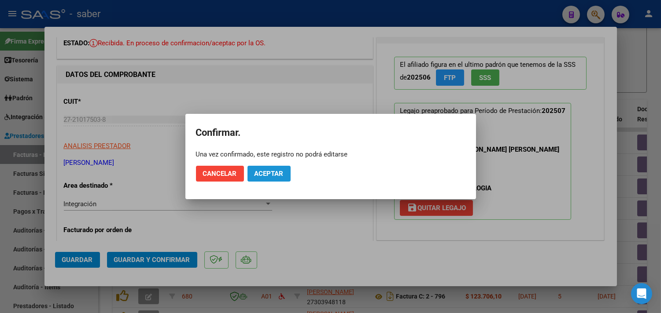
click at [276, 175] on span "Aceptar" at bounding box center [268, 174] width 29 height 8
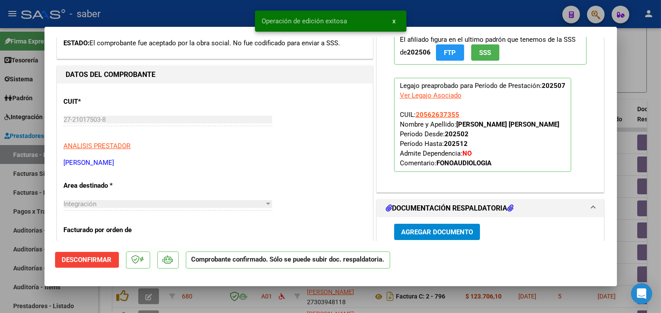
click at [638, 175] on div at bounding box center [330, 156] width 661 height 313
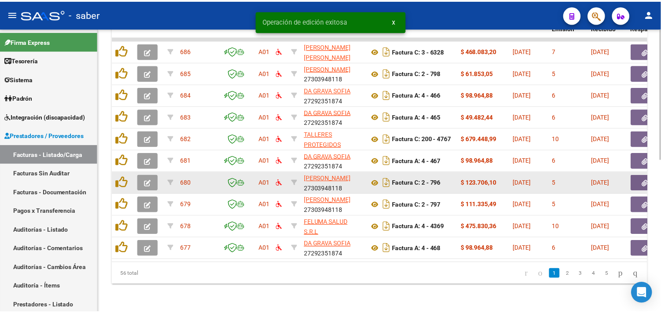
scroll to position [284, 0]
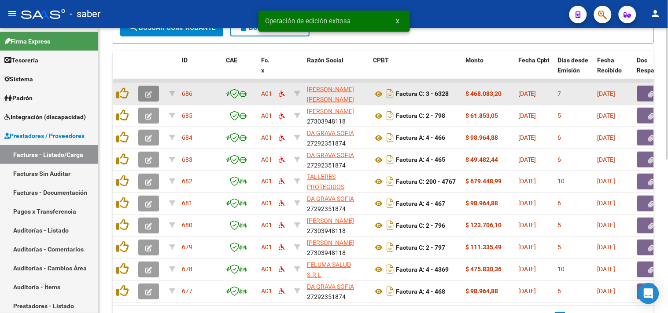
click at [146, 90] on span "button" at bounding box center [148, 94] width 7 height 8
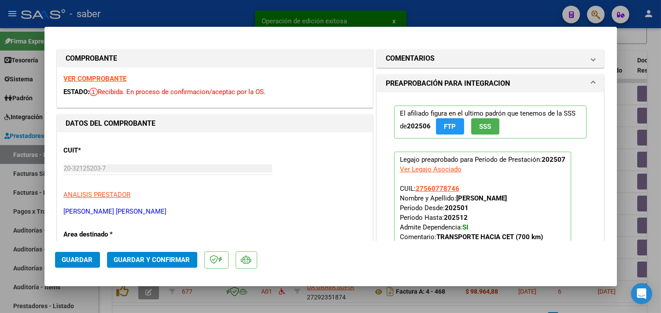
click at [107, 78] on strong "VER COMPROBANTE" at bounding box center [95, 79] width 63 height 8
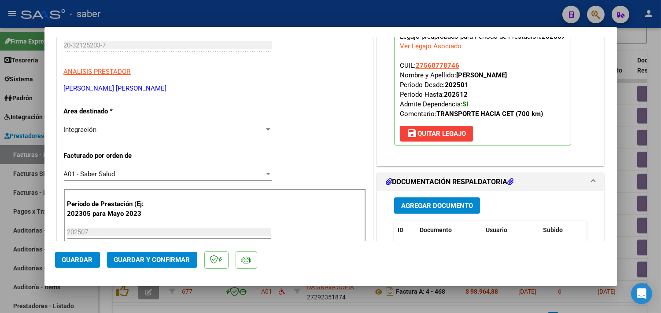
scroll to position [147, 0]
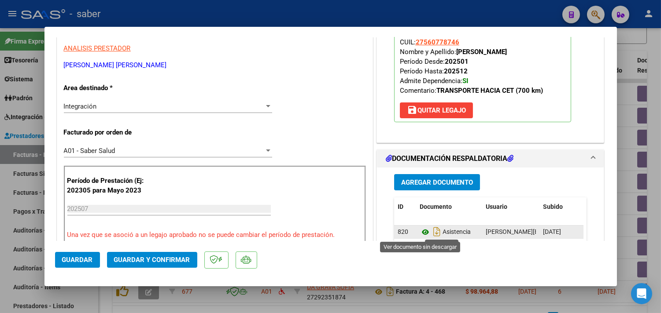
click at [422, 235] on icon at bounding box center [424, 232] width 11 height 11
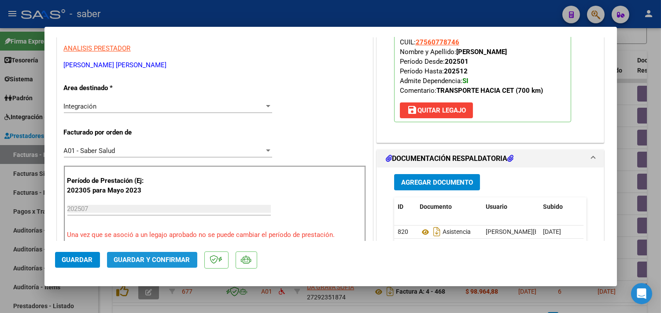
click at [165, 260] on span "Guardar y Confirmar" at bounding box center [152, 260] width 76 height 8
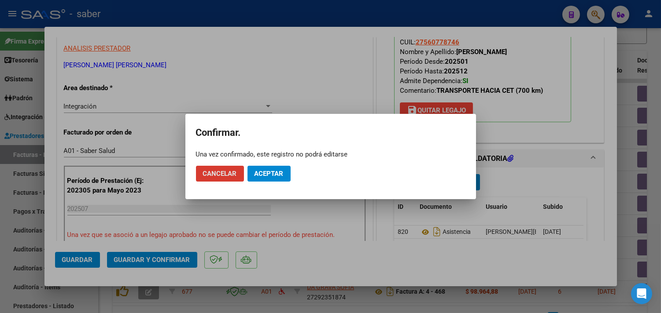
click at [283, 169] on button "Aceptar" at bounding box center [268, 174] width 43 height 16
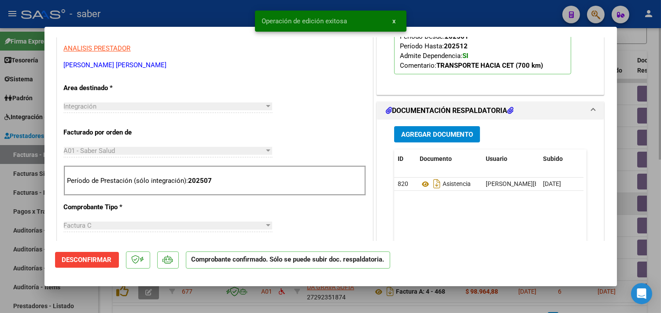
click at [628, 208] on div at bounding box center [330, 156] width 661 height 313
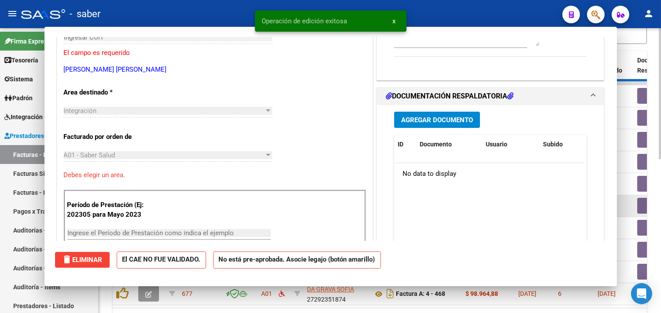
scroll to position [0, 0]
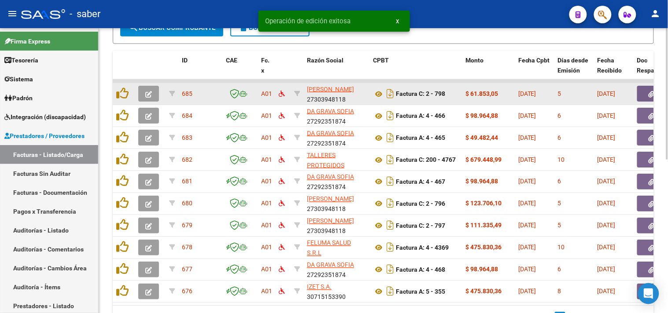
click at [151, 97] on button "button" at bounding box center [148, 94] width 21 height 16
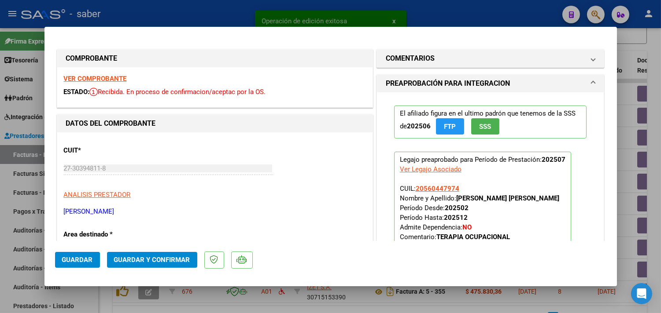
click at [101, 77] on strong "VER COMPROBANTE" at bounding box center [95, 79] width 63 height 8
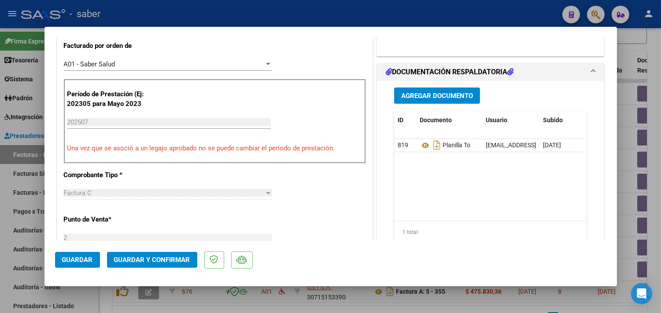
scroll to position [244, 0]
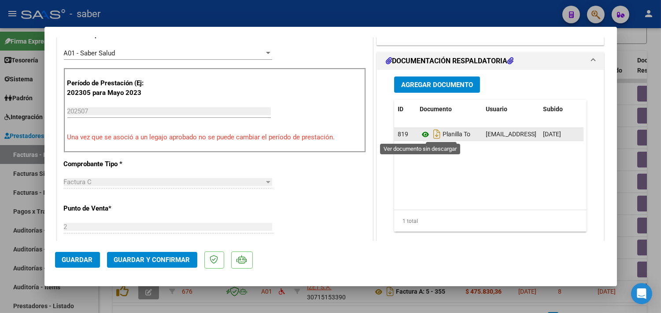
click at [419, 134] on icon at bounding box center [424, 134] width 11 height 11
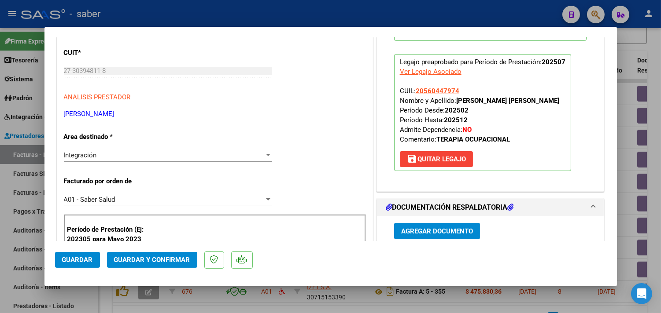
scroll to position [0, 0]
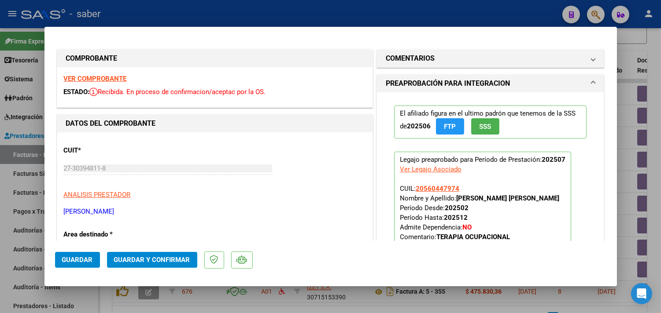
click at [164, 260] on span "Guardar y Confirmar" at bounding box center [152, 260] width 76 height 8
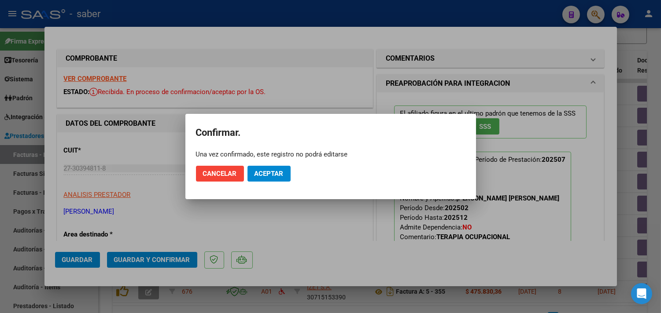
drag, startPoint x: 293, startPoint y: 170, endPoint x: 280, endPoint y: 174, distance: 13.2
click at [290, 172] on mat-dialog-actions "Cancelar Aceptar" at bounding box center [330, 174] width 269 height 30
click at [275, 175] on span "Aceptar" at bounding box center [268, 174] width 29 height 8
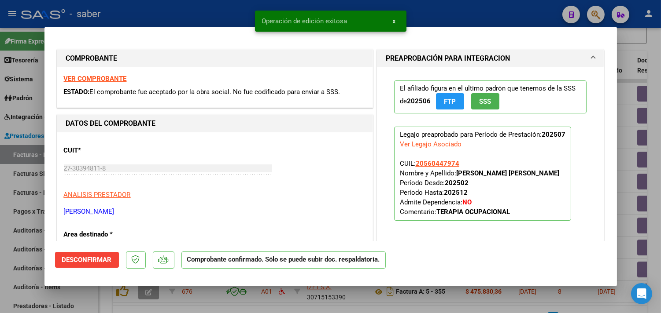
click at [626, 146] on div at bounding box center [330, 156] width 661 height 313
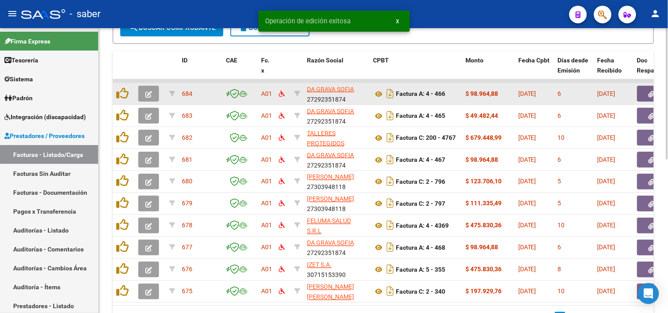
click at [146, 86] on button "button" at bounding box center [148, 94] width 21 height 16
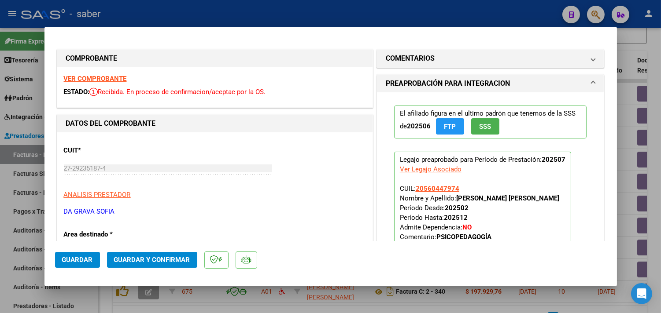
click at [104, 76] on strong "VER COMPROBANTE" at bounding box center [95, 79] width 63 height 8
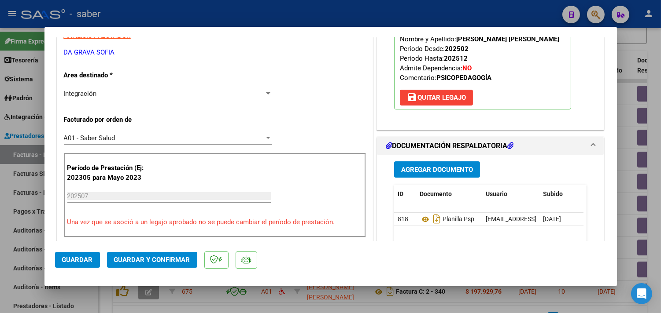
scroll to position [195, 0]
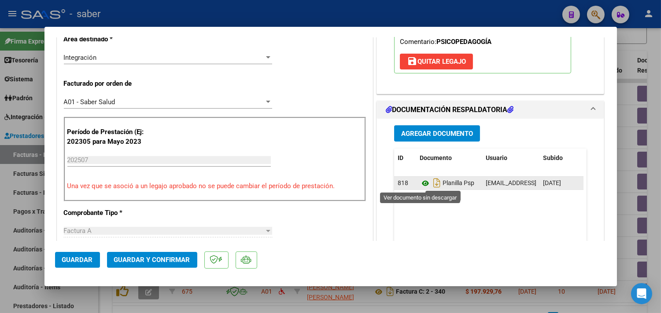
click at [421, 185] on icon at bounding box center [424, 183] width 11 height 11
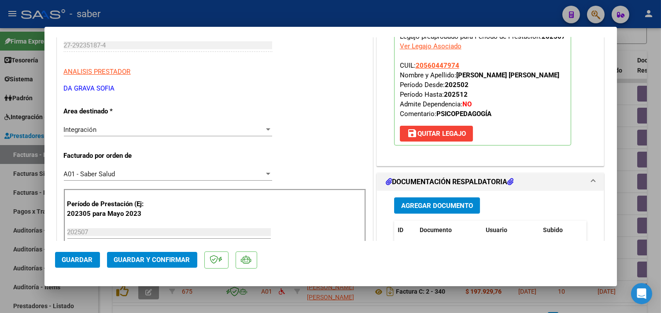
scroll to position [147, 0]
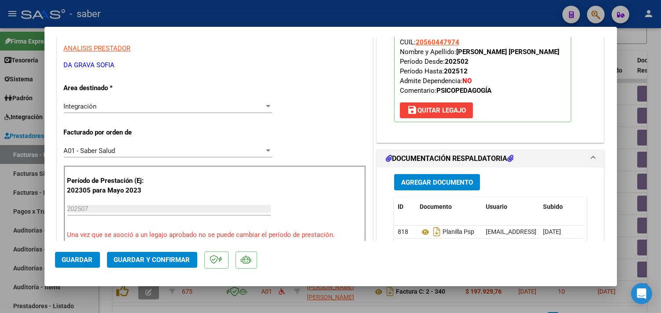
click at [141, 261] on span "Guardar y Confirmar" at bounding box center [152, 260] width 76 height 8
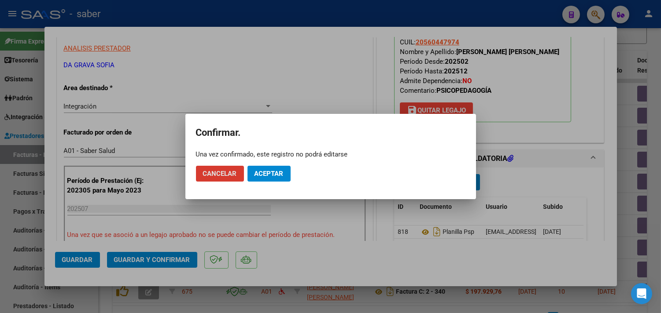
click at [265, 178] on button "Aceptar" at bounding box center [268, 174] width 43 height 16
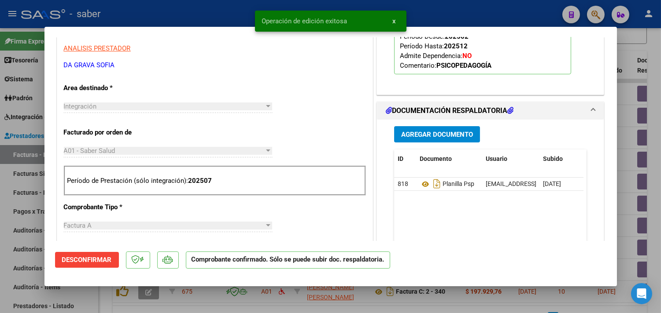
click at [629, 185] on div at bounding box center [330, 156] width 661 height 313
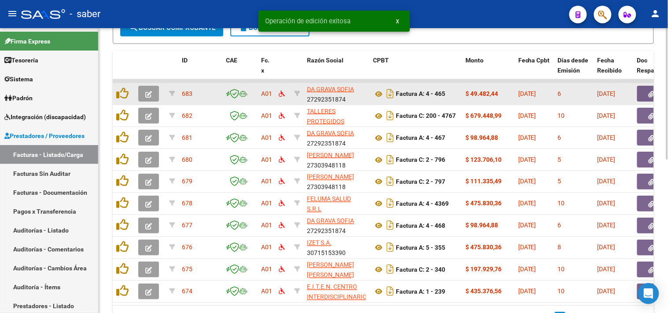
click at [148, 91] on icon "button" at bounding box center [148, 94] width 7 height 7
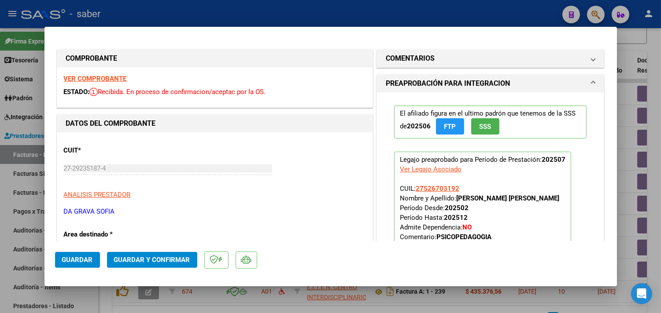
click at [103, 77] on strong "VER COMPROBANTE" at bounding box center [95, 79] width 63 height 8
click at [112, 77] on strong "VER COMPROBANTE" at bounding box center [95, 79] width 63 height 8
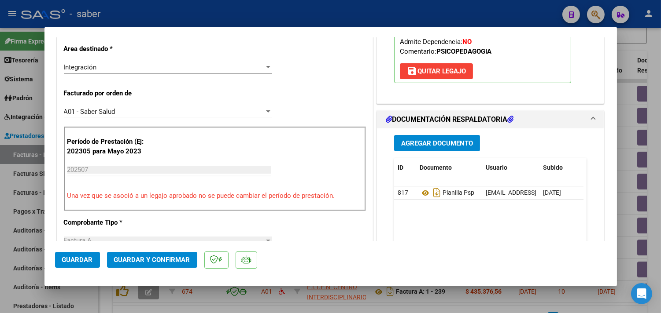
scroll to position [195, 0]
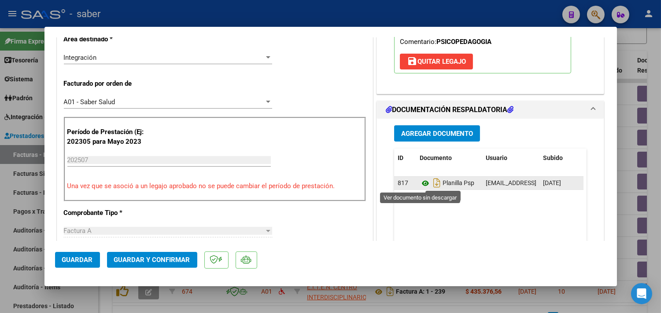
click at [421, 186] on icon at bounding box center [424, 183] width 11 height 11
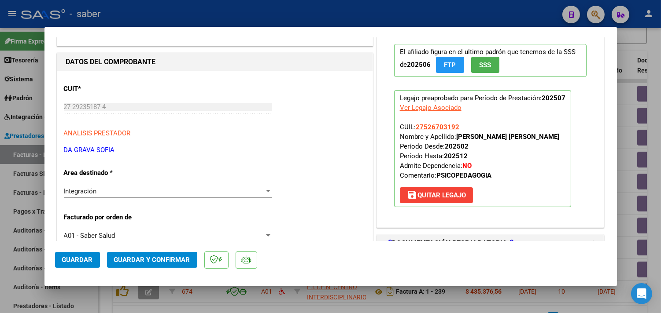
scroll to position [49, 0]
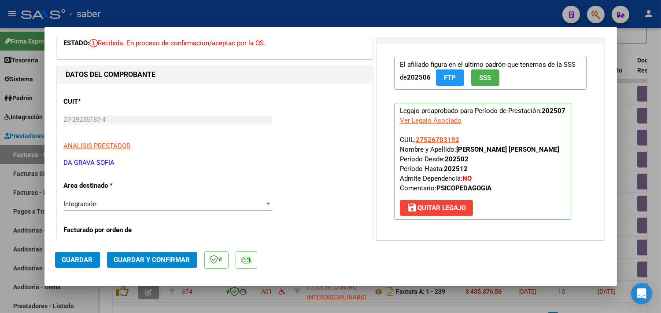
click at [176, 257] on span "Guardar y Confirmar" at bounding box center [152, 260] width 76 height 8
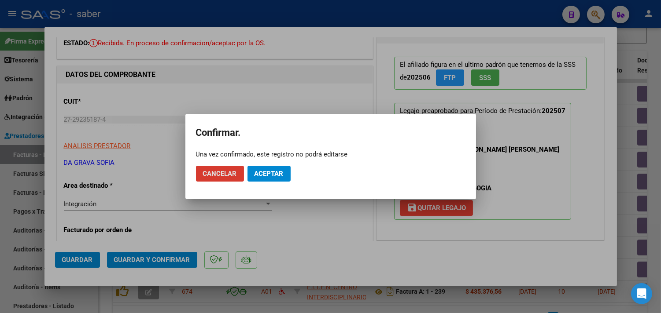
click at [281, 172] on span "Aceptar" at bounding box center [268, 174] width 29 height 8
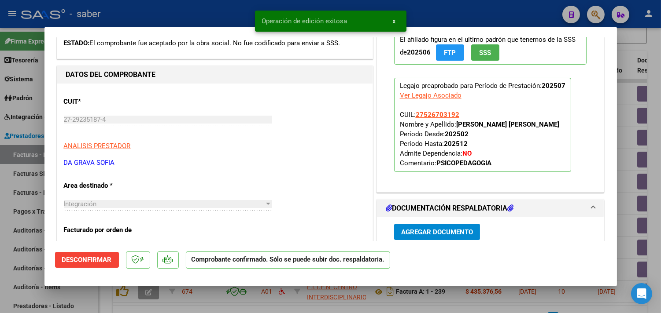
click at [628, 165] on div at bounding box center [330, 156] width 661 height 313
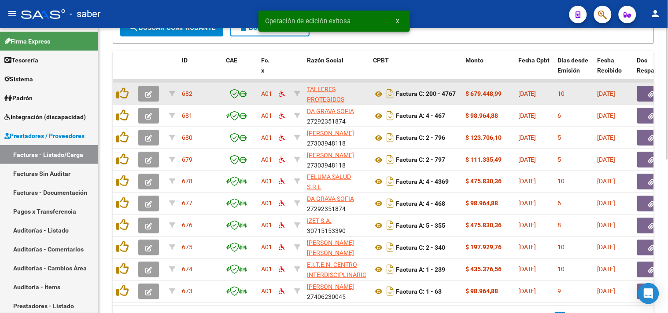
click at [147, 92] on icon "button" at bounding box center [148, 94] width 7 height 7
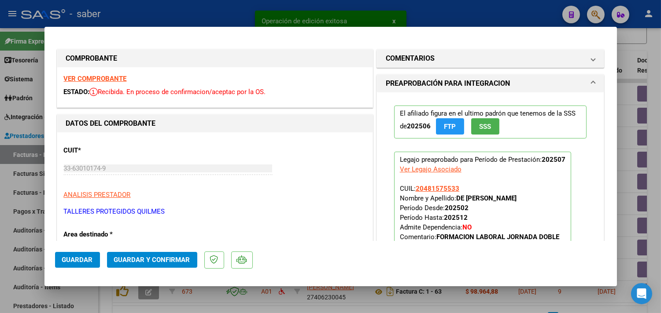
click at [99, 77] on strong "VER COMPROBANTE" at bounding box center [95, 79] width 63 height 8
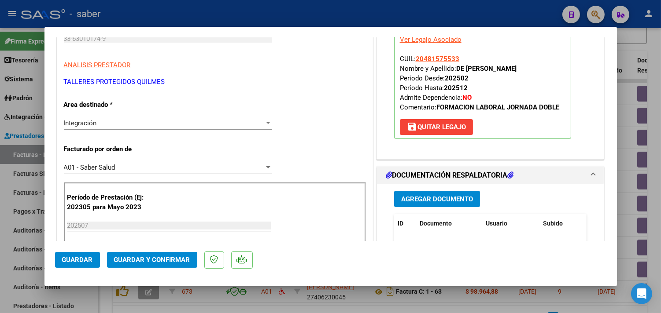
scroll to position [147, 0]
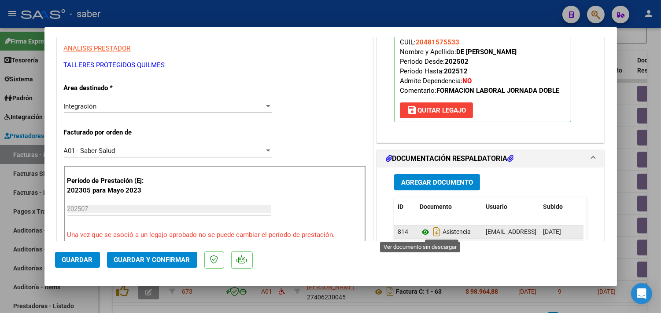
click at [419, 232] on icon at bounding box center [424, 232] width 11 height 11
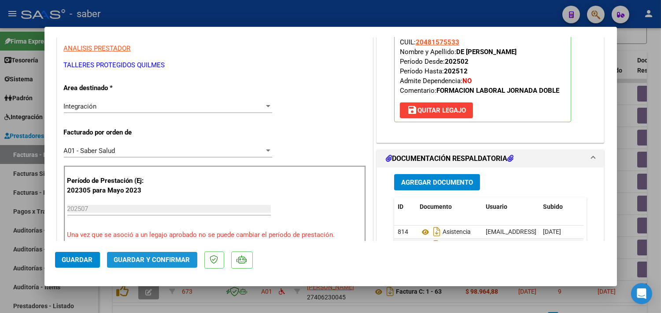
click at [152, 265] on button "Guardar y Confirmar" at bounding box center [152, 260] width 90 height 16
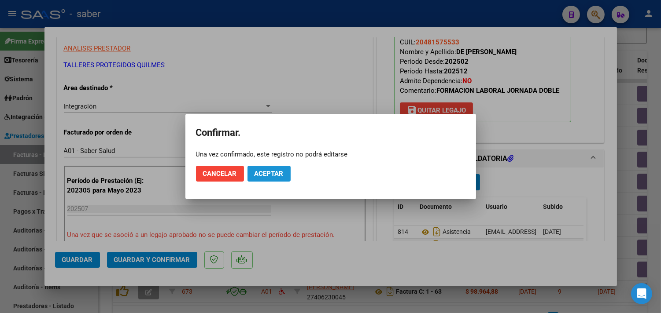
click at [275, 173] on span "Aceptar" at bounding box center [268, 174] width 29 height 8
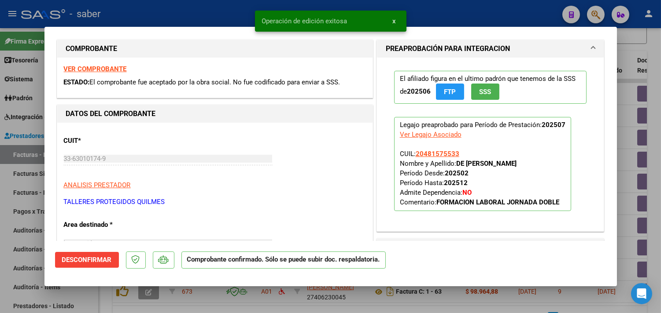
scroll to position [0, 0]
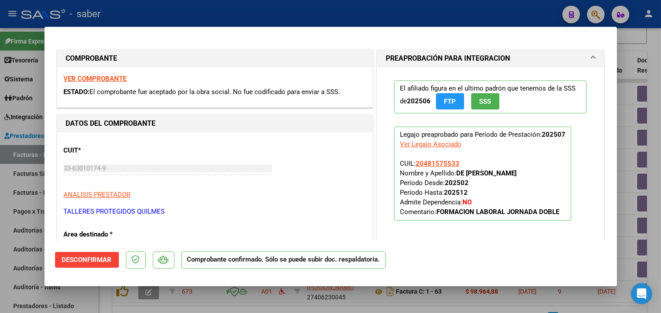
click at [104, 260] on span "Desconfirmar" at bounding box center [87, 260] width 50 height 8
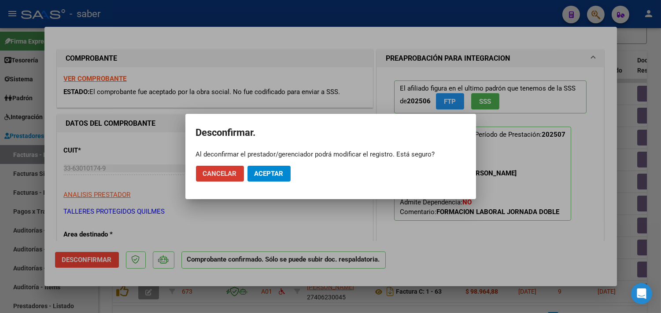
click at [266, 177] on span "Aceptar" at bounding box center [268, 174] width 29 height 8
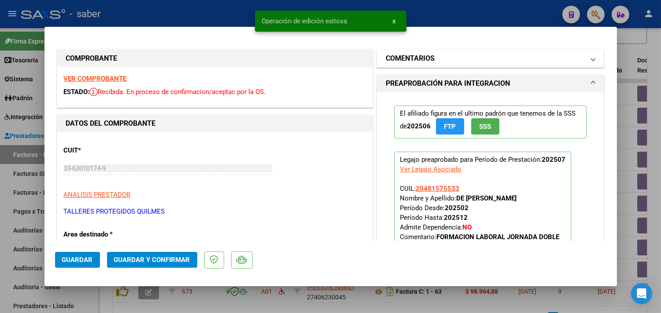
click at [455, 55] on mat-panel-title "COMENTARIOS" at bounding box center [485, 58] width 199 height 11
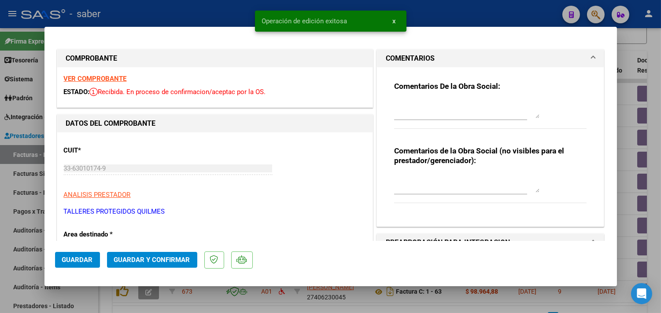
click at [428, 108] on textarea at bounding box center [466, 110] width 145 height 18
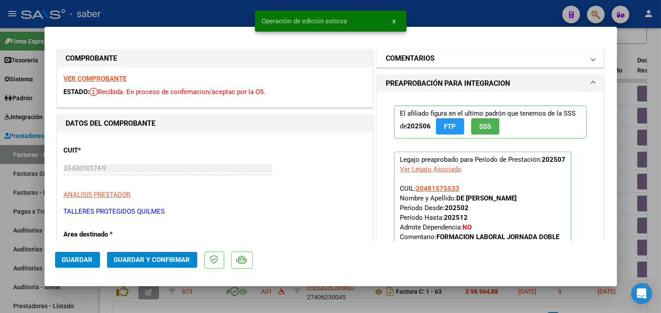
click at [459, 62] on mat-panel-title "COMENTARIOS" at bounding box center [485, 58] width 199 height 11
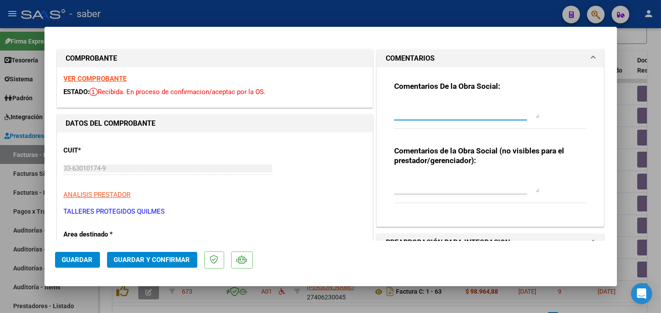
drag, startPoint x: 414, startPoint y: 111, endPoint x: 408, endPoint y: 113, distance: 6.7
click at [414, 111] on textarea at bounding box center [466, 110] width 145 height 18
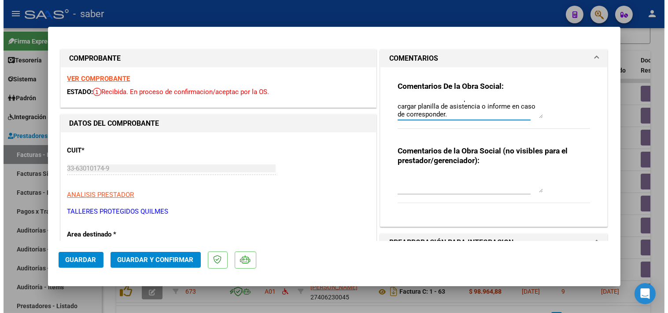
scroll to position [0, 0]
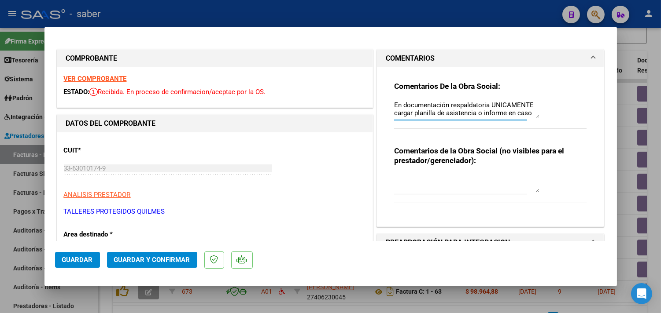
click at [432, 175] on textarea at bounding box center [466, 184] width 145 height 18
click at [159, 254] on button "Guardar y Confirmar" at bounding box center [152, 260] width 90 height 16
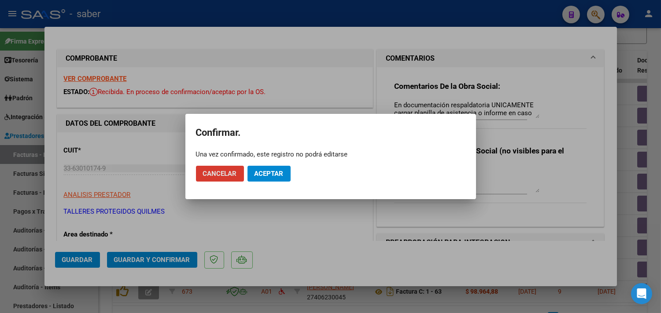
click at [279, 168] on button "Aceptar" at bounding box center [268, 174] width 43 height 16
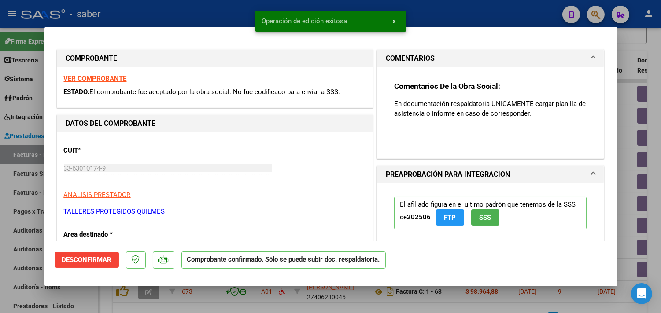
click at [628, 182] on div at bounding box center [330, 156] width 661 height 313
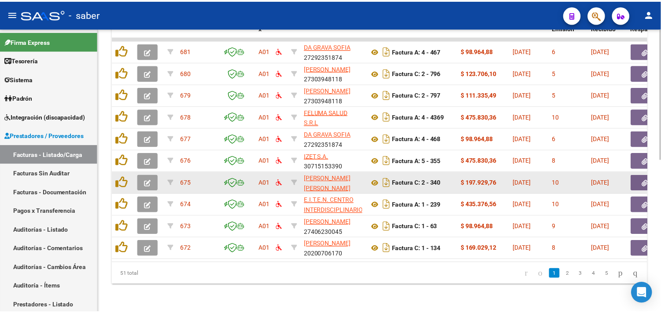
scroll to position [235, 0]
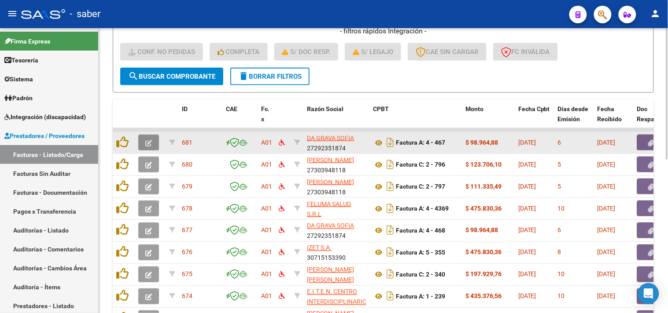
click at [151, 140] on icon "button" at bounding box center [148, 143] width 7 height 7
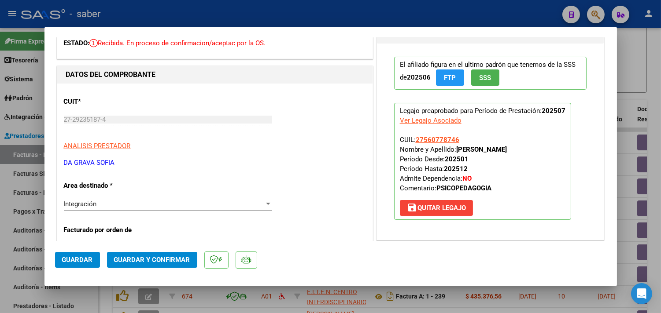
scroll to position [0, 0]
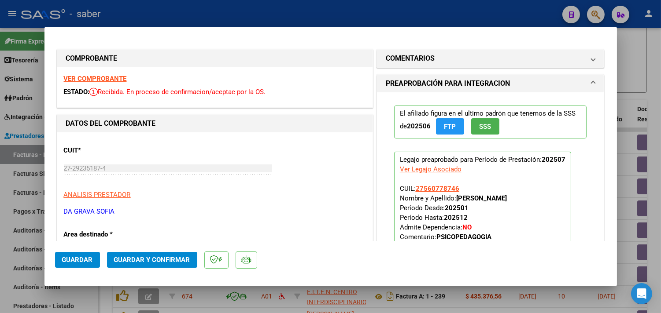
click at [108, 76] on strong "VER COMPROBANTE" at bounding box center [95, 79] width 63 height 8
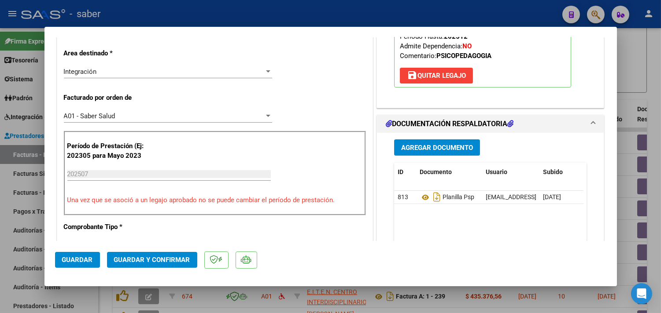
scroll to position [195, 0]
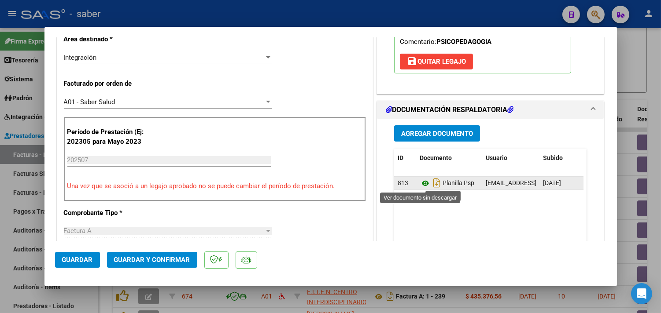
click at [421, 180] on icon at bounding box center [424, 183] width 11 height 11
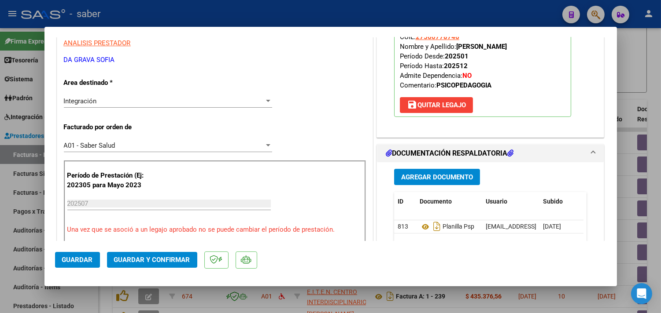
scroll to position [98, 0]
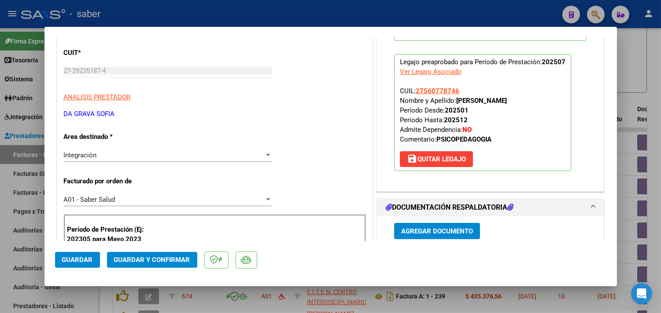
click at [151, 268] on button "Guardar y Confirmar" at bounding box center [152, 260] width 90 height 16
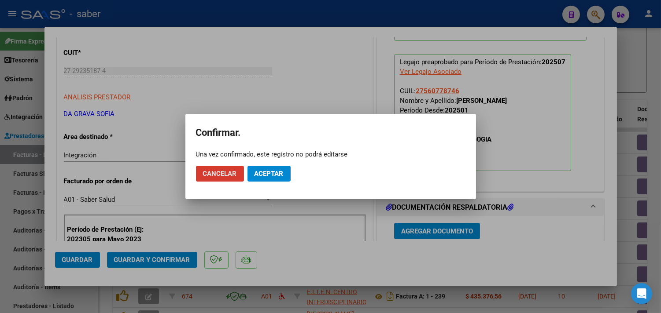
click at [280, 166] on button "Aceptar" at bounding box center [268, 174] width 43 height 16
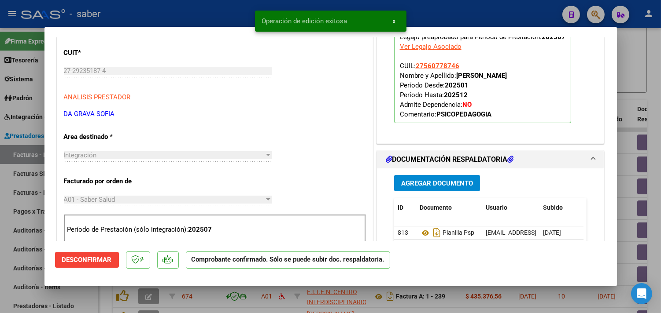
click at [626, 158] on div at bounding box center [330, 156] width 661 height 313
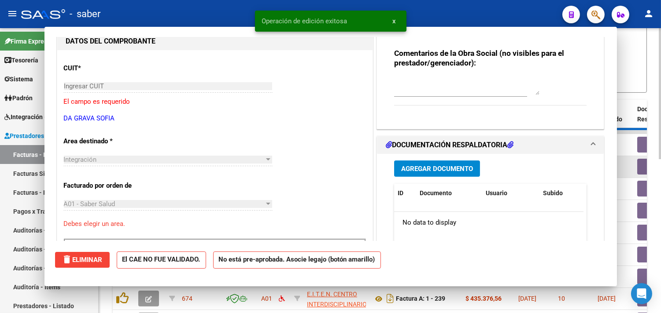
scroll to position [113, 0]
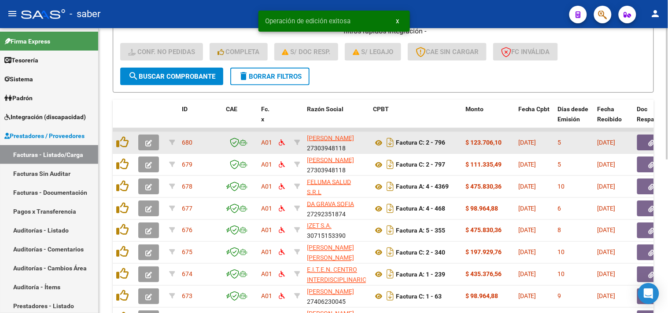
click at [150, 139] on span "button" at bounding box center [148, 143] width 7 height 8
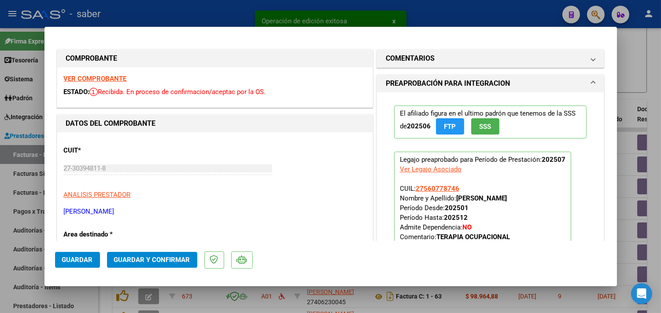
click at [96, 73] on div "VER COMPROBANTE ESTADO: Recibida. En proceso de confirmacion/aceptac por la OS." at bounding box center [214, 87] width 315 height 40
click at [96, 77] on strong "VER COMPROBANTE" at bounding box center [95, 79] width 63 height 8
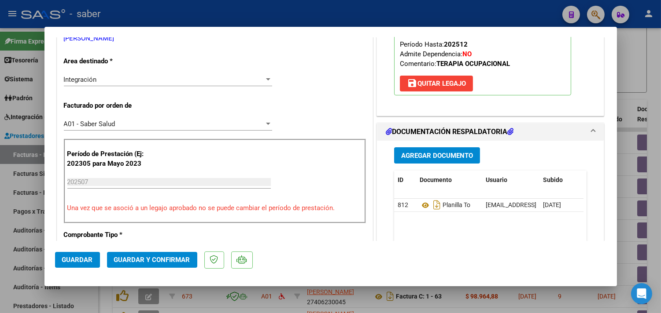
scroll to position [195, 0]
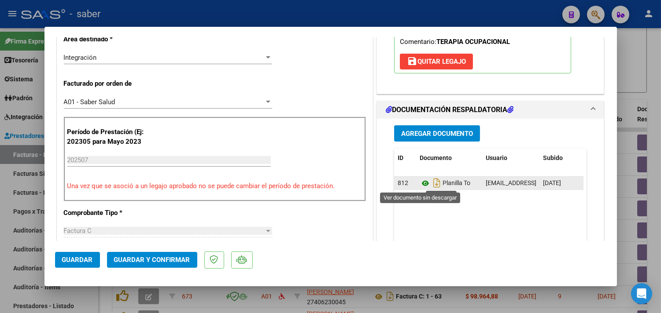
click at [420, 185] on icon at bounding box center [424, 183] width 11 height 11
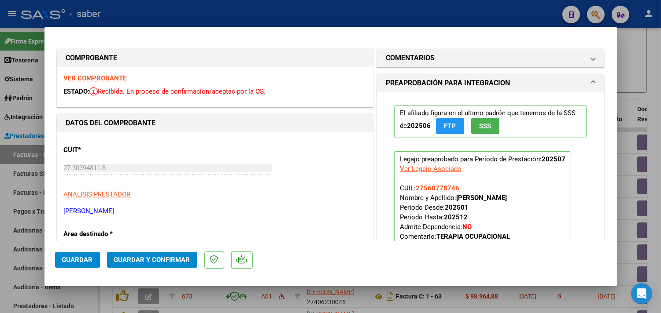
scroll to position [0, 0]
click at [170, 263] on span "Guardar y Confirmar" at bounding box center [152, 260] width 76 height 8
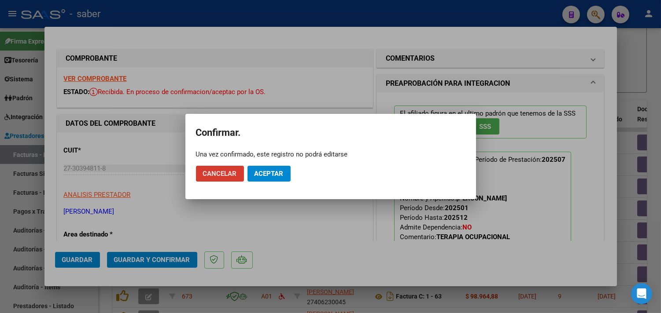
click at [261, 173] on span "Aceptar" at bounding box center [268, 174] width 29 height 8
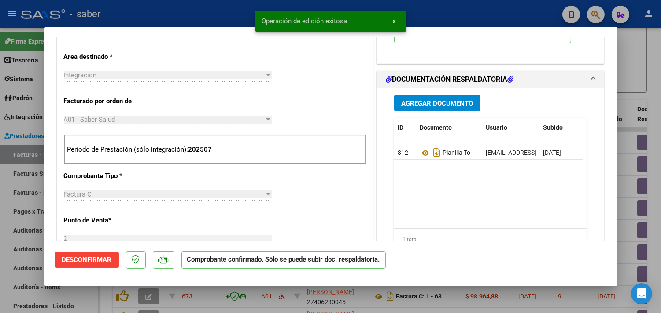
click at [621, 146] on div at bounding box center [330, 156] width 661 height 313
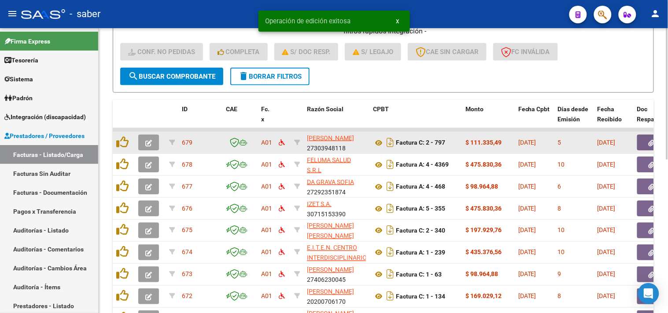
click at [145, 140] on icon "button" at bounding box center [148, 143] width 7 height 7
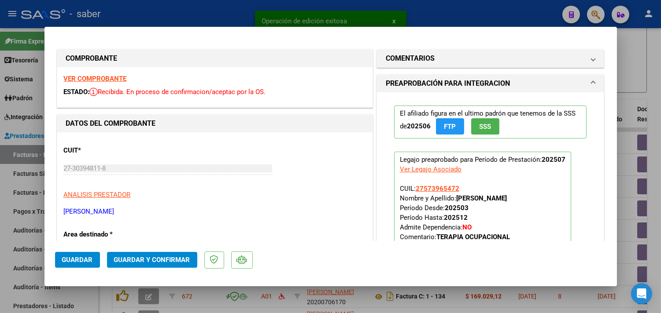
click at [109, 80] on strong "VER COMPROBANTE" at bounding box center [95, 79] width 63 height 8
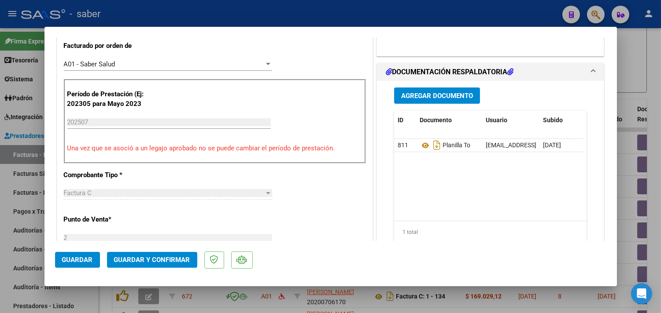
scroll to position [244, 0]
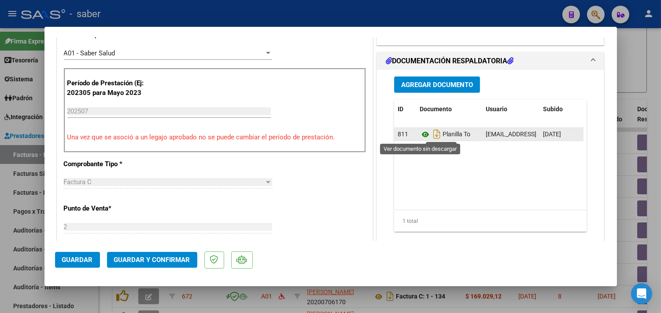
click at [419, 134] on icon at bounding box center [424, 134] width 11 height 11
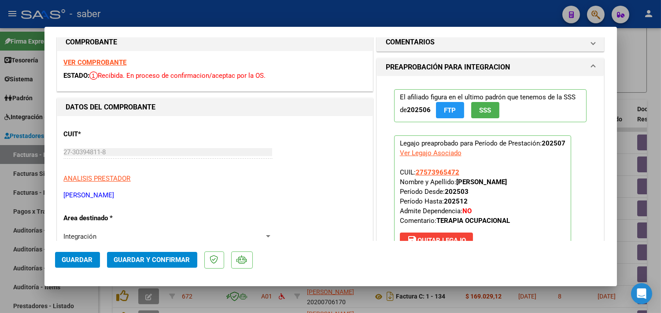
scroll to position [0, 0]
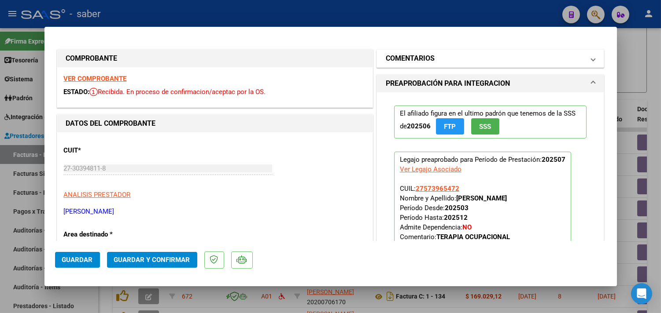
click at [452, 53] on mat-panel-title "COMENTARIOS" at bounding box center [485, 58] width 199 height 11
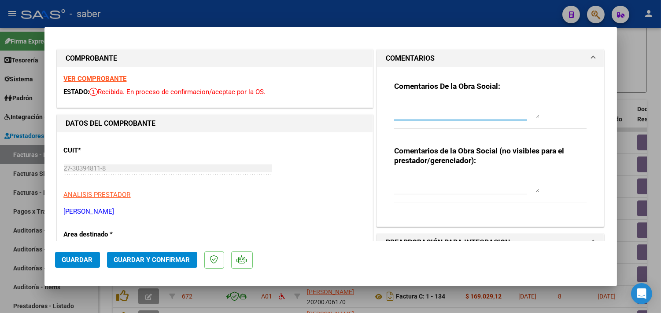
drag, startPoint x: 416, startPoint y: 107, endPoint x: 442, endPoint y: 112, distance: 26.4
click at [417, 107] on textarea at bounding box center [466, 110] width 145 height 18
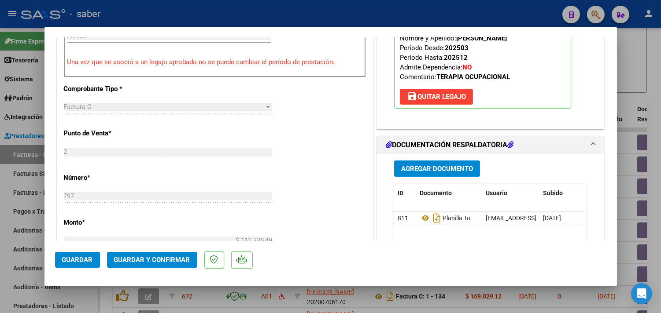
scroll to position [342, 0]
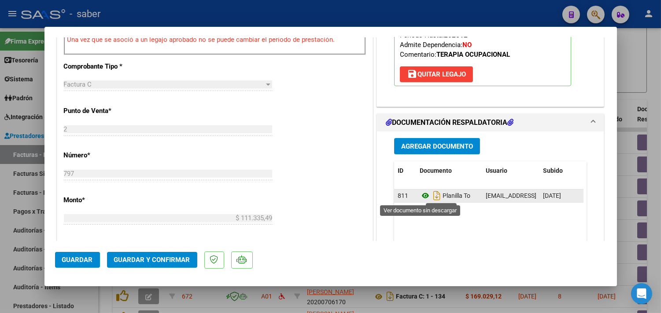
click at [422, 195] on icon at bounding box center [424, 196] width 11 height 11
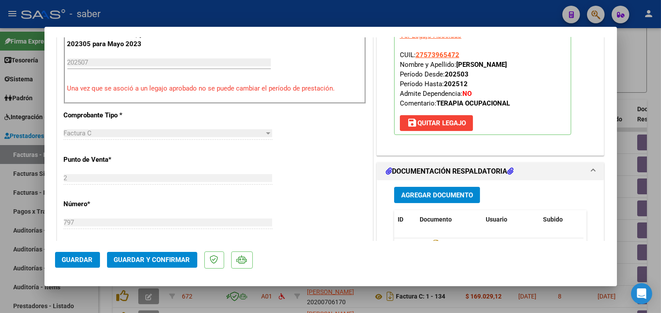
scroll to position [244, 0]
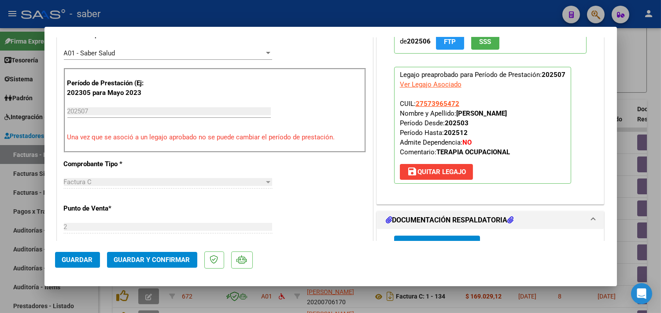
click at [166, 257] on span "Guardar y Confirmar" at bounding box center [152, 260] width 76 height 8
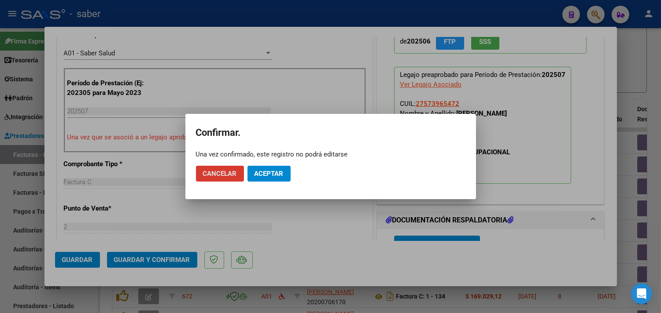
click at [276, 172] on span "Aceptar" at bounding box center [268, 174] width 29 height 8
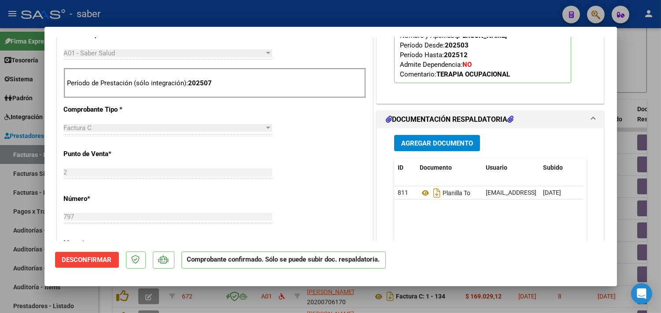
click at [623, 201] on div at bounding box center [330, 156] width 661 height 313
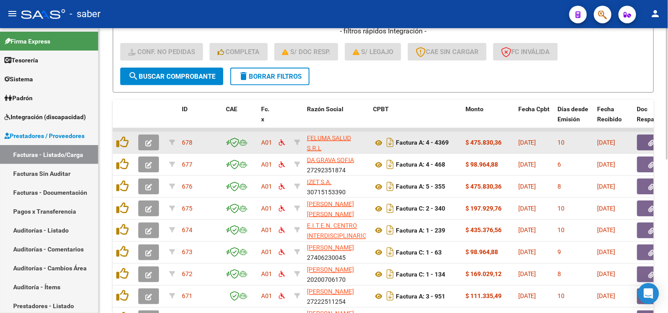
click at [147, 143] on icon "button" at bounding box center [148, 143] width 7 height 7
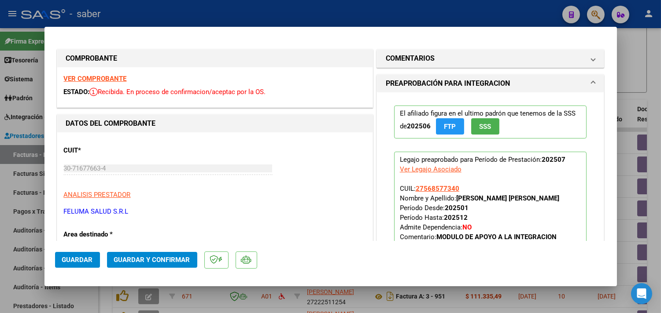
click at [108, 76] on strong "VER COMPROBANTE" at bounding box center [95, 79] width 63 height 8
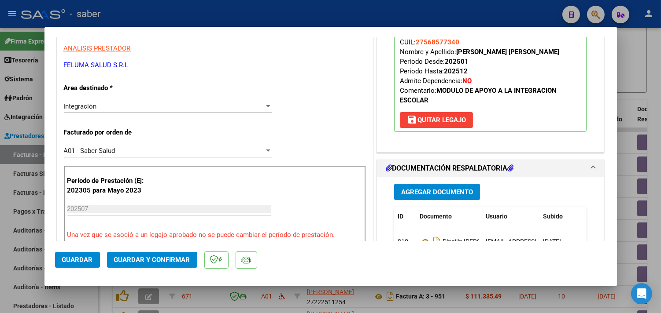
scroll to position [195, 0]
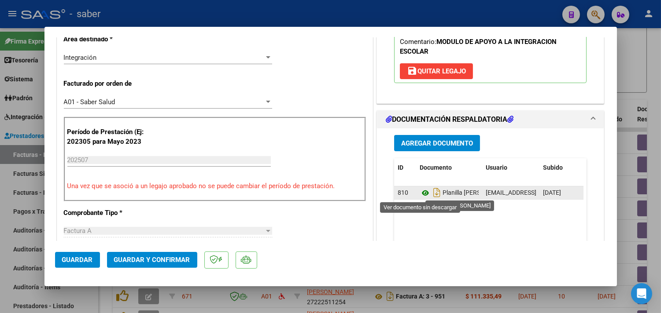
click at [422, 195] on icon at bounding box center [424, 193] width 11 height 11
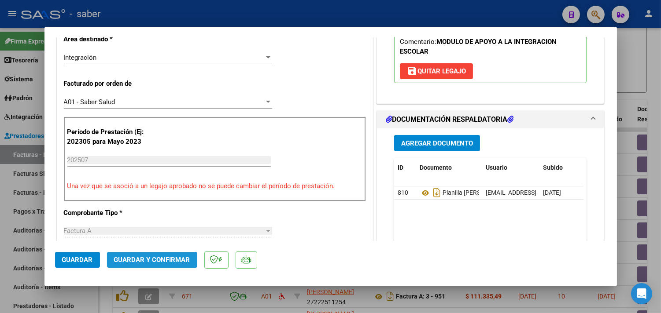
click at [172, 260] on span "Guardar y Confirmar" at bounding box center [152, 260] width 76 height 8
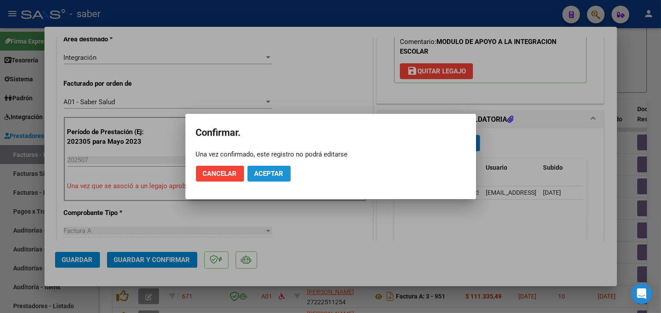
click at [274, 173] on span "Aceptar" at bounding box center [268, 174] width 29 height 8
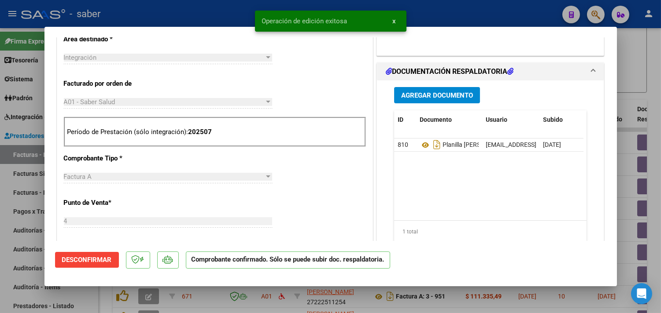
click at [628, 186] on div at bounding box center [330, 156] width 661 height 313
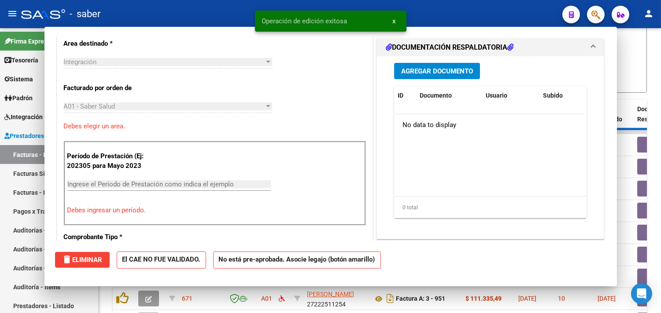
scroll to position [211, 0]
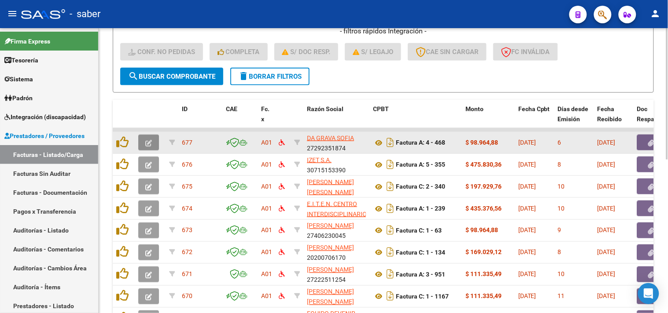
click at [145, 151] on datatable-body-cell at bounding box center [150, 143] width 31 height 22
click at [154, 141] on button "button" at bounding box center [148, 143] width 21 height 16
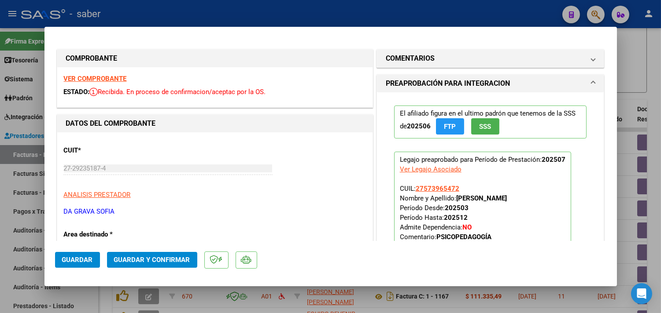
click at [109, 83] on div "VER COMPROBANTE ESTADO: Recibida. En proceso de confirmacion/aceptac por la OS." at bounding box center [214, 87] width 315 height 40
click at [111, 78] on strong "VER COMPROBANTE" at bounding box center [95, 79] width 63 height 8
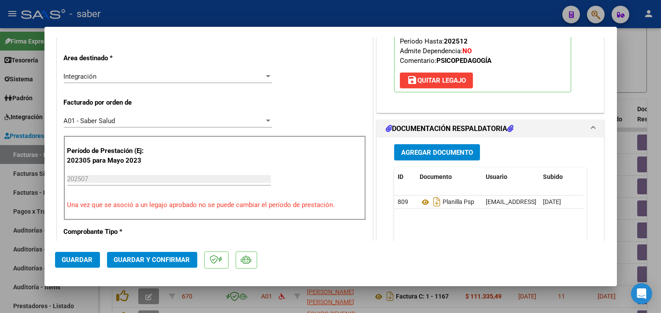
scroll to position [195, 0]
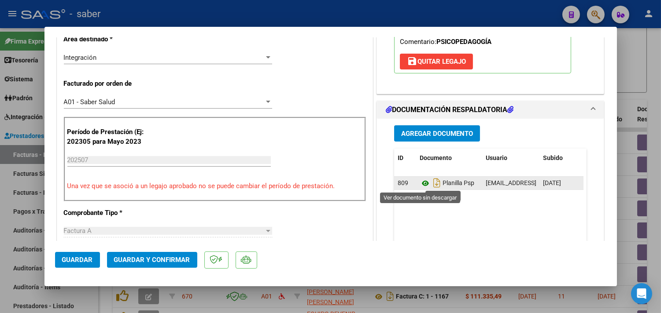
click at [419, 180] on icon at bounding box center [424, 183] width 11 height 11
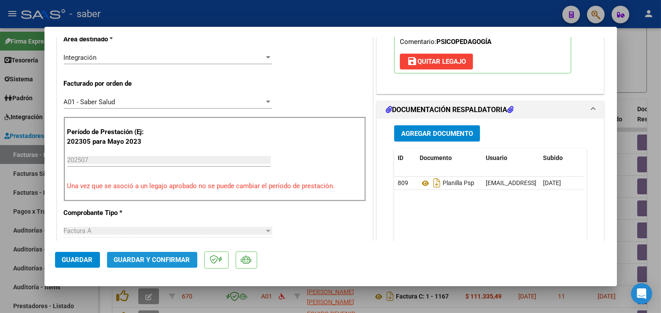
click at [144, 258] on span "Guardar y Confirmar" at bounding box center [152, 260] width 76 height 8
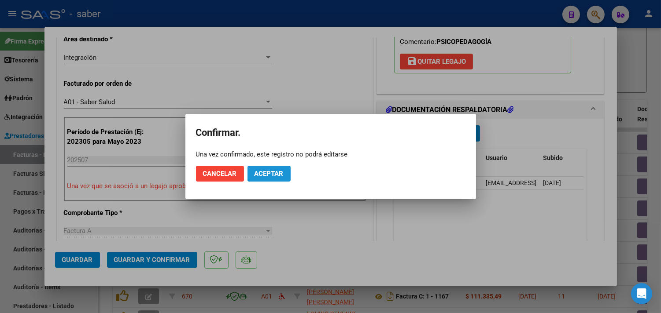
click at [282, 173] on span "Aceptar" at bounding box center [268, 174] width 29 height 8
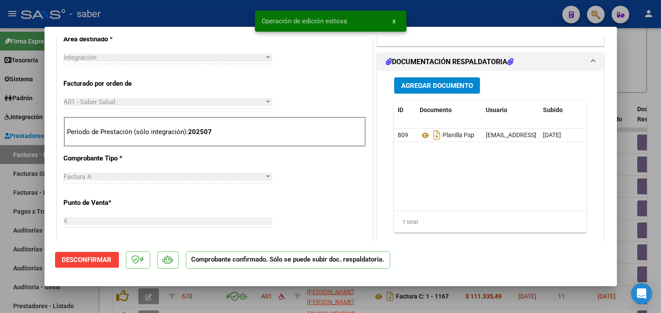
click at [626, 168] on div at bounding box center [330, 156] width 661 height 313
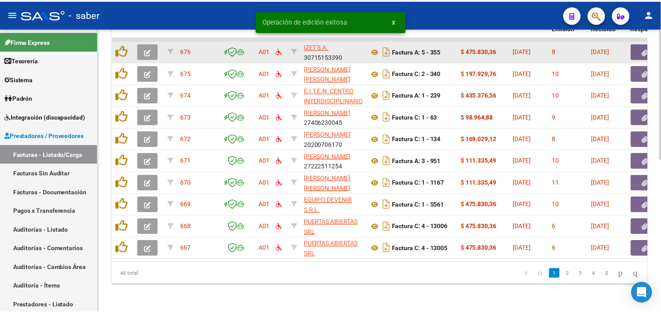
scroll to position [186, 0]
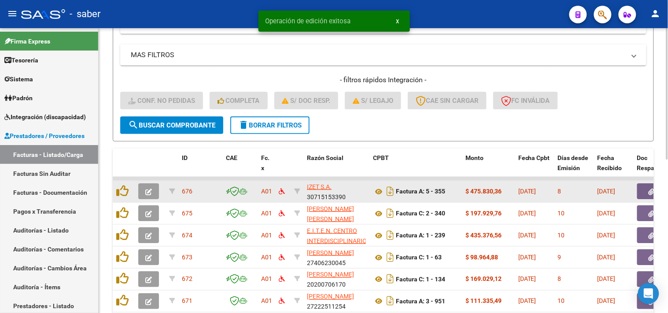
click at [138, 188] on button "button" at bounding box center [148, 192] width 21 height 16
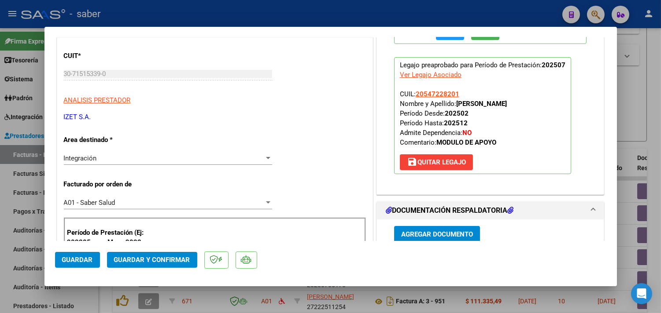
scroll to position [0, 0]
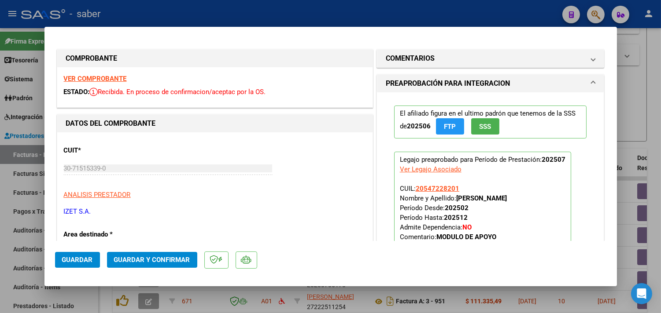
click at [111, 75] on strong "VER COMPROBANTE" at bounding box center [95, 79] width 63 height 8
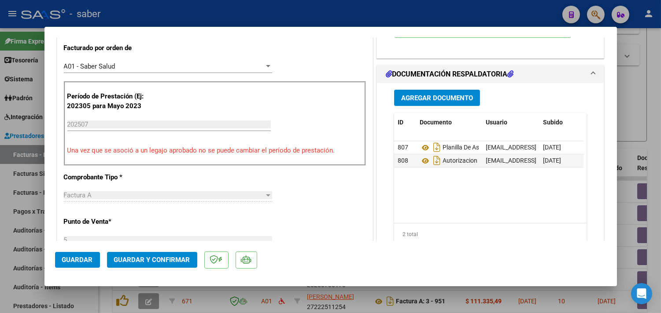
scroll to position [244, 0]
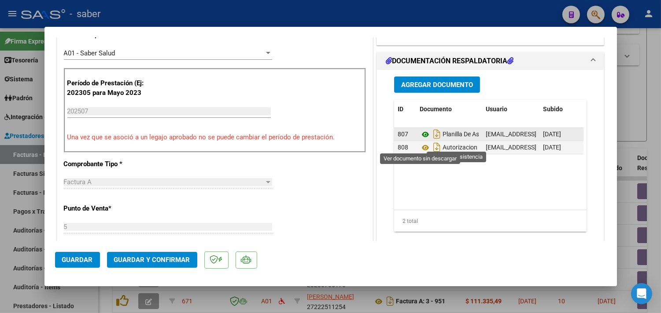
click at [419, 140] on icon at bounding box center [424, 134] width 11 height 11
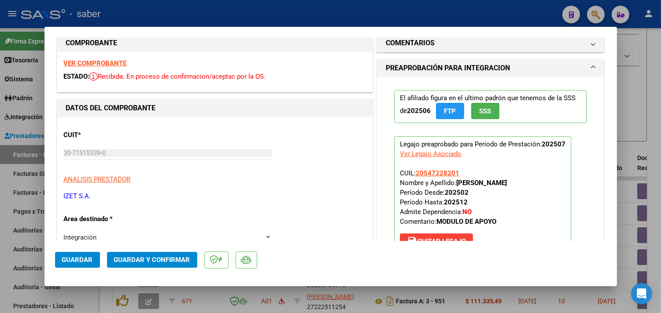
scroll to position [0, 0]
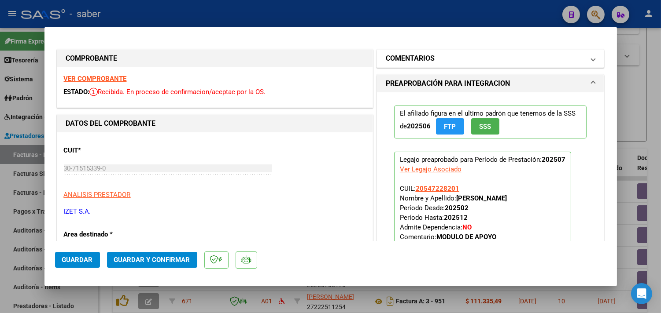
click at [446, 58] on mat-panel-title "COMENTARIOS" at bounding box center [485, 58] width 199 height 11
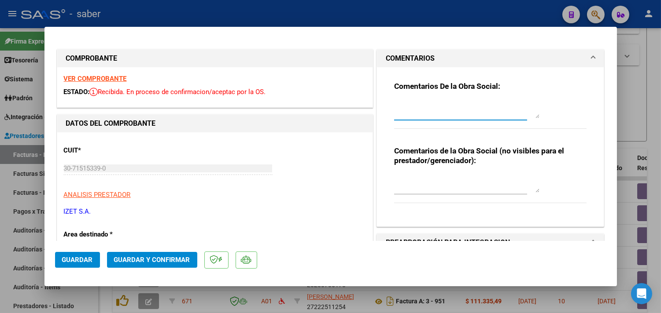
click at [414, 113] on textarea at bounding box center [466, 110] width 145 height 18
paste textarea "En documentación respaldatoria UNICAMENTE cargar planilla de asistencia o infor…"
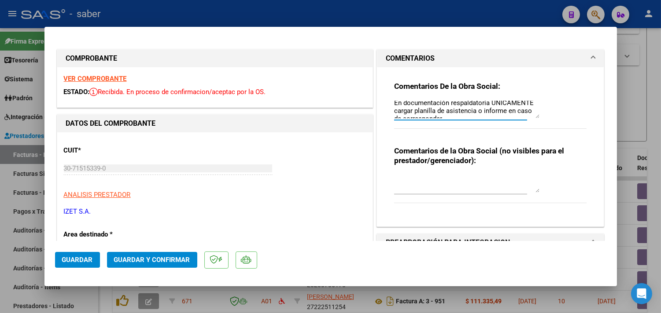
scroll to position [7, 0]
click at [135, 253] on button "Guardar y Confirmar" at bounding box center [152, 260] width 90 height 16
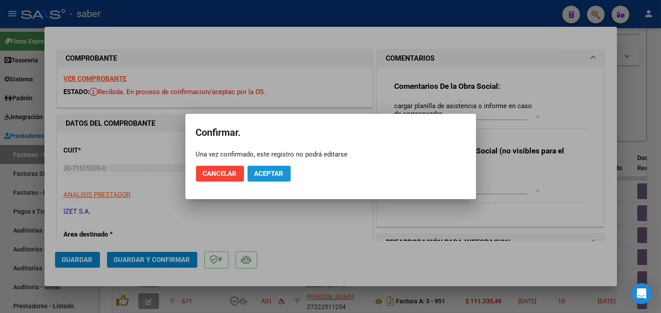
click at [277, 175] on span "Aceptar" at bounding box center [268, 174] width 29 height 8
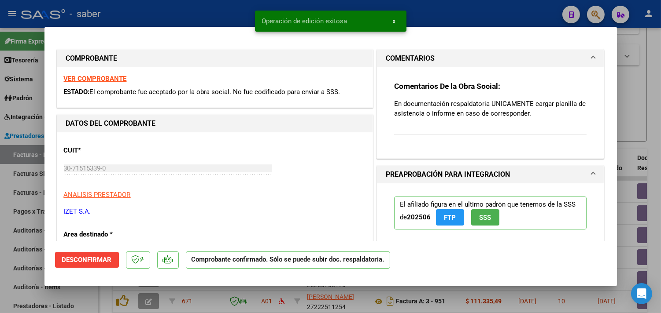
click at [631, 110] on div at bounding box center [330, 156] width 661 height 313
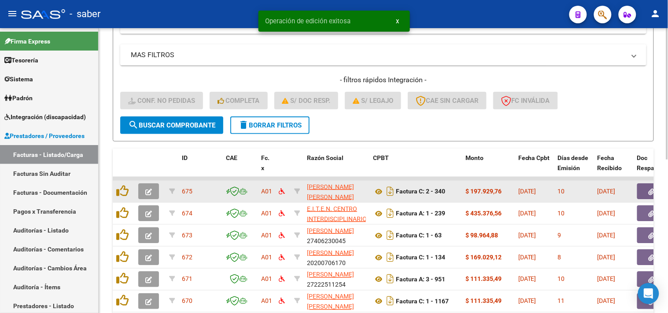
click at [153, 191] on button "button" at bounding box center [148, 192] width 21 height 16
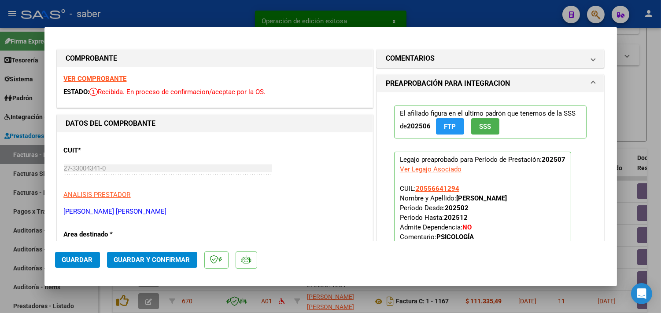
click at [103, 74] on div "VER COMPROBANTE ESTADO: Recibida. En proceso de confirmacion/aceptac por la OS." at bounding box center [214, 87] width 315 height 40
click at [103, 75] on div "VER COMPROBANTE ESTADO: Recibida. En proceso de confirmacion/aceptac por la OS." at bounding box center [214, 87] width 315 height 40
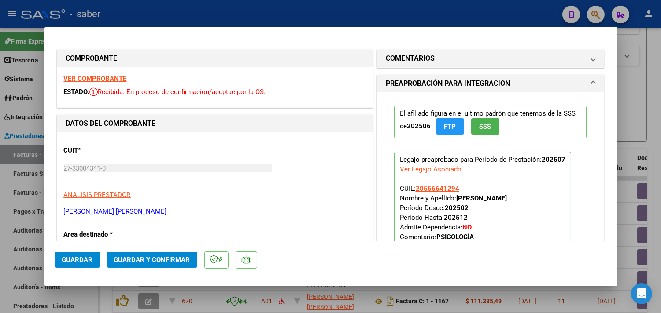
click at [117, 76] on strong "VER COMPROBANTE" at bounding box center [95, 79] width 63 height 8
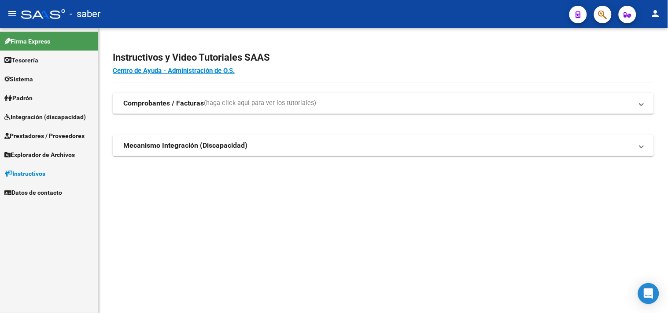
click at [40, 138] on span "Prestadores / Proveedores" at bounding box center [44, 136] width 80 height 10
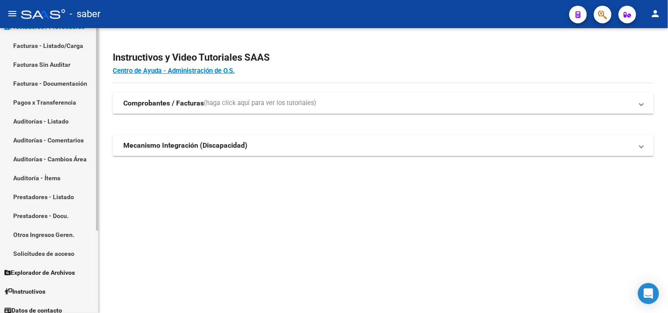
scroll to position [115, 0]
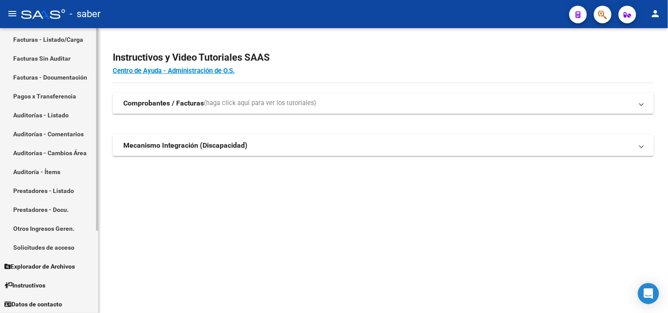
click at [50, 209] on link "Prestadores - Docu." at bounding box center [49, 209] width 98 height 19
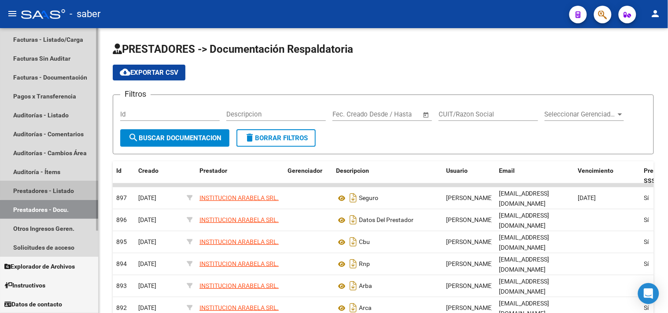
click at [50, 188] on link "Prestadores - Listado" at bounding box center [49, 190] width 98 height 19
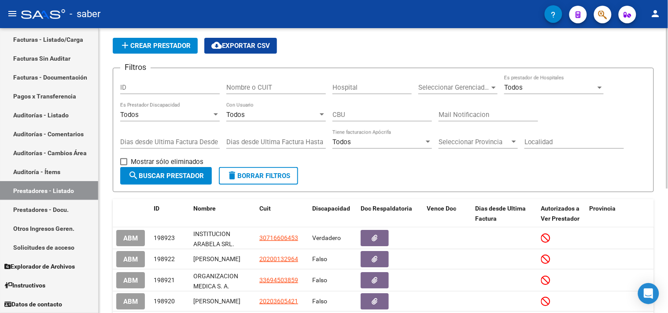
scroll to position [49, 0]
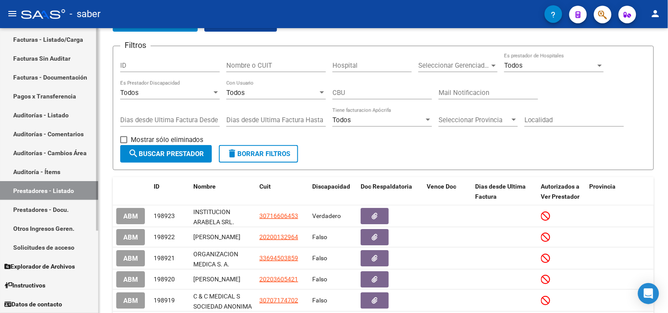
click at [49, 76] on link "Facturas - Documentación" at bounding box center [49, 77] width 98 height 19
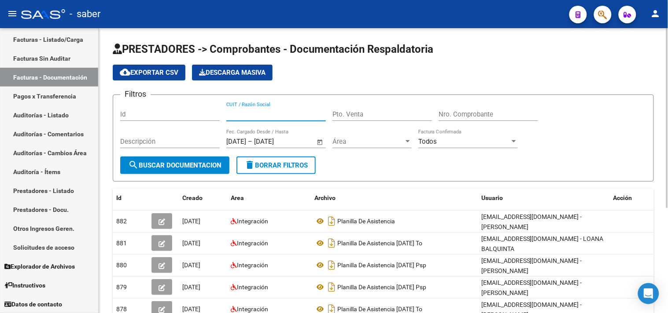
click at [261, 114] on input "CUIT / Razón Social" at bounding box center [275, 114] width 99 height 8
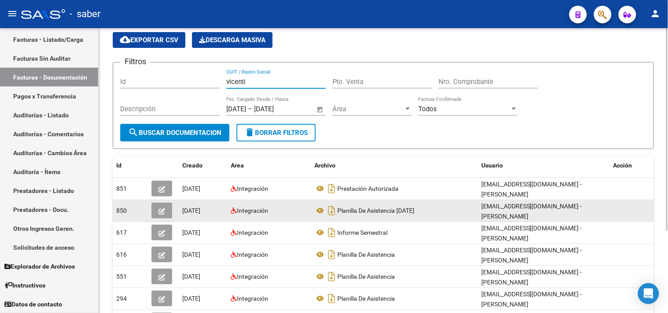
scroll to position [49, 0]
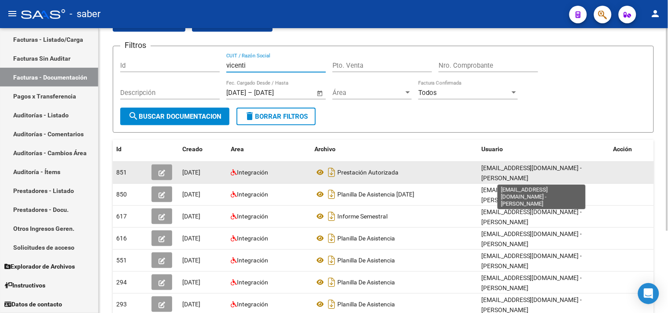
type input "vicenti"
click at [524, 176] on span "vicentinidiana.psicopedagogia@gmail.com - Diana Carolina Vicentini" at bounding box center [531, 173] width 101 height 17
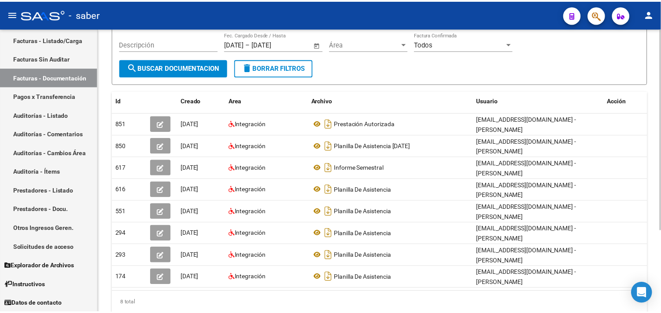
scroll to position [115, 0]
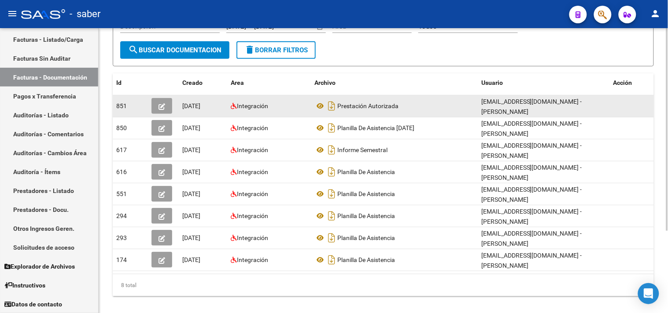
click at [160, 107] on icon "button" at bounding box center [161, 106] width 7 height 7
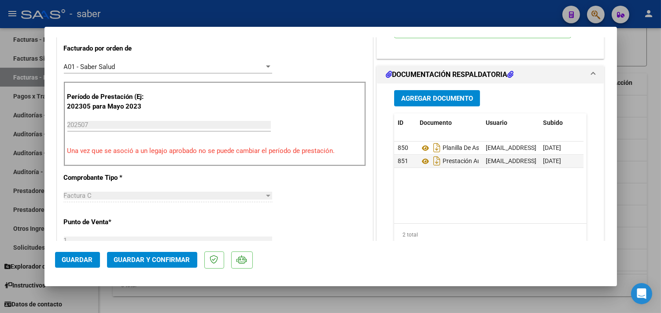
scroll to position [244, 0]
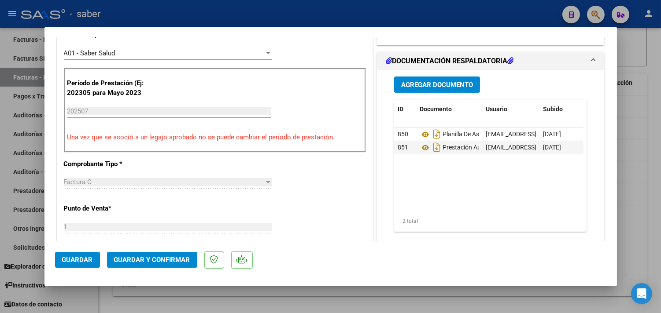
click at [581, 66] on span "DOCUMENTACIÓN RESPALDATORIA" at bounding box center [489, 61] width 206 height 11
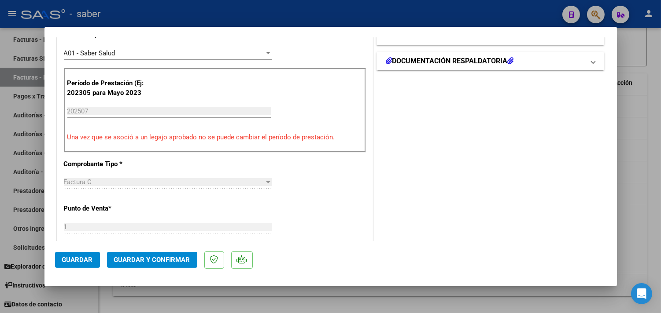
click at [581, 66] on span "DOCUMENTACIÓN RESPALDATORIA" at bounding box center [489, 61] width 206 height 11
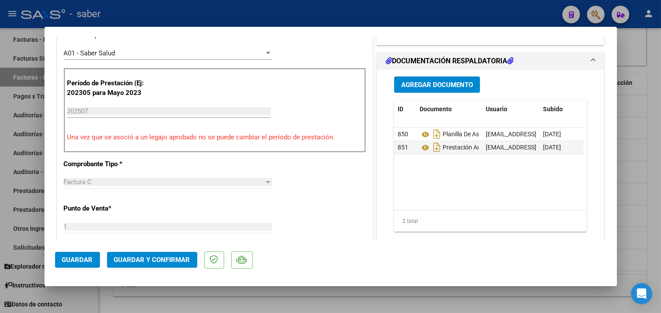
click at [631, 185] on div at bounding box center [330, 156] width 661 height 313
type input "$ 0,00"
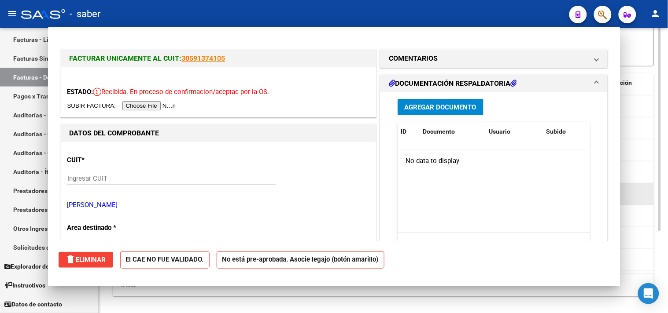
scroll to position [115, 0]
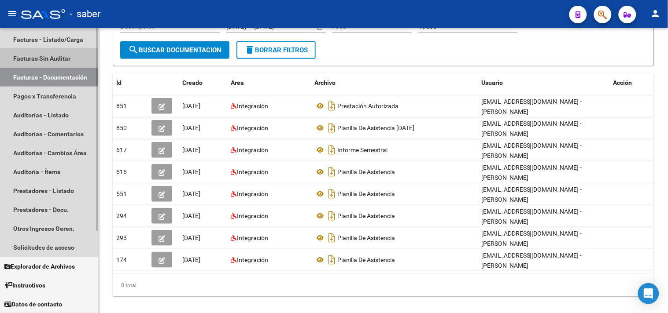
click at [45, 65] on link "Facturas Sin Auditar" at bounding box center [49, 58] width 98 height 19
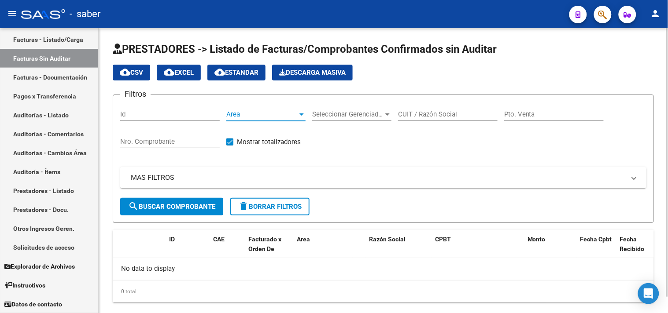
click at [272, 116] on span "Area" at bounding box center [261, 114] width 71 height 8
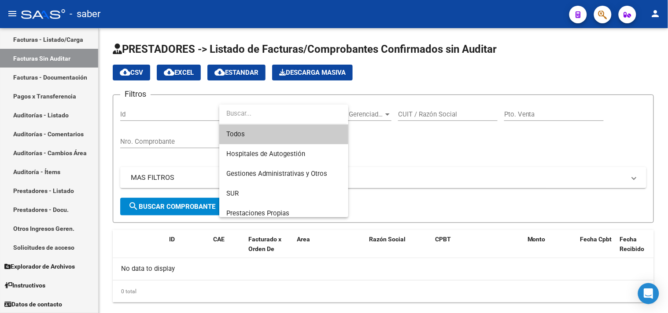
click at [258, 136] on span "Todos" at bounding box center [283, 135] width 115 height 20
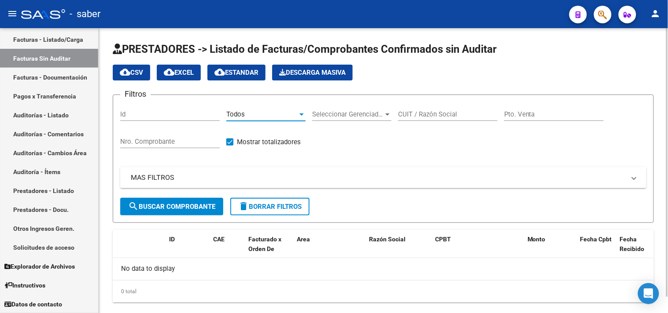
click at [361, 114] on span "Seleccionar Gerenciador" at bounding box center [347, 114] width 71 height 8
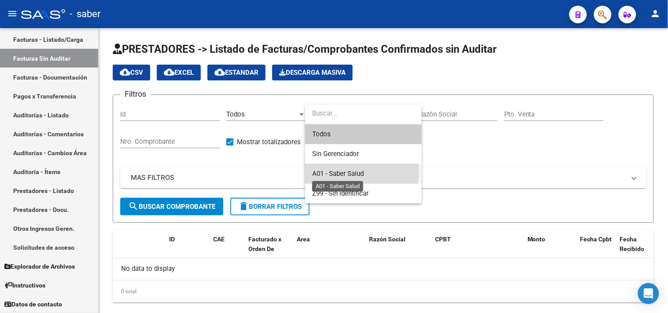
click at [346, 171] on span "A01 - Saber Salud" at bounding box center [337, 174] width 51 height 8
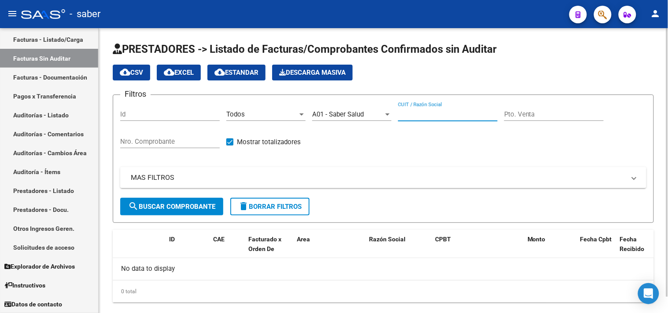
click at [422, 118] on input "CUIT / Razón Social" at bounding box center [447, 114] width 99 height 8
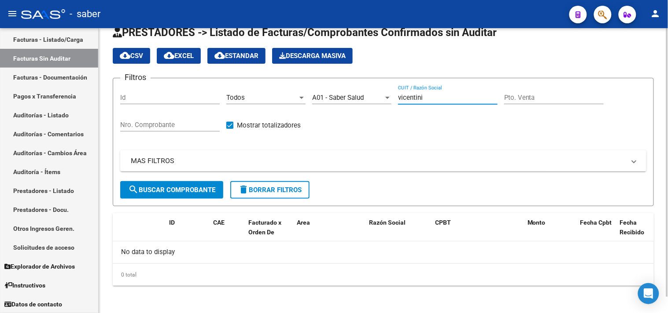
type input "vicentini"
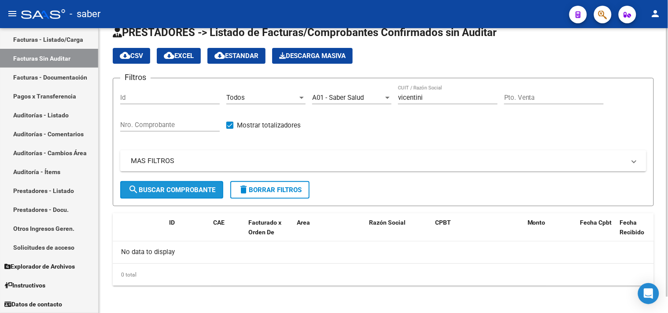
click at [195, 187] on span "search Buscar Comprobante" at bounding box center [171, 190] width 87 height 8
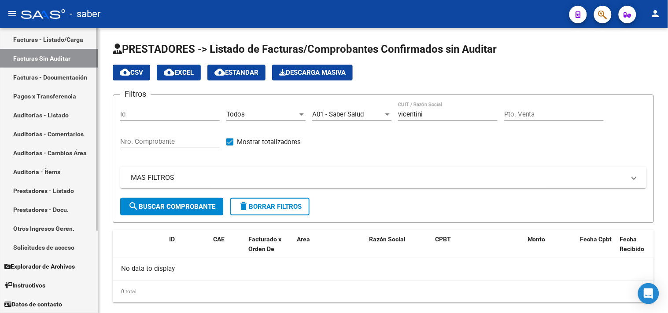
scroll to position [66, 0]
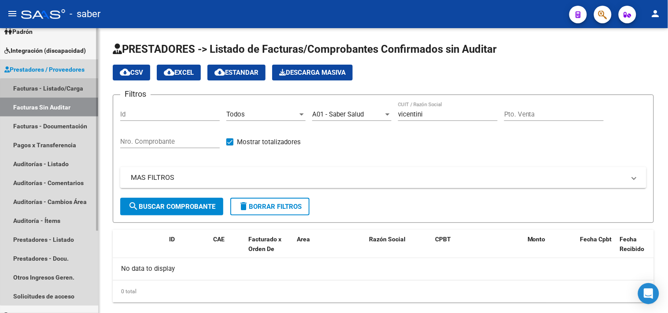
click at [49, 94] on link "Facturas - Listado/Carga" at bounding box center [49, 88] width 98 height 19
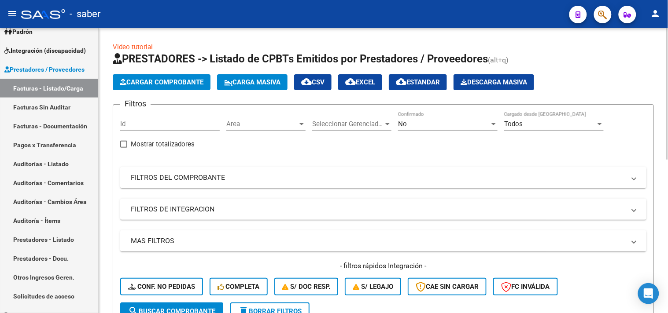
click at [339, 124] on span "Seleccionar Gerenciador" at bounding box center [347, 124] width 71 height 8
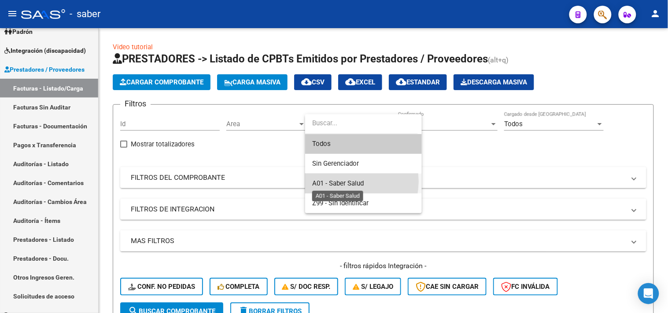
click at [338, 182] on span "A01 - Saber Salud" at bounding box center [337, 184] width 51 height 8
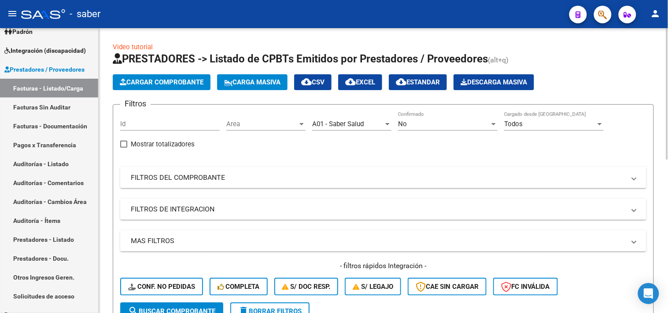
click at [429, 129] on div "No Confirmado" at bounding box center [447, 121] width 99 height 19
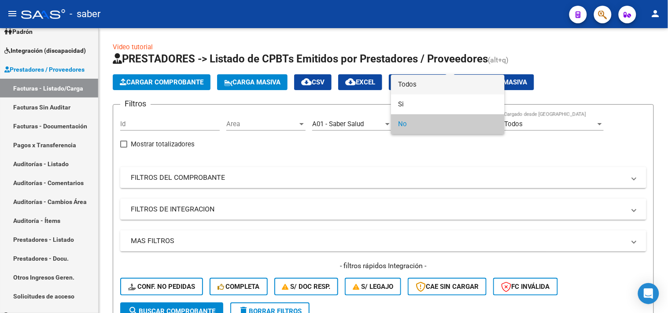
click at [433, 79] on span "Todos" at bounding box center [447, 85] width 99 height 20
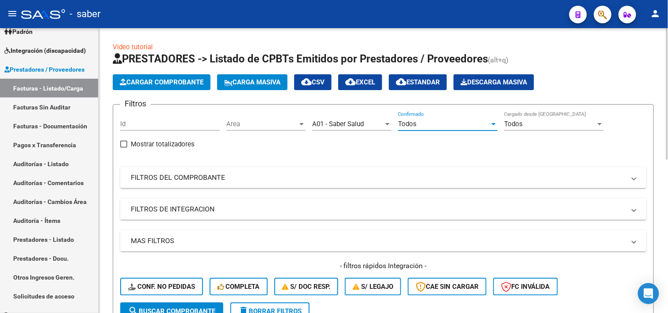
click at [525, 127] on div "Todos" at bounding box center [550, 124] width 92 height 8
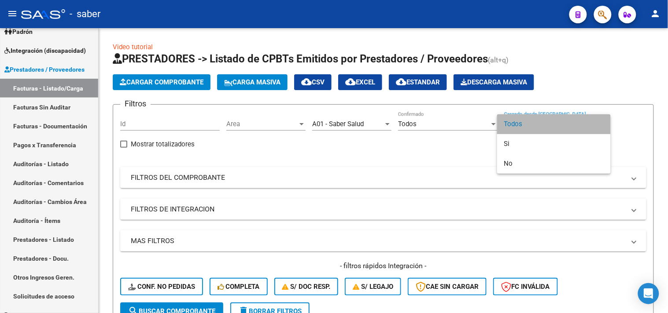
click at [526, 125] on span "Todos" at bounding box center [553, 124] width 99 height 20
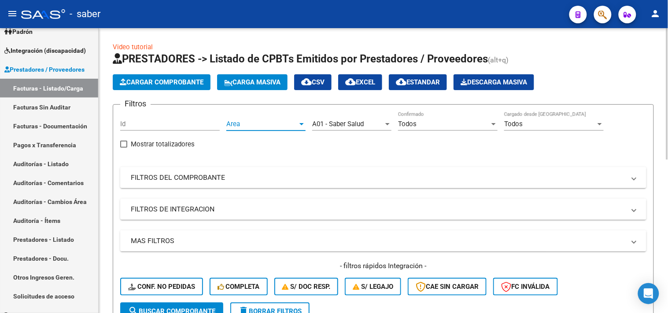
click at [262, 124] on span "Area" at bounding box center [261, 124] width 71 height 8
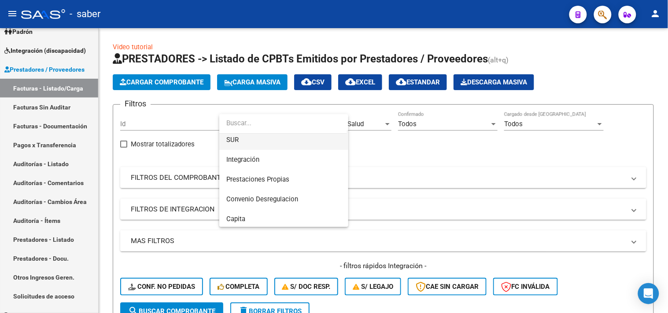
scroll to position [49, 0]
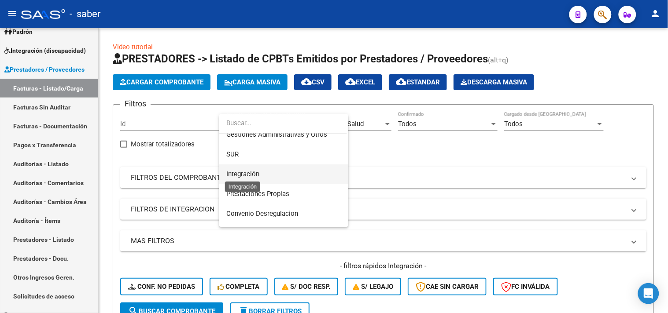
click at [254, 175] on span "Integración" at bounding box center [242, 174] width 33 height 8
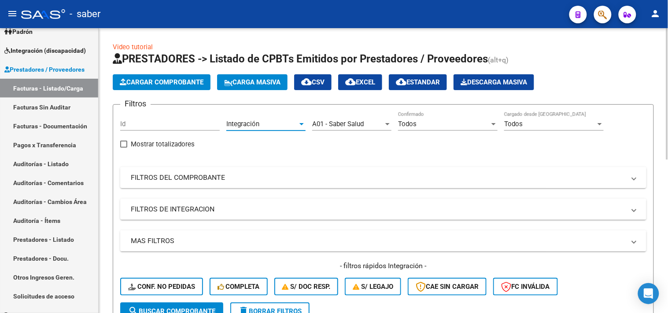
click at [246, 179] on mat-panel-title "FILTROS DEL COMPROBANTE" at bounding box center [378, 178] width 494 height 10
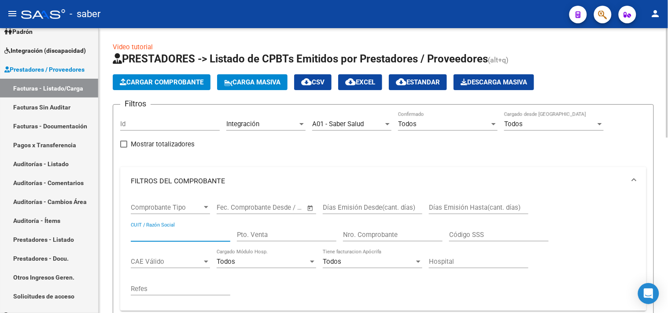
click at [177, 235] on input "CUIT / Razón Social" at bounding box center [180, 235] width 99 height 8
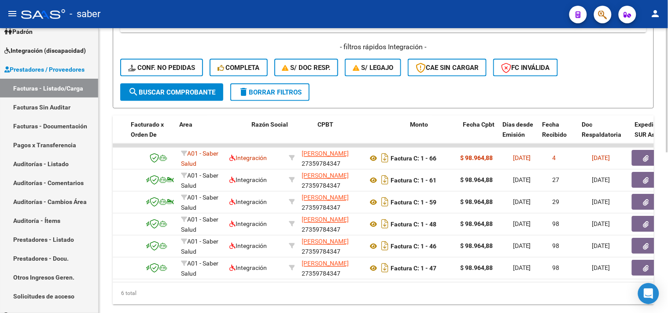
scroll to position [0, 369]
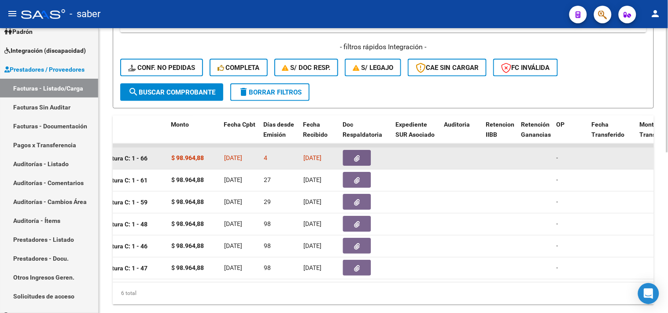
type input "vicentini"
click at [348, 165] on datatable-body-cell at bounding box center [365, 159] width 53 height 22
click at [359, 159] on icon "button" at bounding box center [357, 159] width 6 height 7
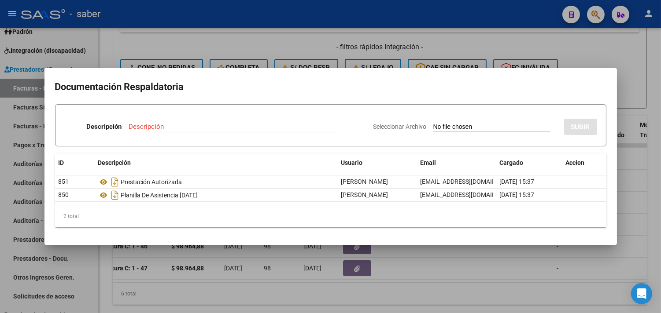
click at [624, 164] on div at bounding box center [330, 156] width 661 height 313
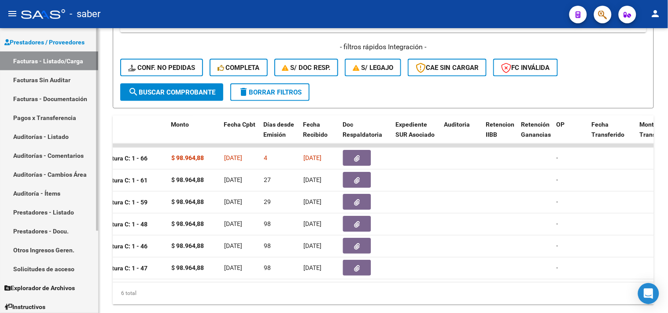
scroll to position [115, 0]
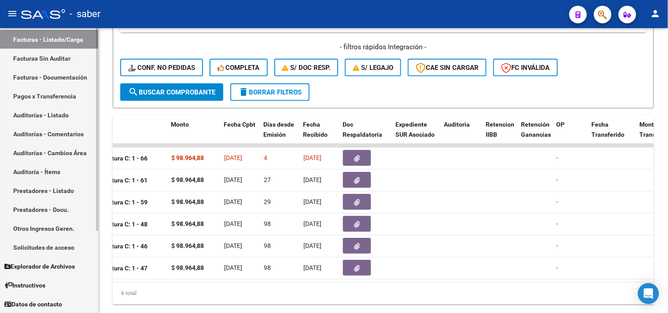
click at [40, 262] on span "Explorador de Archivos" at bounding box center [39, 267] width 70 height 10
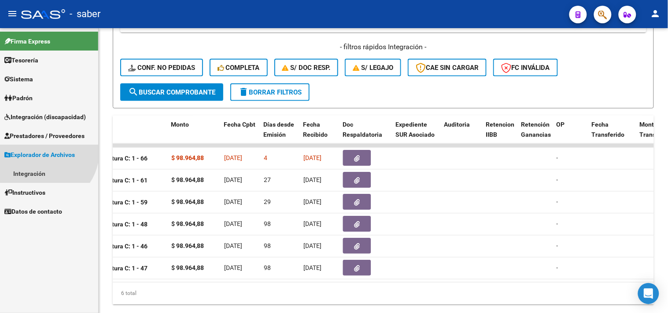
scroll to position [0, 0]
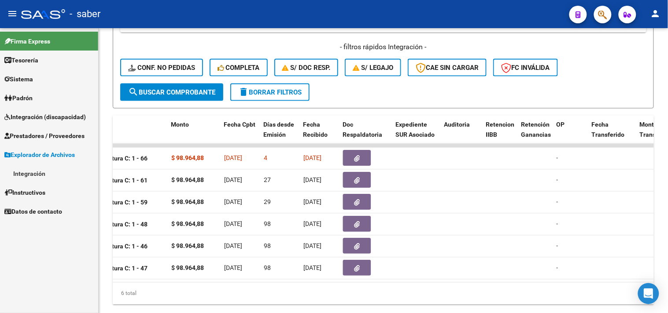
click at [32, 148] on link "Explorador de Archivos" at bounding box center [49, 154] width 98 height 19
click at [40, 96] on link "Padrón" at bounding box center [49, 97] width 98 height 19
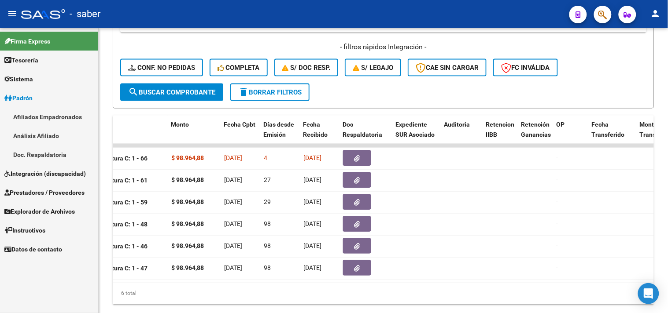
click at [37, 100] on link "Padrón" at bounding box center [49, 97] width 98 height 19
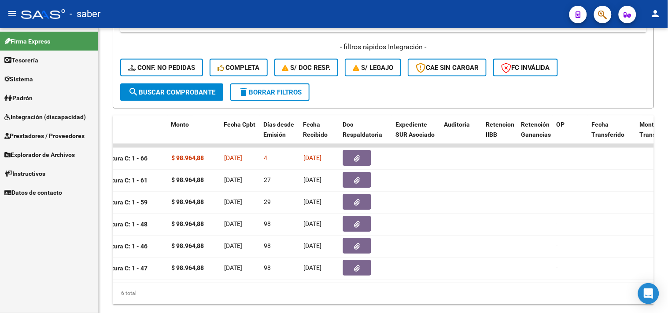
click at [38, 99] on link "Padrón" at bounding box center [49, 97] width 98 height 19
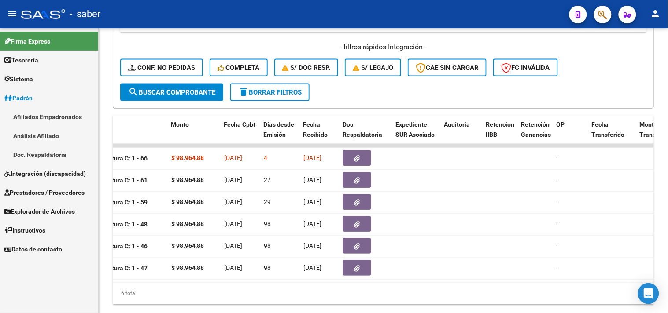
click at [33, 96] on span "Padrón" at bounding box center [18, 98] width 28 height 10
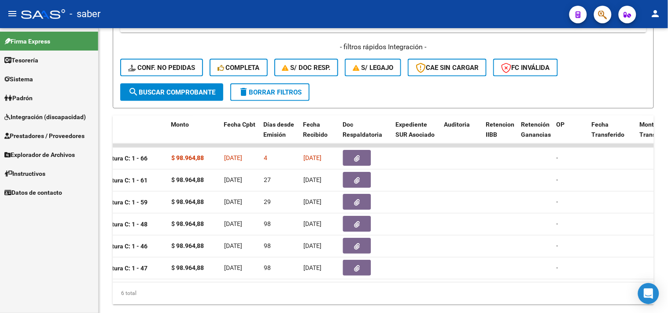
click at [34, 119] on span "Integración (discapacidad)" at bounding box center [44, 117] width 81 height 10
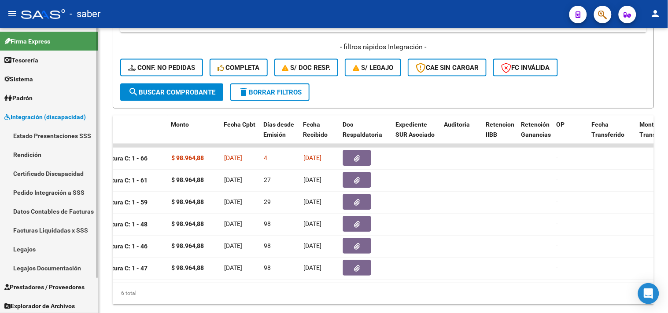
click at [32, 114] on span "Integración (discapacidad)" at bounding box center [44, 117] width 81 height 10
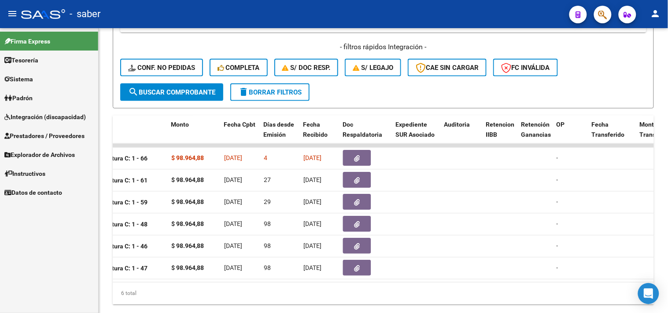
click at [42, 139] on span "Prestadores / Proveedores" at bounding box center [44, 136] width 80 height 10
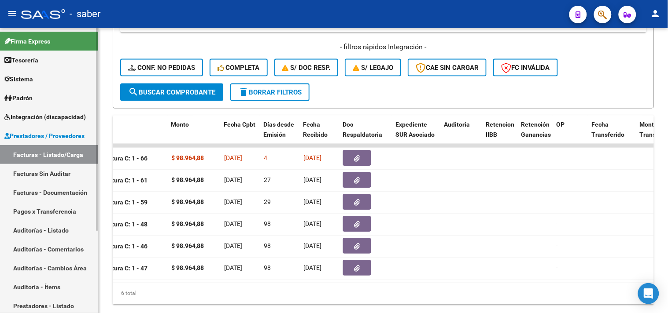
click at [53, 172] on link "Facturas Sin Auditar" at bounding box center [49, 173] width 98 height 19
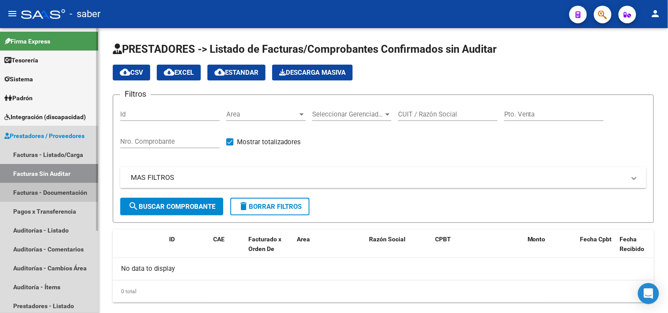
click at [30, 191] on link "Facturas - Documentación" at bounding box center [49, 192] width 98 height 19
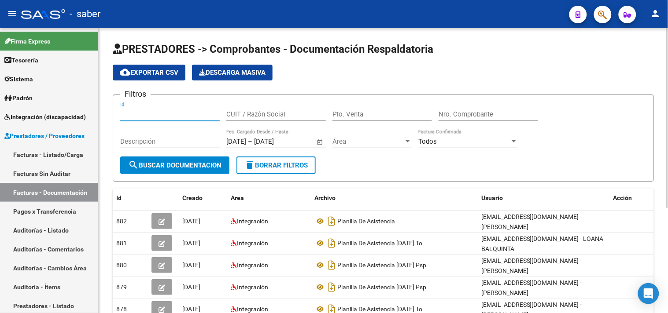
click at [159, 115] on input "Id" at bounding box center [169, 114] width 99 height 8
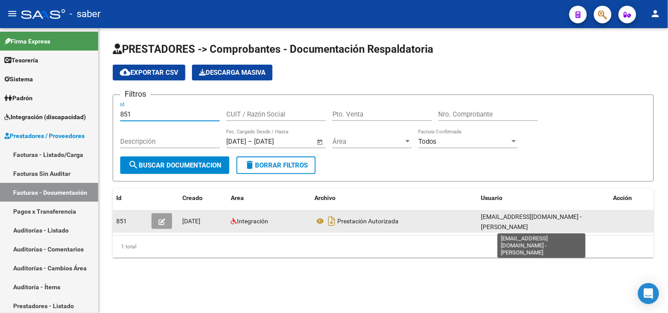
type input "851"
click at [545, 219] on span "vicentinidiana.psicopedagogia@gmail.com - Diana Carolina Vicentini" at bounding box center [531, 221] width 101 height 17
click at [500, 226] on span "vicentinidiana.psicopedagogia@gmail.com - Diana Carolina Vicentini" at bounding box center [531, 221] width 101 height 17
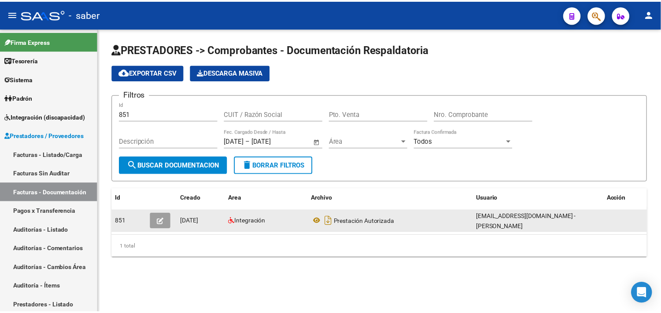
scroll to position [0, 0]
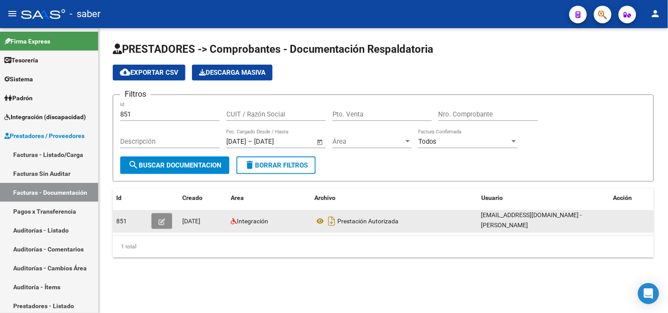
click at [169, 219] on button "button" at bounding box center [161, 221] width 21 height 16
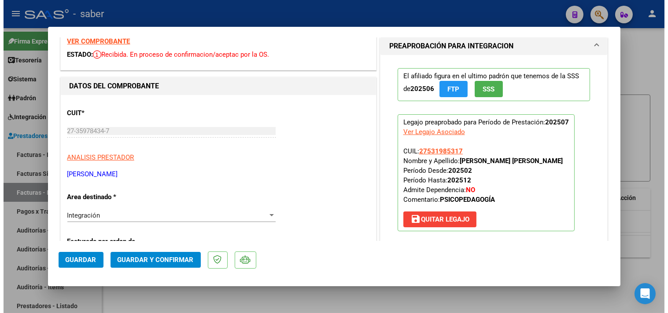
scroll to position [0, 0]
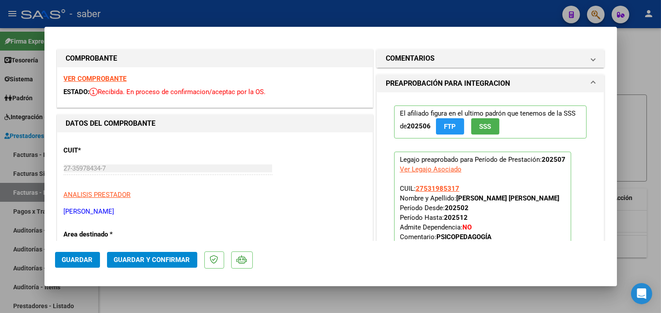
click at [471, 86] on h1 "PREAPROBACIÓN PARA INTEGRACION" at bounding box center [448, 83] width 124 height 11
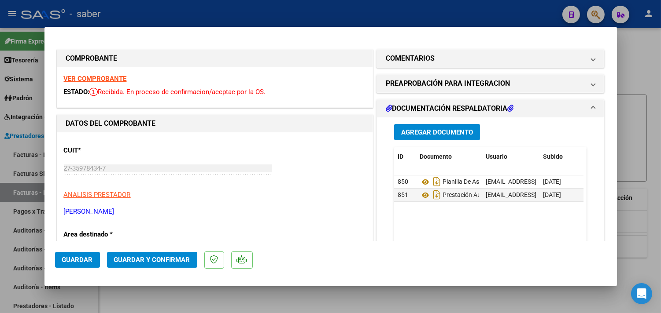
click at [476, 101] on mat-expansion-panel-header "DOCUMENTACIÓN RESPALDATORIA" at bounding box center [490, 109] width 227 height 18
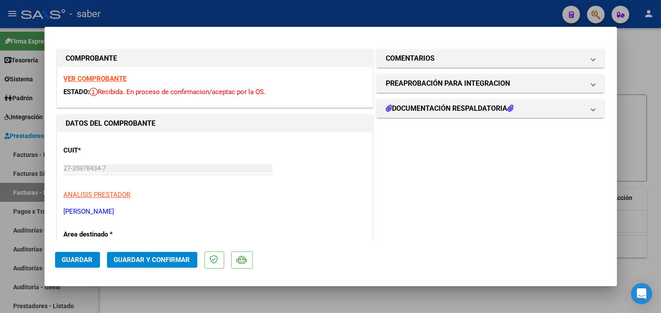
click at [630, 130] on div at bounding box center [330, 156] width 661 height 313
type input "$ 0,00"
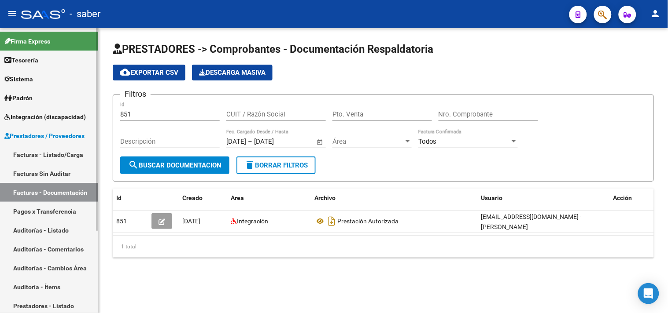
scroll to position [1, 0]
click at [49, 147] on link "Facturas - Listado/Carga" at bounding box center [49, 154] width 98 height 19
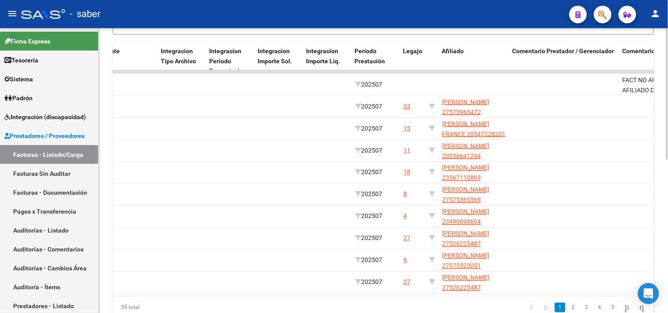
scroll to position [0, 1030]
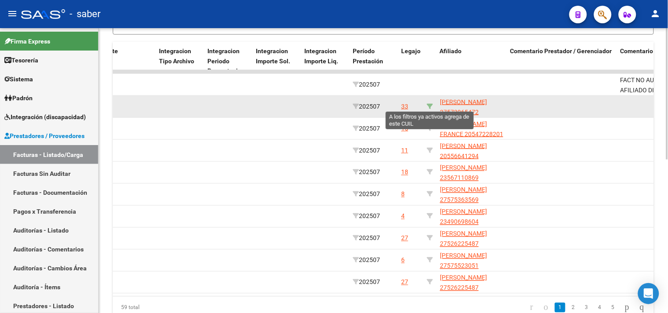
click at [427, 104] on icon at bounding box center [429, 106] width 6 height 6
type input "27573965472"
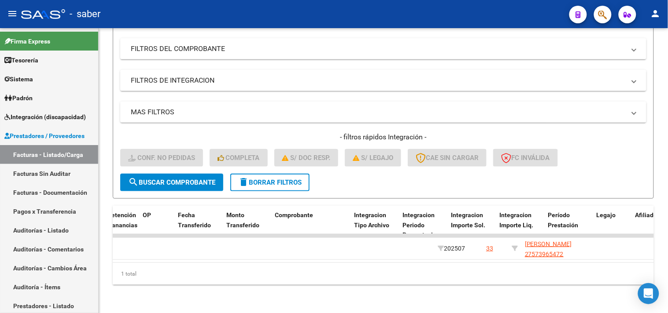
scroll to position [0, 835]
click at [274, 180] on button "delete Borrar Filtros" at bounding box center [269, 183] width 79 height 18
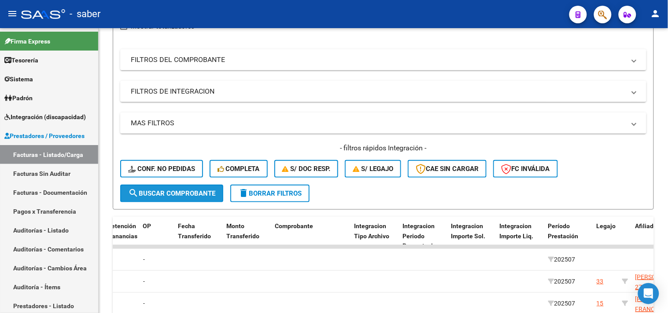
click at [165, 185] on button "search Buscar Comprobante" at bounding box center [171, 194] width 103 height 18
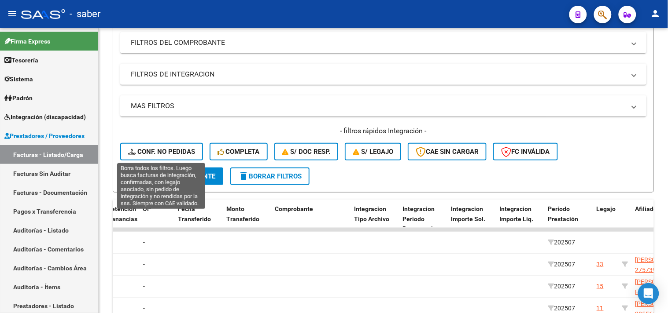
click at [162, 148] on span "Conf. no pedidas" at bounding box center [161, 152] width 67 height 8
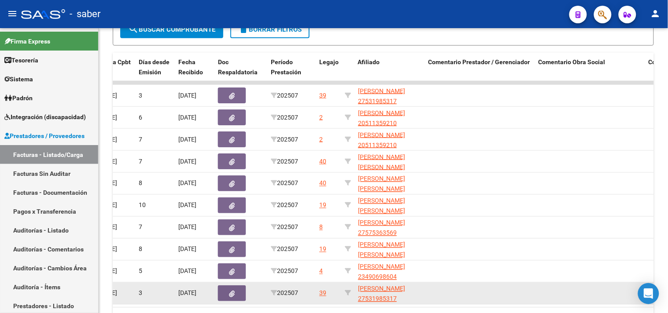
scroll to position [331, 0]
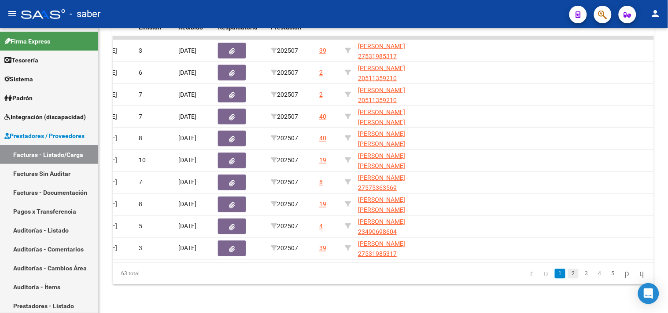
click at [569, 276] on link "2" at bounding box center [573, 274] width 11 height 10
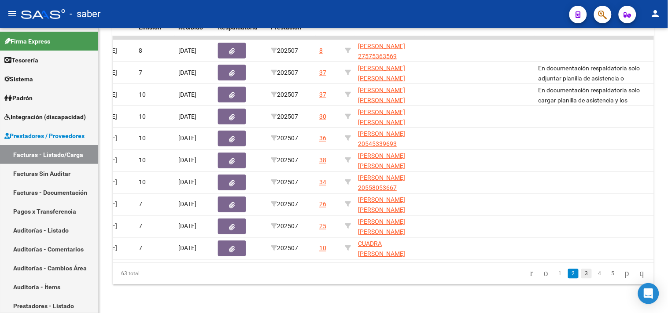
click at [581, 277] on link "3" at bounding box center [586, 274] width 11 height 10
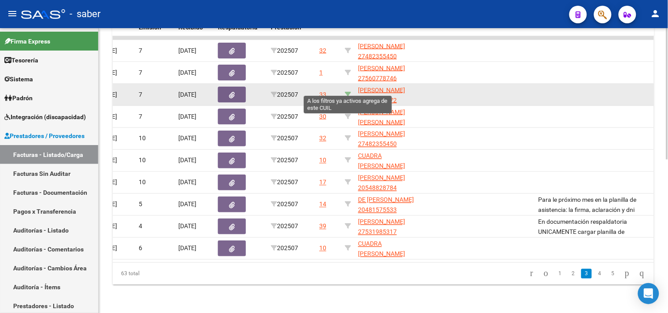
click at [347, 92] on icon at bounding box center [348, 95] width 6 height 6
type input "27573965472"
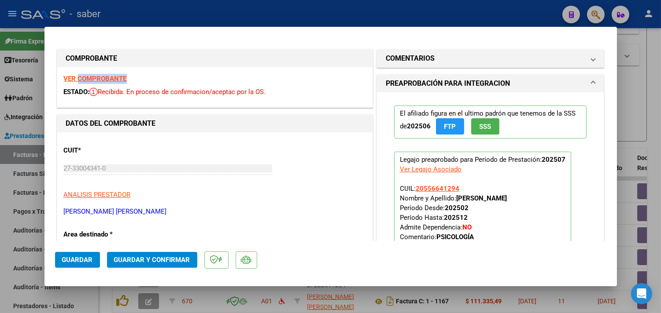
scroll to position [147, 0]
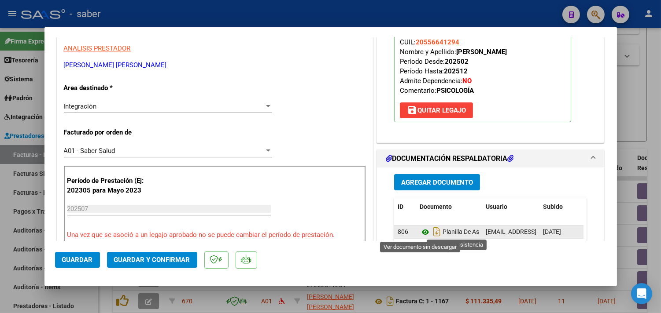
click at [420, 234] on icon at bounding box center [424, 232] width 11 height 11
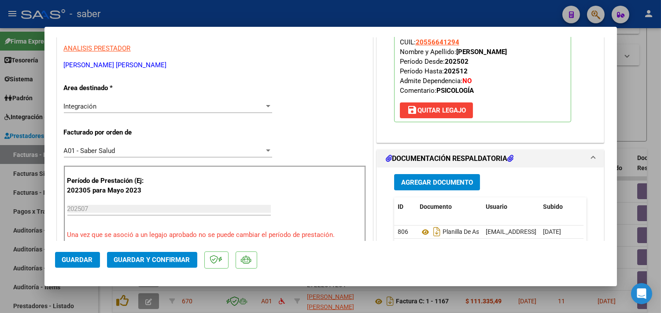
scroll to position [195, 0]
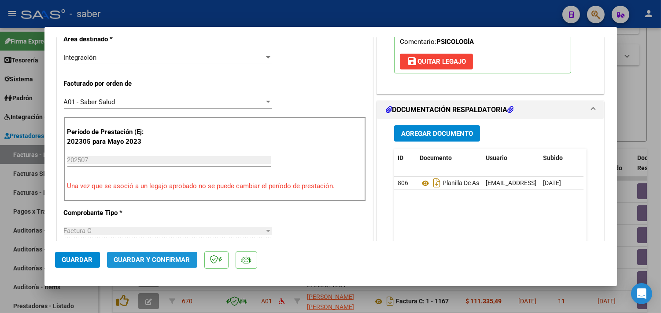
click at [152, 262] on span "Guardar y Confirmar" at bounding box center [152, 260] width 76 height 8
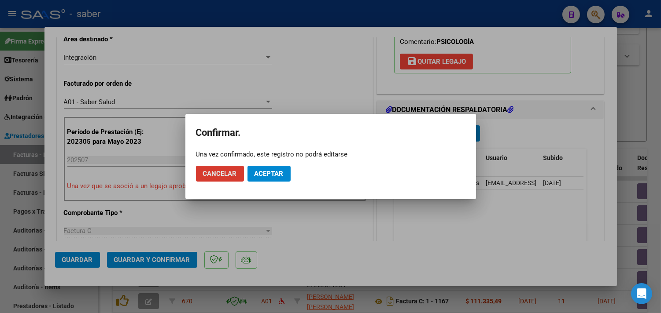
click at [276, 177] on span "Aceptar" at bounding box center [268, 174] width 29 height 8
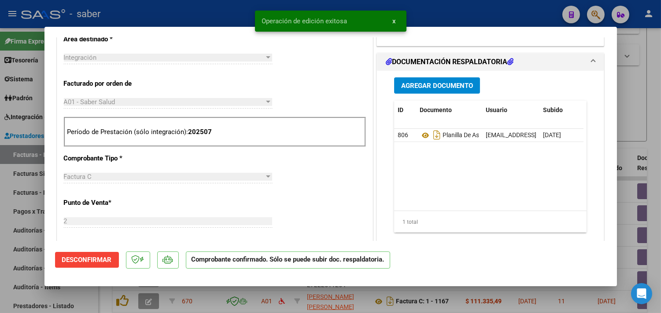
click at [634, 153] on div at bounding box center [330, 156] width 661 height 313
type input "$ 0,00"
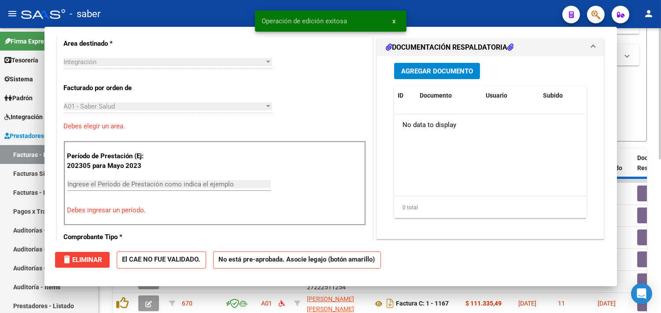
scroll to position [211, 0]
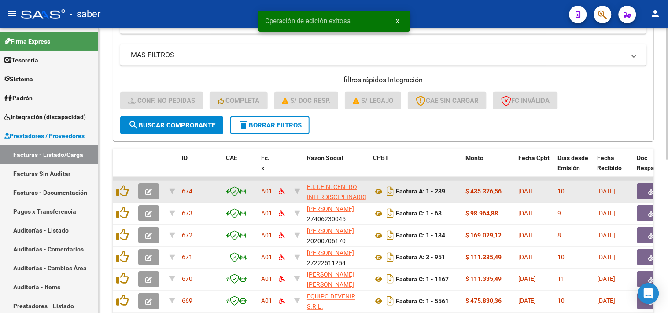
click at [146, 190] on icon "button" at bounding box center [148, 192] width 7 height 7
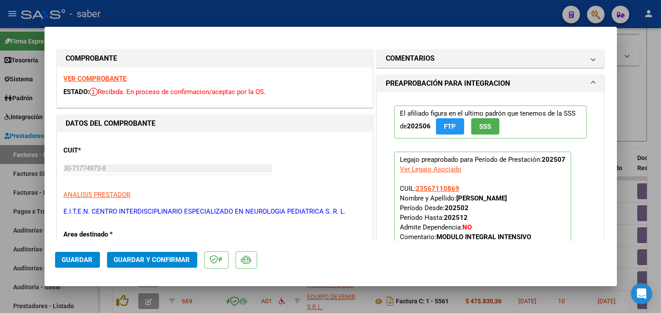
click at [113, 80] on strong "VER COMPROBANTE" at bounding box center [95, 79] width 63 height 8
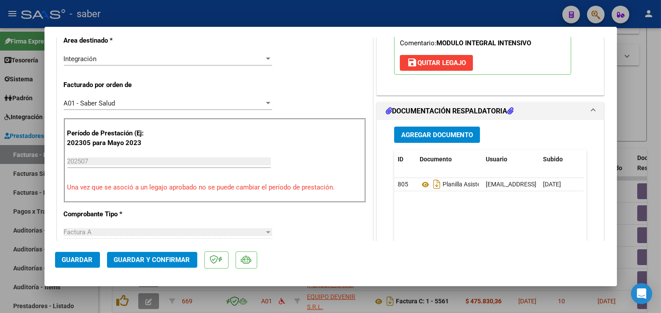
scroll to position [195, 0]
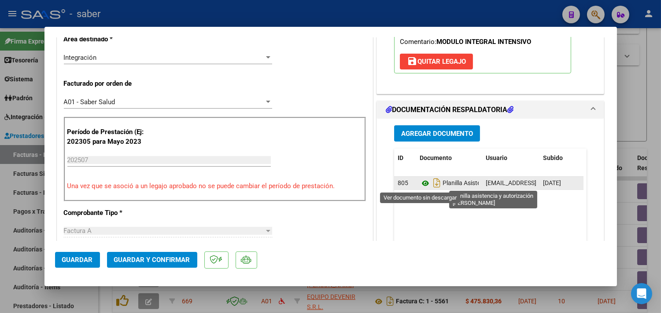
click at [419, 183] on icon at bounding box center [424, 183] width 11 height 11
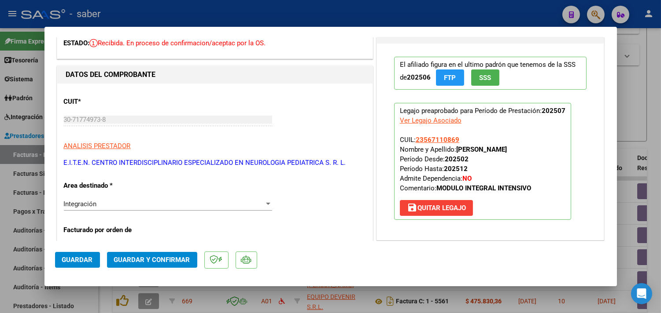
scroll to position [0, 0]
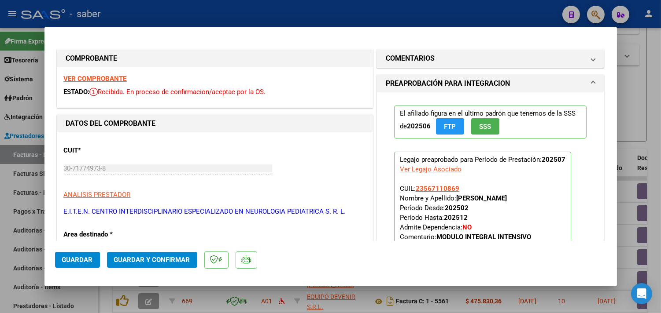
click at [148, 263] on span "Guardar y Confirmar" at bounding box center [152, 260] width 76 height 8
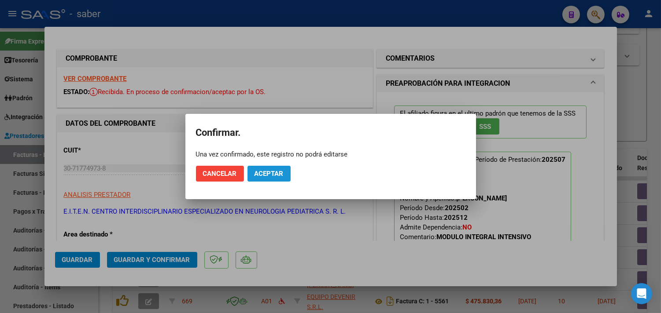
click at [274, 179] on button "Aceptar" at bounding box center [268, 174] width 43 height 16
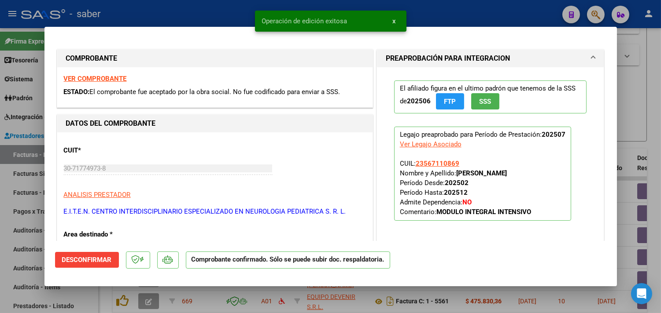
click at [636, 165] on div at bounding box center [330, 156] width 661 height 313
type input "$ 0,00"
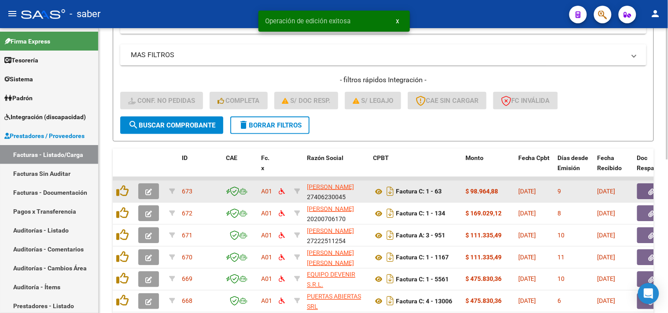
click at [150, 184] on button "button" at bounding box center [148, 192] width 21 height 16
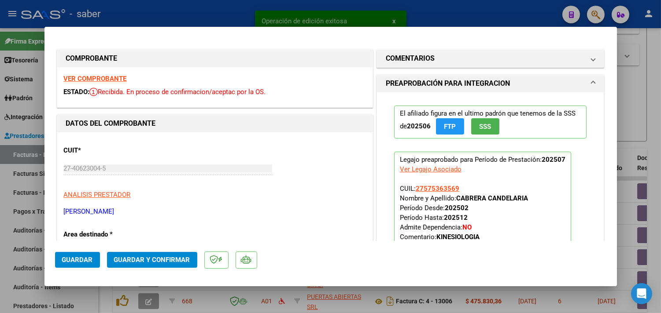
click at [95, 77] on strong "VER COMPROBANTE" at bounding box center [95, 79] width 63 height 8
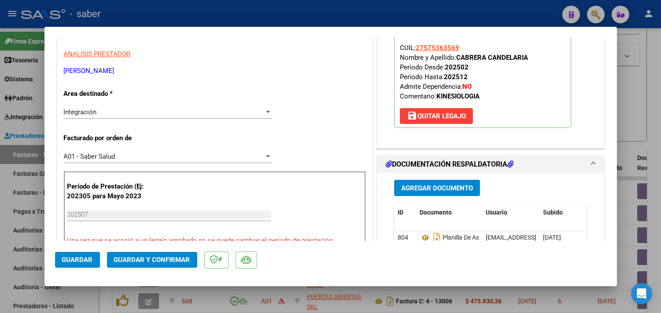
scroll to position [147, 0]
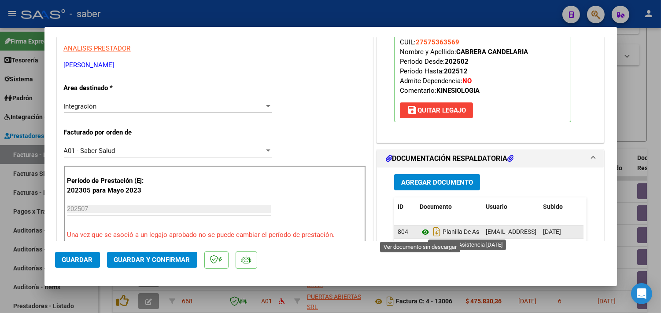
click at [421, 233] on icon at bounding box center [424, 232] width 11 height 11
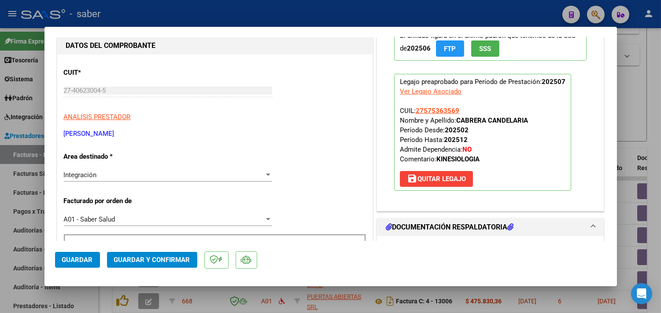
scroll to position [0, 0]
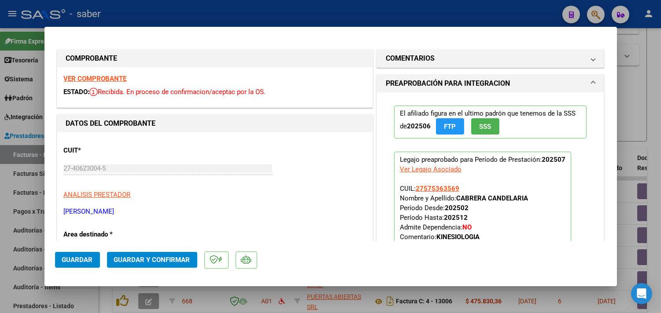
click at [173, 261] on span "Guardar y Confirmar" at bounding box center [152, 260] width 76 height 8
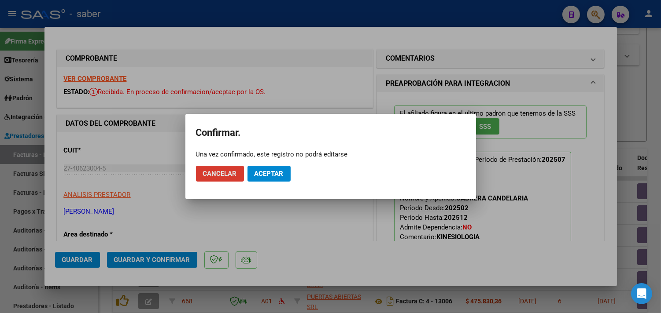
click at [283, 170] on span "Aceptar" at bounding box center [268, 174] width 29 height 8
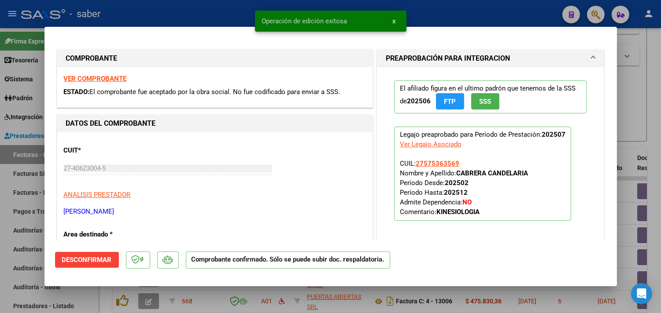
click at [639, 141] on div at bounding box center [330, 156] width 661 height 313
type input "$ 0,00"
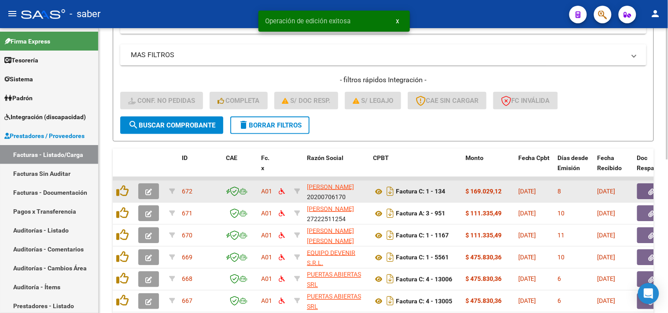
click at [153, 190] on button "button" at bounding box center [148, 192] width 21 height 16
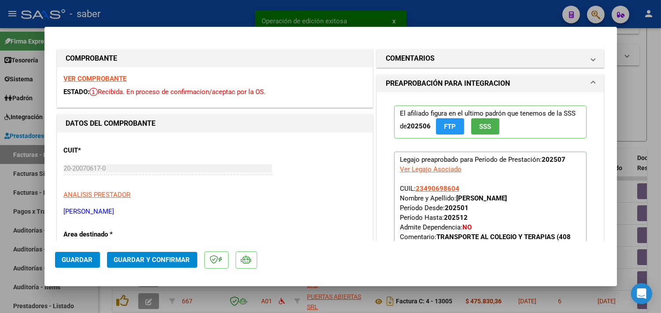
click at [103, 79] on strong "VER COMPROBANTE" at bounding box center [95, 79] width 63 height 8
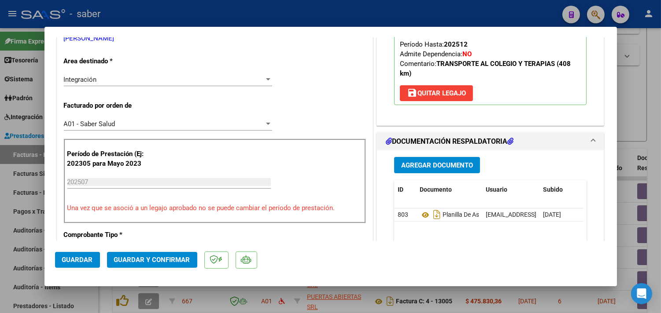
scroll to position [195, 0]
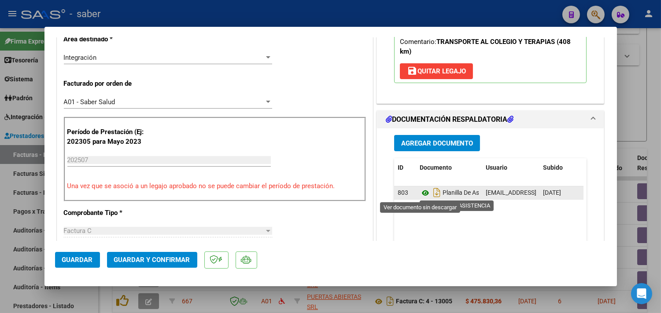
click at [419, 193] on icon at bounding box center [424, 193] width 11 height 11
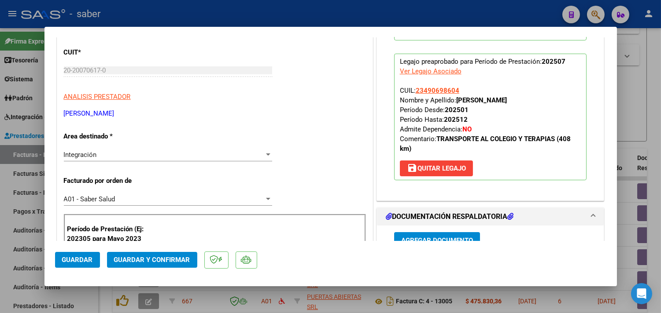
scroll to position [98, 0]
click at [160, 258] on span "Guardar y Confirmar" at bounding box center [152, 260] width 76 height 8
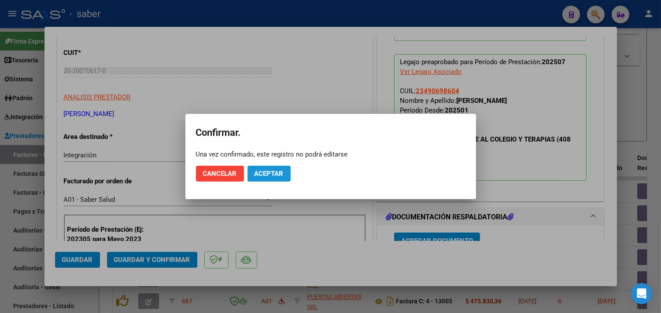
click at [271, 175] on span "Aceptar" at bounding box center [268, 174] width 29 height 8
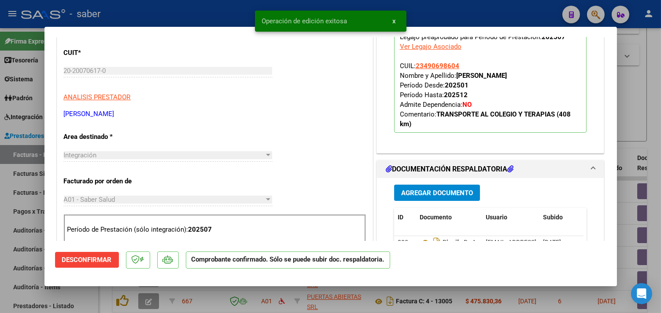
click at [625, 154] on div at bounding box center [330, 156] width 661 height 313
type input "$ 0,00"
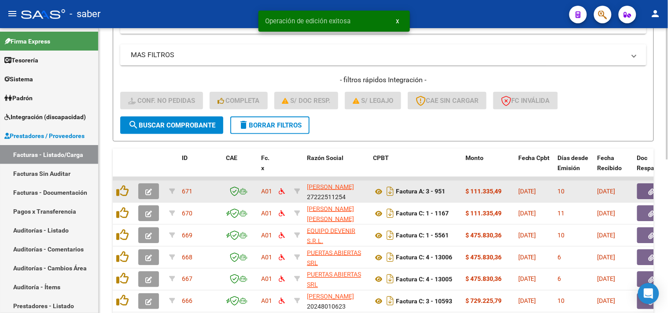
click at [155, 187] on button "button" at bounding box center [148, 192] width 21 height 16
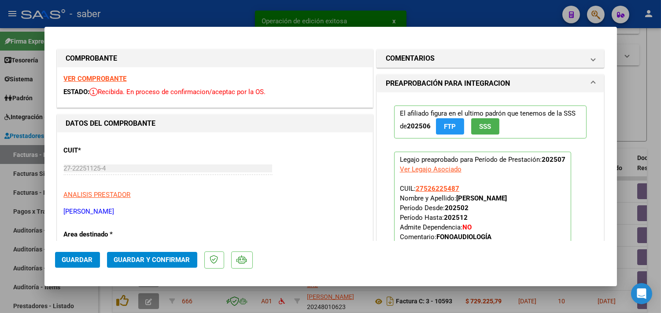
click at [109, 75] on strong "VER COMPROBANTE" at bounding box center [95, 79] width 63 height 8
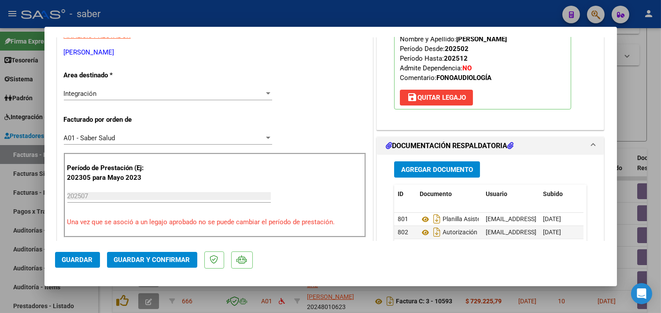
scroll to position [195, 0]
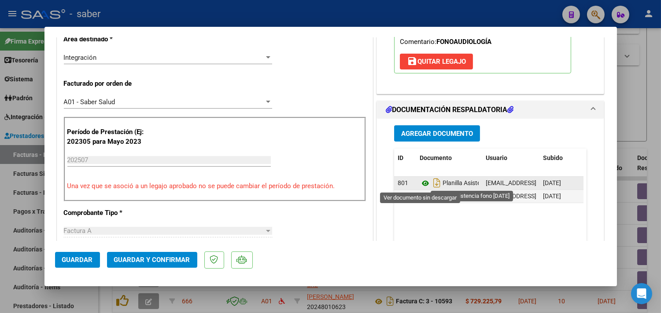
click at [421, 183] on icon at bounding box center [424, 183] width 11 height 11
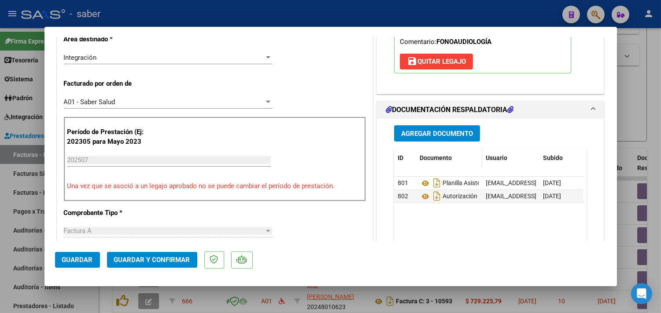
scroll to position [0, 0]
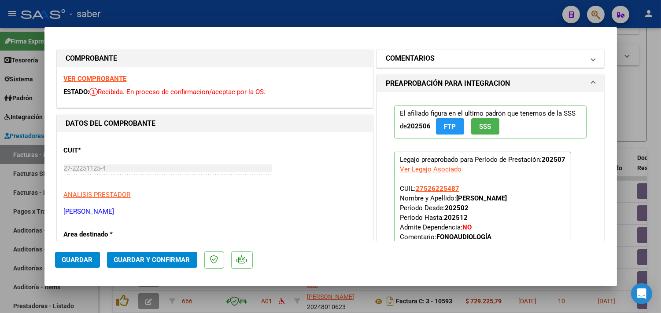
click at [445, 59] on mat-panel-title "COMENTARIOS" at bounding box center [485, 58] width 199 height 11
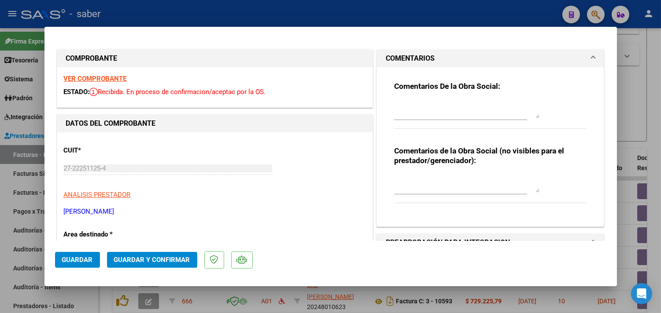
click at [414, 113] on textarea at bounding box center [466, 110] width 145 height 18
paste textarea "En documentación respaldatoria UNICAMENTE cargar planilla de asistencia o infor…"
type textarea "En documentación respaldatoria UNICAMENTE cargar planilla de asistencia o infor…"
click at [143, 261] on span "Guardar y Confirmar" at bounding box center [152, 260] width 76 height 8
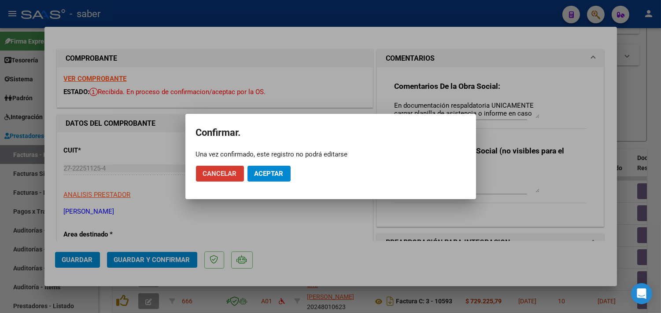
click at [279, 172] on span "Aceptar" at bounding box center [268, 174] width 29 height 8
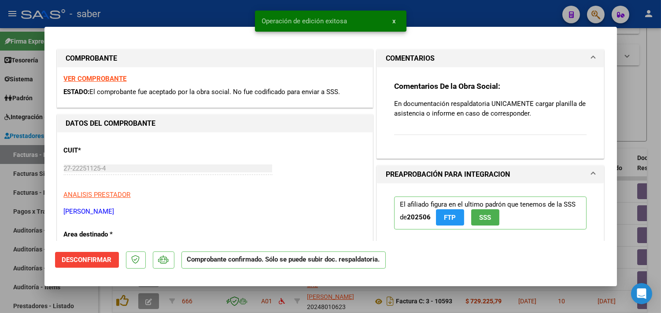
click at [640, 159] on div at bounding box center [330, 156] width 661 height 313
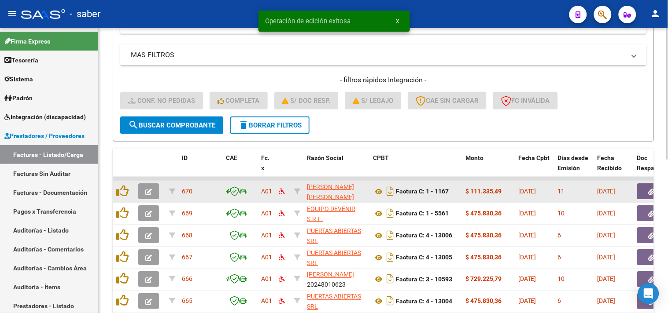
click at [151, 189] on icon "button" at bounding box center [148, 192] width 7 height 7
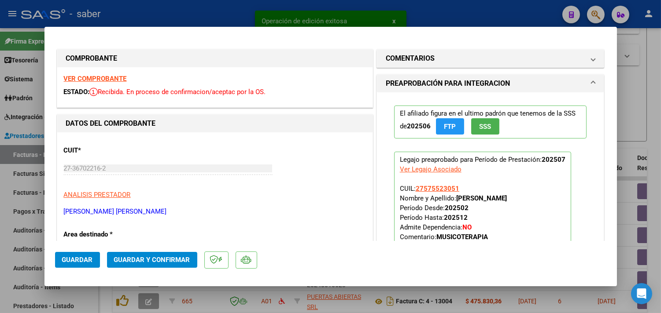
click at [112, 75] on strong "VER COMPROBANTE" at bounding box center [95, 79] width 63 height 8
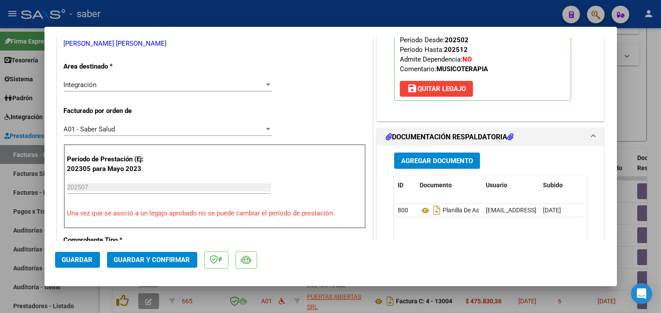
scroll to position [195, 0]
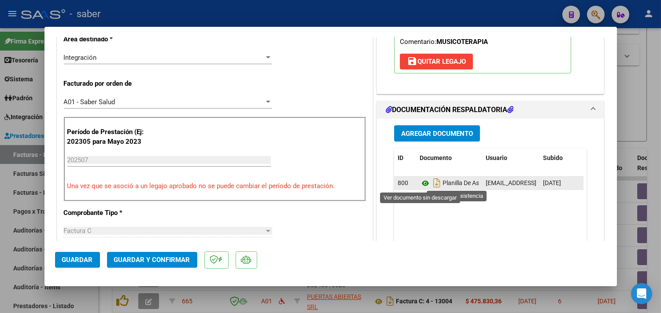
click at [419, 182] on icon at bounding box center [424, 183] width 11 height 11
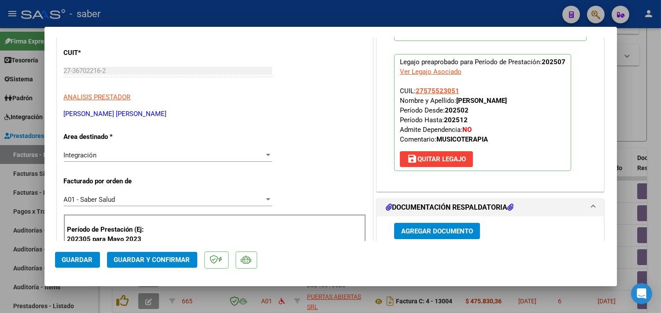
scroll to position [49, 0]
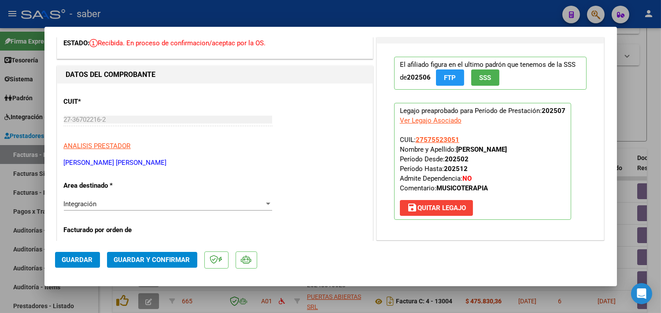
click at [174, 260] on span "Guardar y Confirmar" at bounding box center [152, 260] width 76 height 8
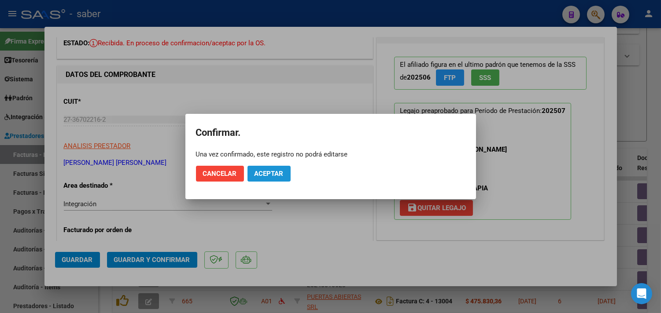
click at [271, 174] on span "Aceptar" at bounding box center [268, 174] width 29 height 8
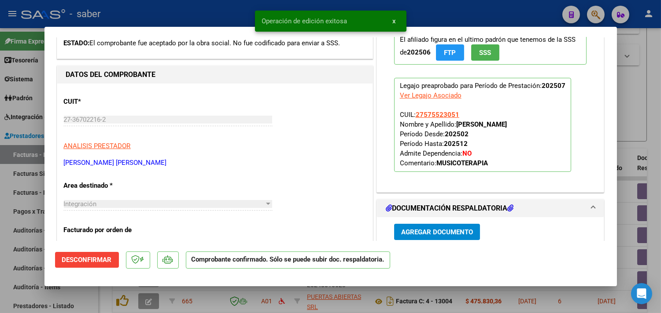
click at [629, 145] on div at bounding box center [330, 156] width 661 height 313
type input "$ 0,00"
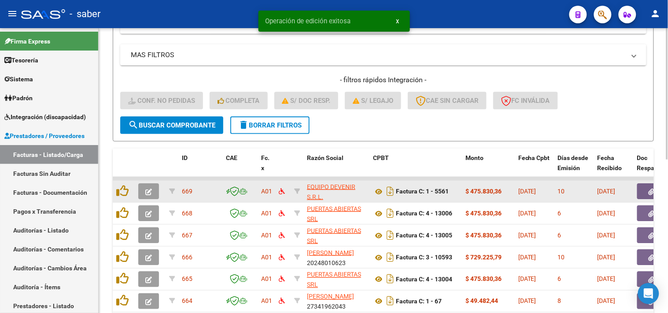
click at [145, 191] on icon "button" at bounding box center [148, 192] width 7 height 7
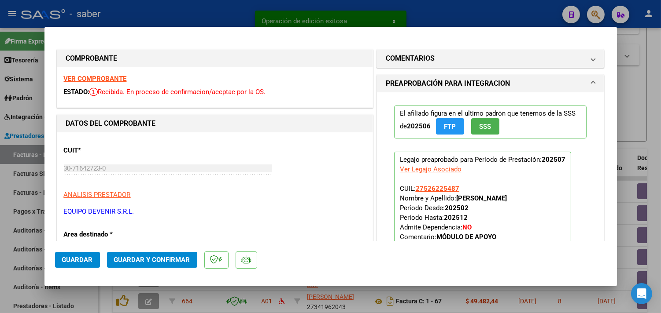
click at [102, 76] on strong "VER COMPROBANTE" at bounding box center [95, 79] width 63 height 8
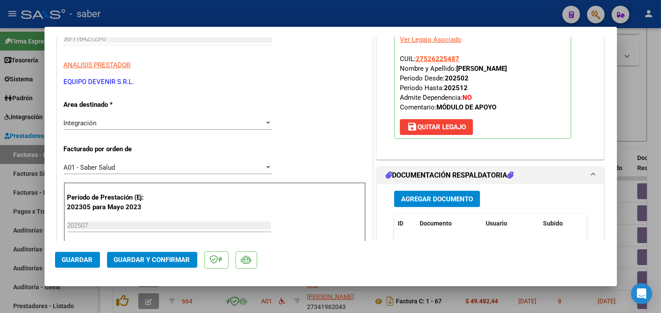
scroll to position [147, 0]
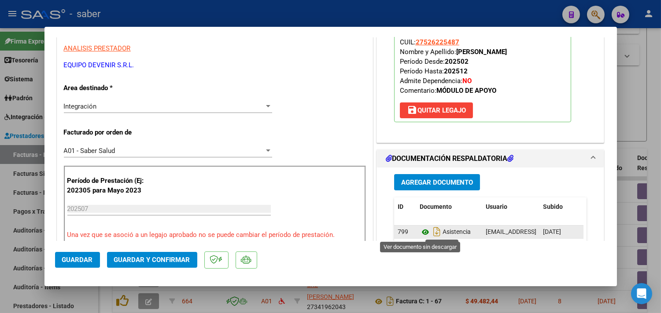
click at [420, 235] on icon at bounding box center [424, 232] width 11 height 11
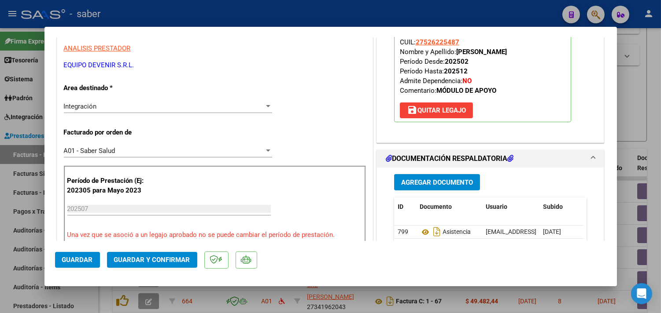
scroll to position [98, 0]
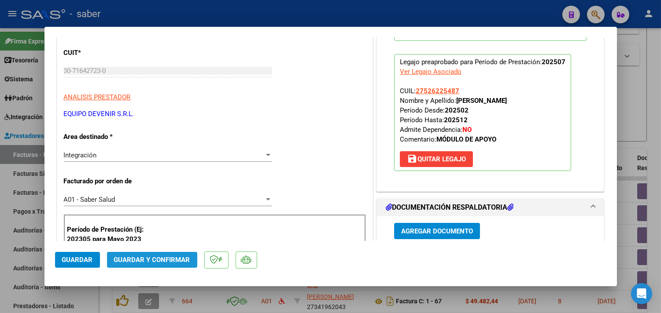
click at [173, 257] on span "Guardar y Confirmar" at bounding box center [152, 260] width 76 height 8
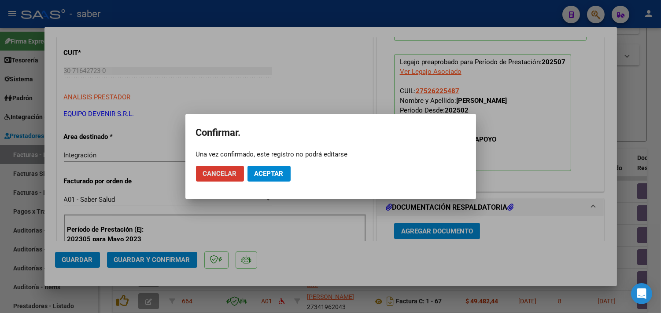
click at [266, 174] on span "Aceptar" at bounding box center [268, 174] width 29 height 8
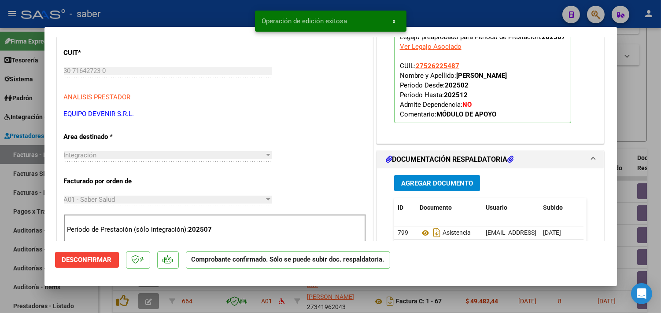
click at [636, 109] on div at bounding box center [330, 156] width 661 height 313
type input "$ 0,00"
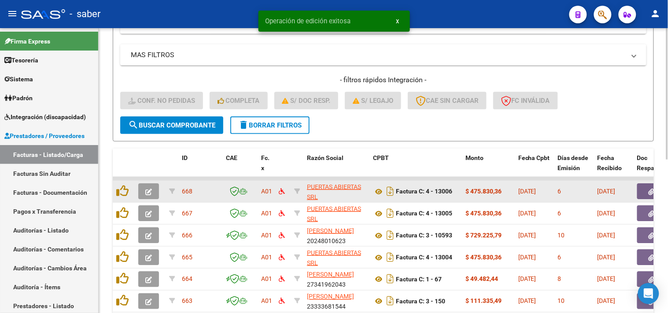
click at [150, 191] on icon "button" at bounding box center [148, 192] width 7 height 7
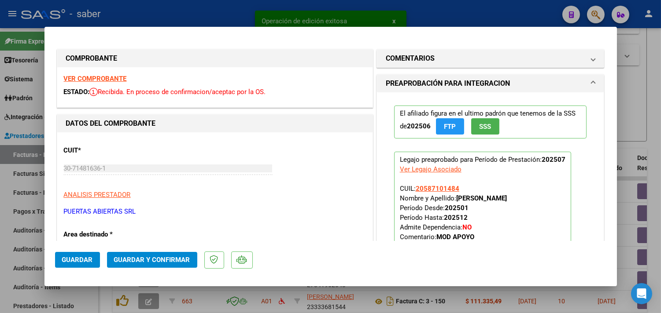
click at [109, 75] on strong "VER COMPROBANTE" at bounding box center [95, 79] width 63 height 8
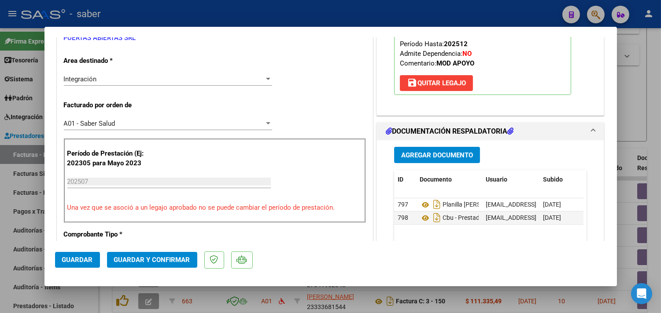
scroll to position [195, 0]
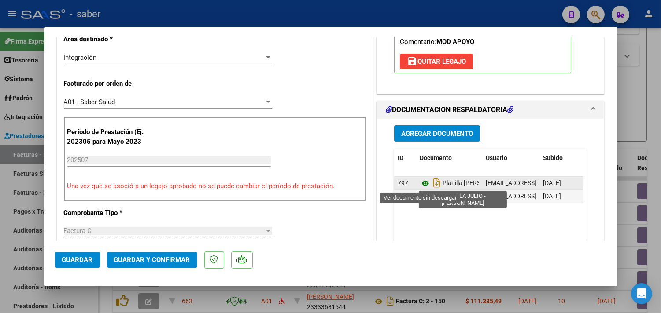
click at [425, 184] on icon at bounding box center [424, 183] width 11 height 11
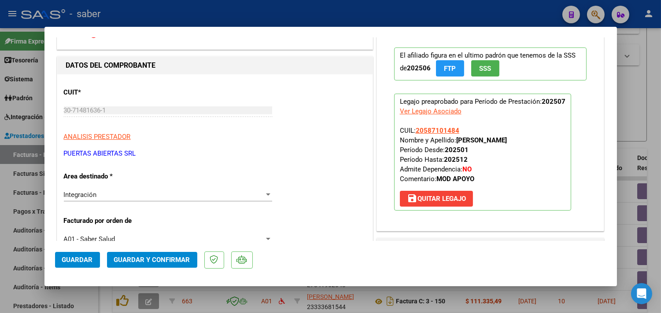
scroll to position [49, 0]
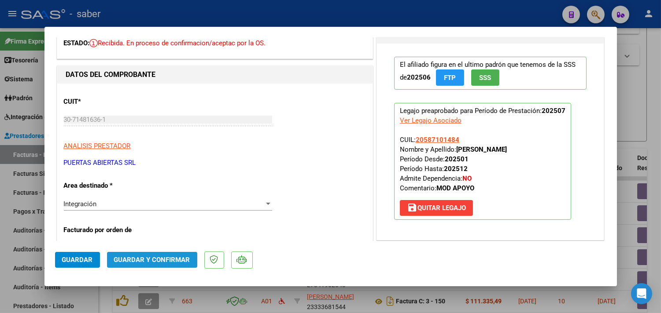
click at [159, 261] on span "Guardar y Confirmar" at bounding box center [152, 260] width 76 height 8
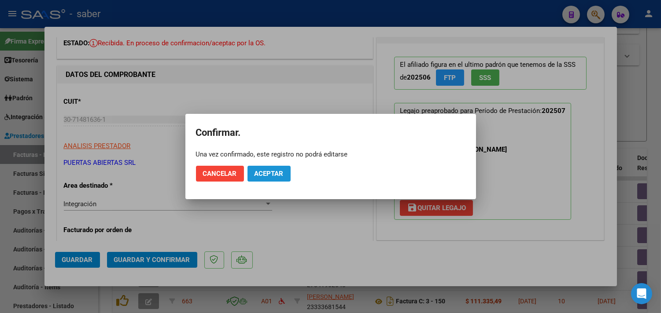
click at [271, 174] on span "Aceptar" at bounding box center [268, 174] width 29 height 8
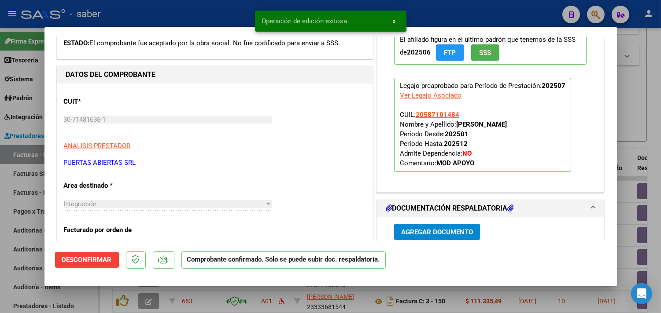
click at [624, 151] on div at bounding box center [330, 156] width 661 height 313
type input "$ 0,00"
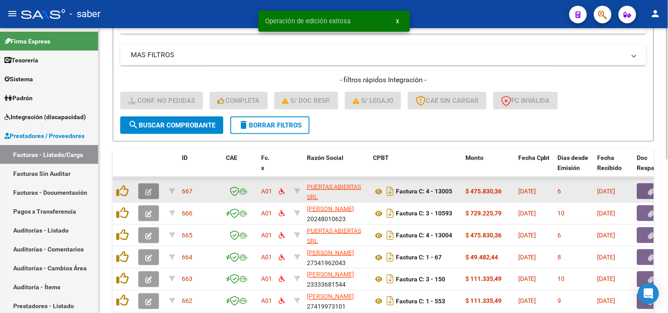
click at [153, 192] on button "button" at bounding box center [148, 192] width 21 height 16
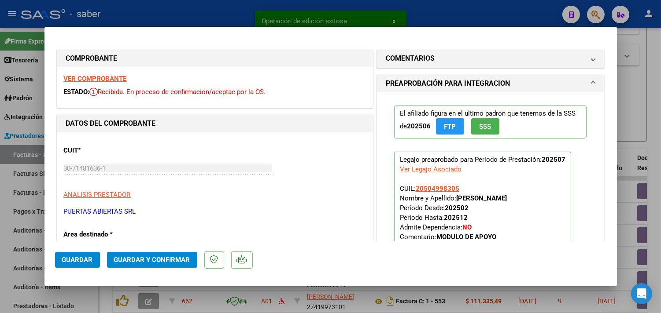
click at [107, 77] on strong "VER COMPROBANTE" at bounding box center [95, 79] width 63 height 8
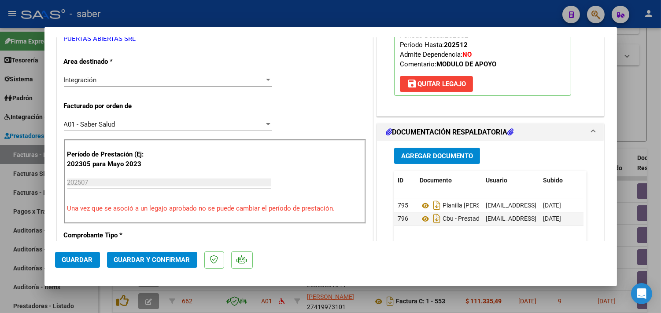
scroll to position [195, 0]
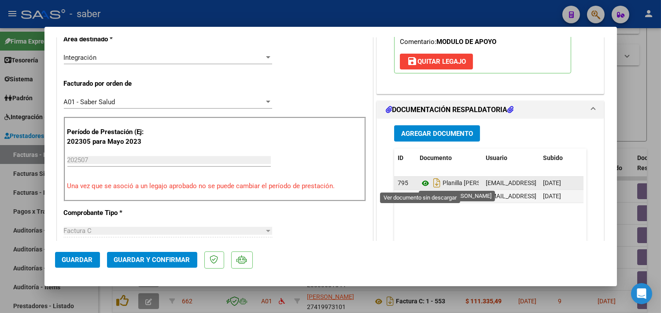
click at [419, 183] on icon at bounding box center [424, 183] width 11 height 11
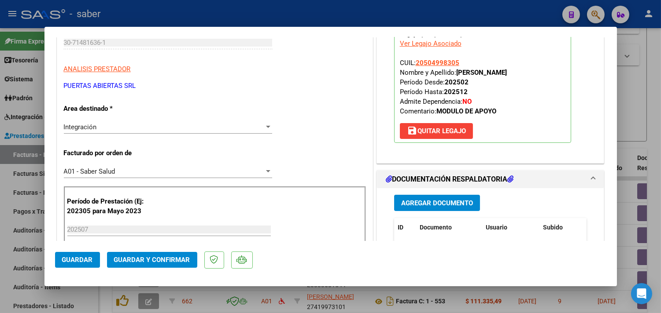
scroll to position [98, 0]
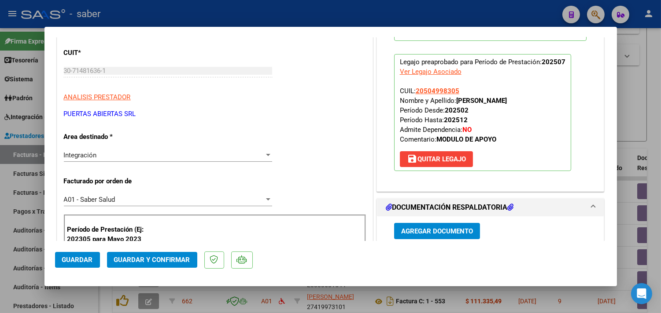
click at [154, 266] on button "Guardar y Confirmar" at bounding box center [152, 260] width 90 height 16
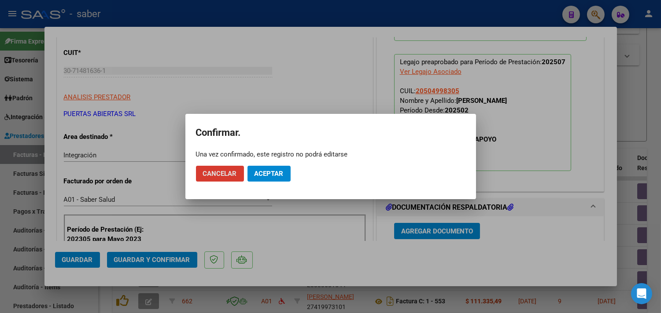
click at [269, 175] on span "Aceptar" at bounding box center [268, 174] width 29 height 8
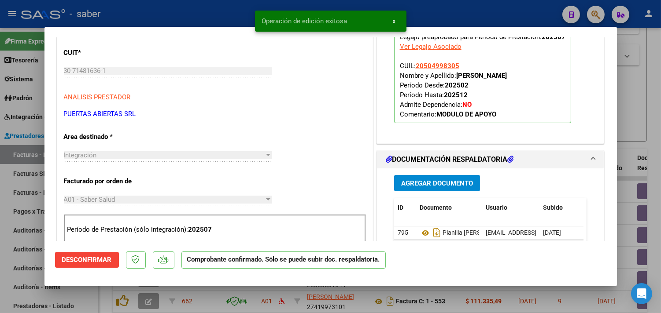
click at [637, 88] on div at bounding box center [330, 156] width 661 height 313
type input "$ 0,00"
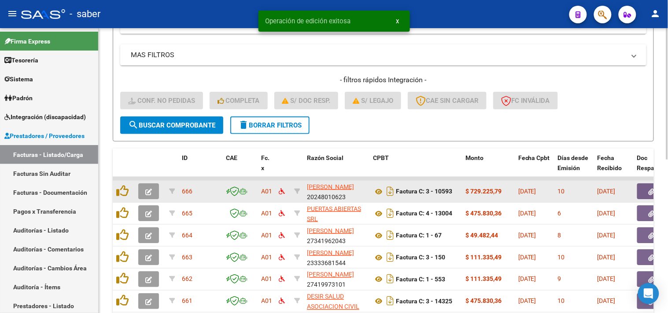
click at [146, 186] on button "button" at bounding box center [148, 192] width 21 height 16
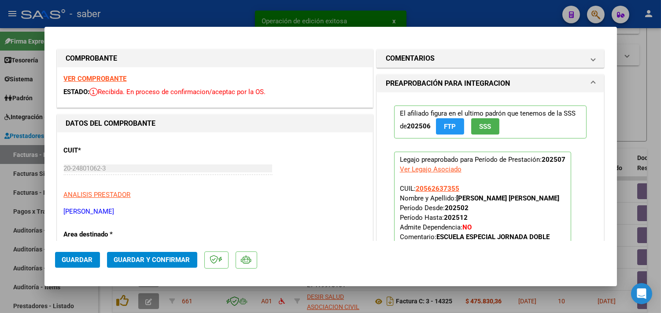
click at [111, 79] on strong "VER COMPROBANTE" at bounding box center [95, 79] width 63 height 8
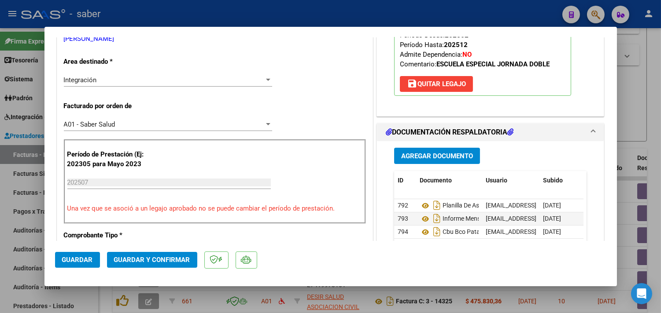
scroll to position [195, 0]
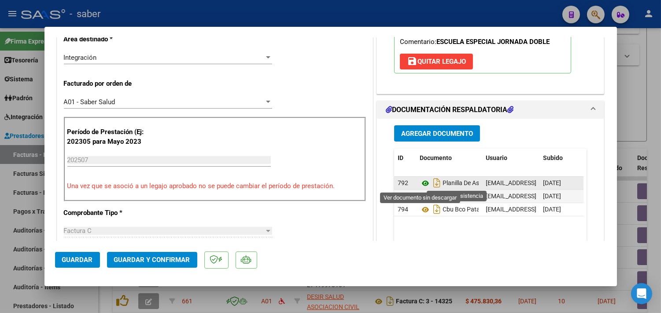
click at [420, 184] on icon at bounding box center [424, 183] width 11 height 11
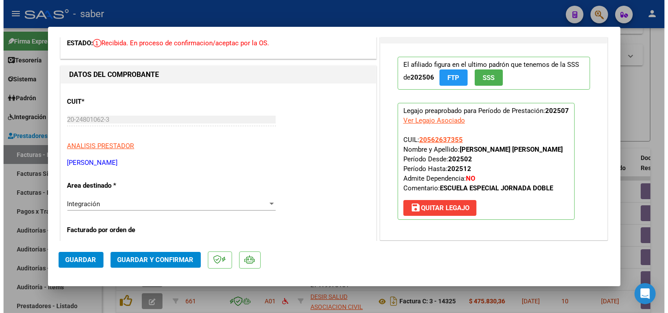
scroll to position [0, 0]
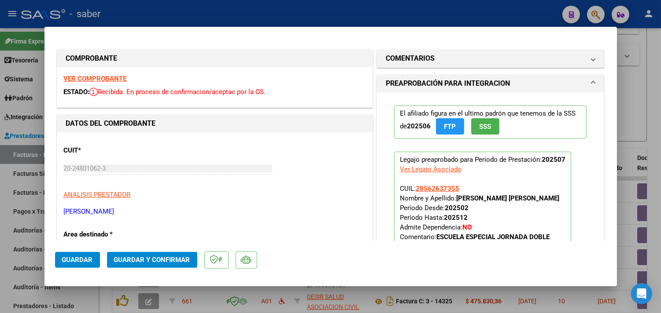
click at [154, 254] on button "Guardar y Confirmar" at bounding box center [152, 260] width 90 height 16
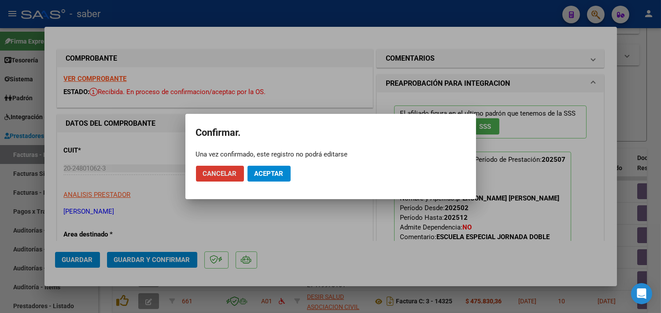
drag, startPoint x: 278, startPoint y: 165, endPoint x: 277, endPoint y: 171, distance: 6.2
click at [278, 166] on mat-dialog-actions "Cancelar Aceptar" at bounding box center [330, 174] width 269 height 30
click at [276, 175] on span "Aceptar" at bounding box center [268, 174] width 29 height 8
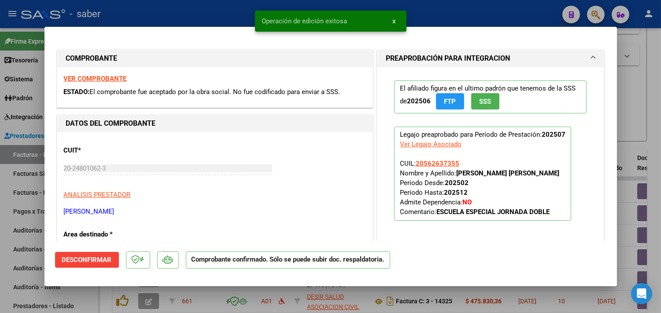
click at [641, 150] on div at bounding box center [330, 156] width 661 height 313
type input "$ 0,00"
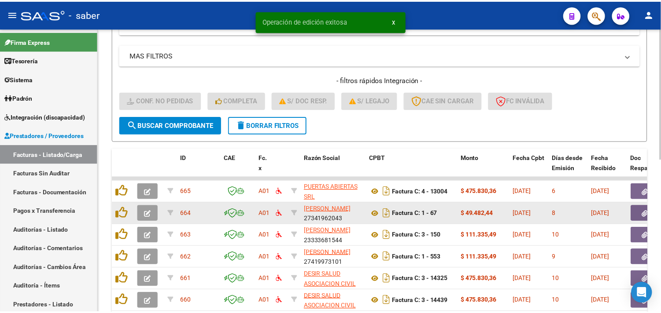
scroll to position [235, 0]
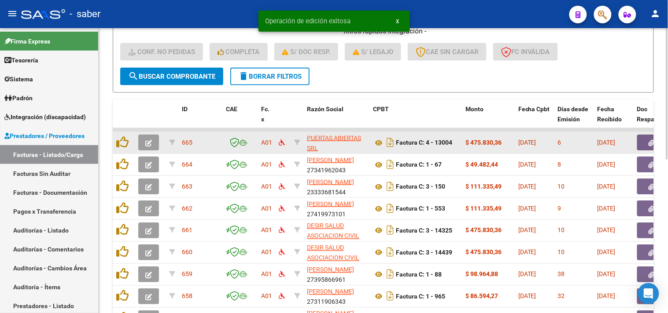
click at [152, 140] on button "button" at bounding box center [148, 143] width 21 height 16
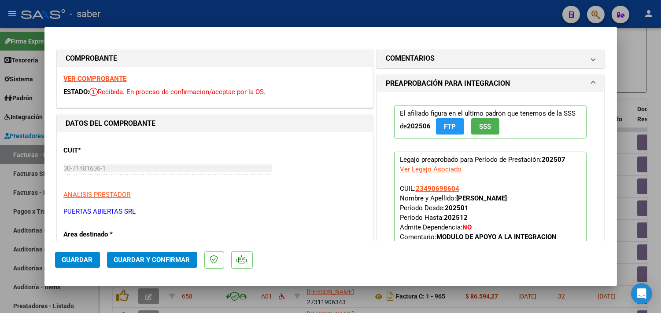
click at [99, 77] on strong "VER COMPROBANTE" at bounding box center [95, 79] width 63 height 8
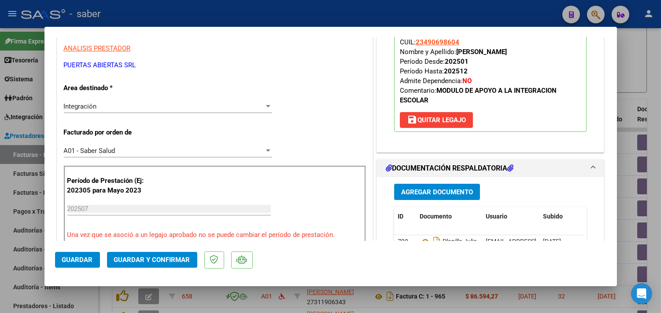
scroll to position [195, 0]
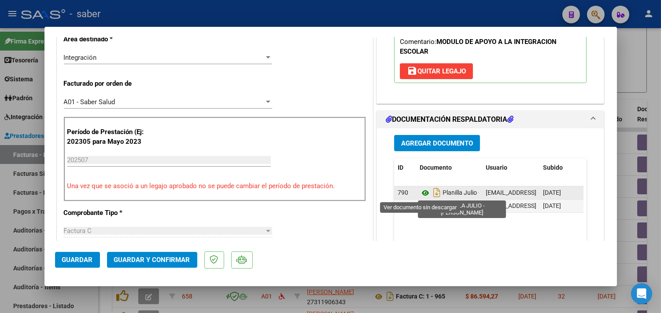
click at [420, 195] on icon at bounding box center [424, 193] width 11 height 11
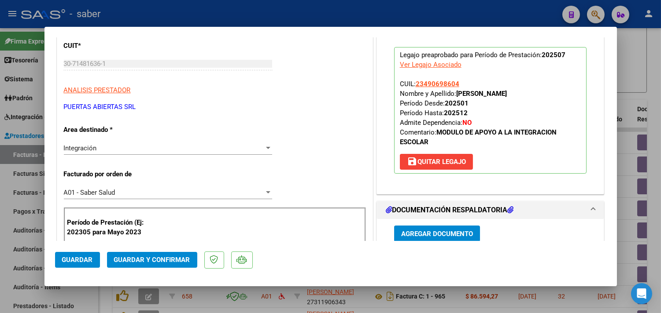
scroll to position [98, 0]
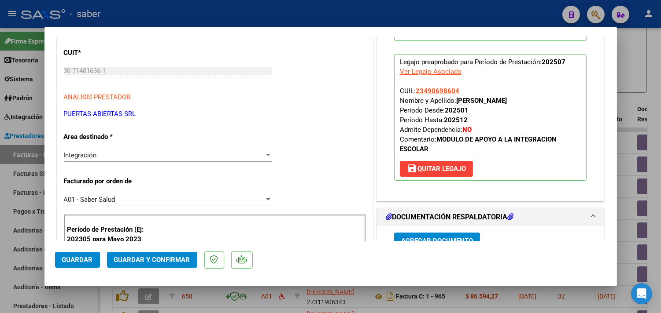
click at [178, 260] on span "Guardar y Confirmar" at bounding box center [152, 260] width 76 height 8
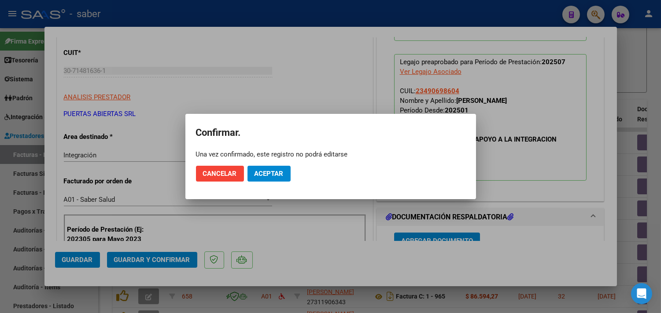
drag, startPoint x: 266, startPoint y: 164, endPoint x: 268, endPoint y: 175, distance: 10.8
click at [266, 165] on mat-dialog-actions "Cancelar Aceptar" at bounding box center [330, 174] width 269 height 30
click at [272, 180] on button "Aceptar" at bounding box center [268, 174] width 43 height 16
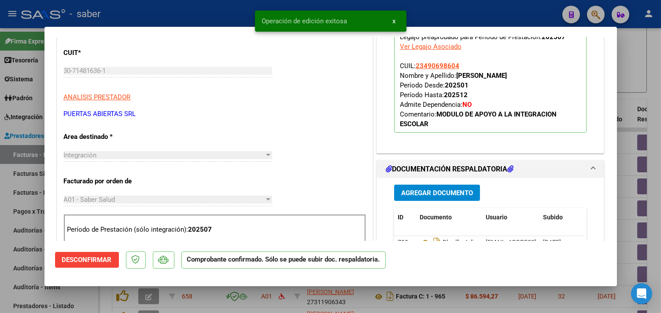
click at [630, 149] on div at bounding box center [330, 156] width 661 height 313
type input "$ 0,00"
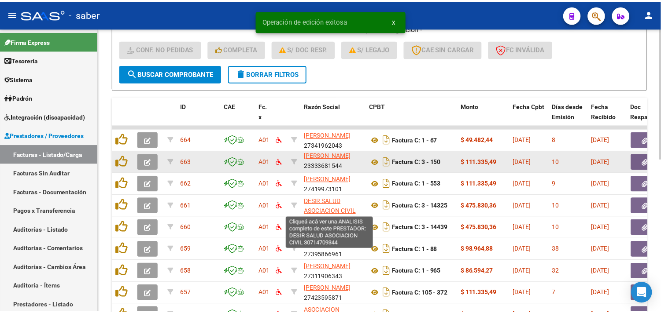
scroll to position [235, 0]
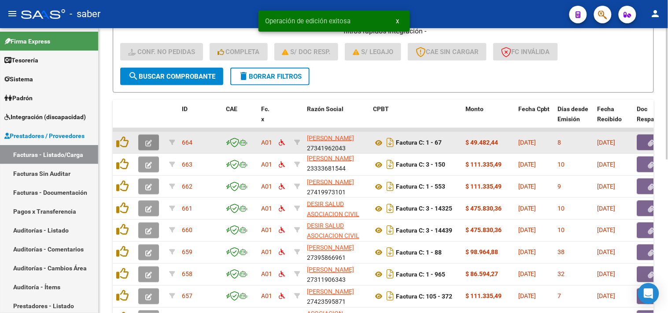
click at [150, 137] on button "button" at bounding box center [148, 143] width 21 height 16
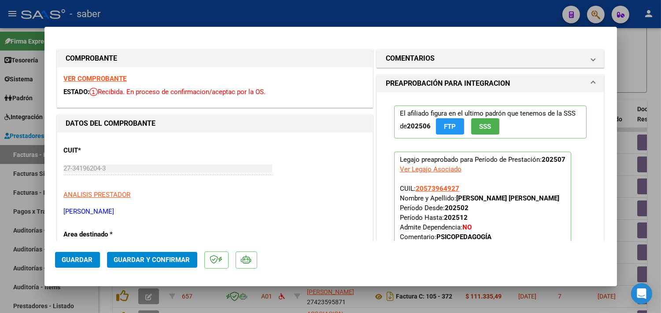
click at [94, 73] on div "VER COMPROBANTE ESTADO: Recibida. En proceso de confirmacion/aceptac por la OS." at bounding box center [214, 87] width 315 height 40
click at [94, 76] on strong "VER COMPROBANTE" at bounding box center [95, 79] width 63 height 8
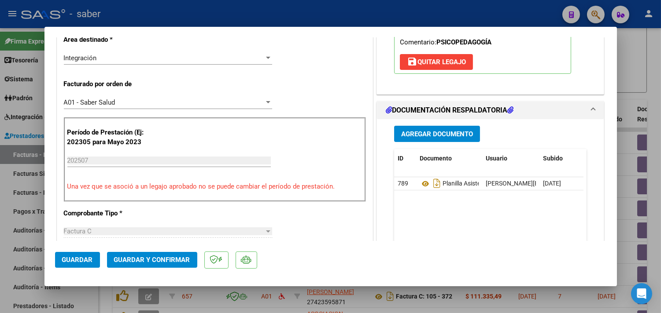
scroll to position [195, 0]
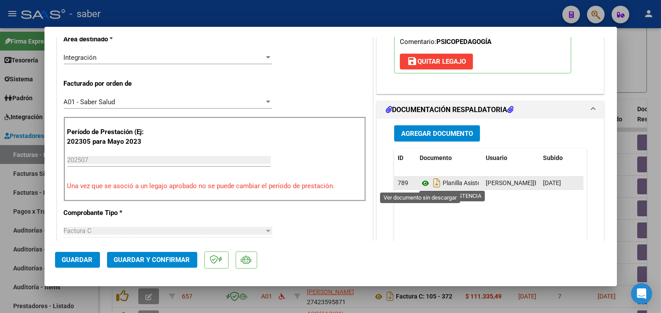
click at [419, 183] on icon at bounding box center [424, 183] width 11 height 11
click at [419, 182] on icon at bounding box center [424, 183] width 11 height 11
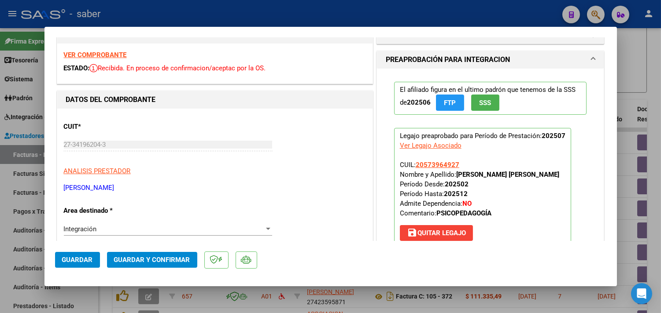
scroll to position [0, 0]
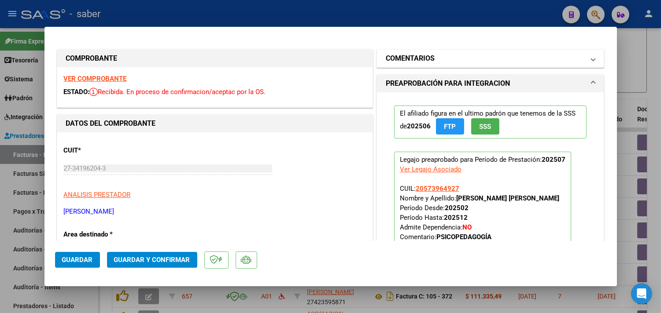
click at [456, 56] on mat-panel-title "COMENTARIOS" at bounding box center [485, 58] width 199 height 11
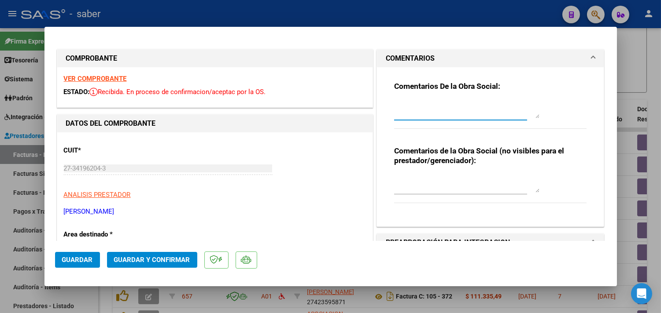
click at [441, 115] on textarea at bounding box center [466, 110] width 145 height 18
type textarea "Falta planilla de asistencia - cargada solo factura"
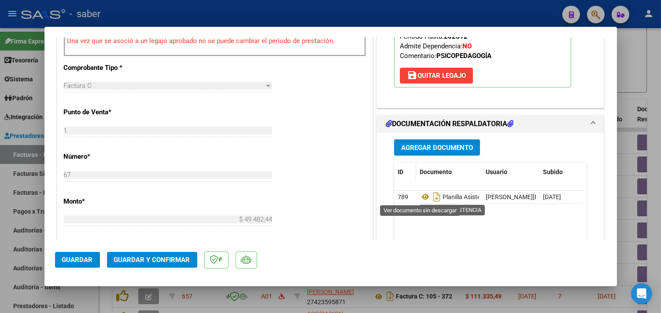
scroll to position [342, 0]
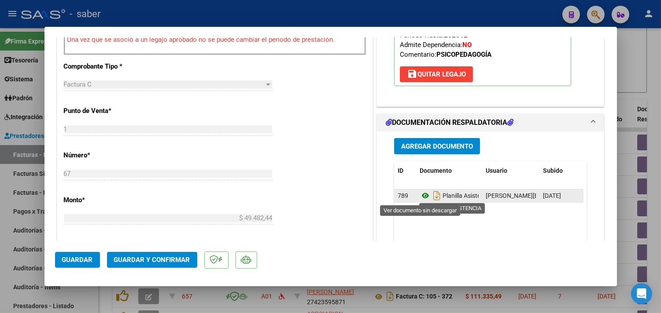
click at [419, 196] on icon at bounding box center [424, 196] width 11 height 11
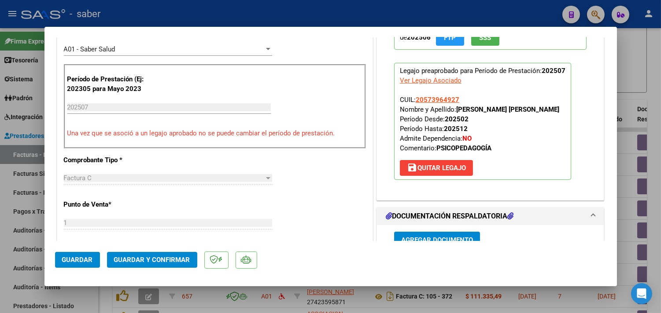
scroll to position [244, 0]
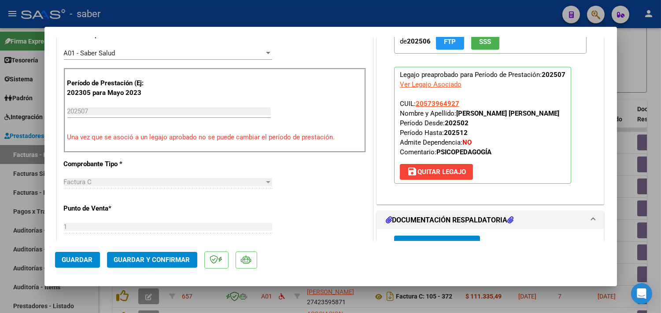
click at [434, 172] on span "save Quitar Legajo" at bounding box center [436, 172] width 59 height 8
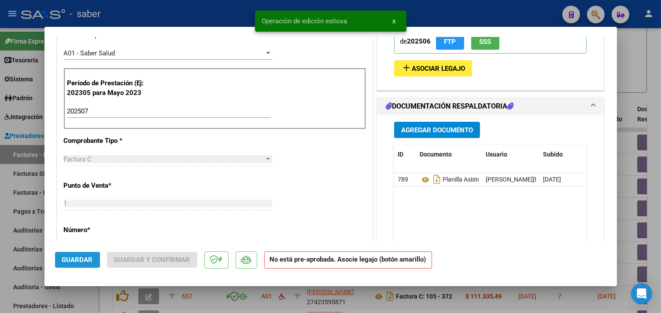
click at [81, 257] on span "Guardar" at bounding box center [77, 260] width 31 height 8
click at [632, 184] on div at bounding box center [330, 156] width 661 height 313
type input "$ 0,00"
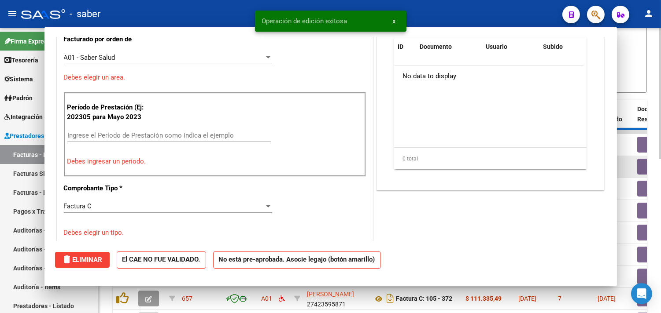
scroll to position [249, 0]
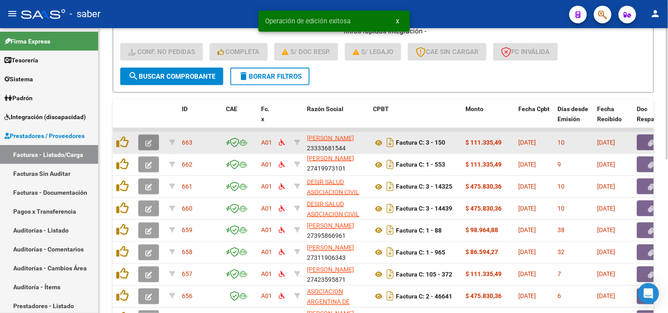
click at [151, 142] on icon "button" at bounding box center [148, 143] width 7 height 7
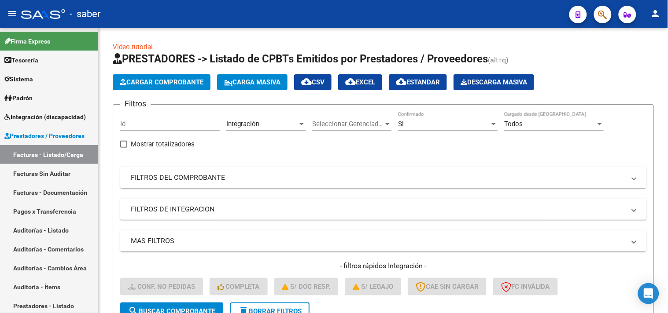
scroll to position [157, 0]
